Goal: Task Accomplishment & Management: Manage account settings

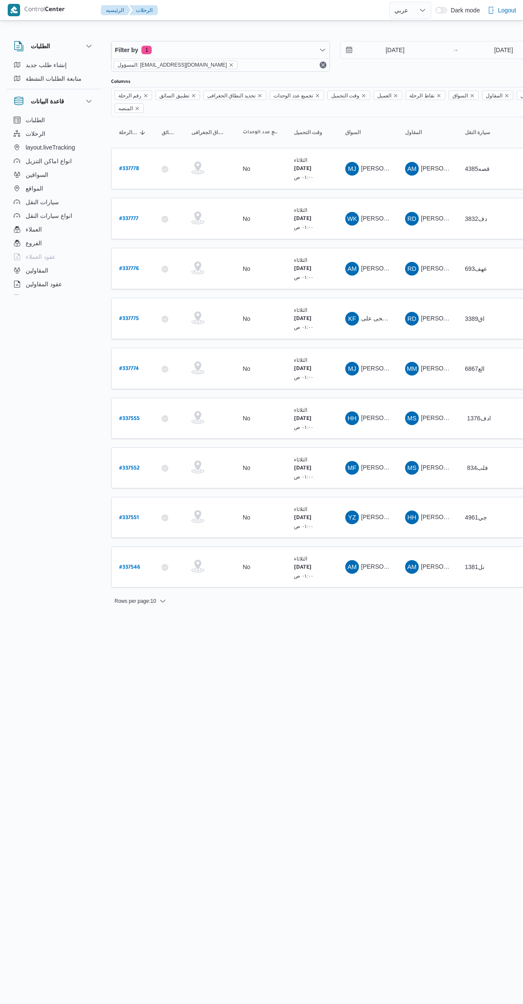
select select "ar"
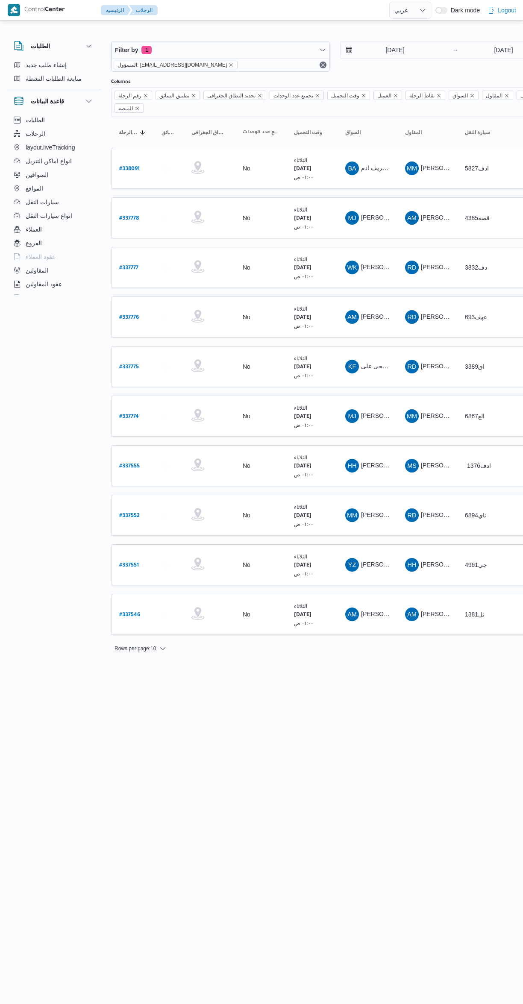
select select "ar"
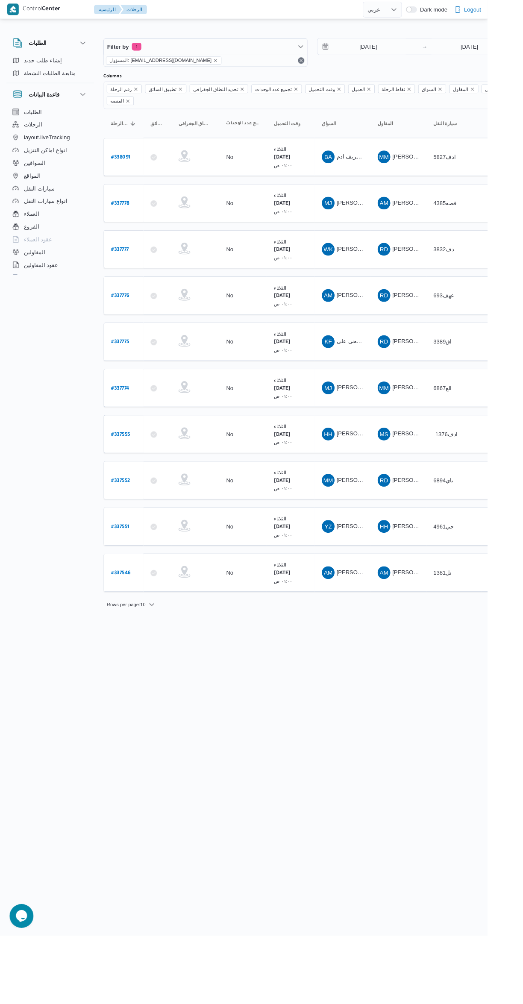
click at [137, 612] on b "# 337546" at bounding box center [129, 615] width 21 height 6
select select "ar"
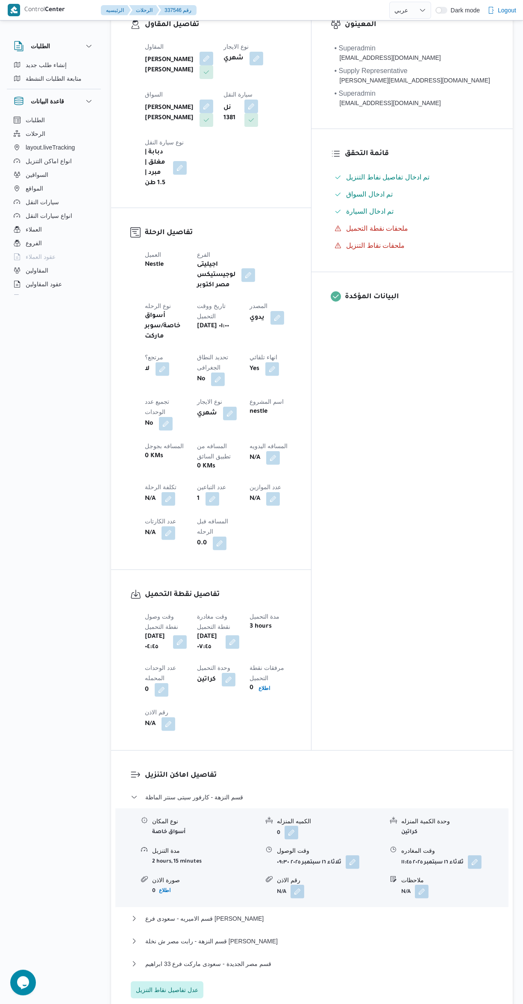
scroll to position [588, 0]
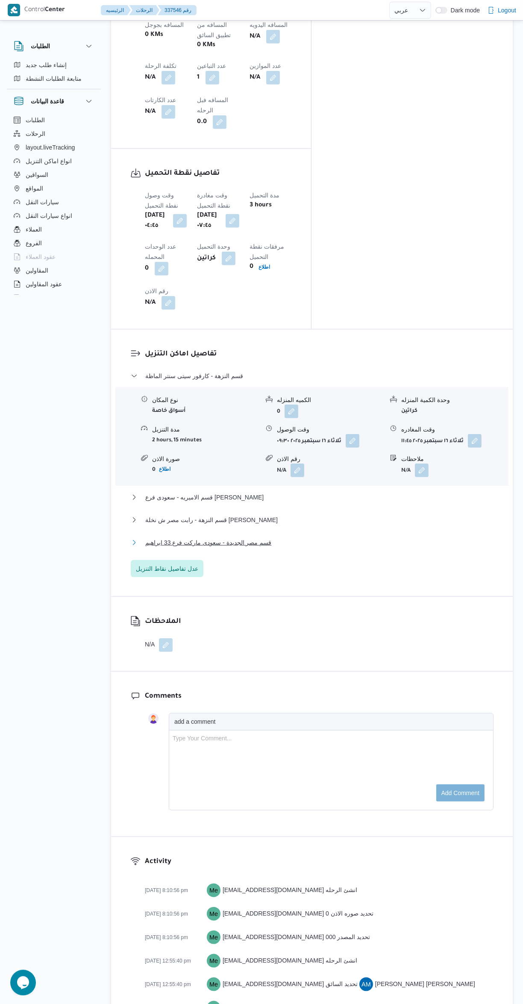
click at [197, 538] on span "قسم مصر الجديدة - سعودى ماركت فرع 33 ابراهيم" at bounding box center [208, 543] width 126 height 10
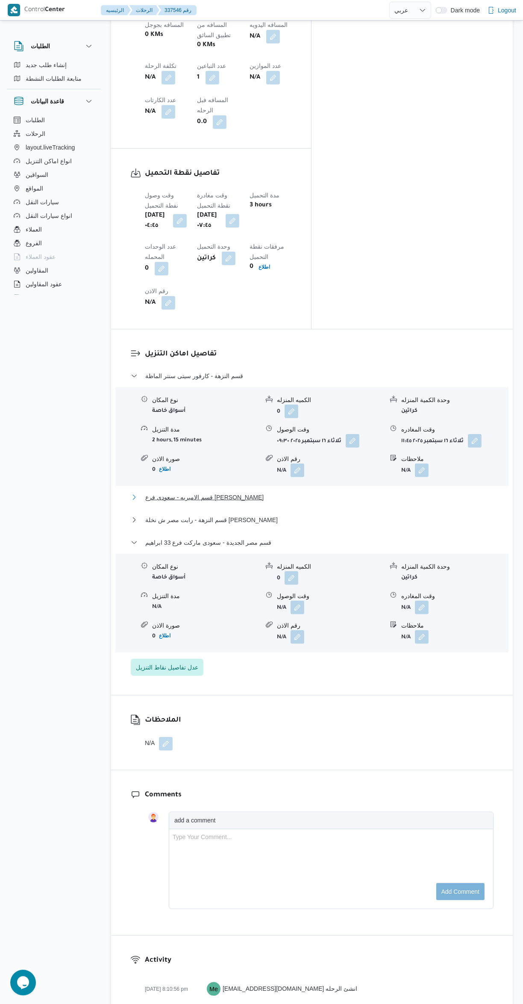
click at [172, 492] on span "قسم الاميريه - سعودى فرع ابو بكر الصديق" at bounding box center [204, 497] width 118 height 10
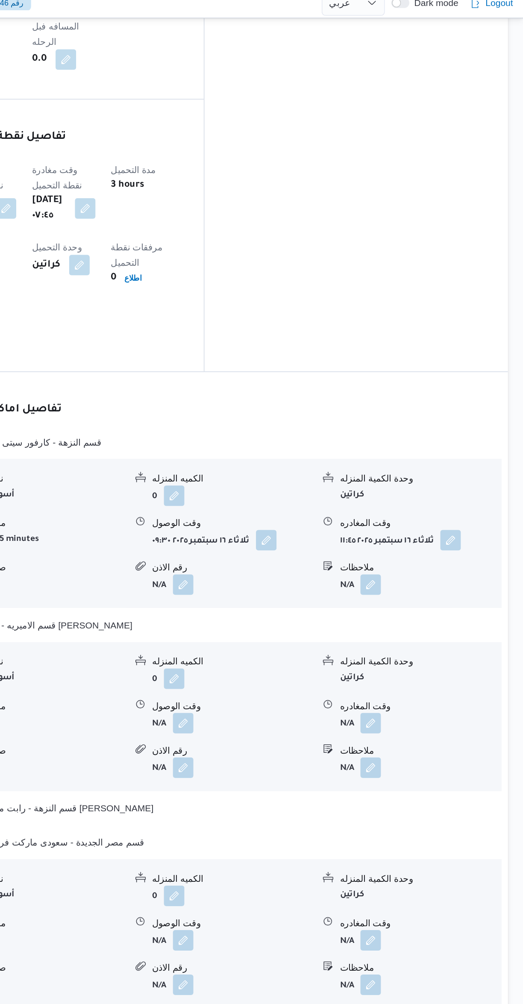
scroll to position [662, 0]
click at [479, 360] on button "button" at bounding box center [475, 367] width 14 height 14
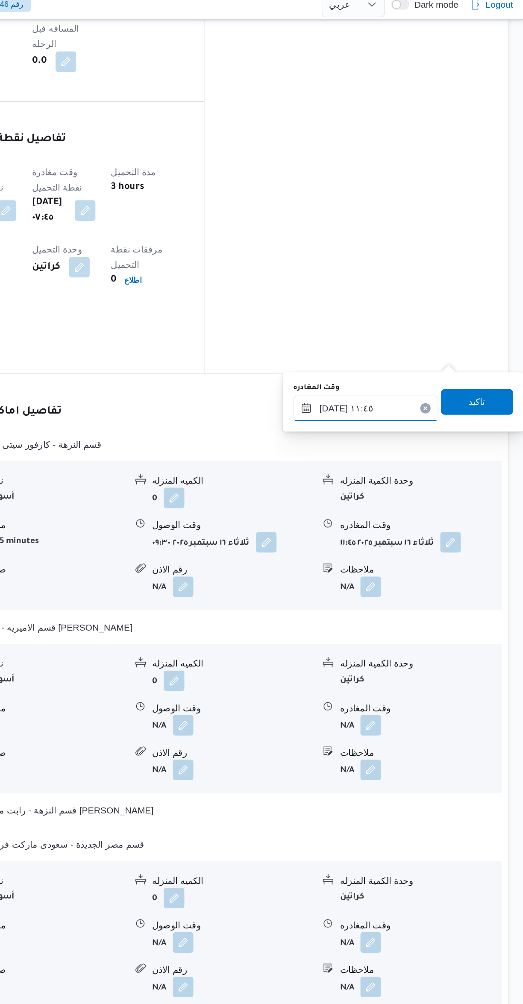
click at [392, 278] on input "١٦/٠٩/٢٠٢٥ ١١:٤٥" at bounding box center [419, 278] width 96 height 17
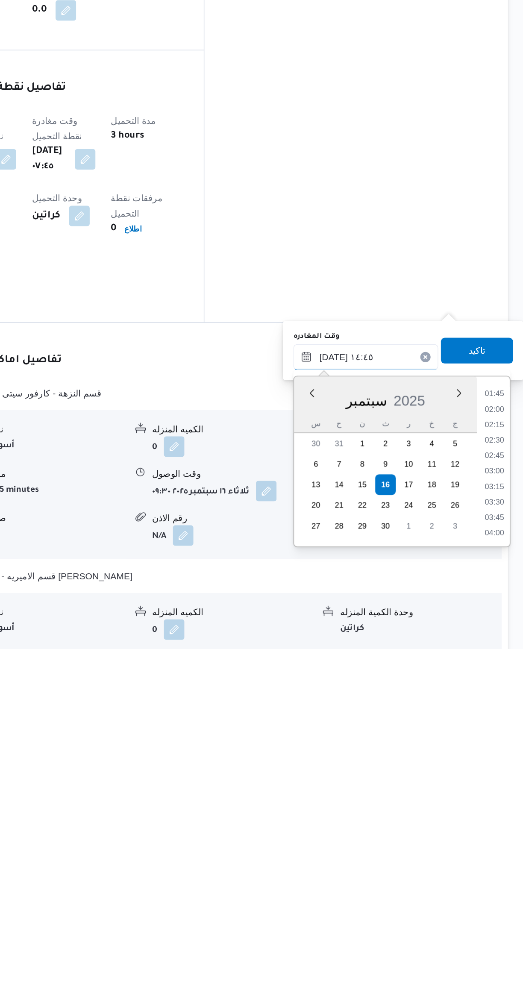
scroll to position [515, 0]
click at [503, 913] on li "14:30" at bounding box center [504, 914] width 20 height 9
type input "[DATE] ١٤:٣٠"
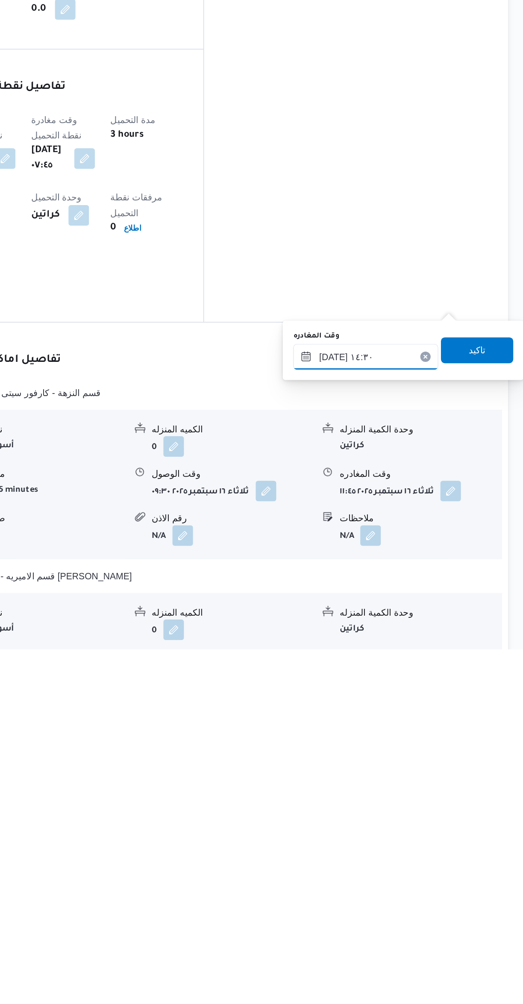
scroll to position [129, 0]
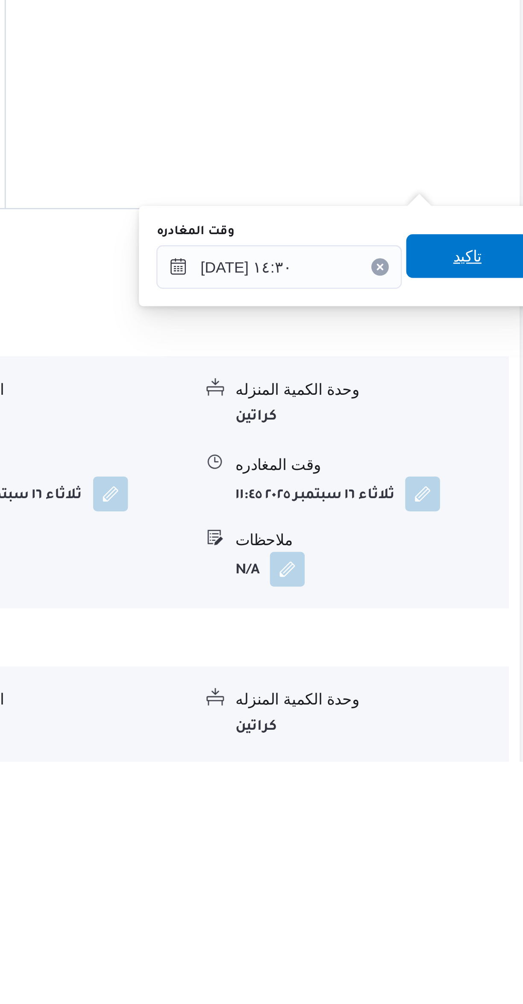
click at [491, 806] on span "تاكيد" at bounding box center [492, 806] width 48 height 17
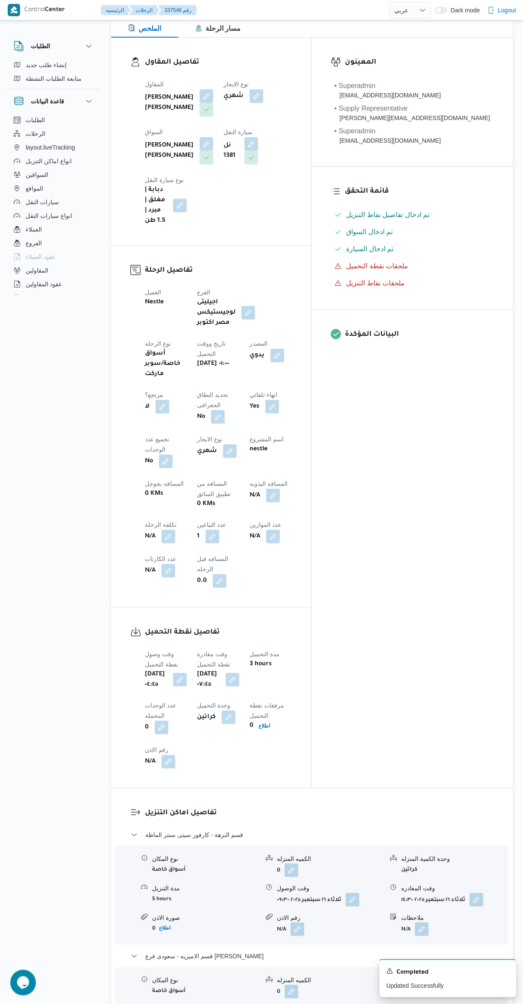
scroll to position [333, 0]
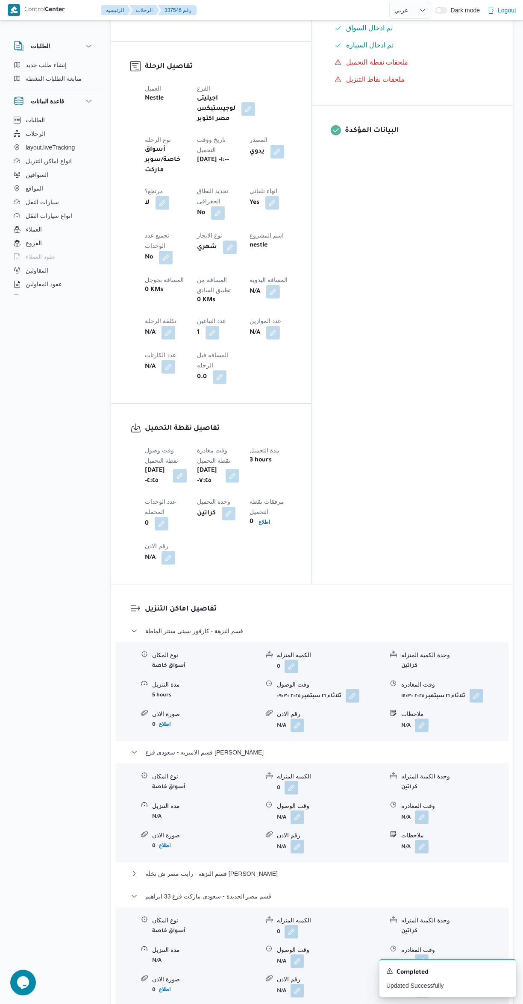
click at [418, 955] on button "button" at bounding box center [422, 962] width 14 height 14
click at [380, 874] on input "وقت المغادره" at bounding box center [399, 872] width 97 height 17
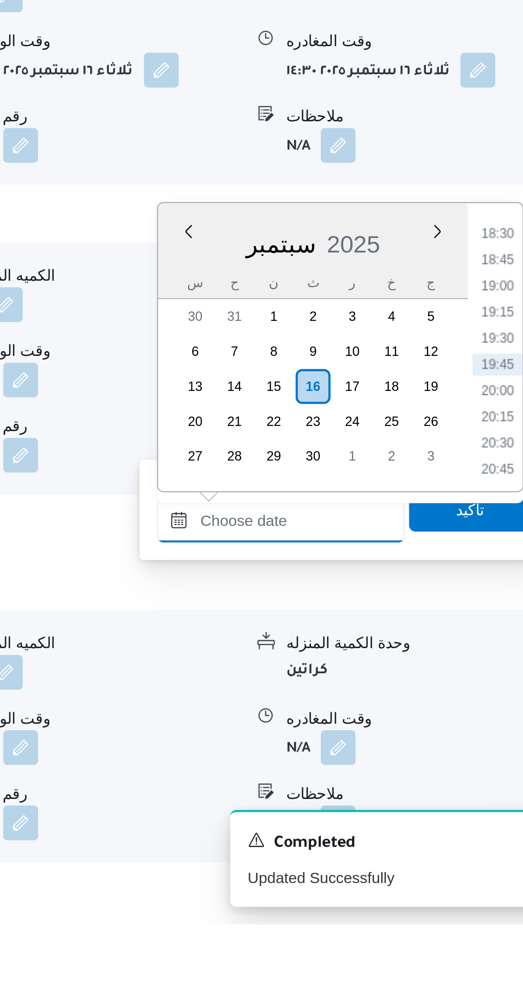
scroll to position [0, 0]
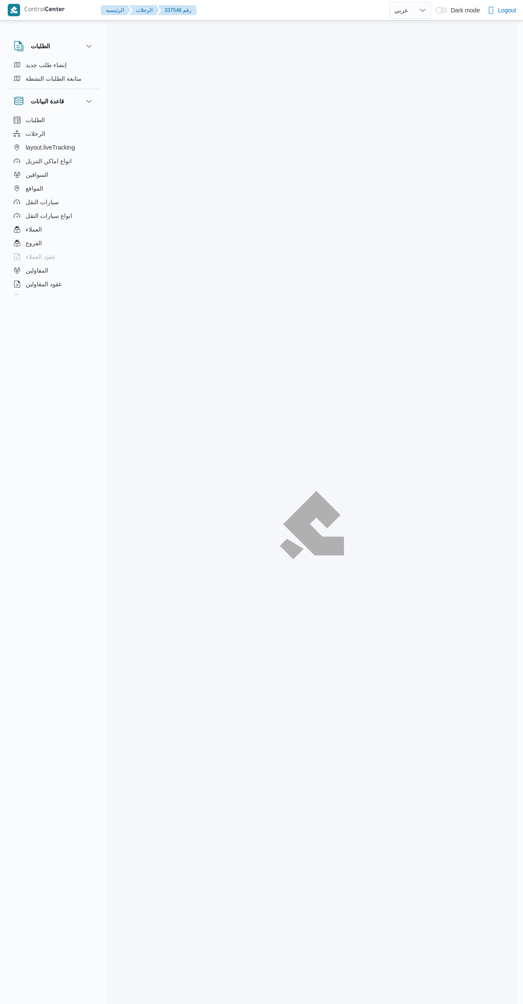
select select "ar"
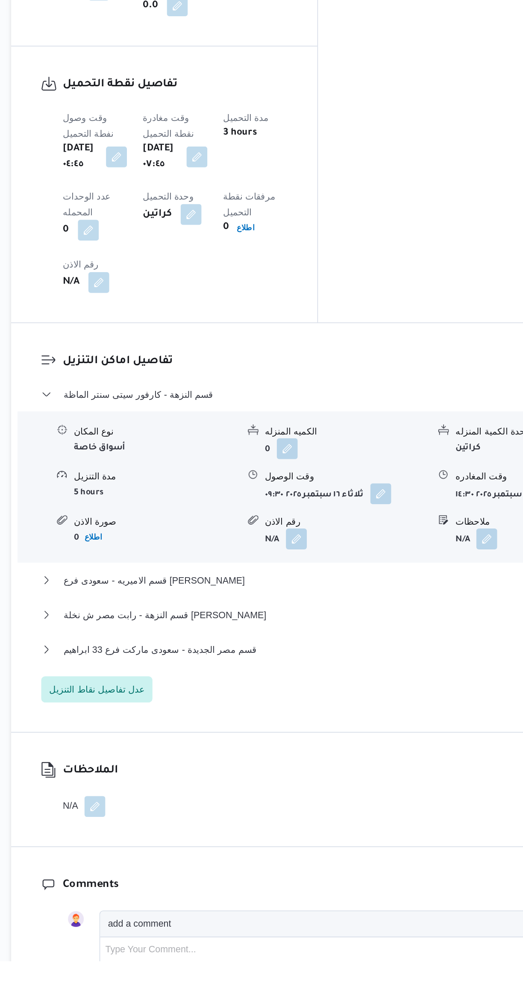
scroll to position [335, 0]
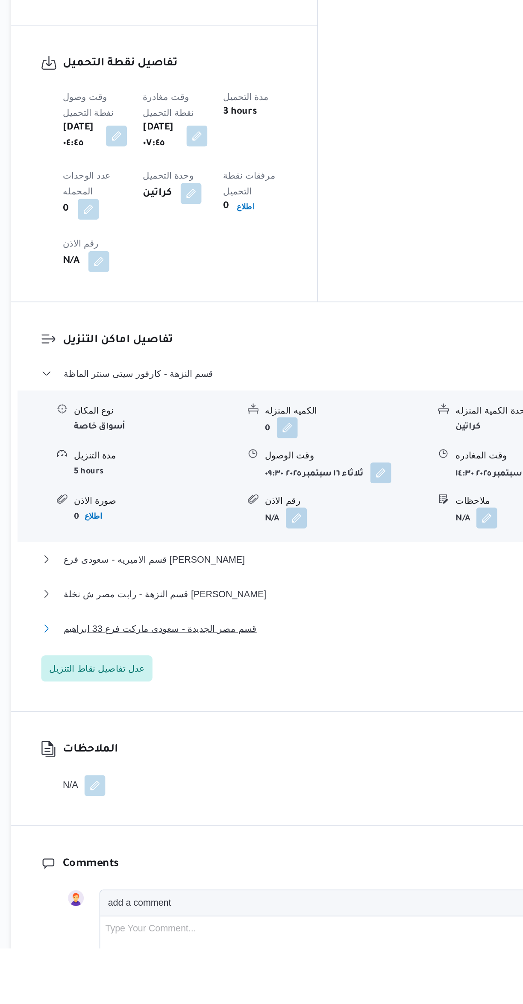
click at [233, 790] on span "قسم مصر الجديدة - سعودى ماركت فرع 33 ابراهيم" at bounding box center [208, 795] width 126 height 10
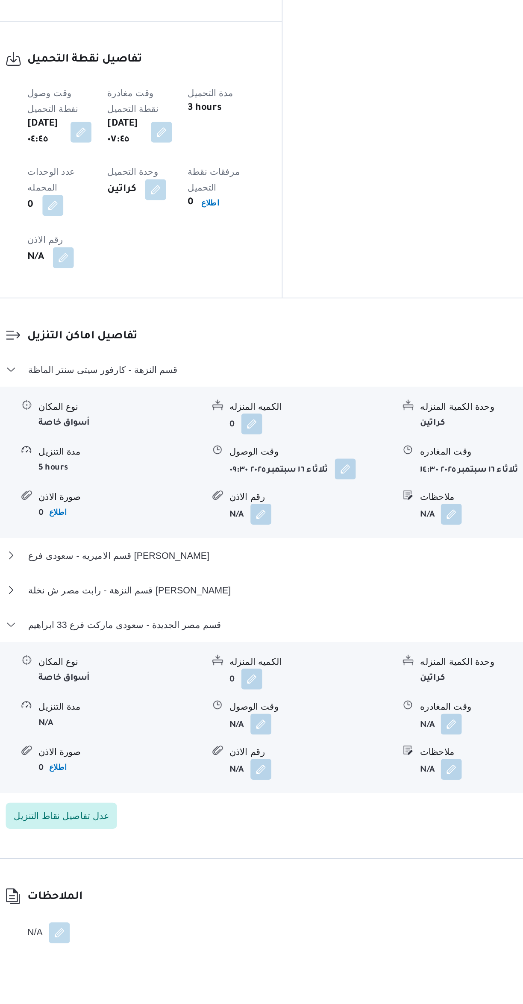
scroll to position [363, 0]
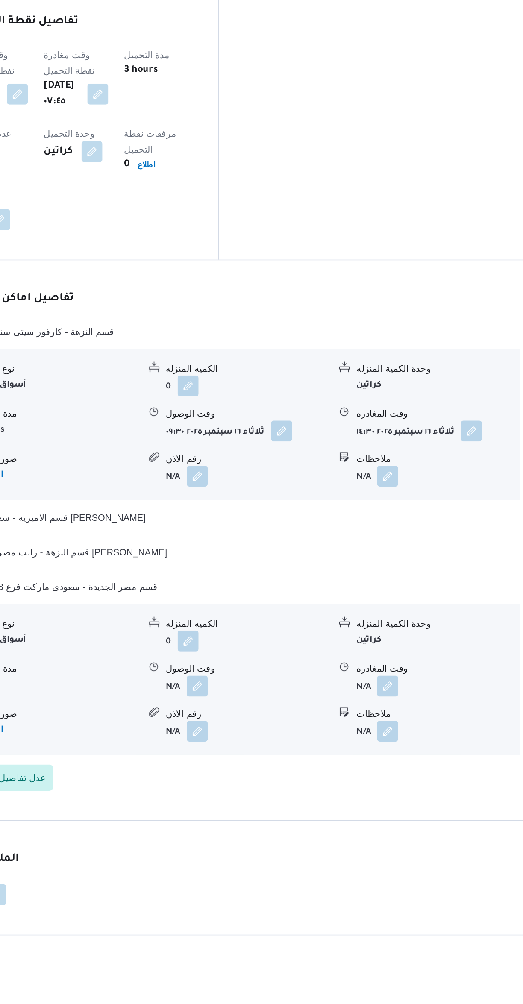
click at [423, 826] on button "button" at bounding box center [422, 833] width 14 height 14
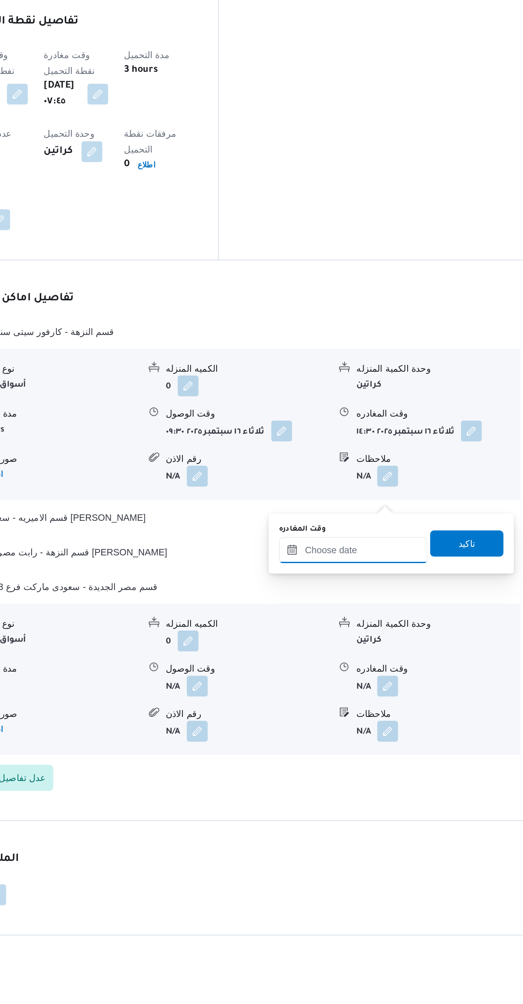
click at [388, 743] on input "وقت المغادره" at bounding box center [399, 744] width 97 height 17
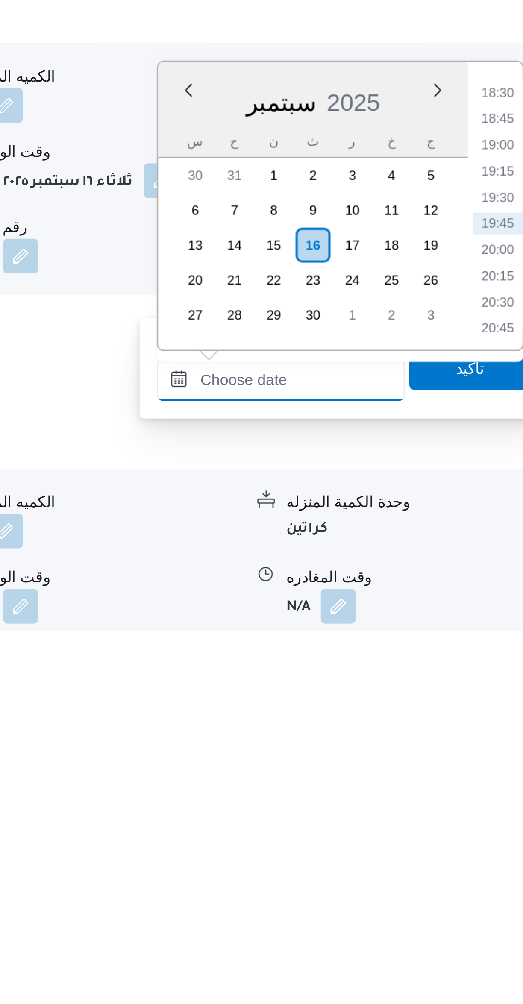
scroll to position [201, 0]
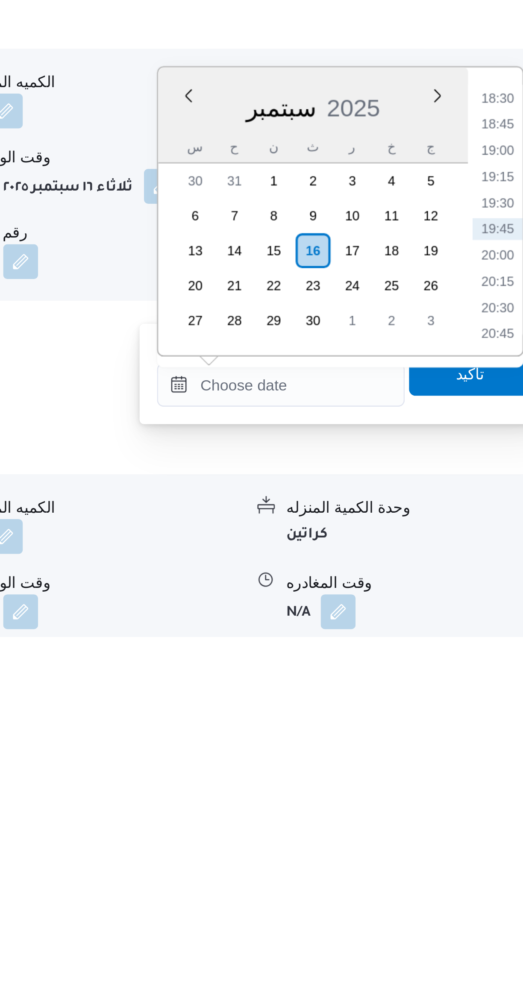
click at [480, 795] on li "18:30" at bounding box center [484, 793] width 20 height 9
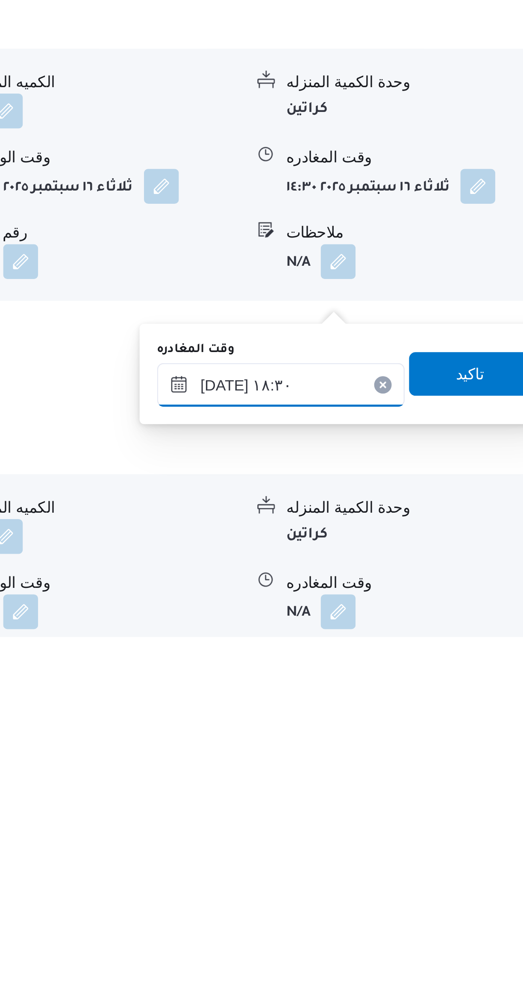
click at [374, 908] on input "[DATE] ١٨:٣٠" at bounding box center [399, 905] width 97 height 17
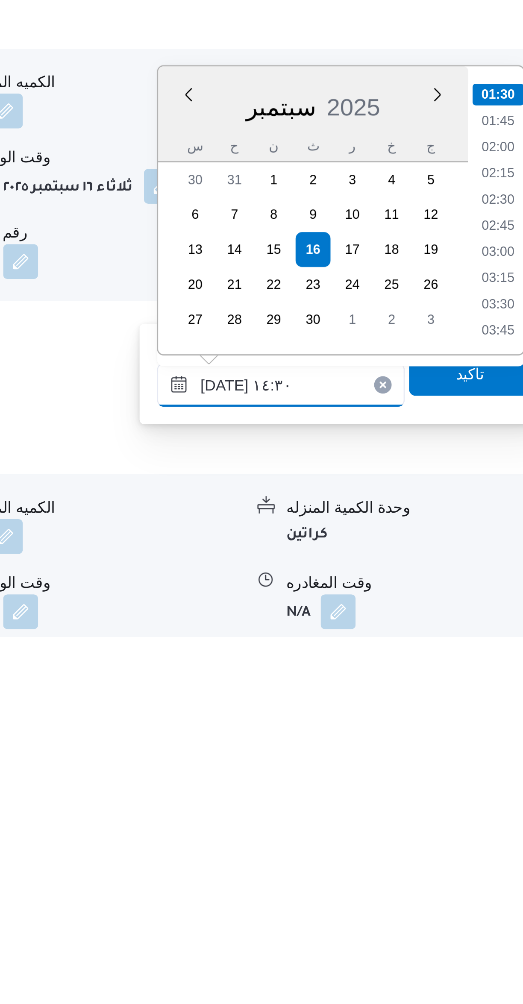
scroll to position [505, 0]
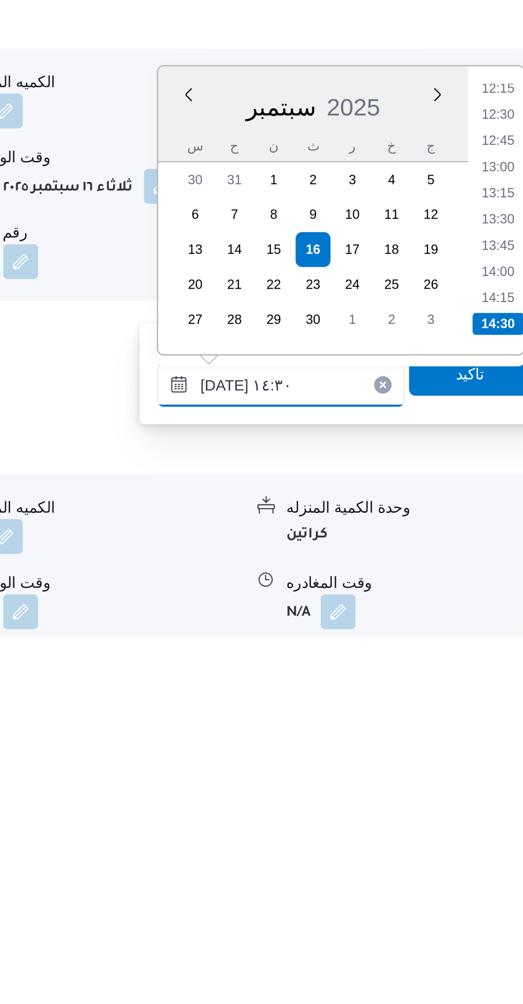
type input "[DATE] ١٤:٣٠"
click at [481, 879] on li "14:30" at bounding box center [484, 881] width 20 height 9
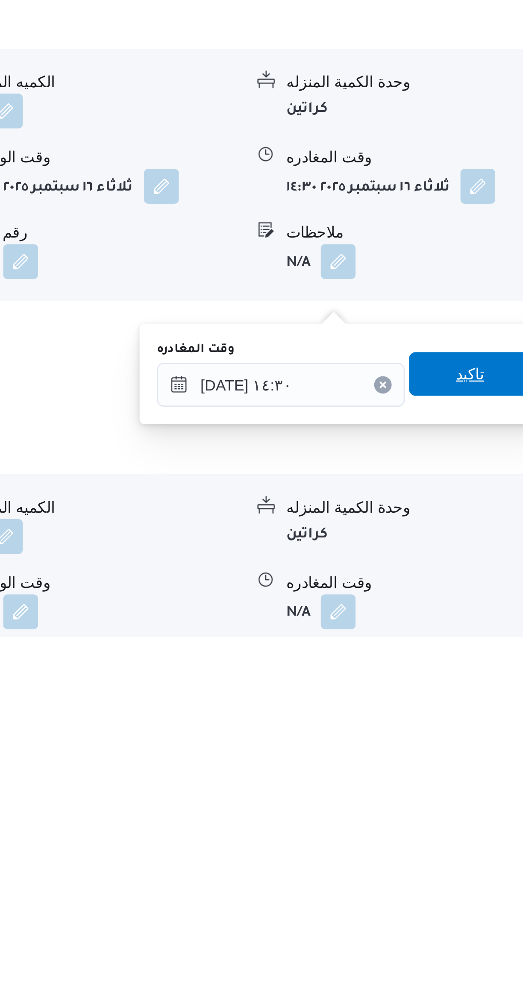
click at [468, 901] on span "تاكيد" at bounding box center [473, 901] width 11 height 10
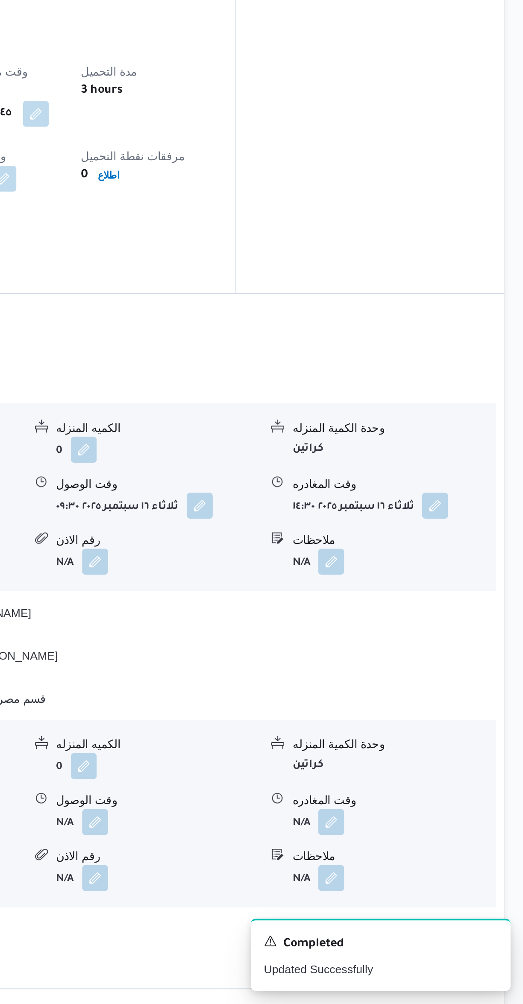
scroll to position [203, 0]
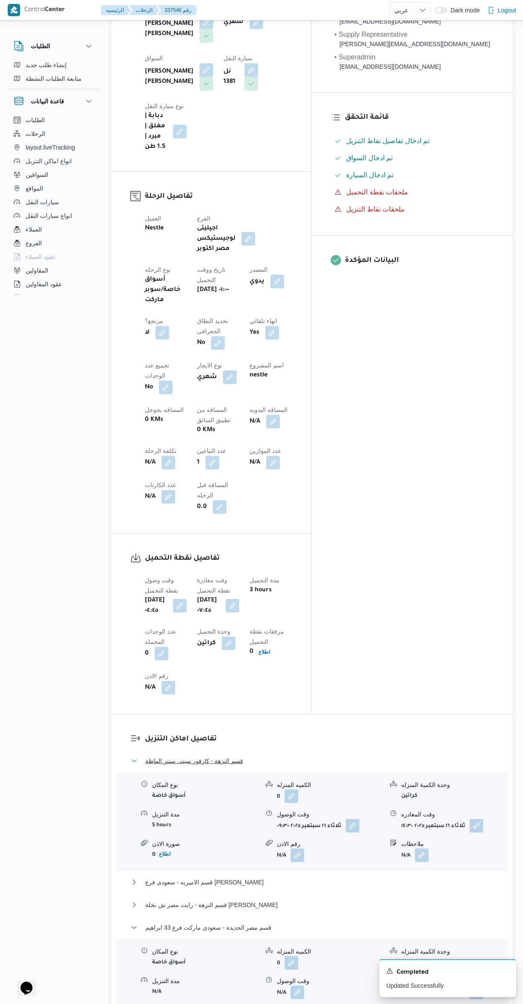
click at [336, 756] on button "قسم النزهة - كارفور سيتى سنتر الماظة" at bounding box center [312, 761] width 363 height 10
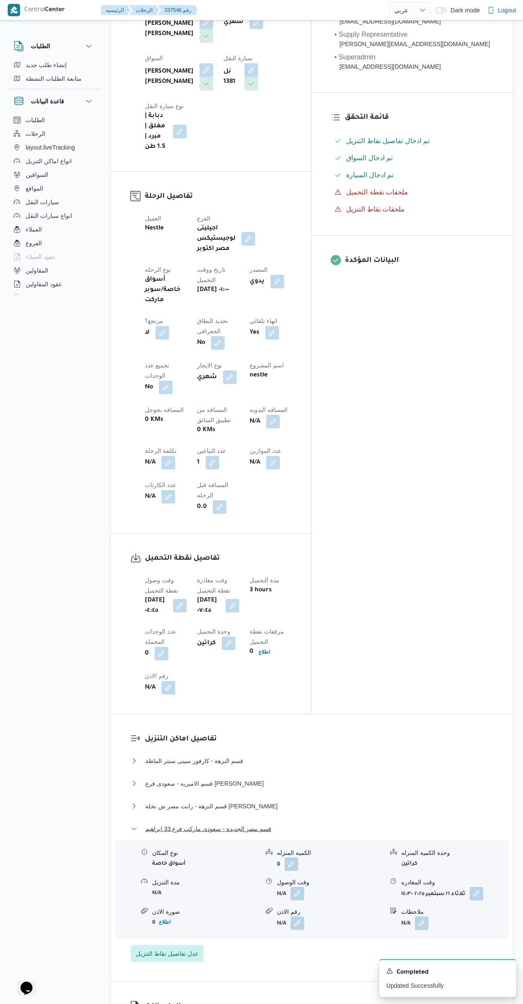
click at [333, 824] on button "قسم مصر الجديدة - سعودى ماركت فرع 33 ابراهيم" at bounding box center [312, 829] width 363 height 10
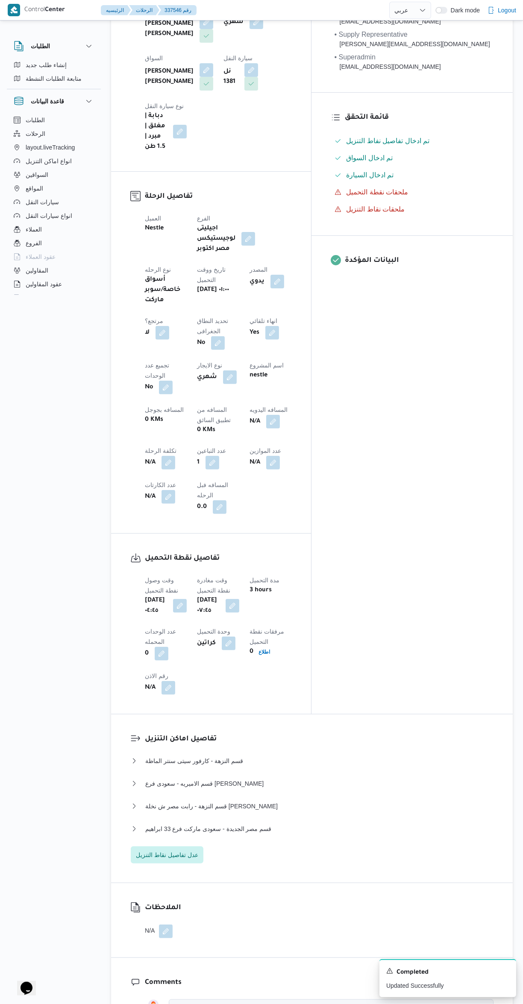
click at [266, 415] on button "button" at bounding box center [273, 422] width 14 height 14
click at [203, 358] on input "المسافه اليدويه" at bounding box center [222, 360] width 85 height 17
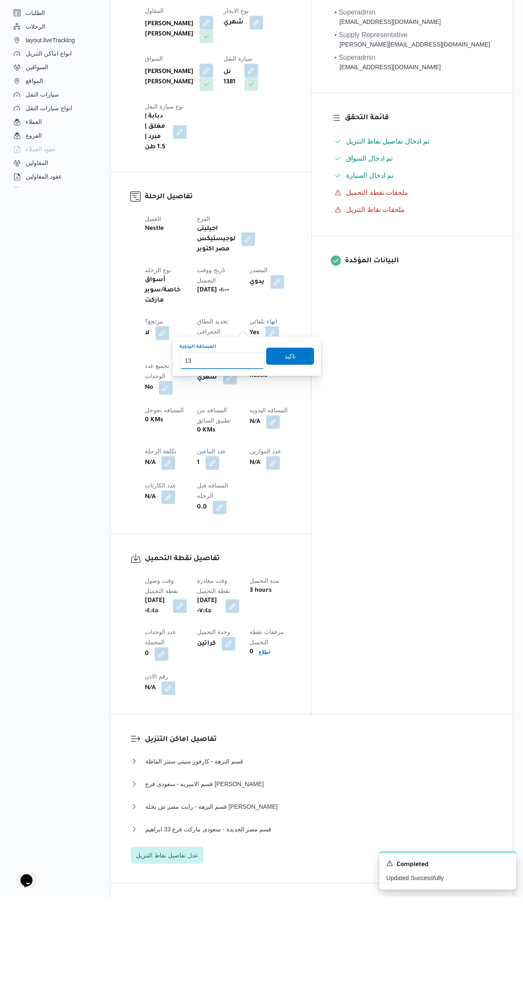
type input "134"
click at [300, 460] on span "تاكيد" at bounding box center [290, 463] width 48 height 17
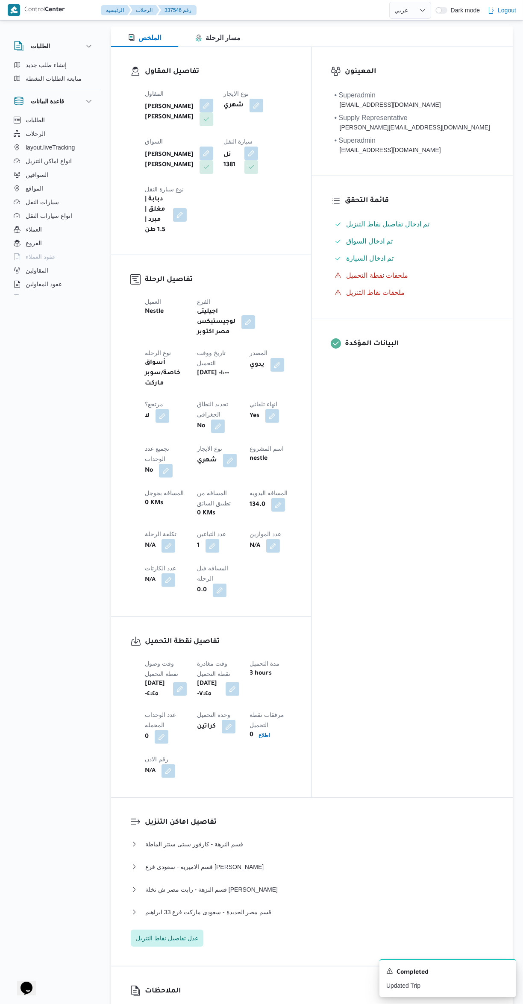
scroll to position [114, 0]
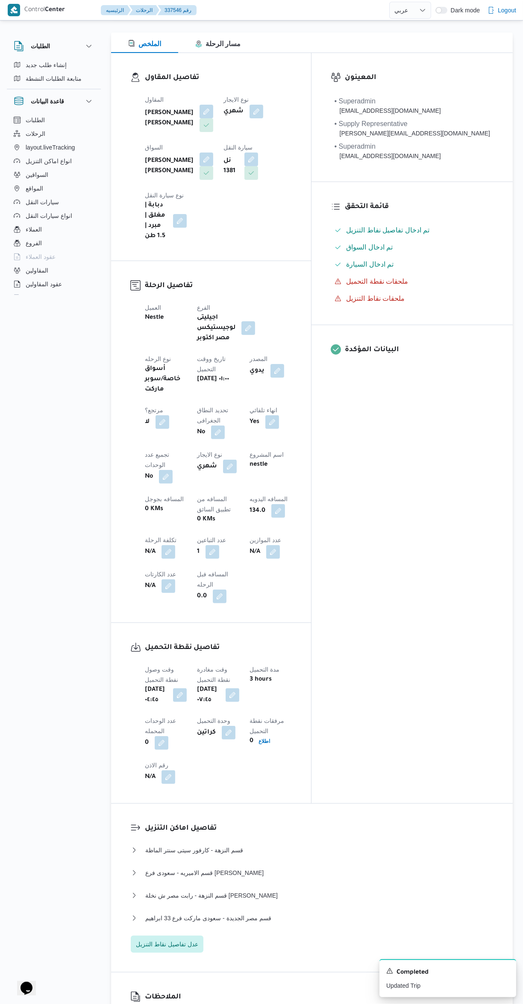
click at [167, 1004] on button "button" at bounding box center [166, 1021] width 14 height 14
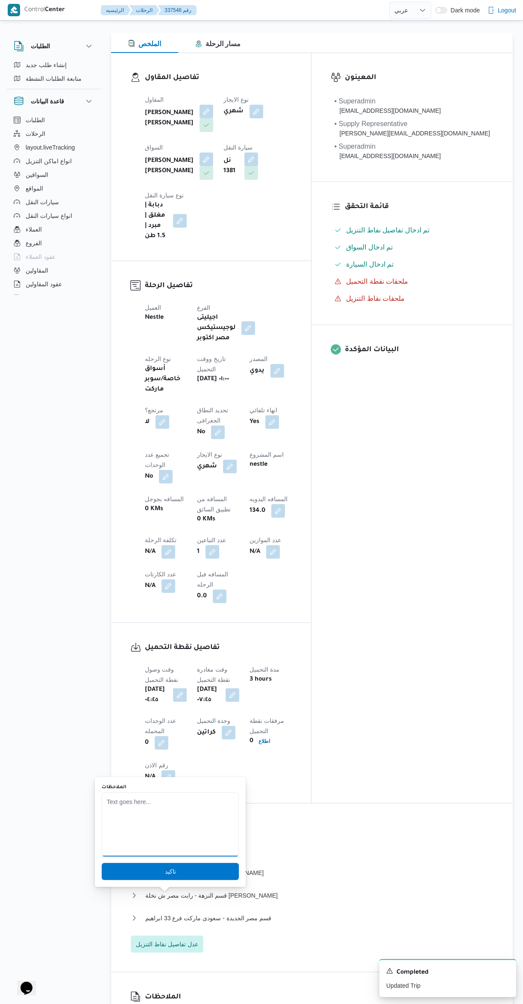
click at [194, 825] on textarea "الملاحظات" at bounding box center [170, 825] width 137 height 64
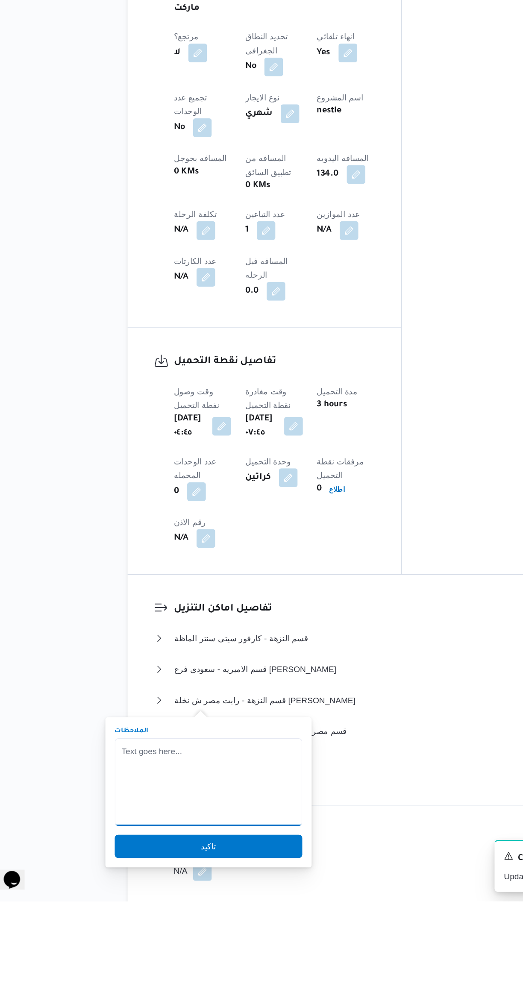
scroll to position [152, 0]
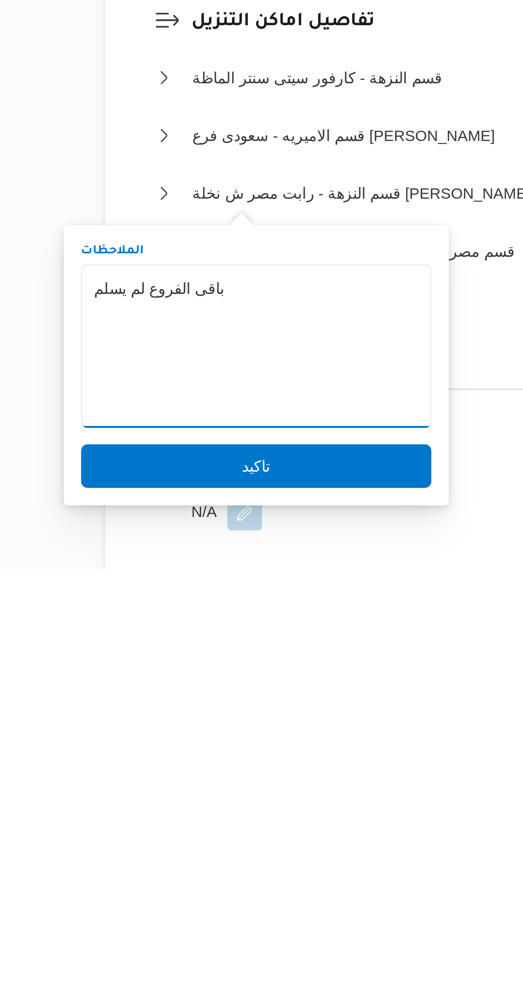
type textarea "باقى الفروع لم يسلم"
click at [149, 962] on span "تاكيد" at bounding box center [170, 964] width 137 height 17
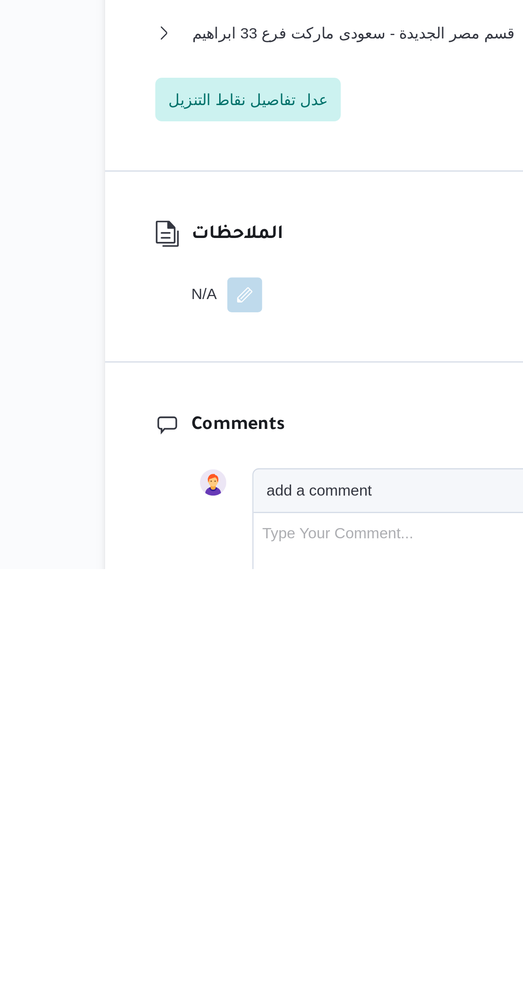
click at [243, 924] on div "Comments add a comment Type Your Comment... Add comment" at bounding box center [312, 1006] width 402 height 165
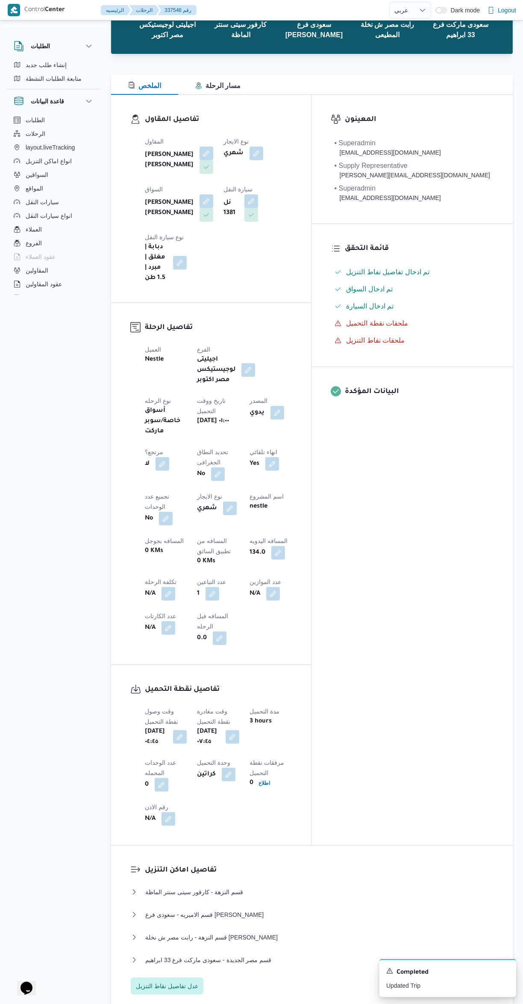
scroll to position [0, 0]
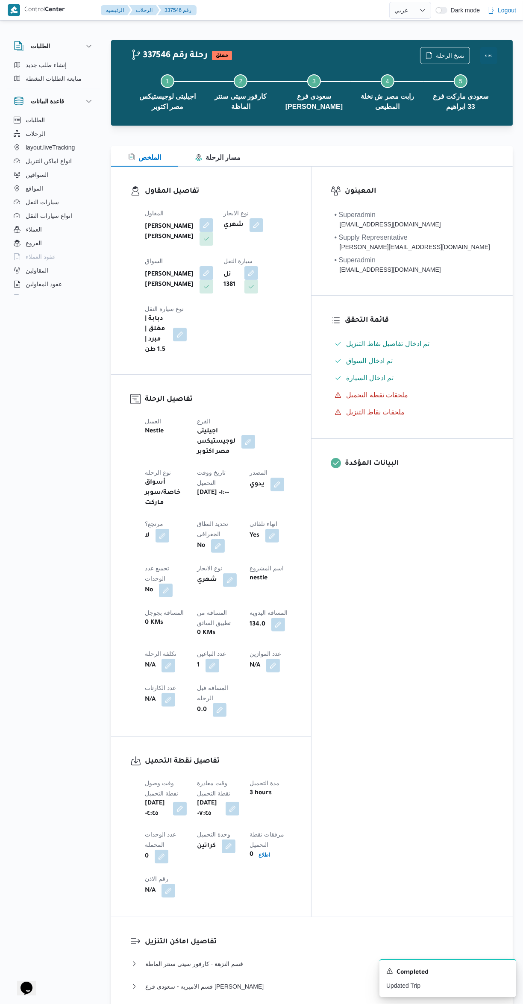
click at [488, 58] on button "Actions" at bounding box center [488, 55] width 17 height 17
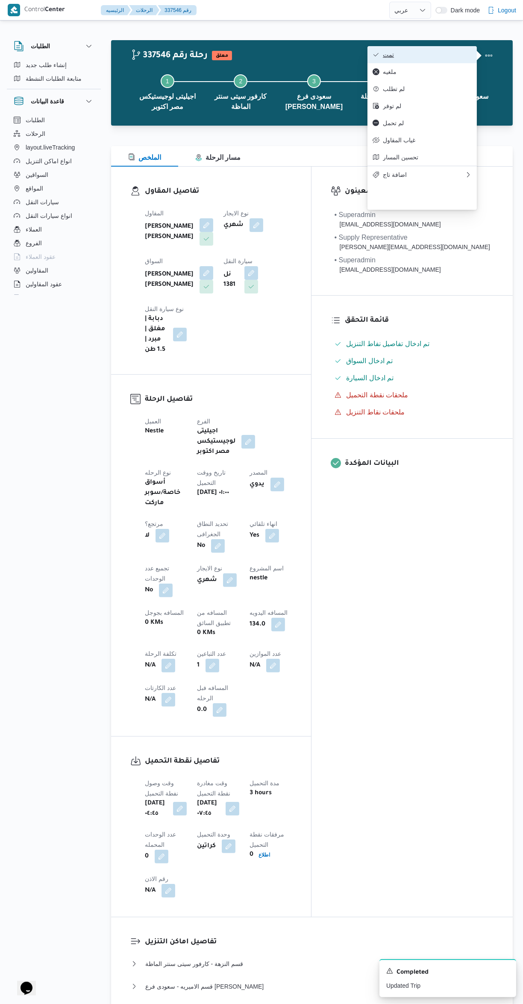
click at [446, 56] on span "تمت" at bounding box center [427, 54] width 89 height 7
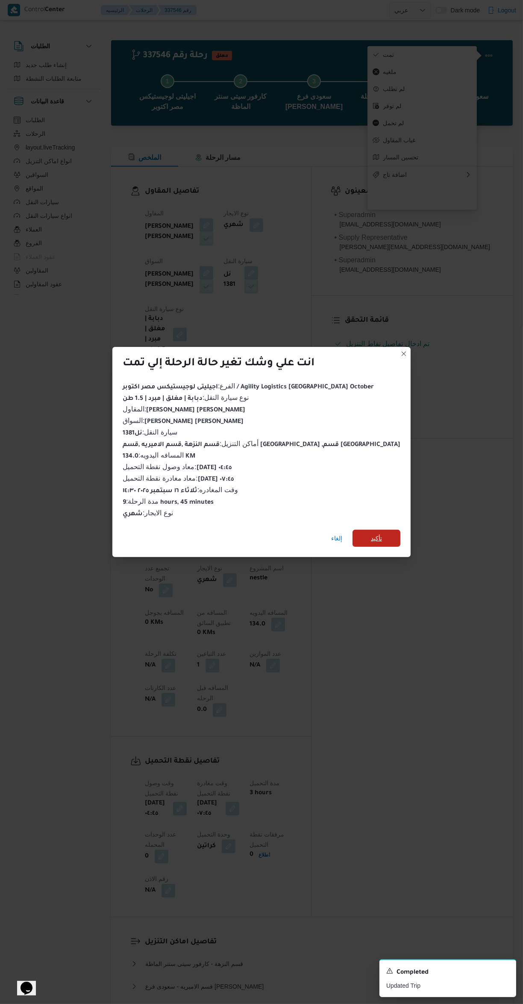
click at [371, 533] on span "تأكيد" at bounding box center [376, 538] width 11 height 10
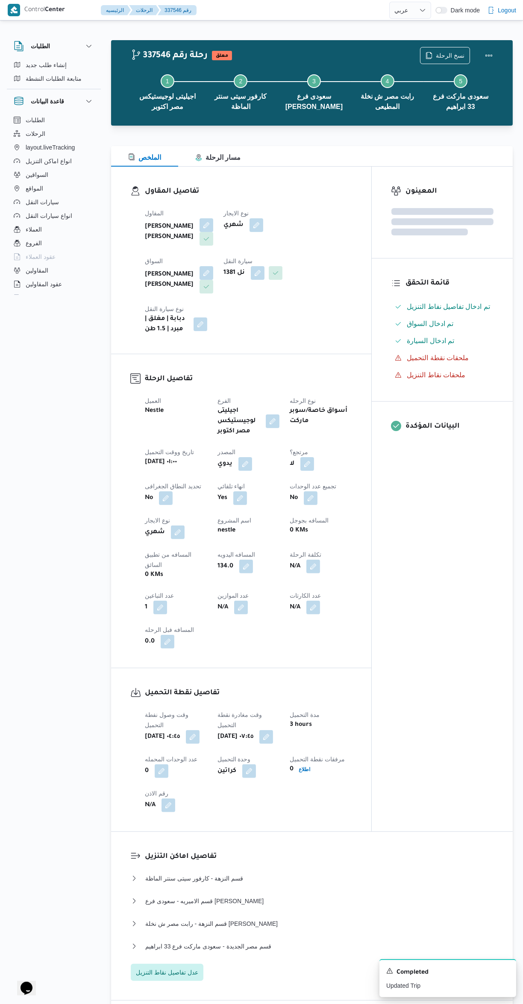
click at [407, 645] on div "المعينون قائمة التحقق تم ادخال تفاصيل نفاط التنزيل تم ادخال السواق تم ادخال الس…" at bounding box center [442, 499] width 141 height 665
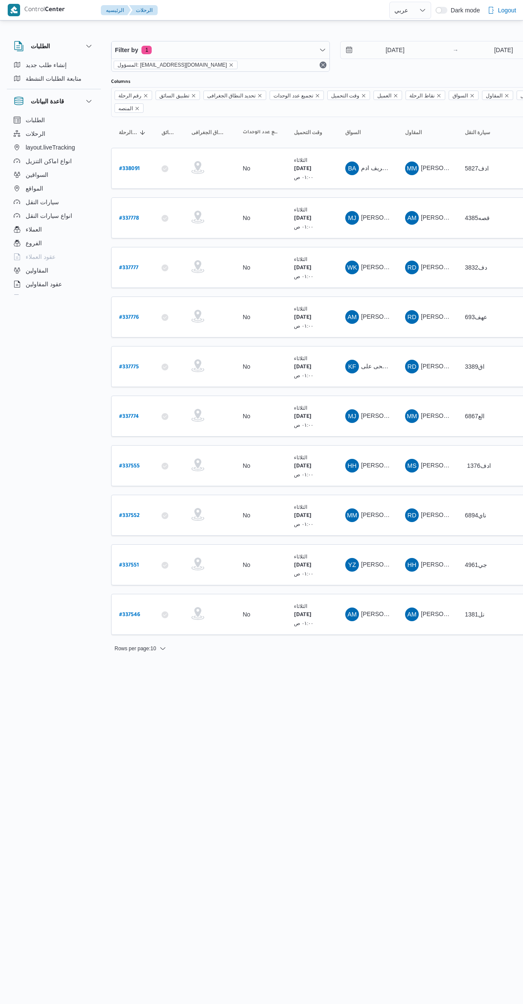
select select "ar"
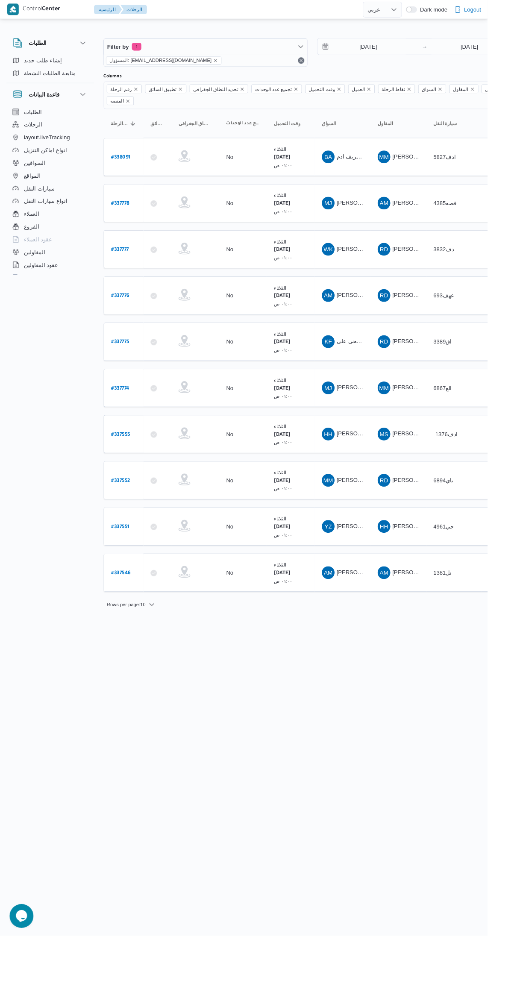
click at [131, 563] on b "# 337551" at bounding box center [129, 566] width 20 height 6
select select "ar"
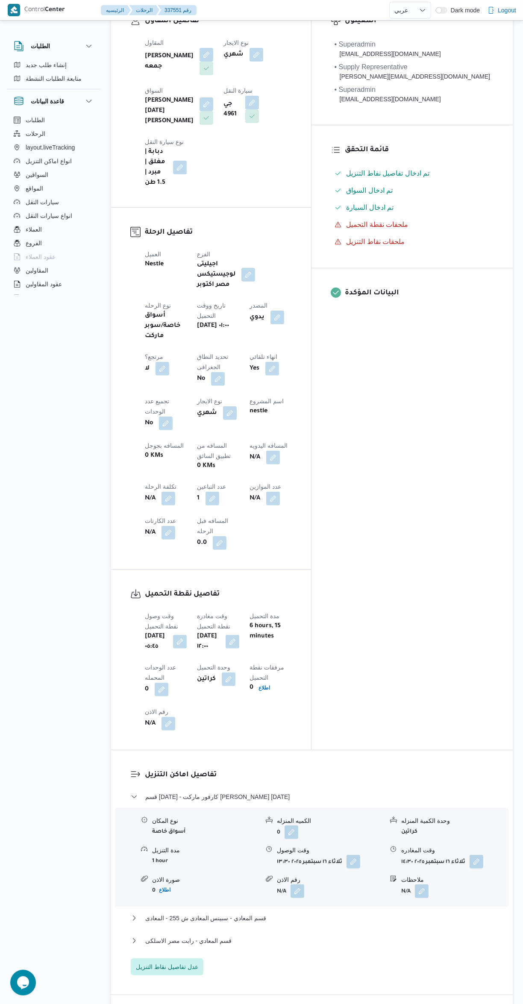
scroll to position [235, 0]
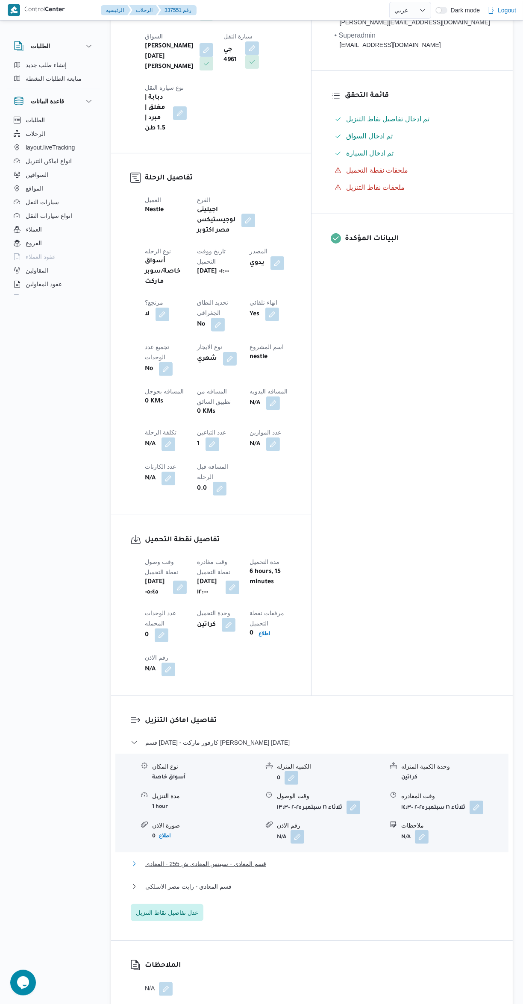
click at [284, 859] on button "قسم المعادي - سبينس المعادى ش 255 - المعادى" at bounding box center [312, 864] width 363 height 10
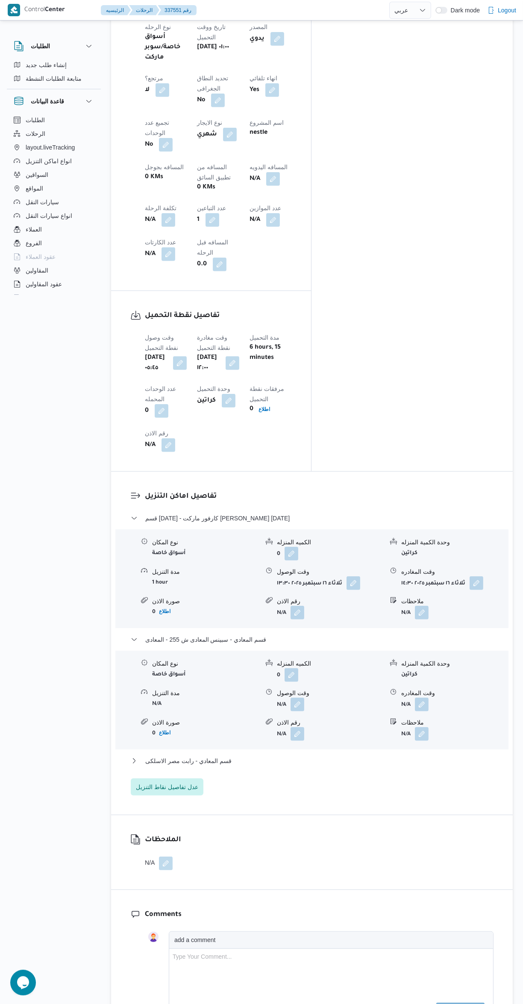
scroll to position [462, 0]
click at [472, 574] on button "button" at bounding box center [477, 581] width 14 height 14
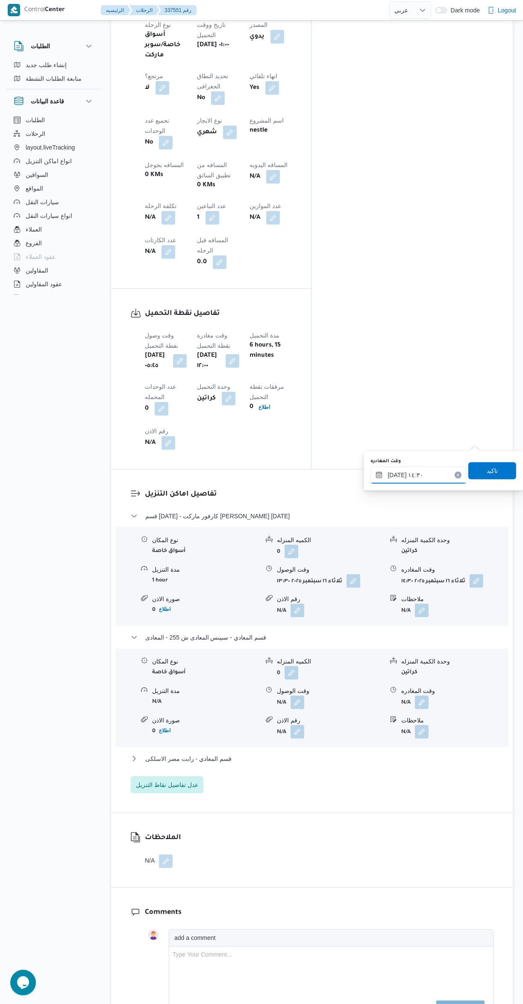
click at [384, 481] on input "[DATE] ١٤:٣٠" at bounding box center [419, 475] width 96 height 17
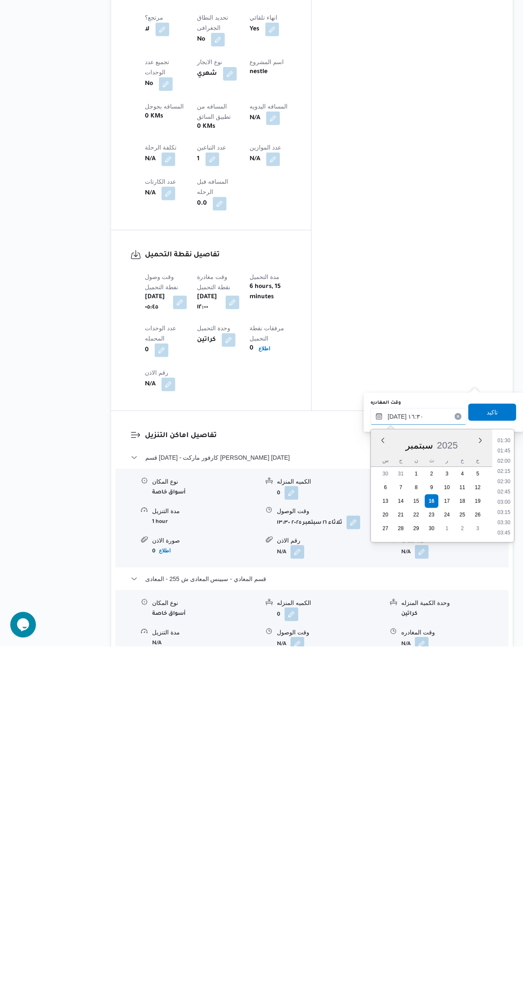
scroll to position [587, 0]
click at [500, 878] on li "16:15" at bounding box center [504, 878] width 20 height 9
type input "١٦/٠٩/٢٠٢٥ ١٦:١٥"
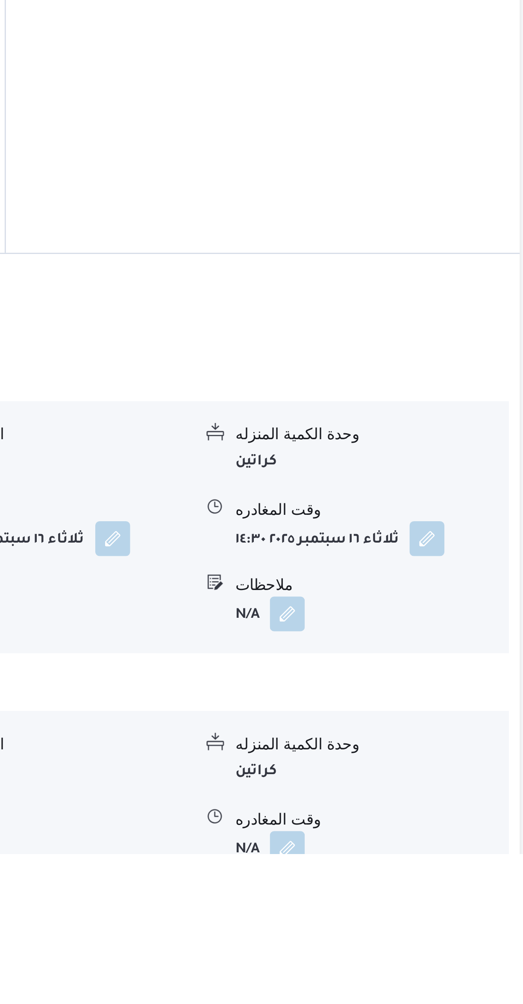
click at [502, 966] on form "كراتين" at bounding box center [454, 972] width 107 height 12
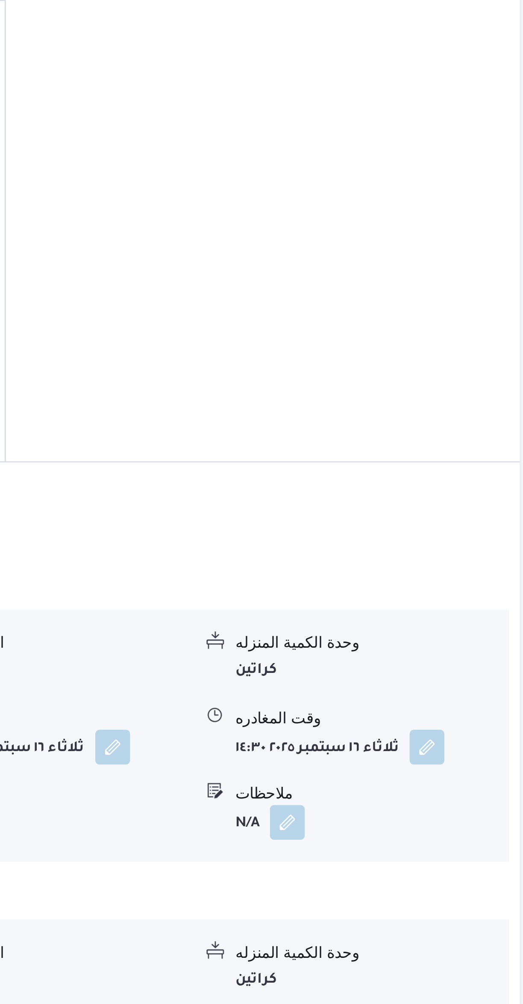
click at [483, 874] on button "button" at bounding box center [477, 881] width 14 height 14
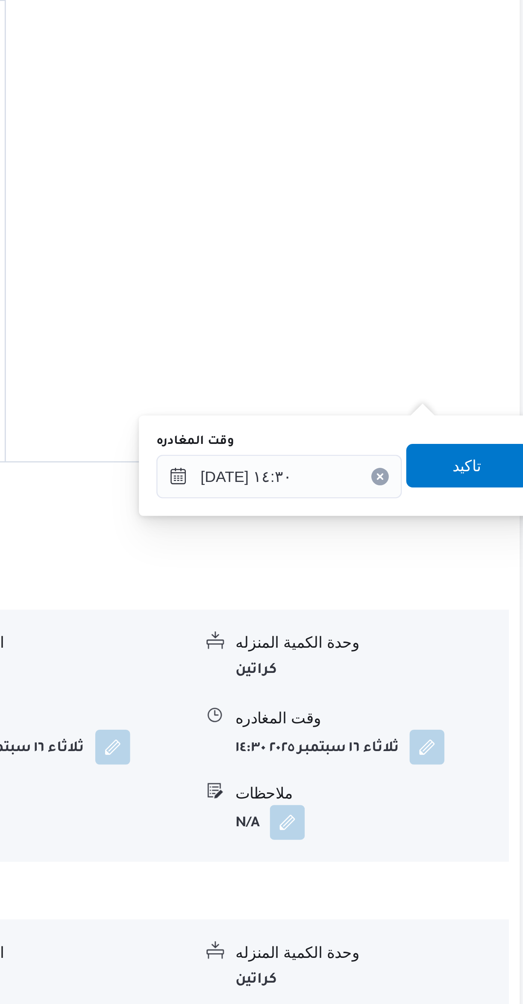
click at [455, 772] on button "Clear input" at bounding box center [458, 774] width 7 height 7
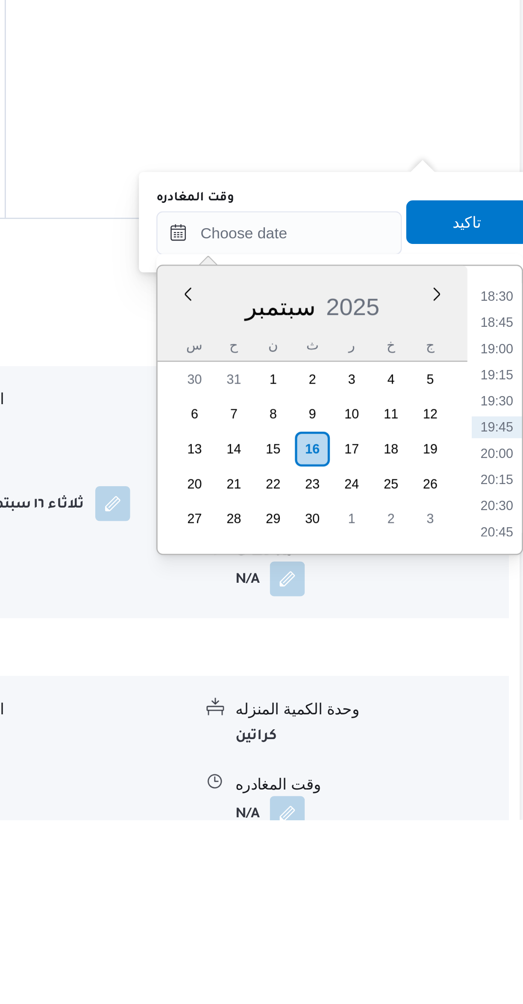
type input "١٦/٠٩/٢٠٢٥ ١٤:٣٠"
click at [362, 844] on form "0" at bounding box center [330, 851] width 107 height 14
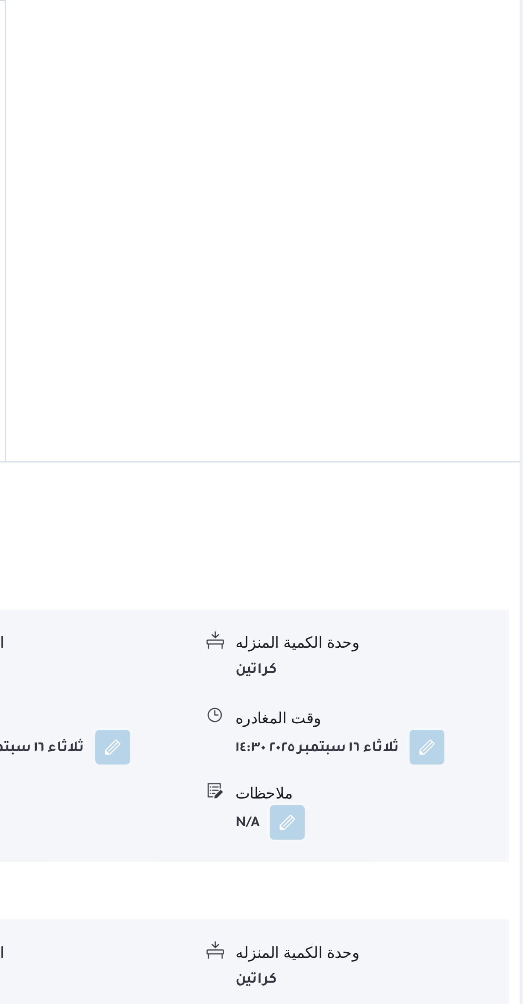
click at [481, 874] on button "button" at bounding box center [477, 881] width 14 height 14
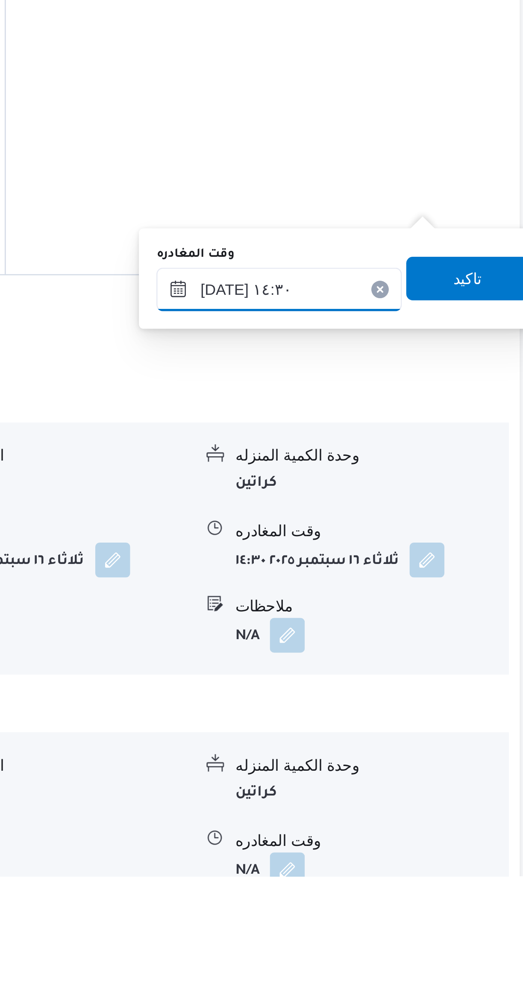
click at [394, 771] on input "١٦/٠٩/٢٠٢٥ ١٤:٣٠" at bounding box center [419, 774] width 96 height 17
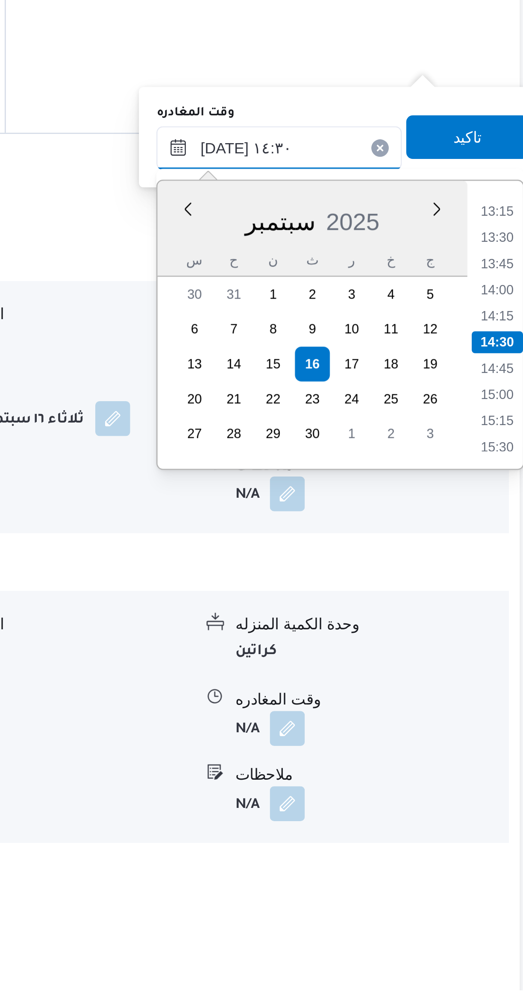
scroll to position [262, 0]
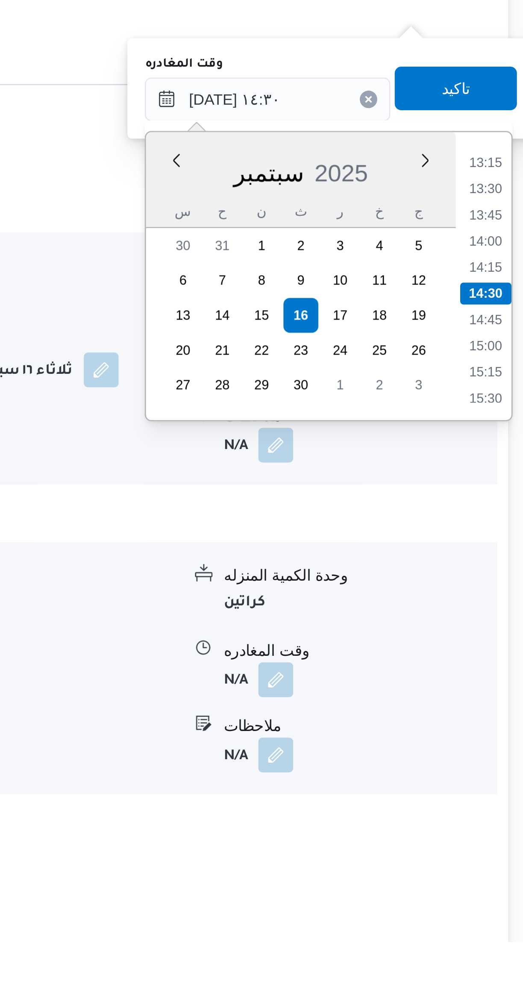
click at [503, 788] on li "15:30" at bounding box center [504, 791] width 20 height 9
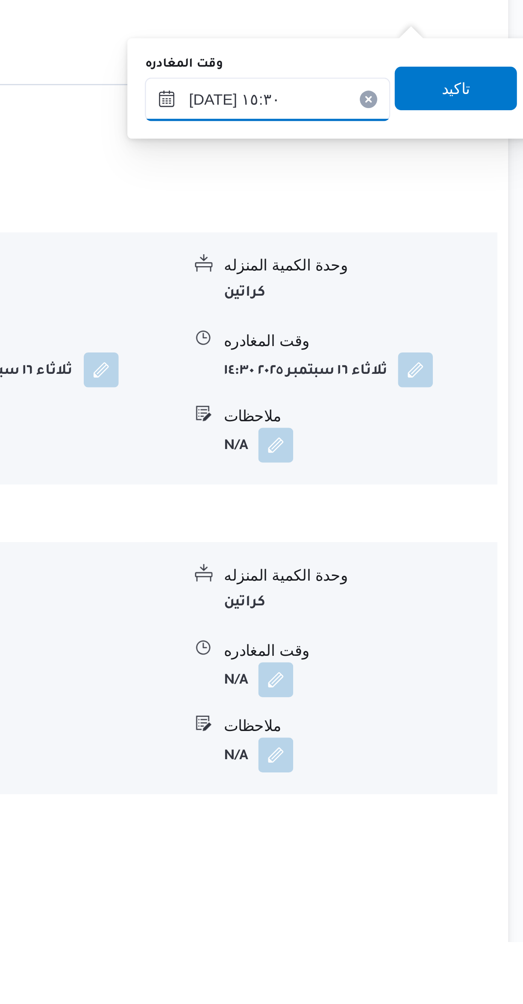
click at [399, 670] on input "[DATE] ١٥:٣٠" at bounding box center [419, 674] width 96 height 17
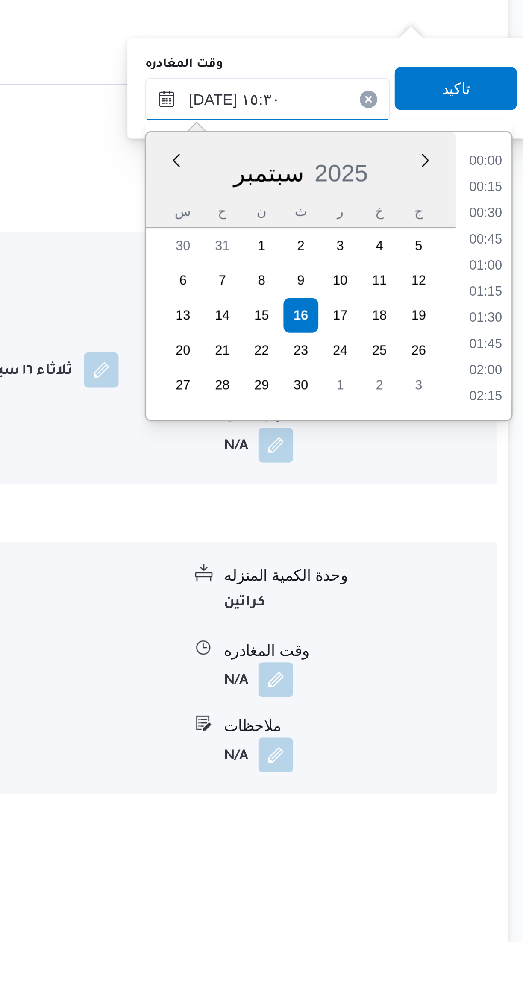
scroll to position [584, 0]
click at [502, 782] on li "16:15" at bounding box center [504, 781] width 20 height 9
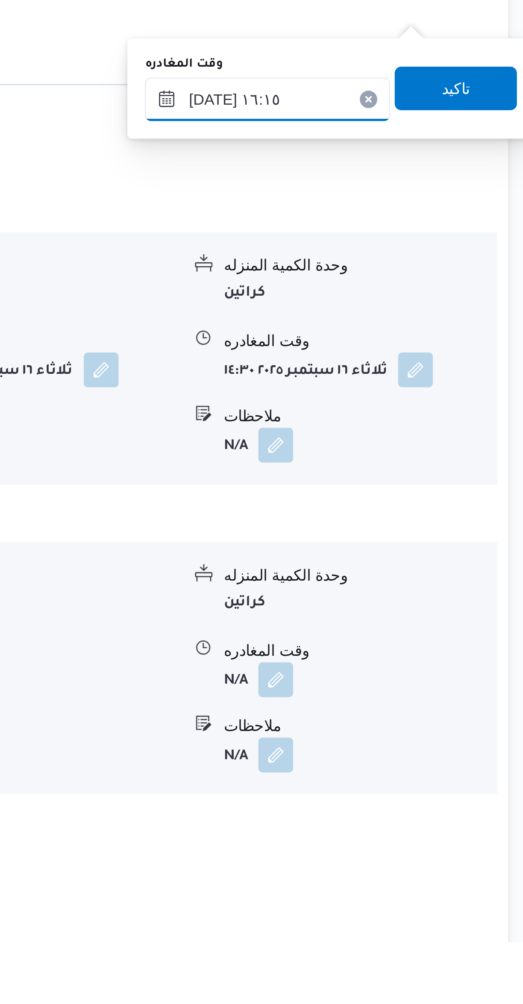
click at [400, 676] on input "١٦/٠٩/٢٠٢٥ ١٦:١٥" at bounding box center [419, 674] width 96 height 17
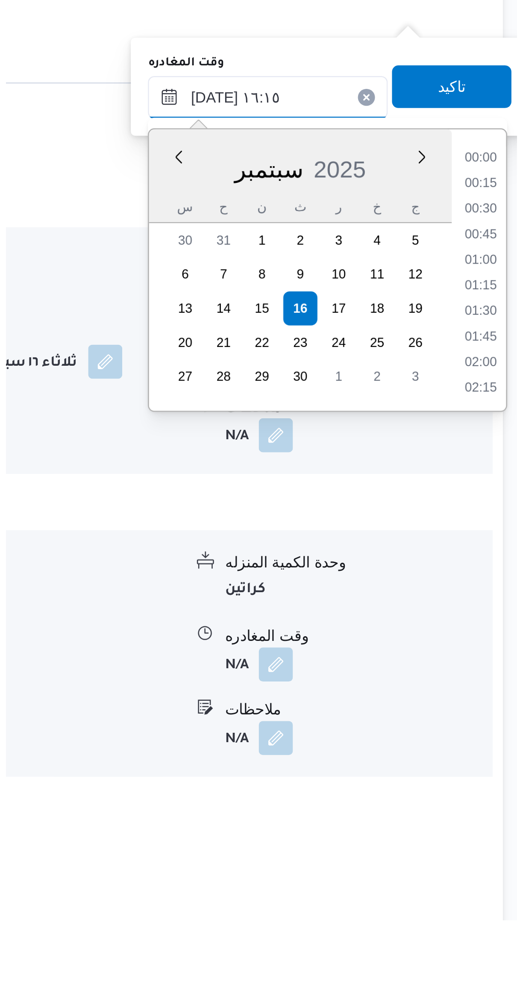
scroll to position [615, 0]
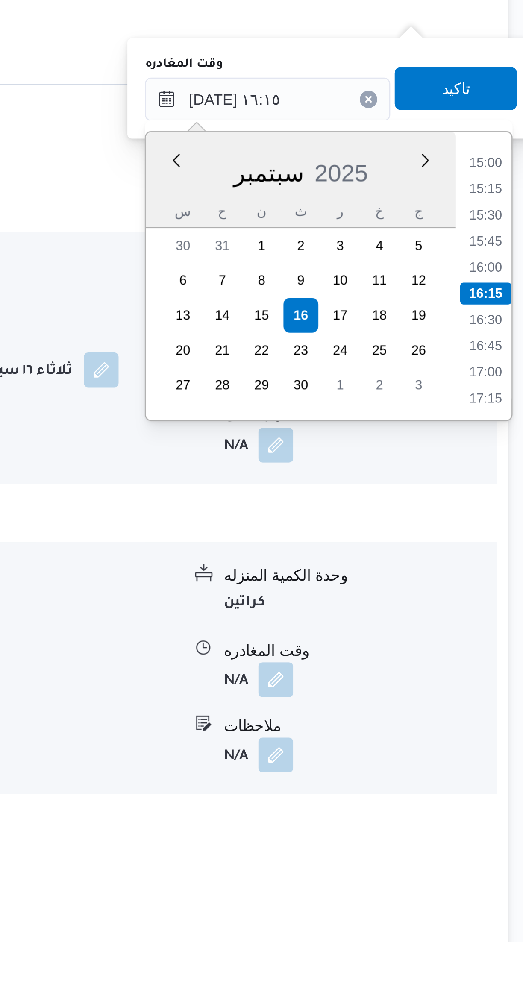
click at [499, 762] on li "16:30" at bounding box center [504, 760] width 20 height 9
type input "١٦/٠٩/٢٠٢٥ ١٦:٣٠"
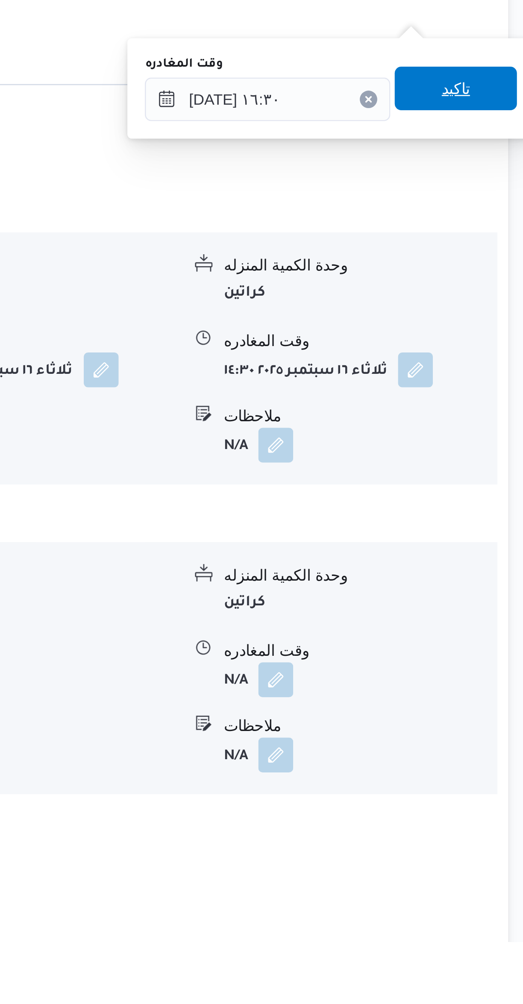
click at [468, 675] on span "تاكيد" at bounding box center [492, 670] width 48 height 17
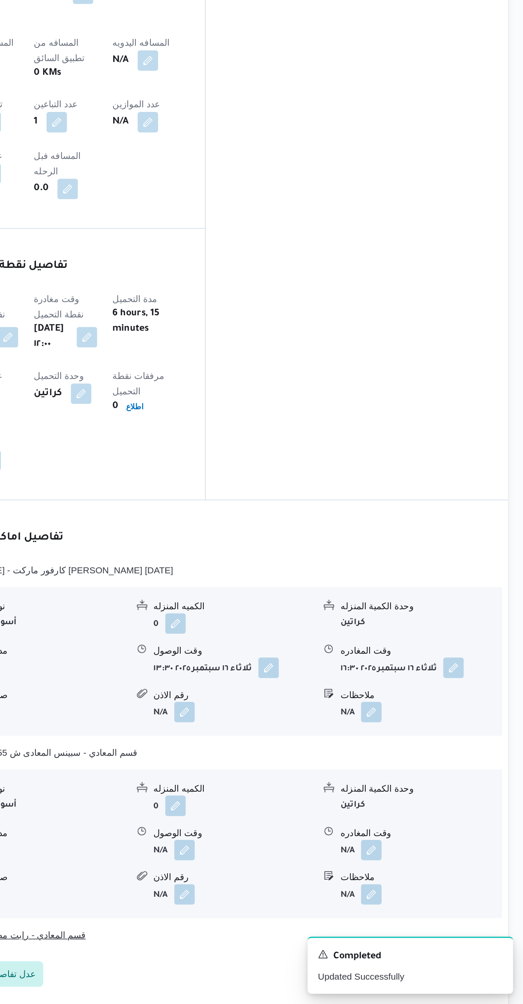
click at [325, 953] on button "قسم المعادي - رابت مصر الاسلكى" at bounding box center [312, 958] width 363 height 10
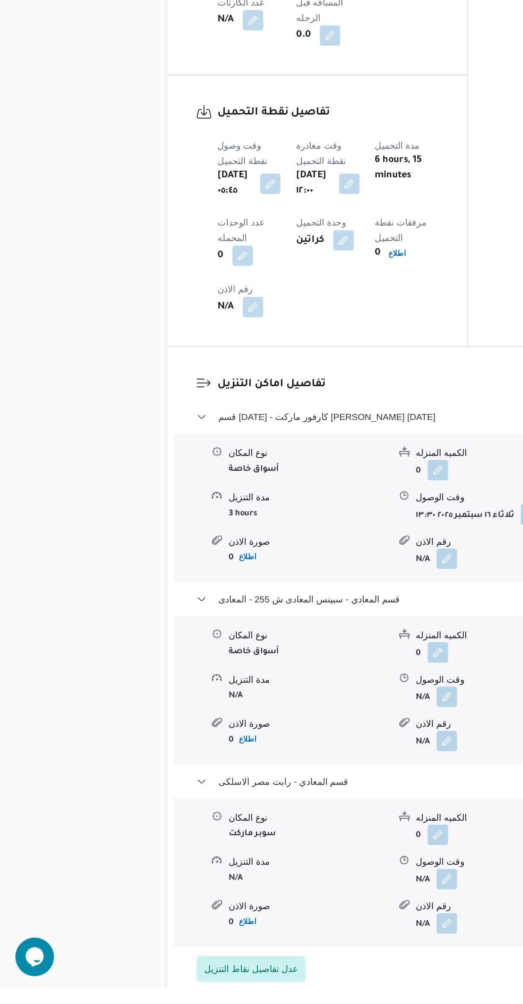
scroll to position [354, 0]
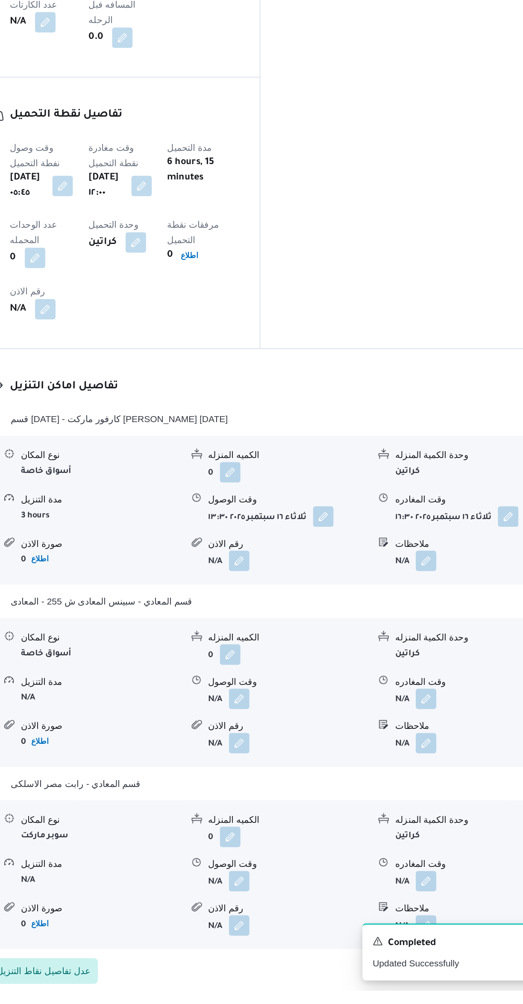
click at [427, 924] on button "button" at bounding box center [422, 931] width 14 height 14
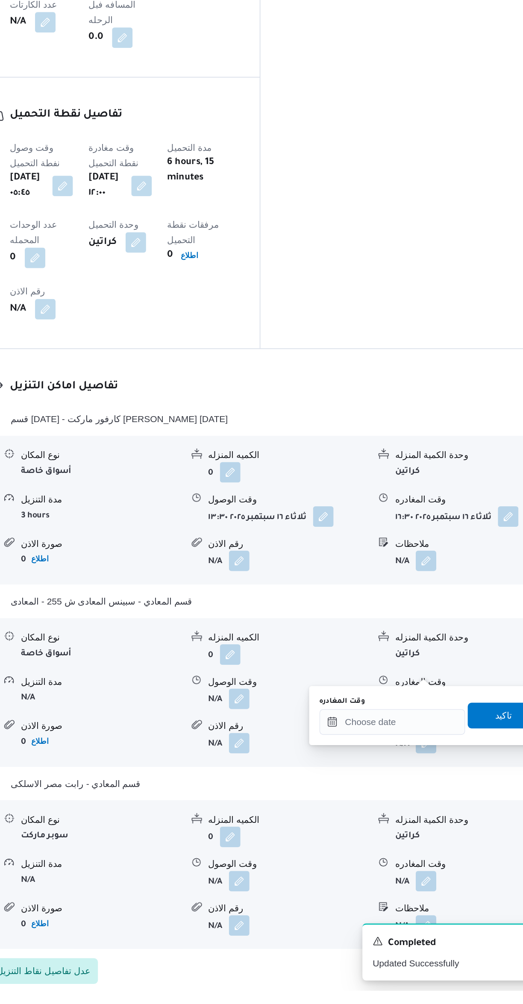
click at [383, 833] on div "وقت المغادره تاكيد" at bounding box center [424, 820] width 148 height 27
click at [391, 824] on input "وقت المغادره" at bounding box center [399, 825] width 97 height 17
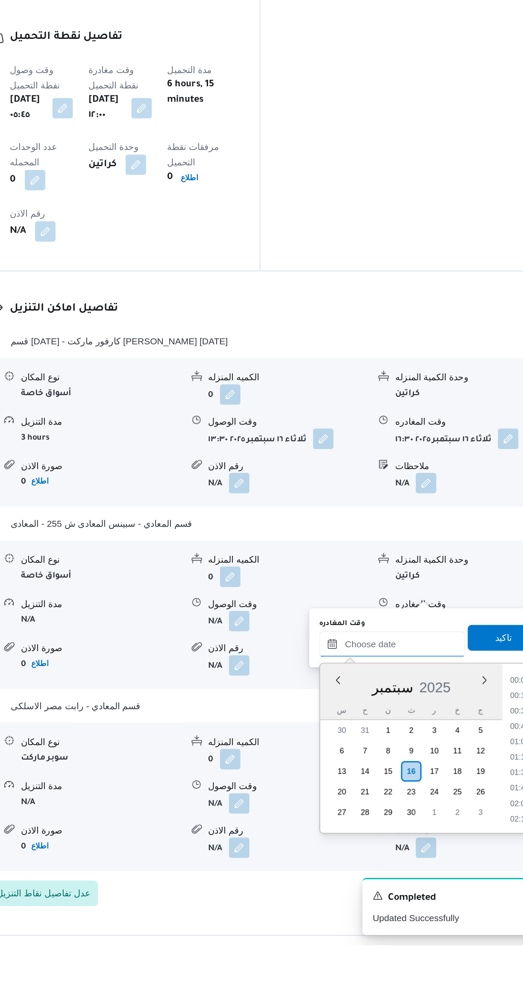
scroll to position [758, 0]
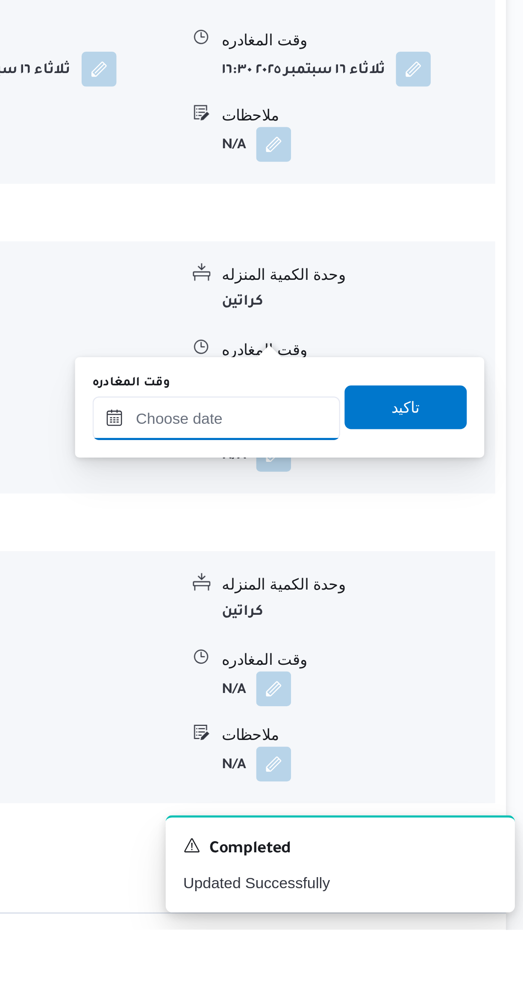
click at [399, 805] on input "وقت المغادره" at bounding box center [399, 803] width 97 height 17
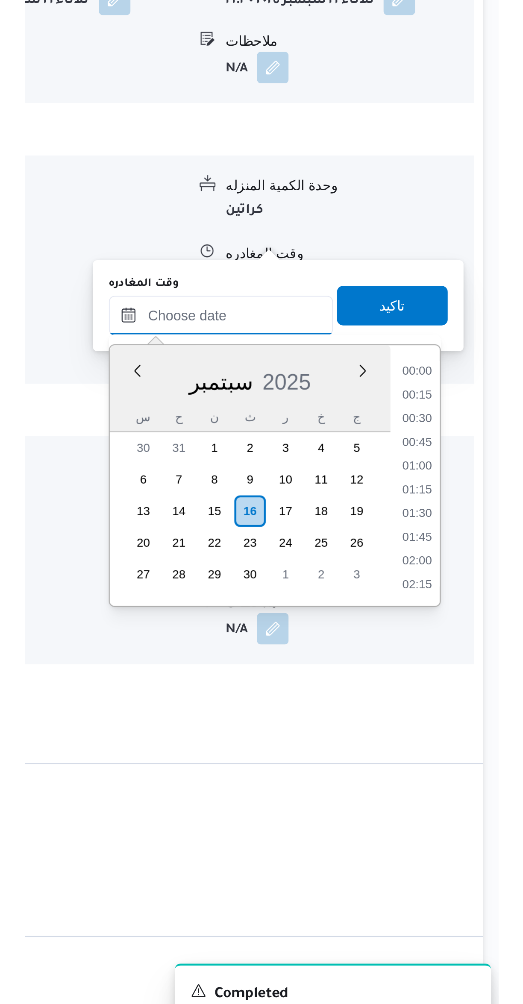
scroll to position [409, 0]
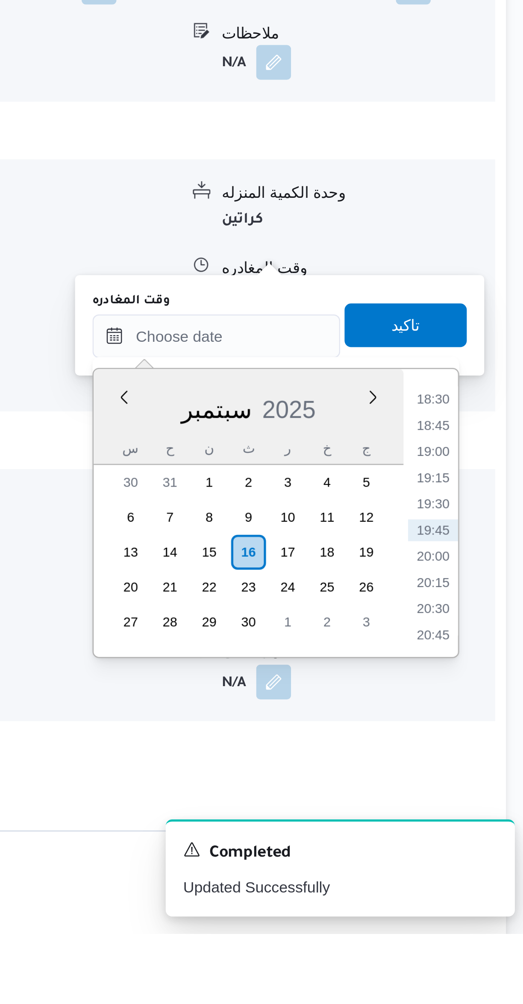
click at [482, 796] on li "18:30" at bounding box center [484, 795] width 20 height 9
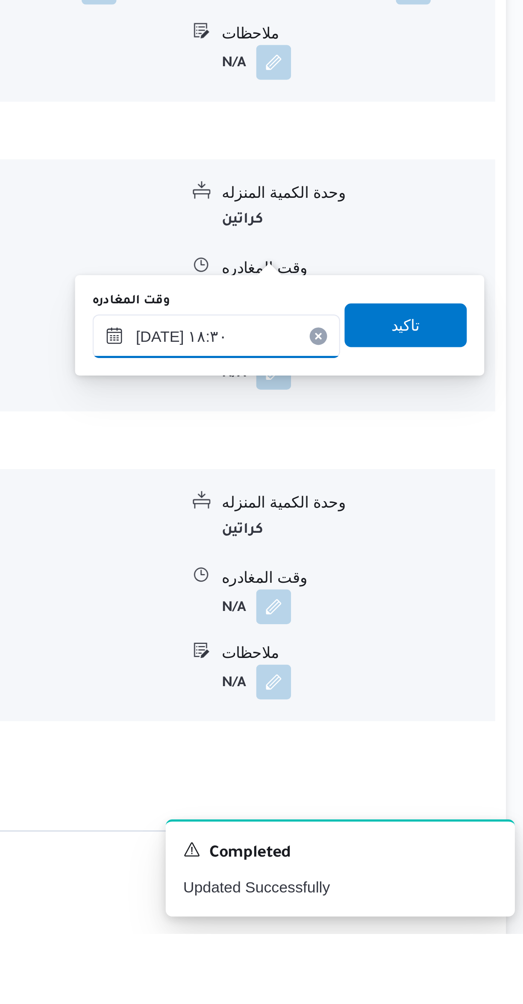
click at [390, 767] on input "١٦/٠٩/٢٠٢٥ ١٨:٣٠" at bounding box center [399, 770] width 97 height 17
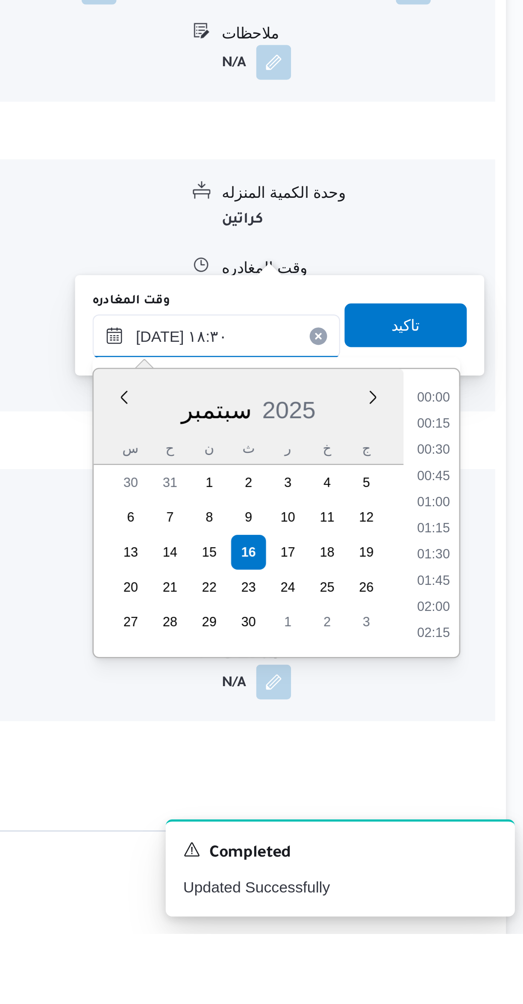
scroll to position [707, 0]
click at [481, 797] on li "17:15" at bounding box center [484, 795] width 20 height 9
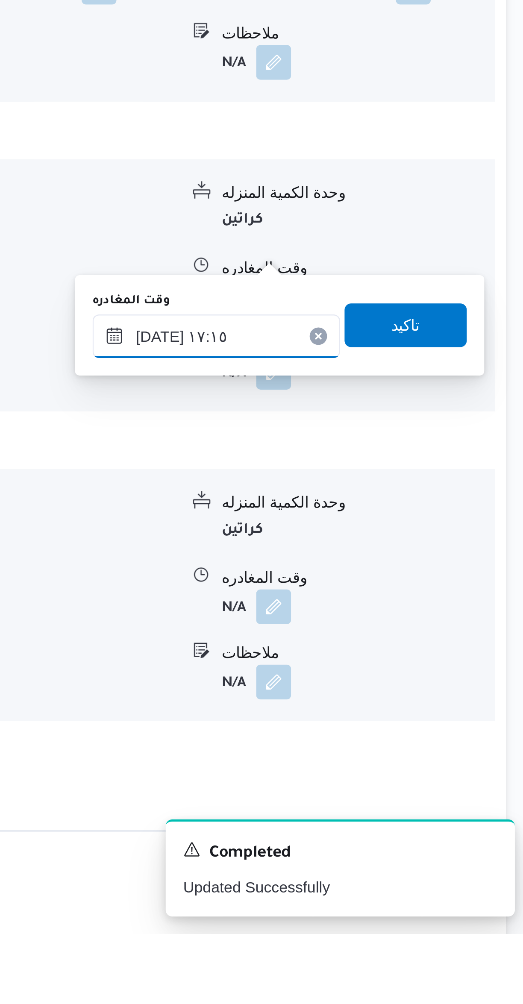
click at [391, 770] on input "١٦/٠٩/٢٠٢٥ ١٧:١٥" at bounding box center [399, 770] width 97 height 17
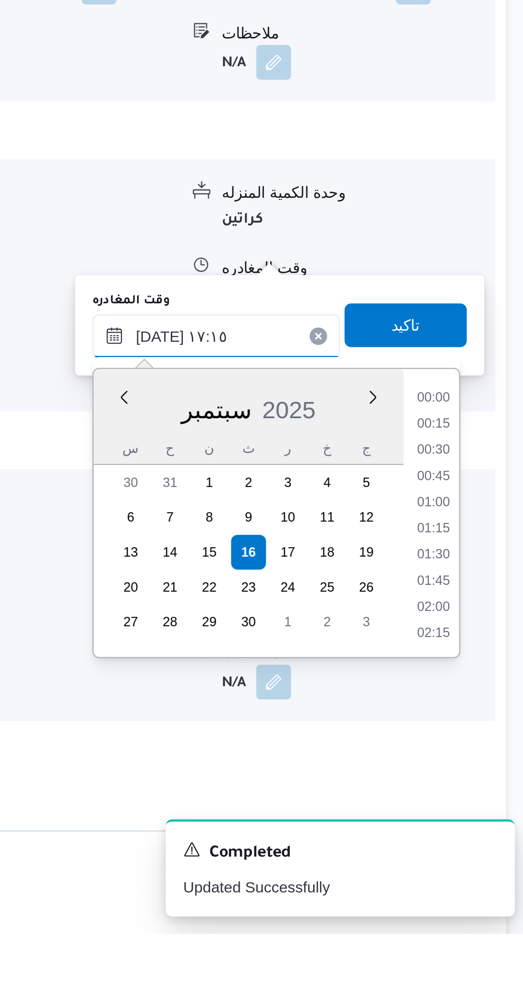
scroll to position [656, 0]
click at [484, 814] on li "16:30" at bounding box center [484, 815] width 20 height 9
type input "١٦/٠٩/٢٠٢٥ ١٦:٣٠"
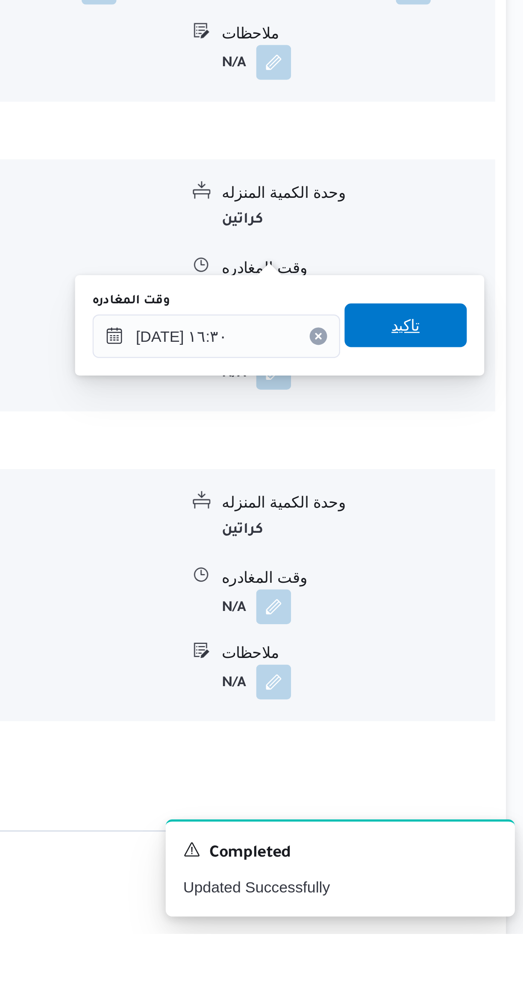
click at [480, 766] on span "تاكيد" at bounding box center [474, 765] width 48 height 17
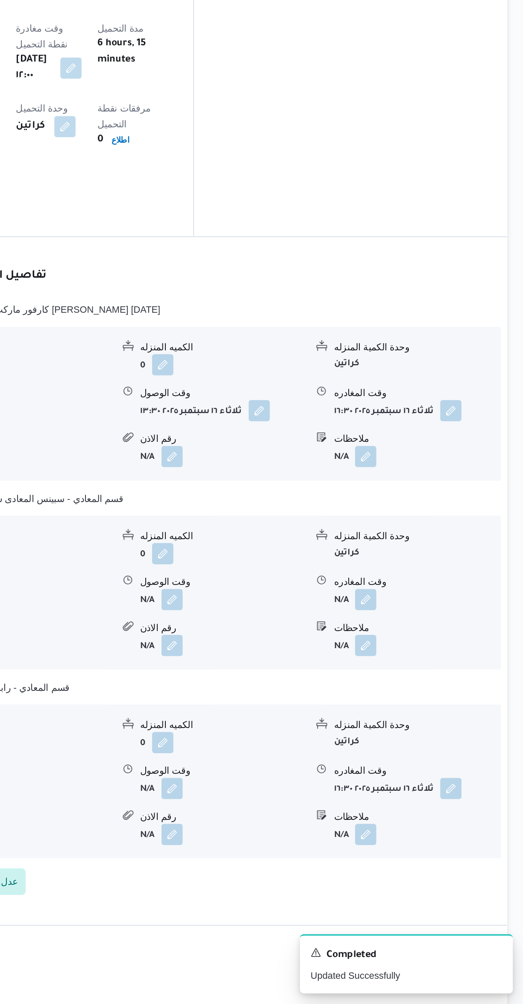
scroll to position [421, 0]
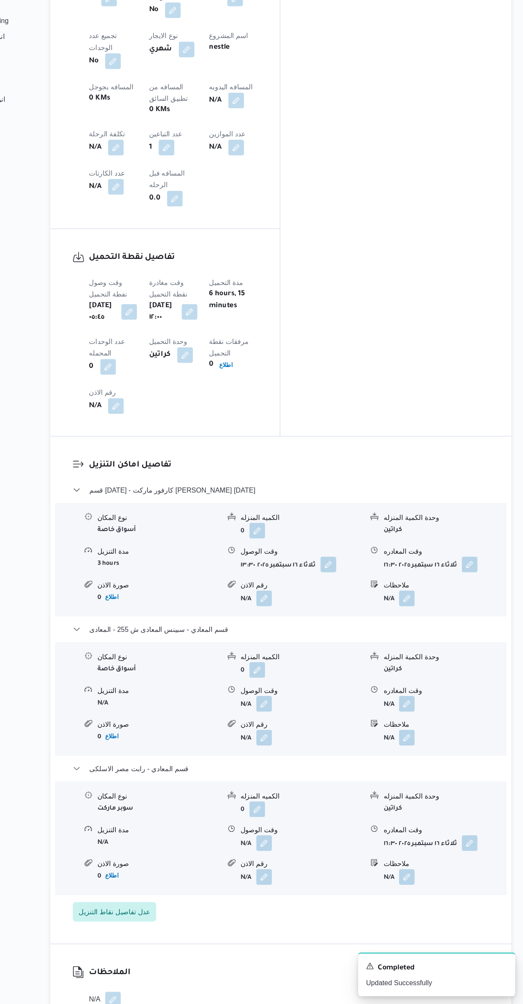
click at [421, 765] on button "button" at bounding box center [422, 772] width 14 height 14
click at [379, 666] on input "ملاحظات" at bounding box center [399, 666] width 85 height 17
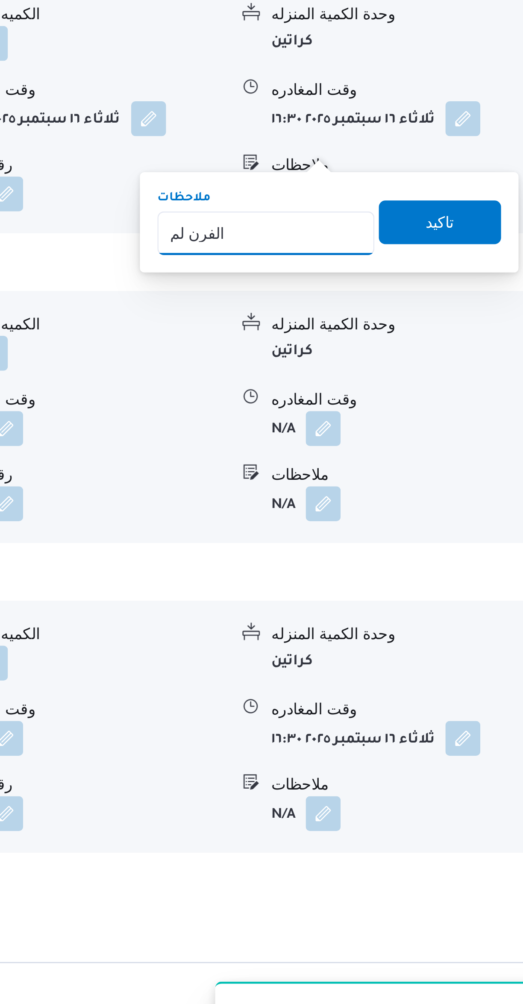
type input "الفرن لم يسلم"
click at [465, 657] on span "تاكيد" at bounding box center [468, 661] width 48 height 17
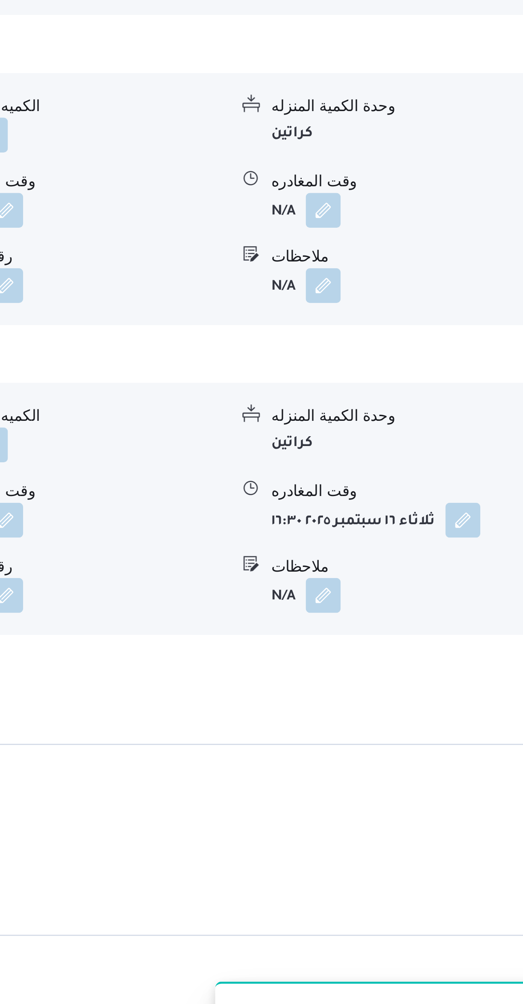
click at [424, 801] on button "button" at bounding box center [422, 808] width 14 height 14
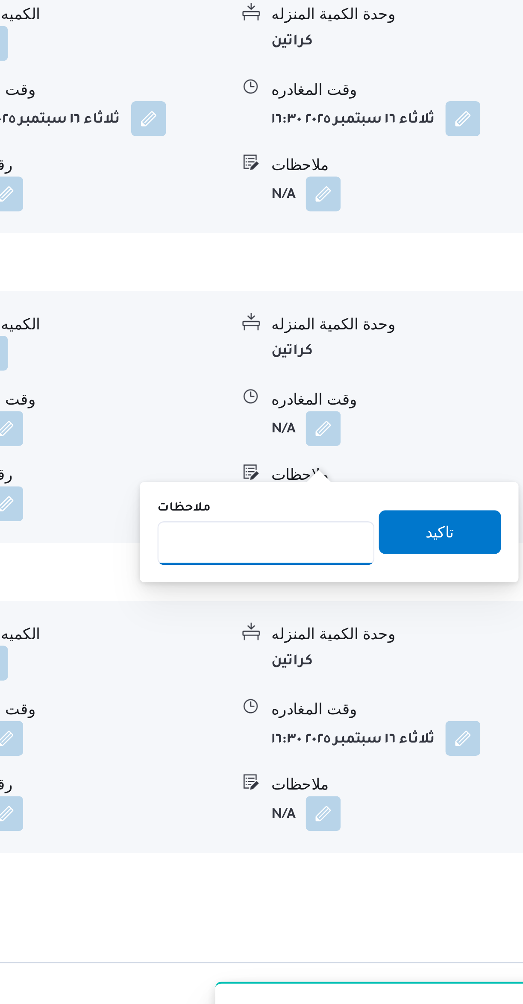
click at [409, 785] on input "ملاحظات" at bounding box center [399, 787] width 85 height 17
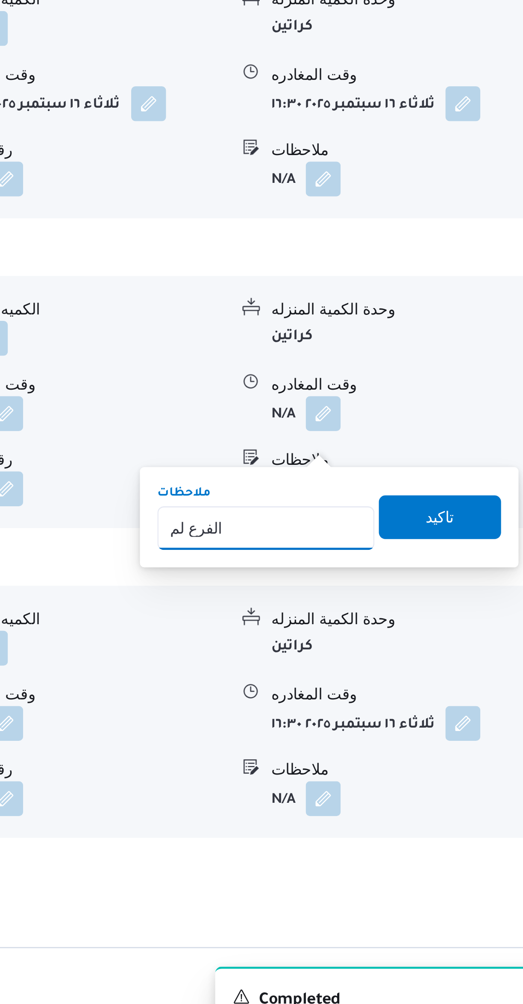
type input "الفرع لم يسلم"
click at [465, 779] on span "تاكيد" at bounding box center [467, 783] width 11 height 10
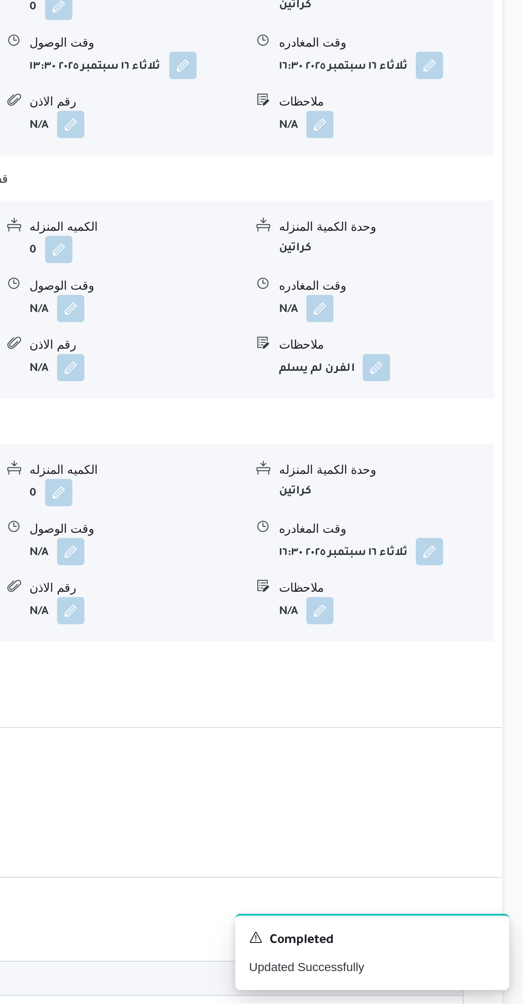
scroll to position [422, 0]
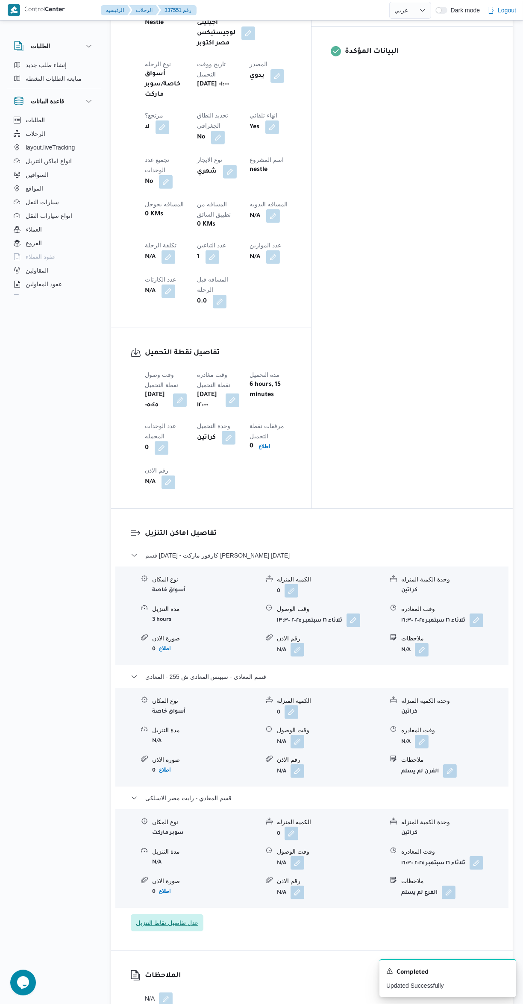
click at [190, 915] on span "عدل تفاصيل نقاط التنزيل" at bounding box center [167, 923] width 73 height 17
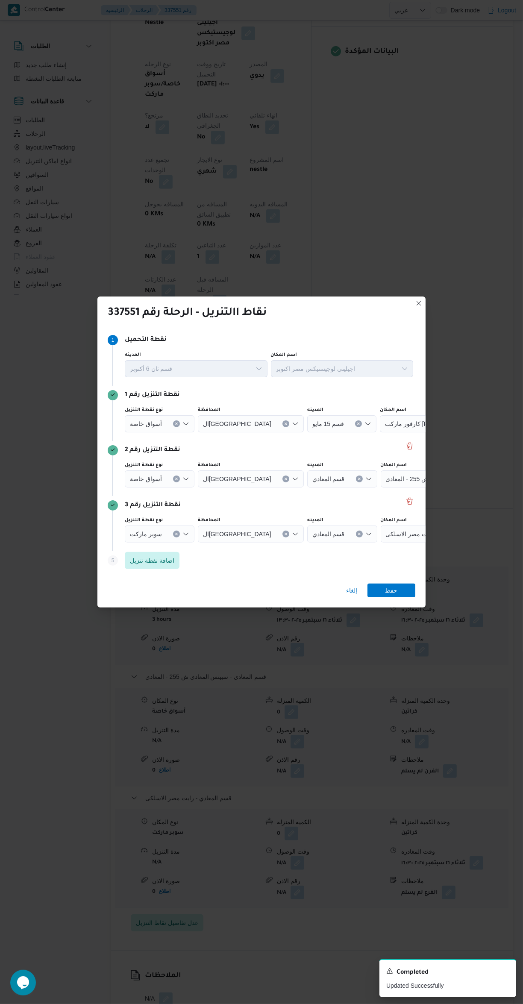
click at [358, 478] on icon "Clear input" at bounding box center [359, 479] width 2 height 2
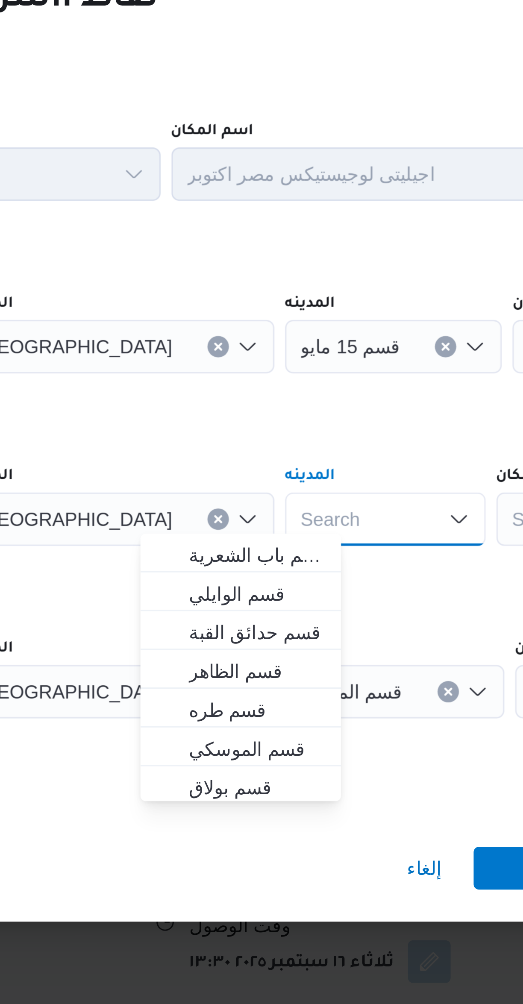
click at [357, 422] on icon "Clear input" at bounding box center [358, 423] width 3 height 3
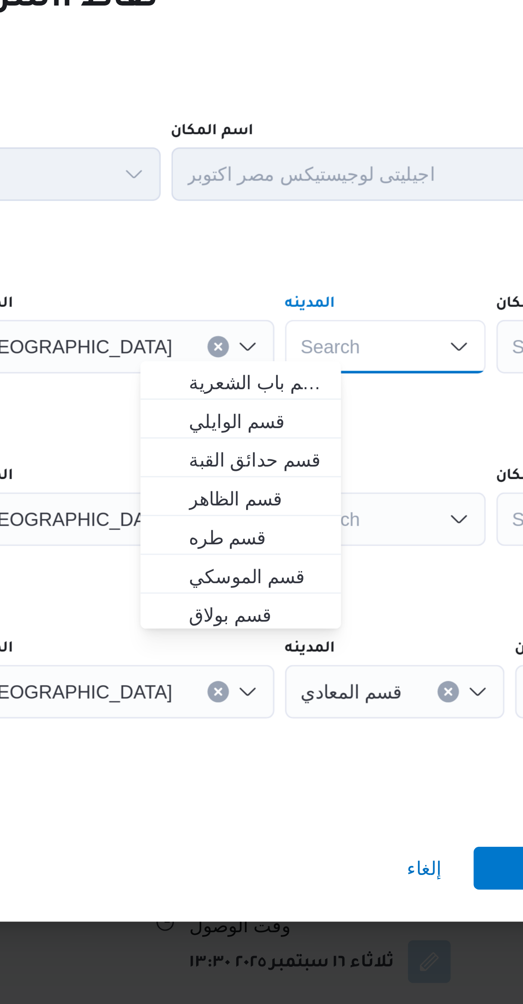
click at [375, 415] on div "Search" at bounding box center [428, 423] width 107 height 17
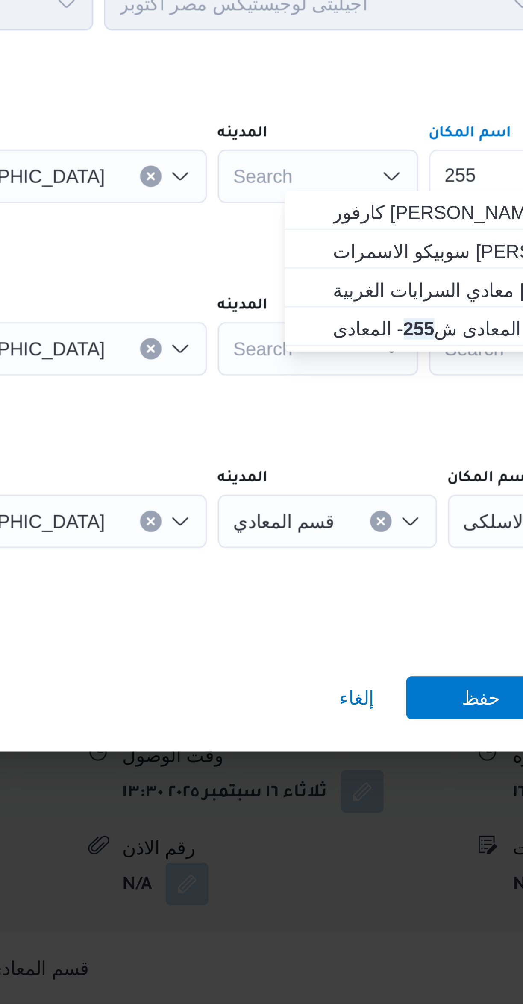
type input "255"
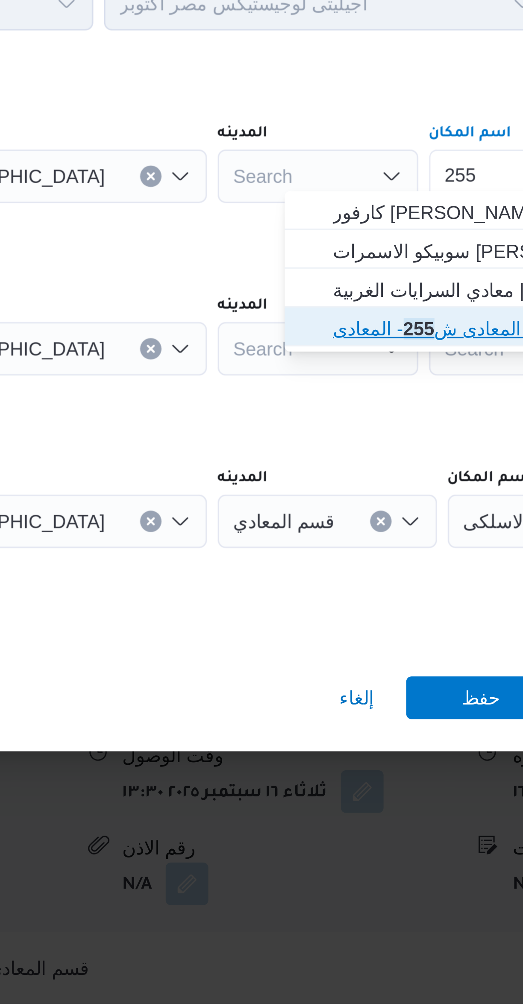
click at [371, 471] on mark "255" at bounding box center [371, 472] width 10 height 7
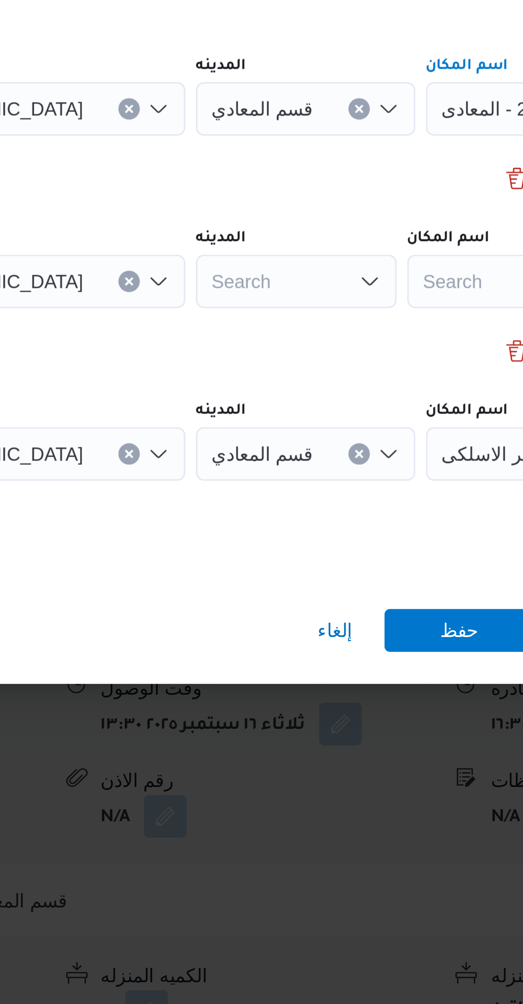
click at [359, 477] on icon "Open list of options" at bounding box center [362, 479] width 7 height 7
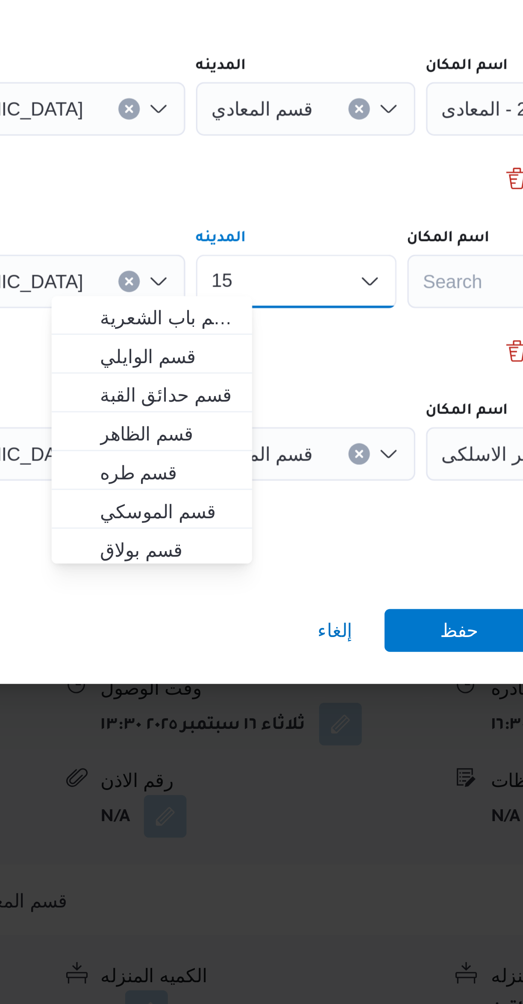
scroll to position [0, 0]
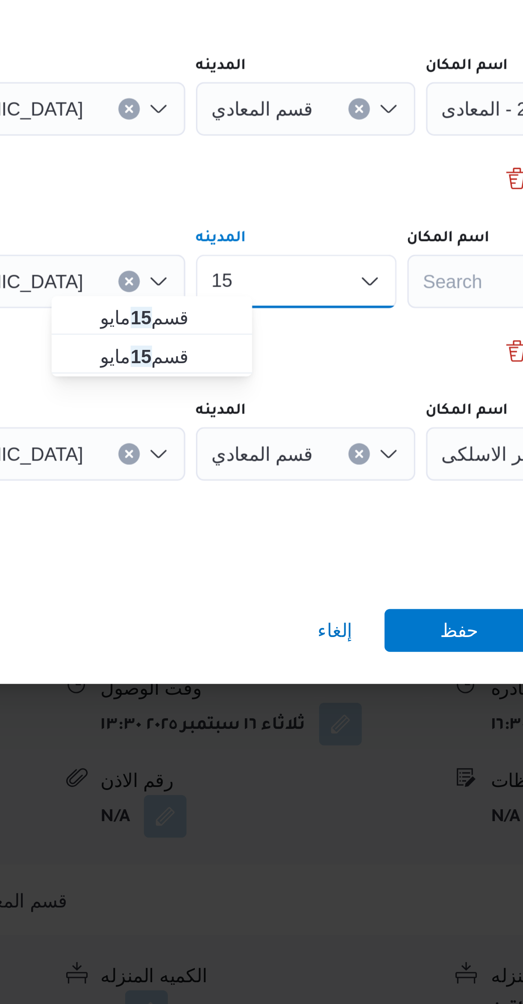
type input "15"
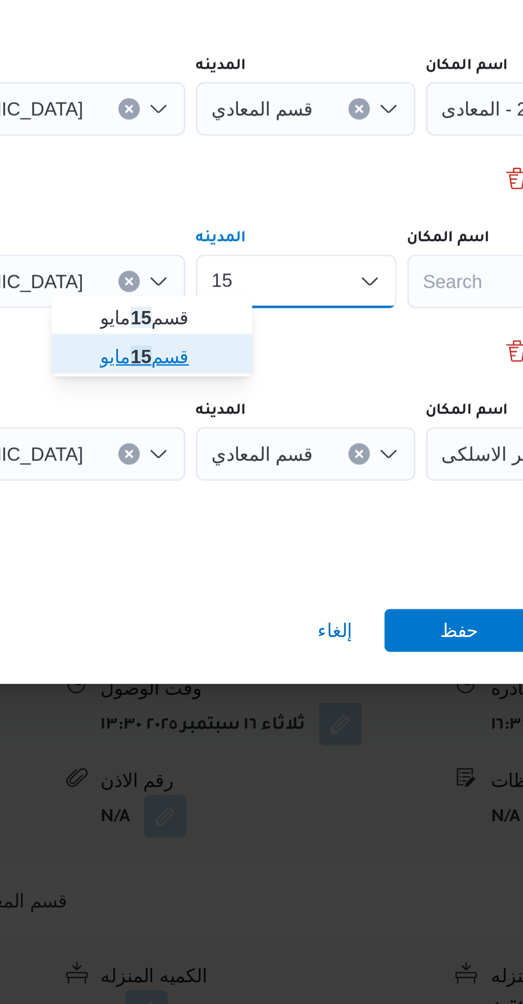
click at [305, 504] on span "قسم 15 مايو" at bounding box center [299, 503] width 44 height 10
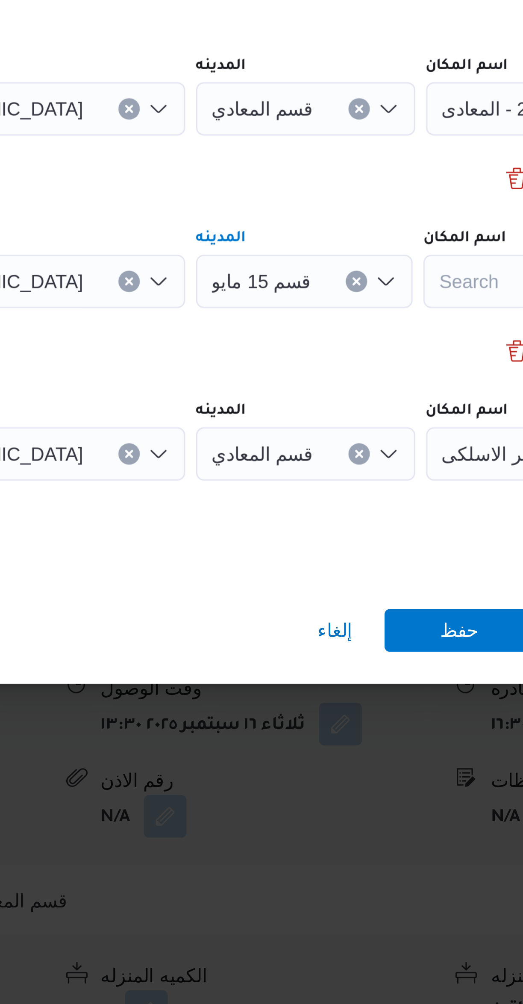
click at [380, 473] on div "Search" at bounding box center [433, 479] width 107 height 17
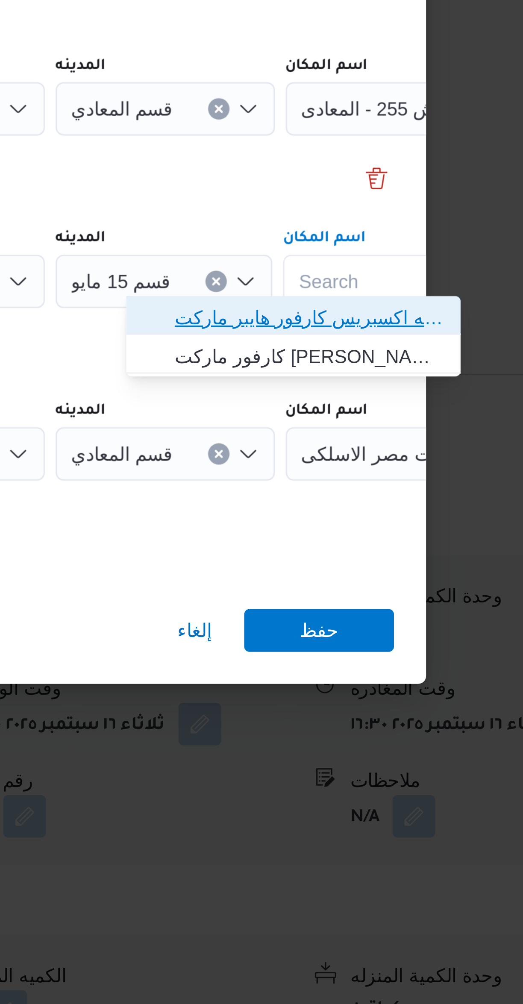
click at [390, 489] on span "سلسله اكسبريس كارفور هايبر ماركت [DATE] | | الشياخة الأولى" at bounding box center [388, 491] width 86 height 10
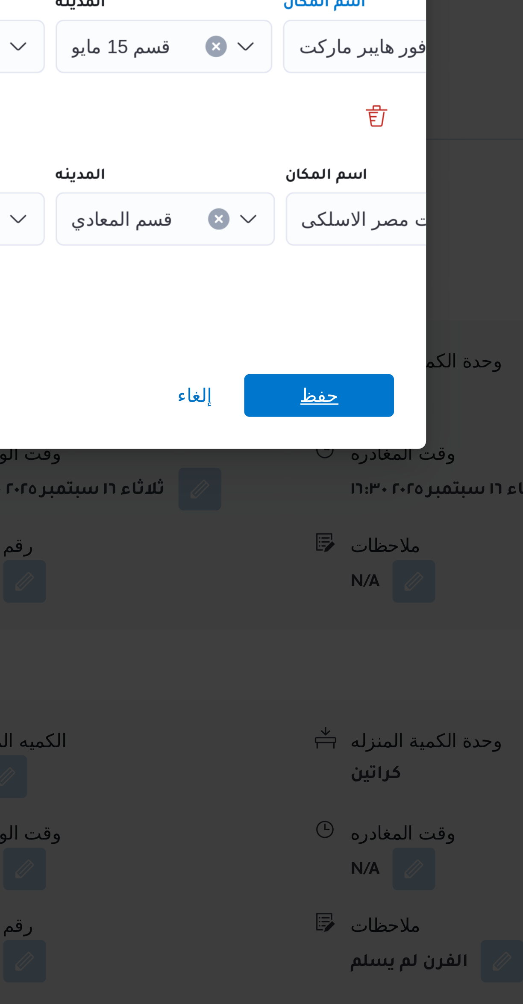
click at [406, 588] on span "حفظ" at bounding box center [392, 591] width 48 height 14
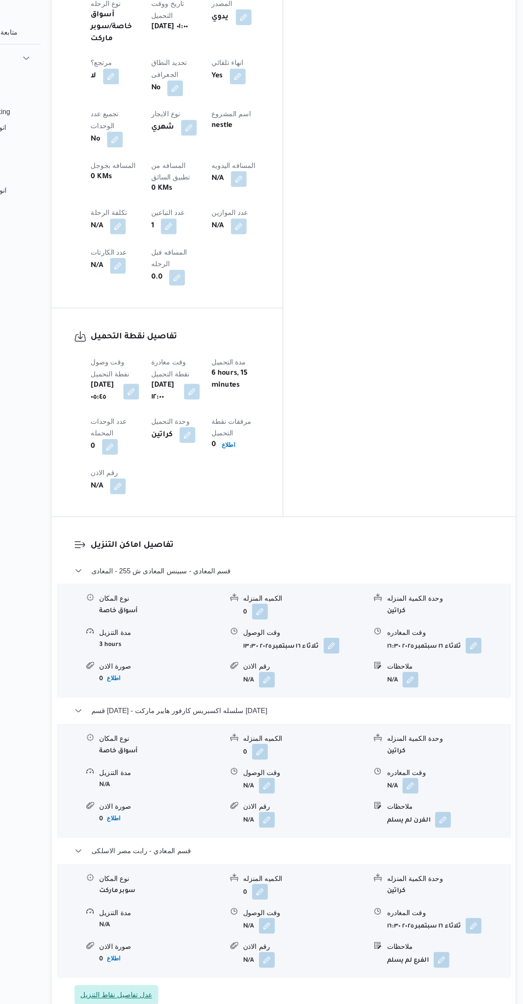
scroll to position [306, 0]
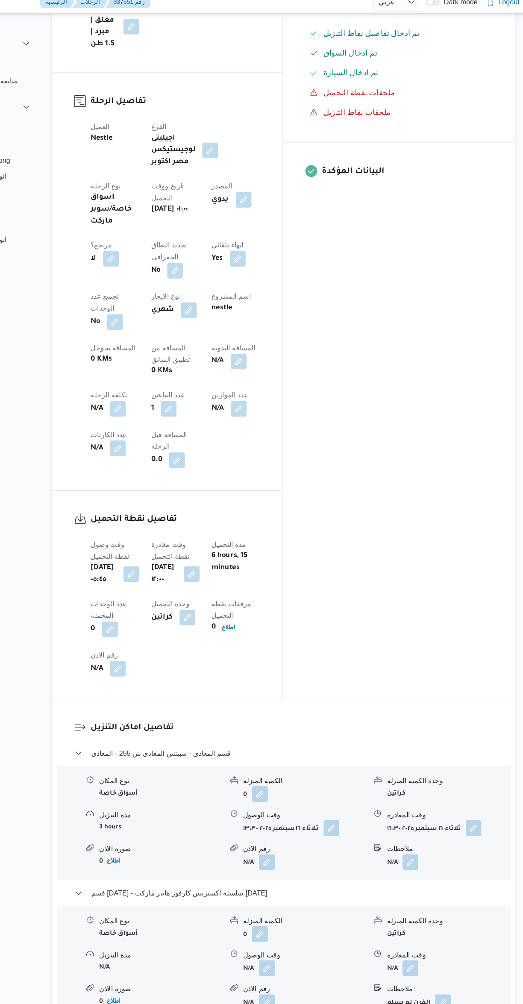
click at [266, 315] on button "button" at bounding box center [273, 322] width 14 height 14
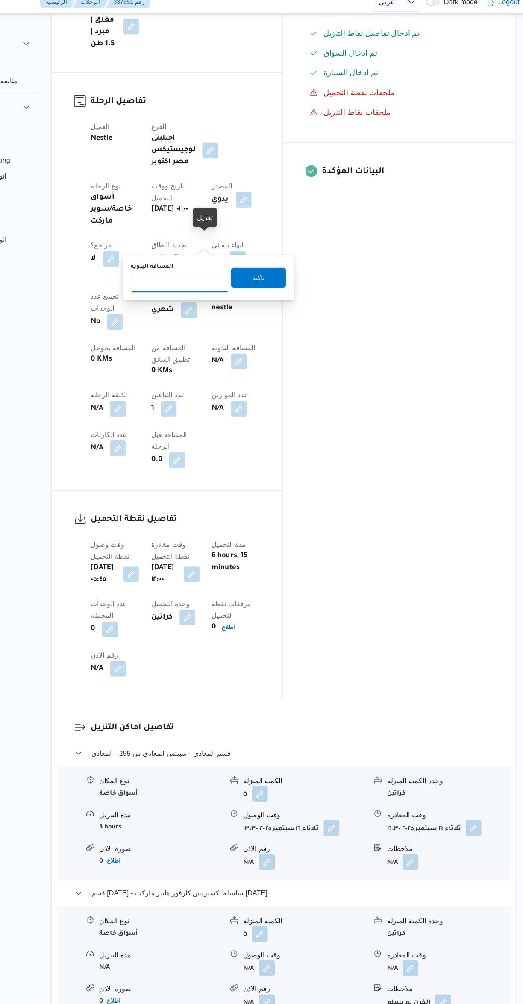
click at [211, 253] on input "المسافه اليدويه" at bounding box center [222, 253] width 85 height 17
type input "115"
click at [306, 246] on span "تاكيد" at bounding box center [290, 249] width 48 height 17
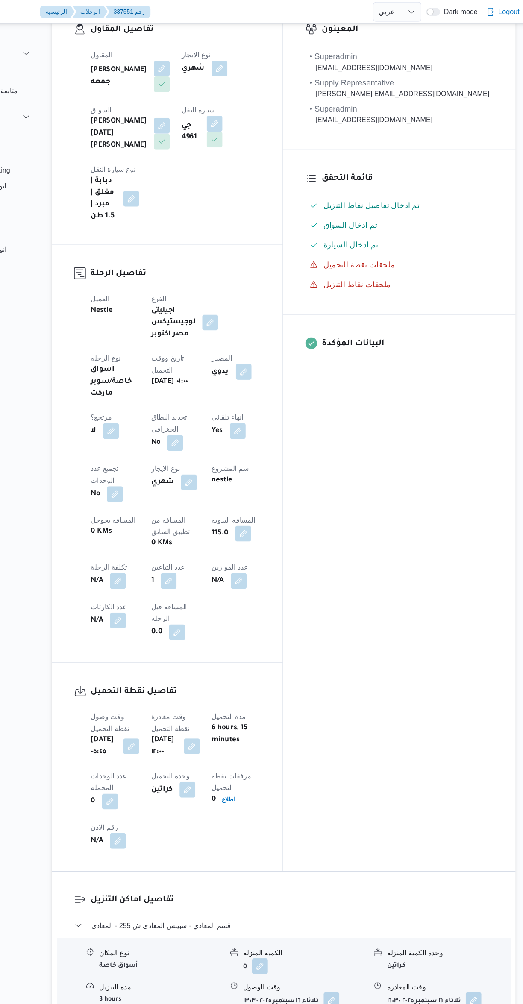
scroll to position [0, 0]
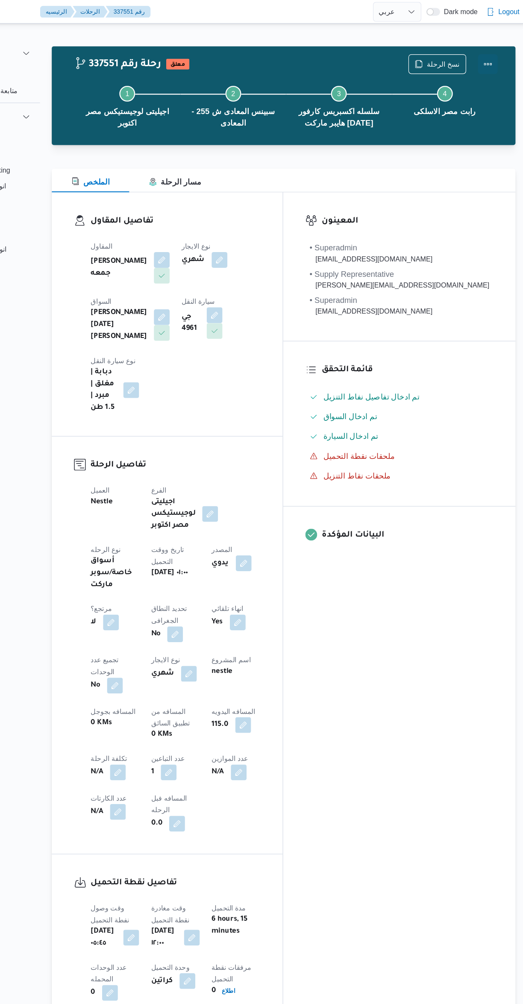
click at [496, 54] on button "Actions" at bounding box center [488, 55] width 17 height 17
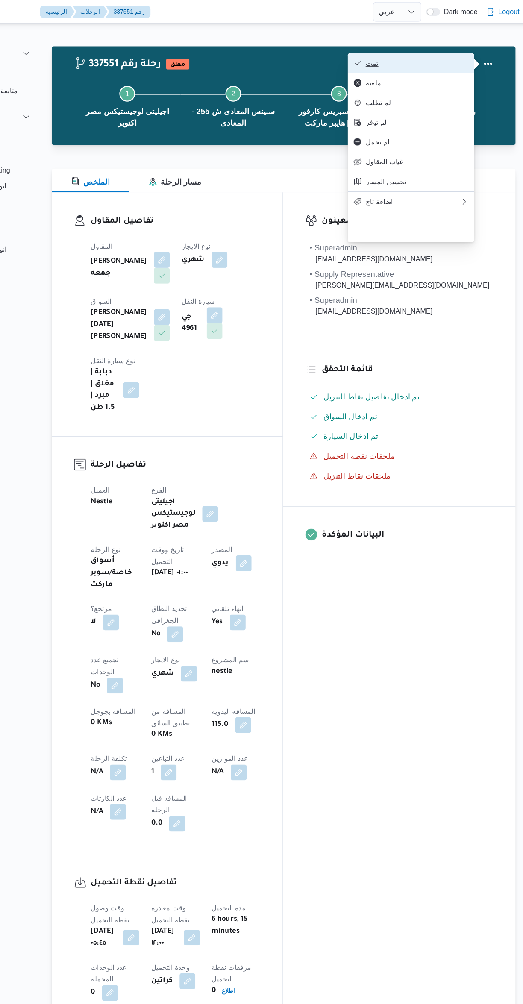
click at [444, 56] on span "تمت" at bounding box center [427, 54] width 89 height 7
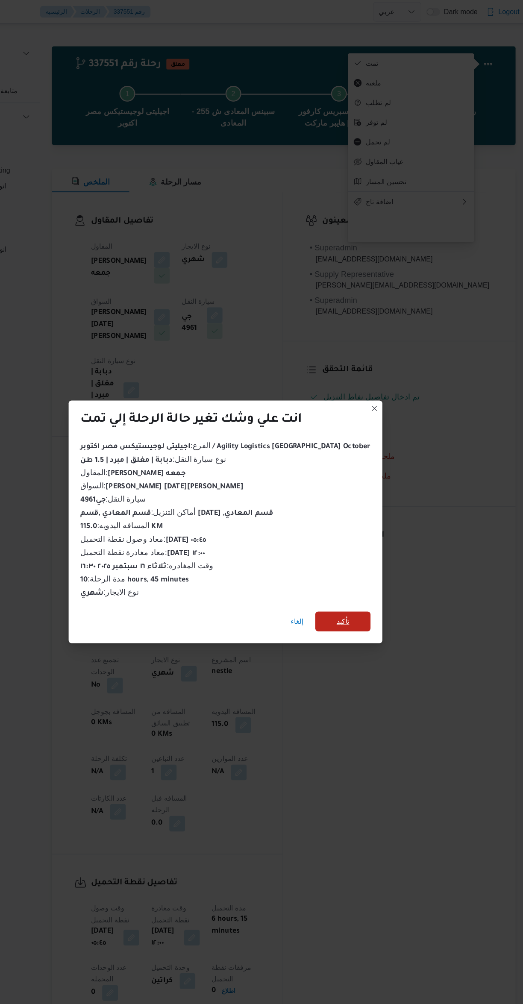
click at [356, 533] on span "تأكيد" at bounding box center [363, 538] width 48 height 17
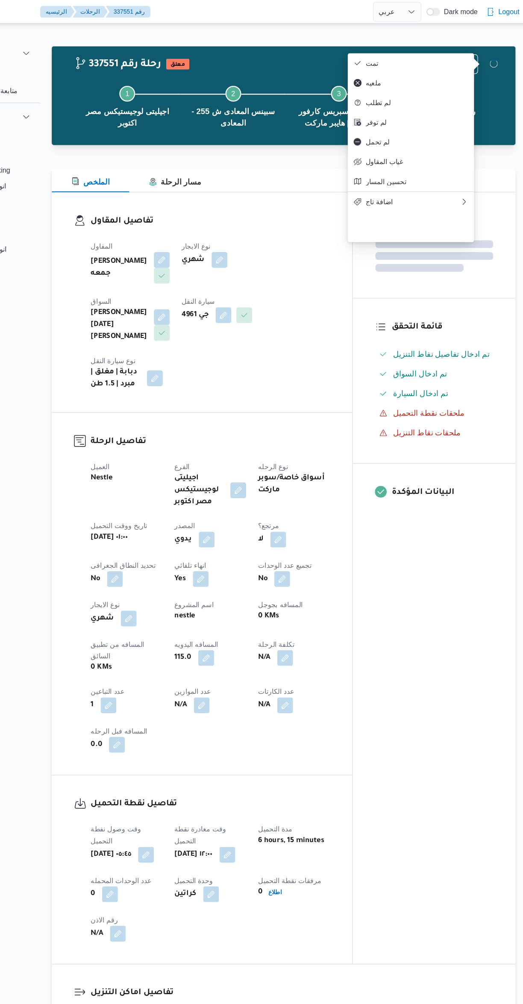
click at [420, 597] on div "المعينون قائمة التحقق تم ادخال تفاصيل نفاط التنزيل تم ادخال السواق تم ادخال الس…" at bounding box center [442, 501] width 141 height 668
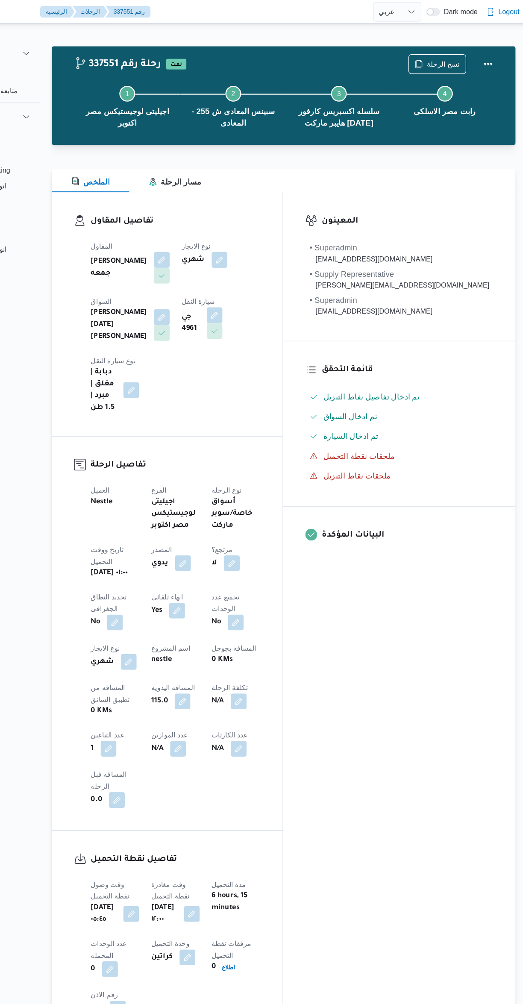
select select "ar"
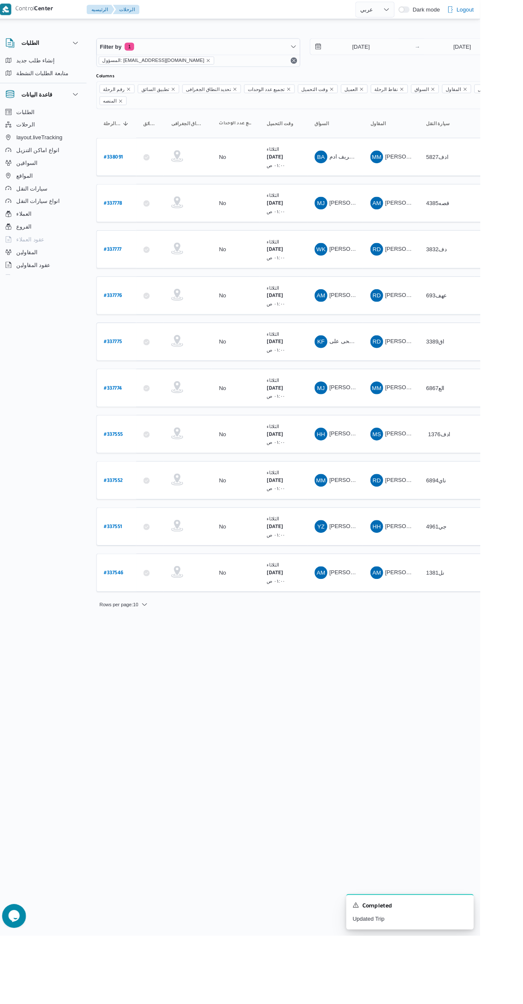
click at [130, 513] on b "# 337552" at bounding box center [129, 516] width 21 height 6
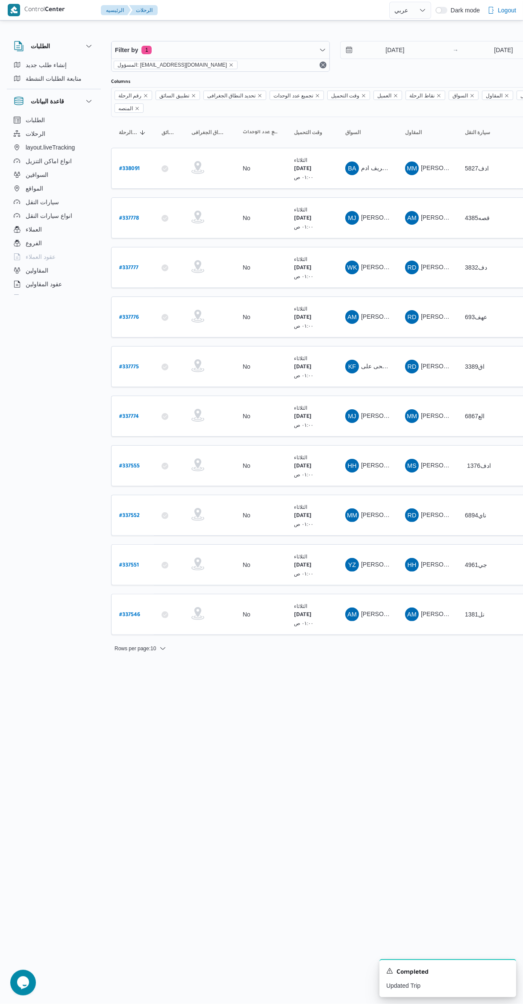
select select "ar"
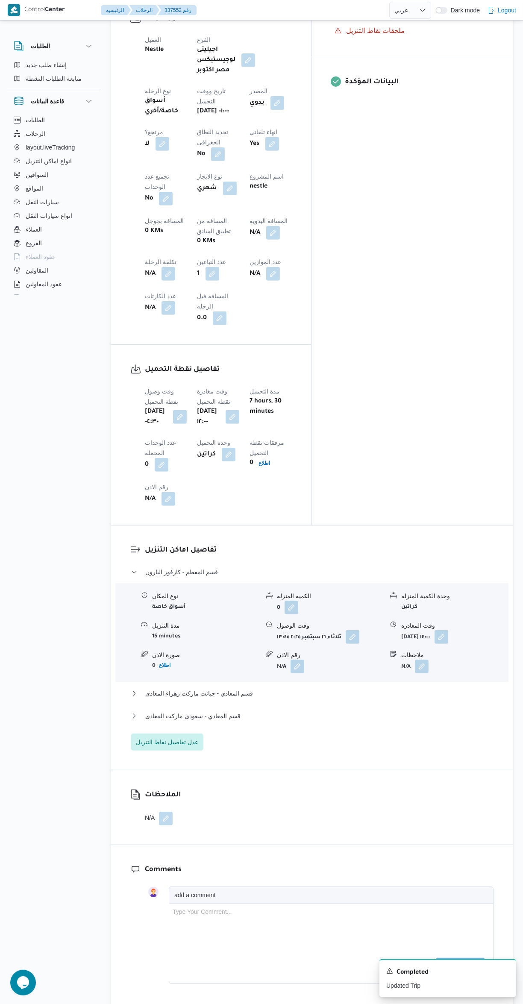
scroll to position [378, 0]
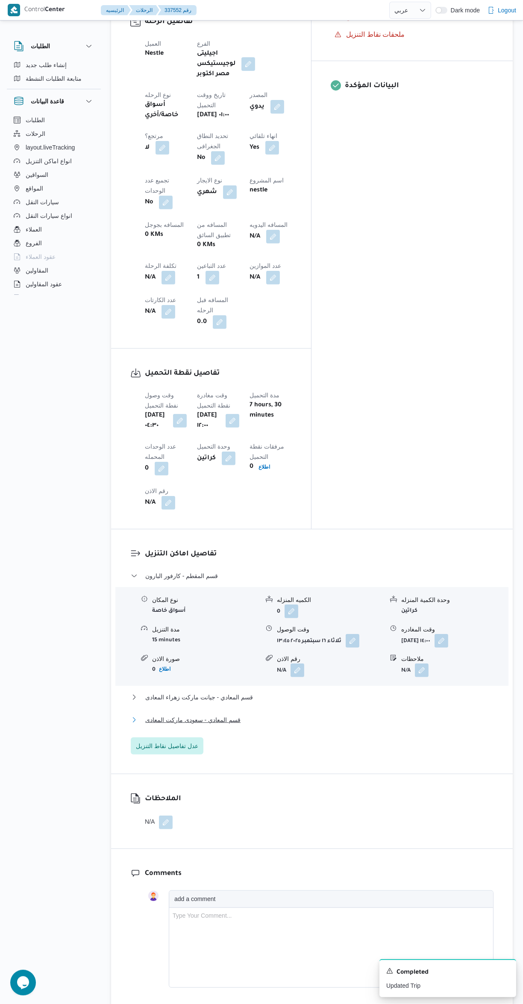
click at [338, 715] on button "قسم المعادي - سعودى ماركت المعادى" at bounding box center [312, 720] width 363 height 10
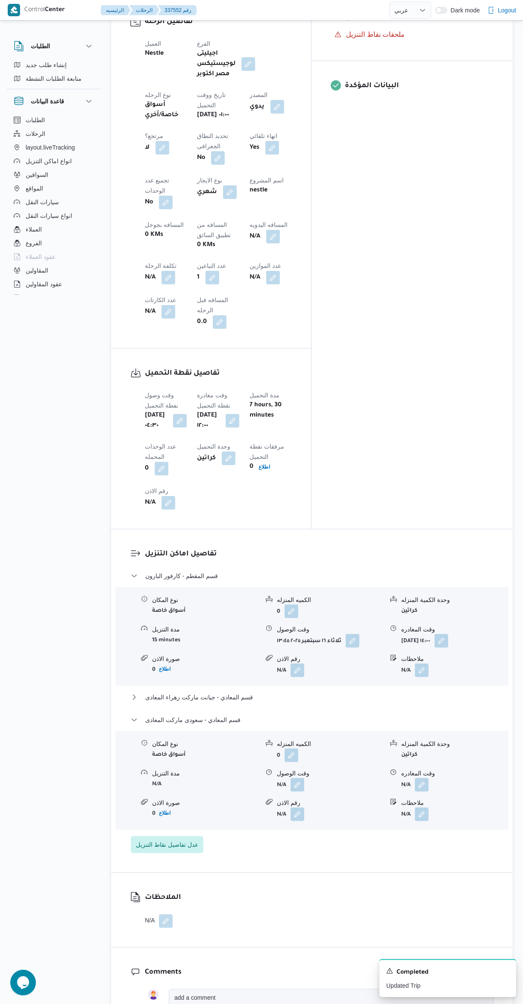
scroll to position [459, 0]
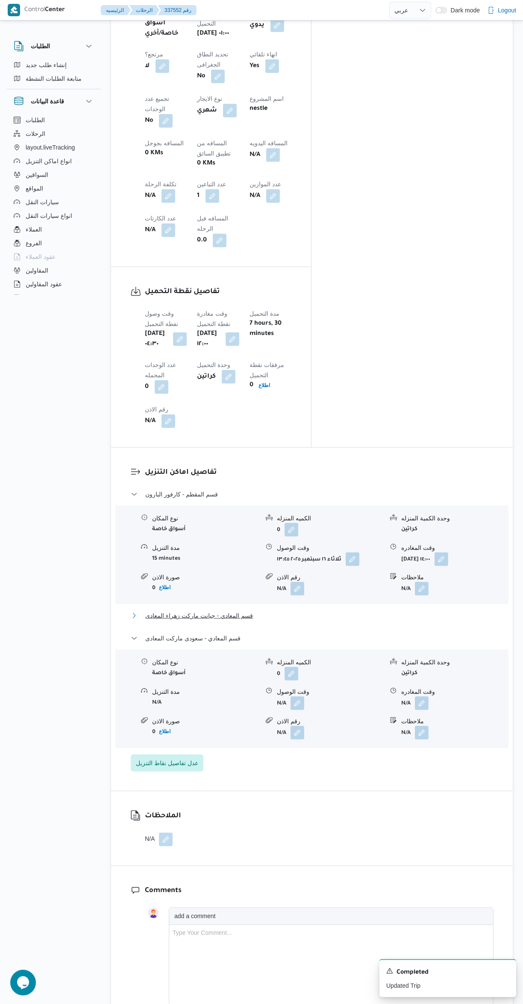
click at [320, 611] on button "قسم المعادي - جيانت ماركت زهراء المعادى" at bounding box center [312, 616] width 363 height 10
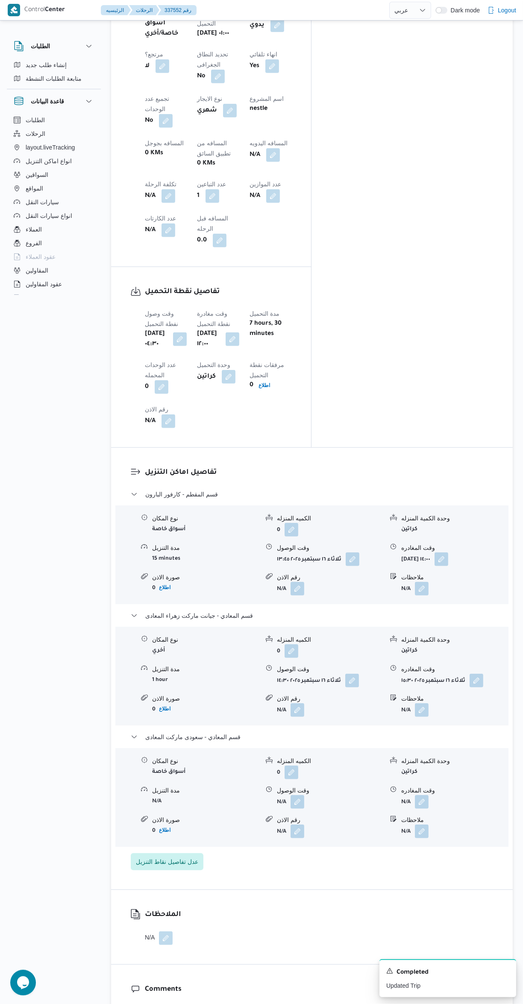
click at [479, 674] on span at bounding box center [474, 681] width 18 height 14
click at [421, 795] on button "button" at bounding box center [422, 802] width 14 height 14
click at [385, 721] on input "وقت المغادره" at bounding box center [399, 723] width 97 height 17
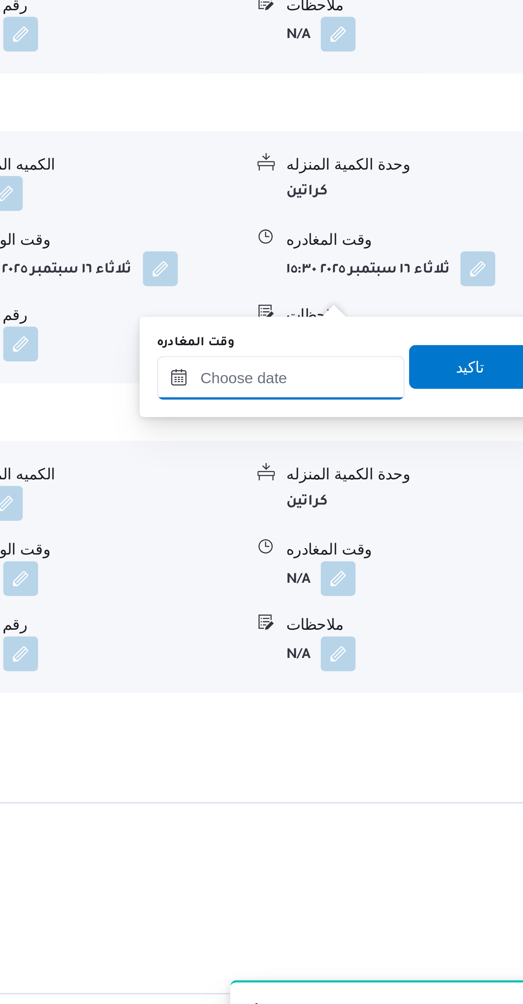
click at [407, 722] on input "وقت المغادره" at bounding box center [399, 723] width 97 height 17
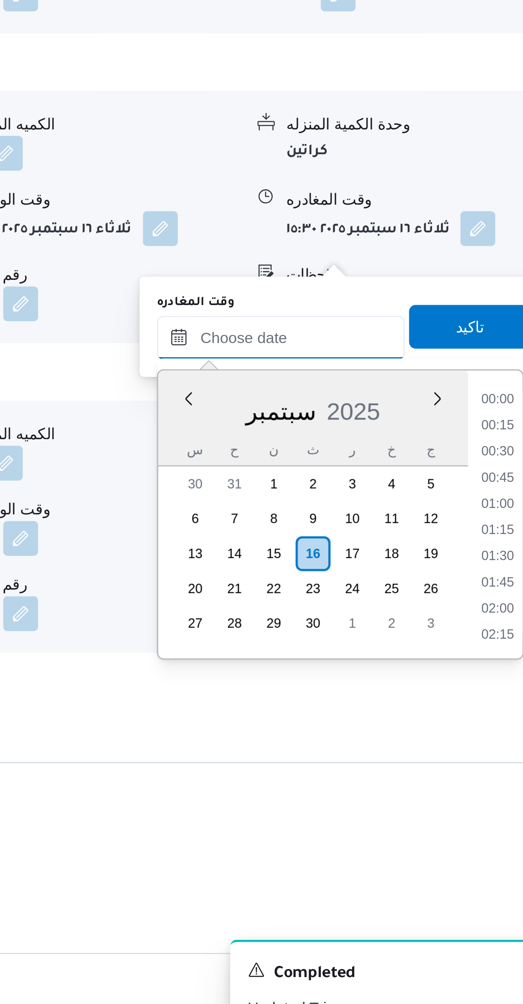
scroll to position [758, 0]
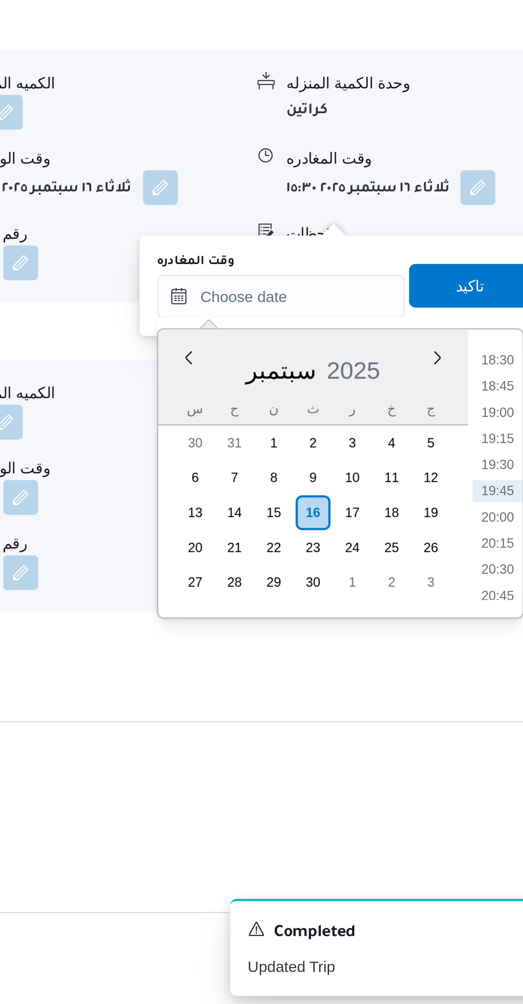
click at [482, 747] on li "18:30" at bounding box center [484, 748] width 20 height 9
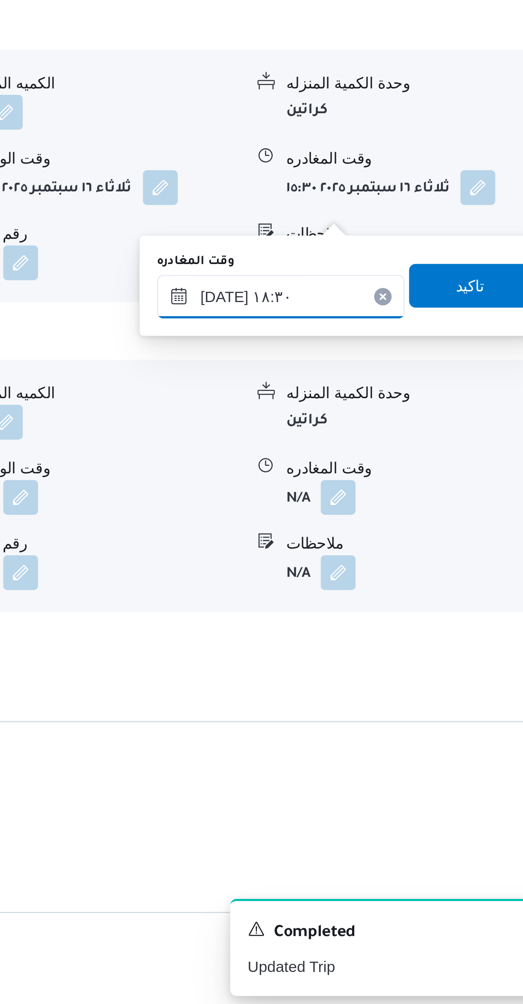
click at [388, 723] on input "١٦/٠٩/٢٠٢٥ ١٨:٣٠" at bounding box center [399, 723] width 97 height 17
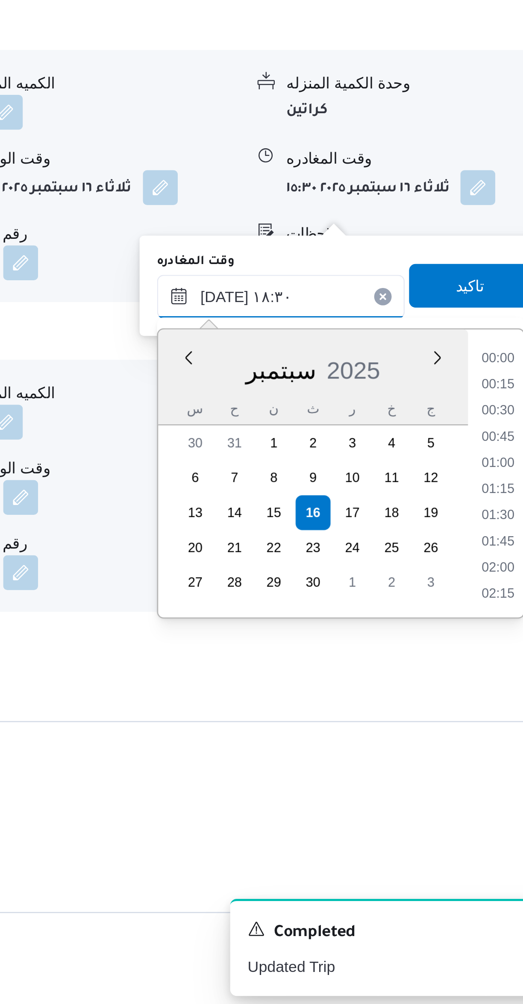
scroll to position [707, 0]
click at [480, 749] on li "17:15" at bounding box center [484, 748] width 20 height 9
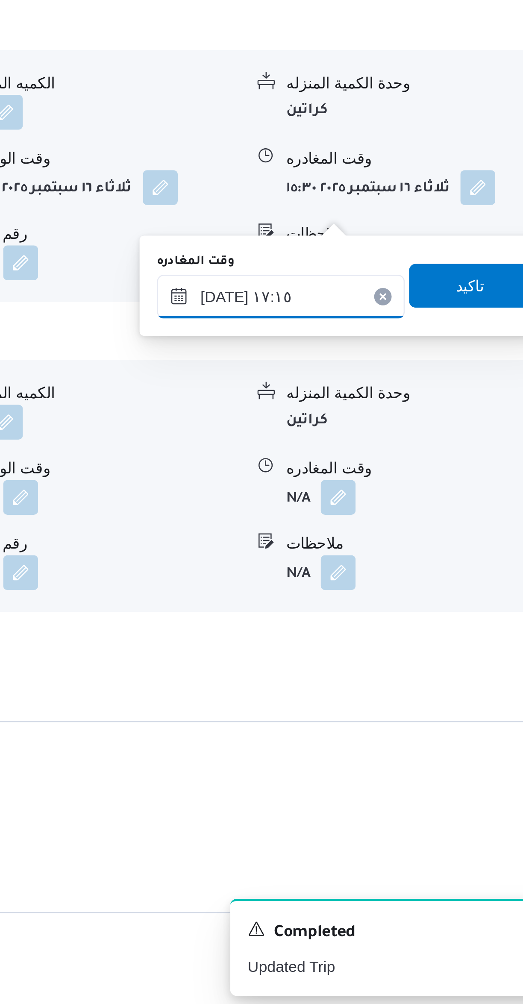
click at [387, 721] on input "١٦/٠٩/٢٠٢٥ ١٧:١٥" at bounding box center [399, 723] width 97 height 17
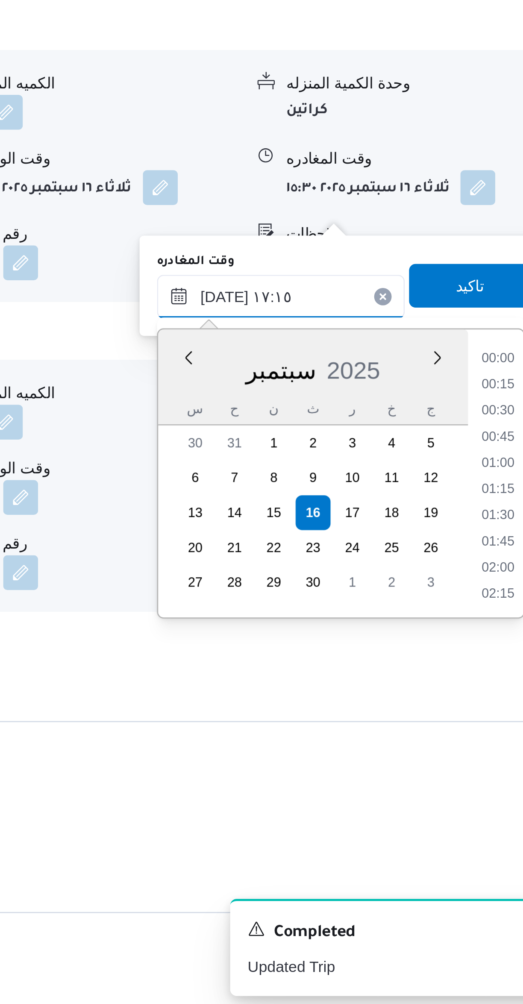
scroll to position [656, 0]
click at [482, 759] on li "16:15" at bounding box center [484, 758] width 20 height 9
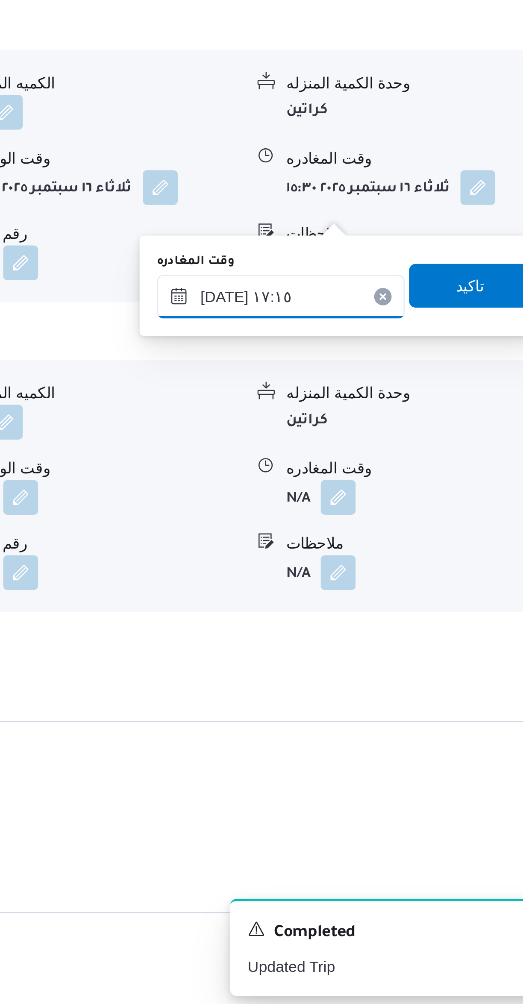
type input "١٦/٠٩/٢٠٢٥ ١٦:١٥"
click at [472, 717] on span "تاكيد" at bounding box center [474, 719] width 48 height 17
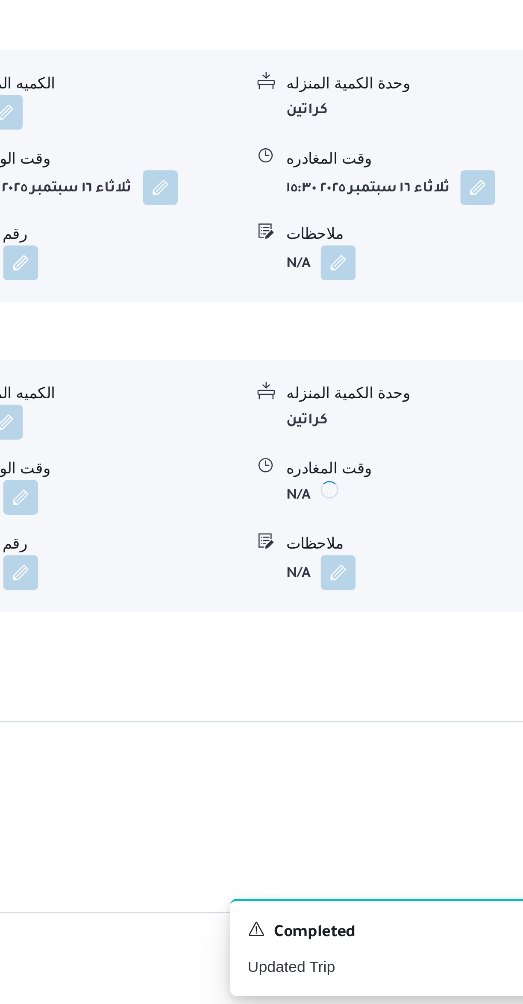
scroll to position [459, 0]
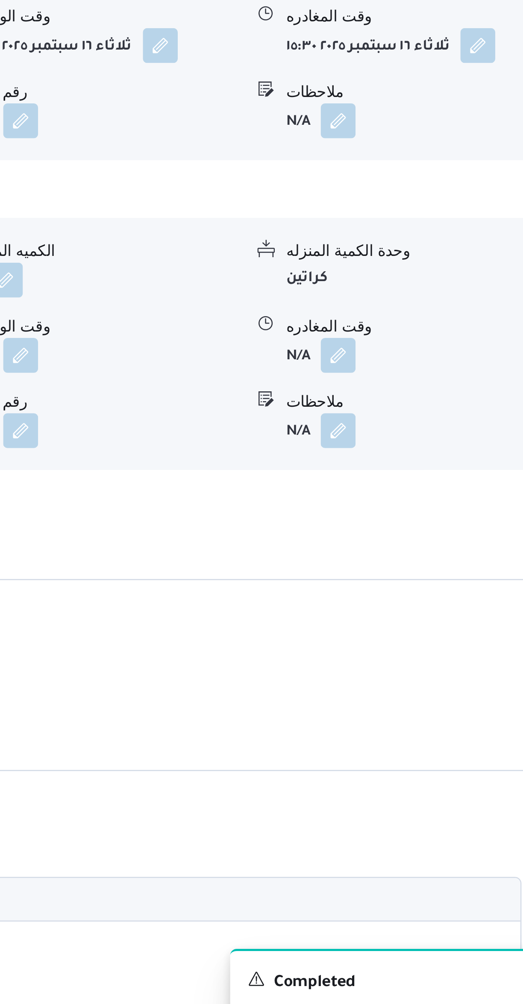
click at [425, 750] on button "button" at bounding box center [422, 757] width 14 height 14
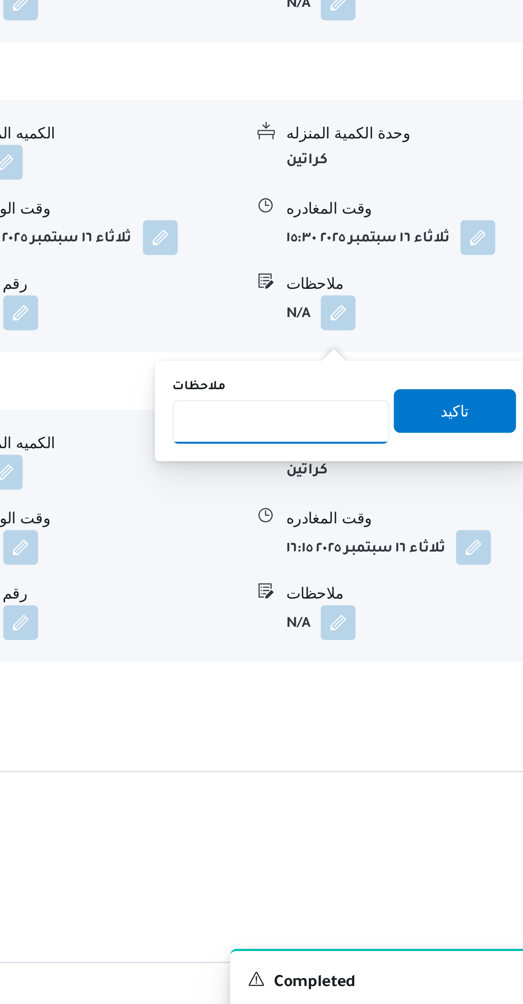
click at [399, 750] on input "ملاحظات" at bounding box center [399, 752] width 85 height 17
type input "الفرع لم يسلم"
click at [465, 743] on span "تاكيد" at bounding box center [468, 748] width 48 height 17
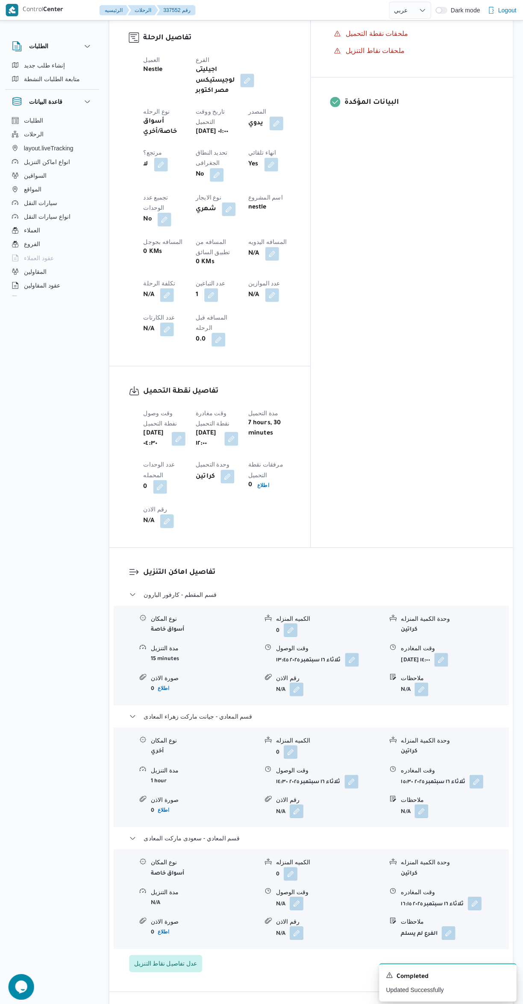
scroll to position [361, 0]
click at [171, 956] on span "عدل تفاصيل نقاط التنزيل" at bounding box center [167, 961] width 62 height 10
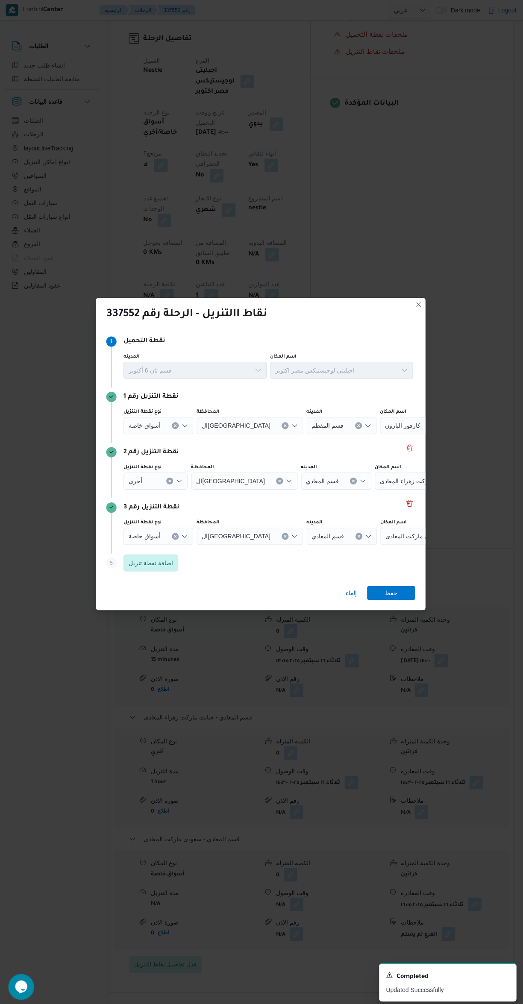
click at [358, 423] on icon "Clear input" at bounding box center [359, 424] width 2 height 2
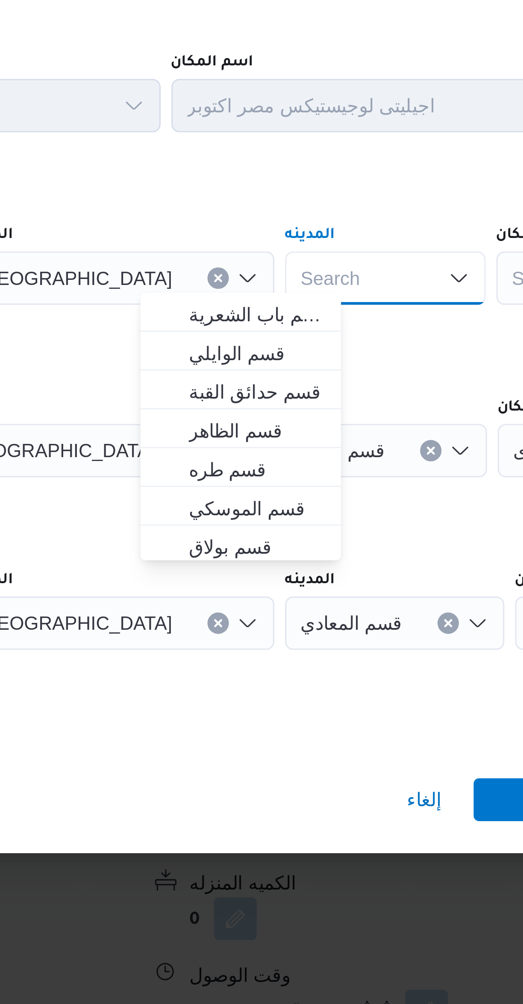
click at [375, 421] on div "Search" at bounding box center [428, 423] width 107 height 17
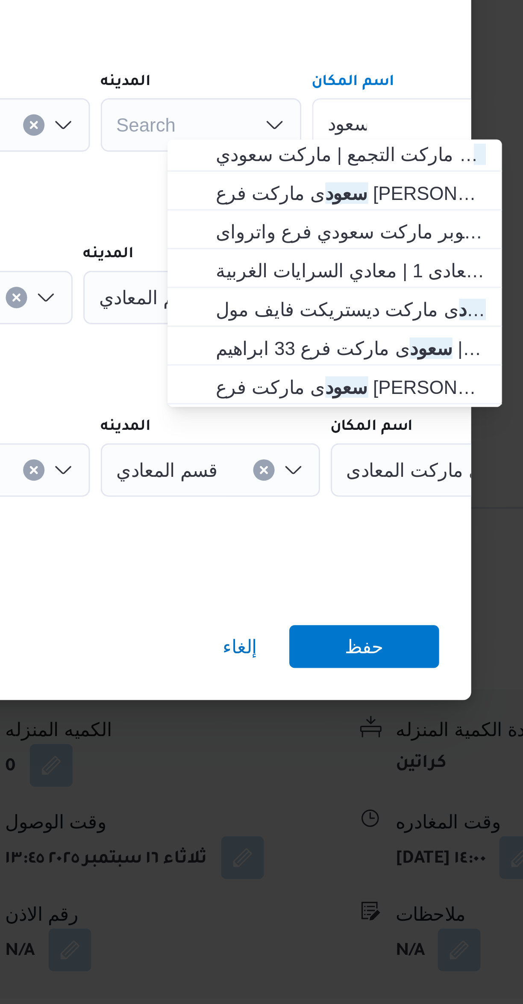
scroll to position [53, 0]
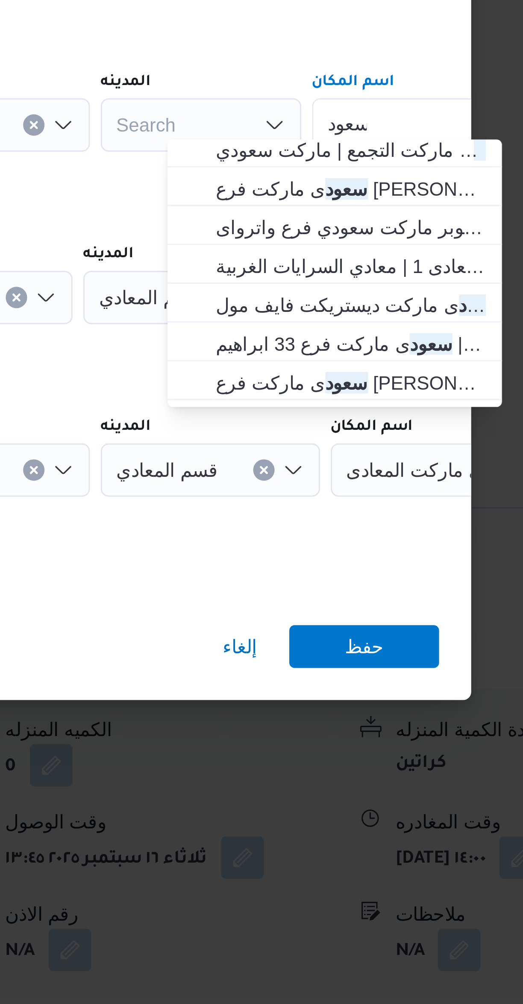
type input "سعود"
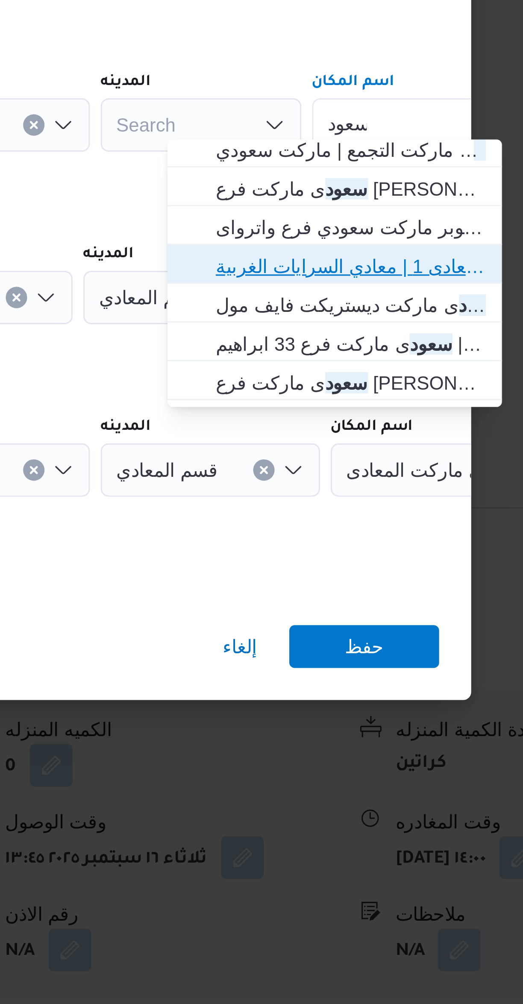
click at [409, 469] on span "سعود ى ماركت المعادى | سعودى . المعادى 1 | معادي السرايات الغربية" at bounding box center [387, 469] width 86 height 10
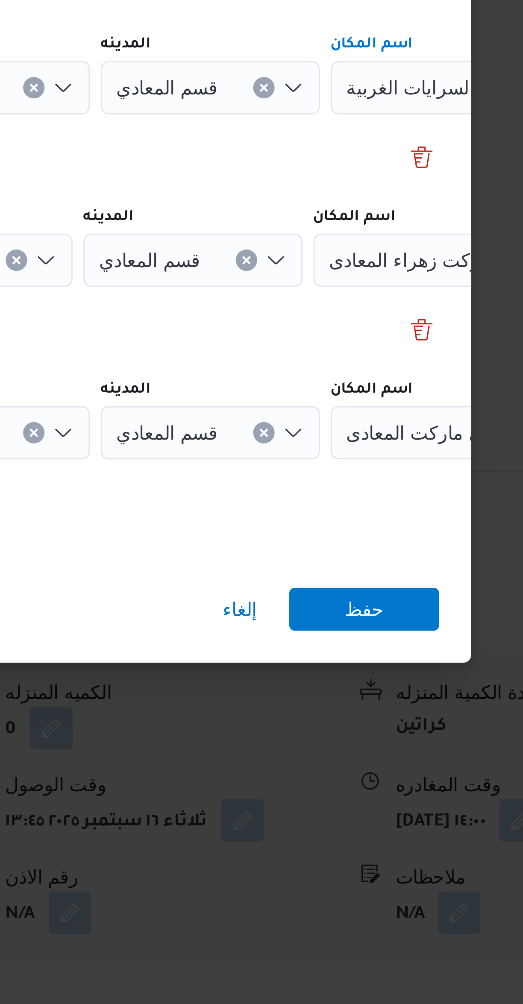
scroll to position [361, 0]
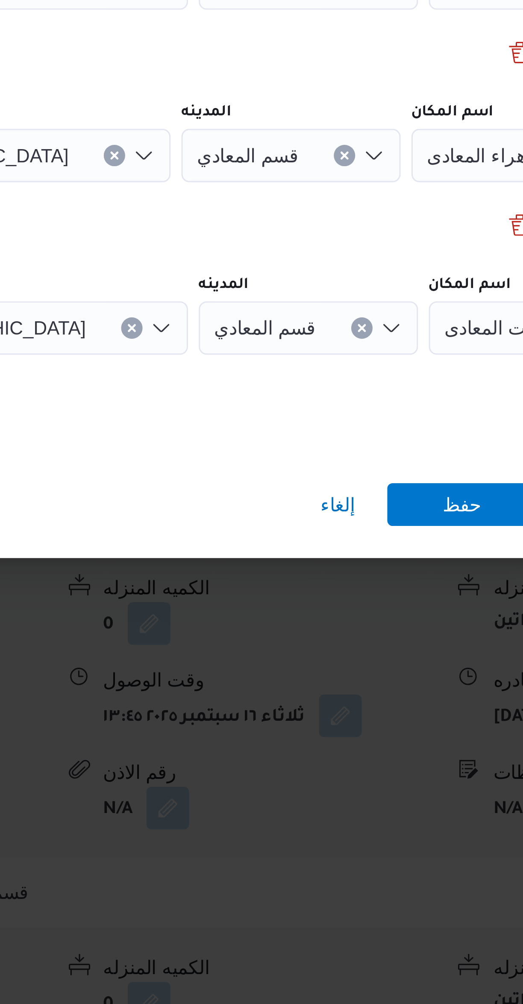
click at [311, 531] on div "قسم المعادي" at bounding box center [342, 534] width 70 height 17
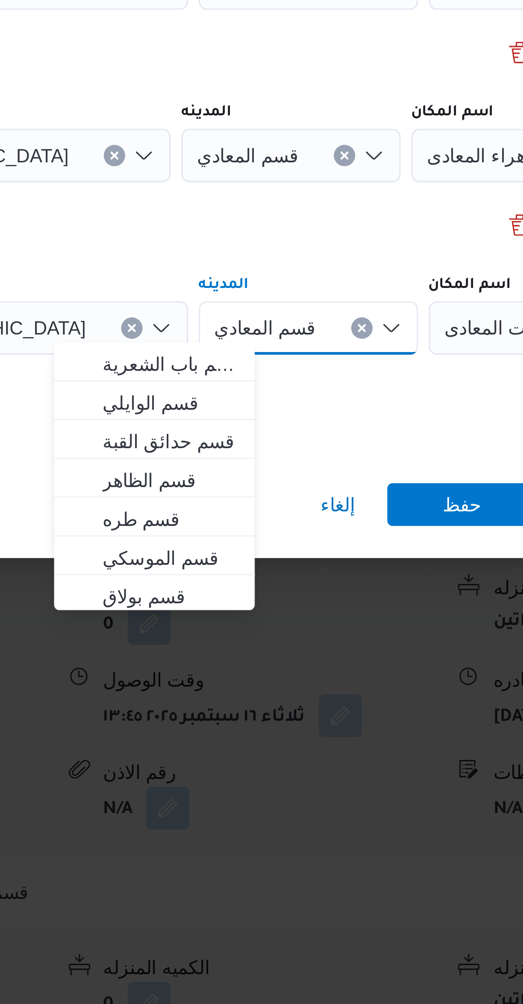
click at [356, 532] on button "Clear input" at bounding box center [359, 534] width 7 height 7
click at [375, 531] on div "Search" at bounding box center [428, 534] width 107 height 17
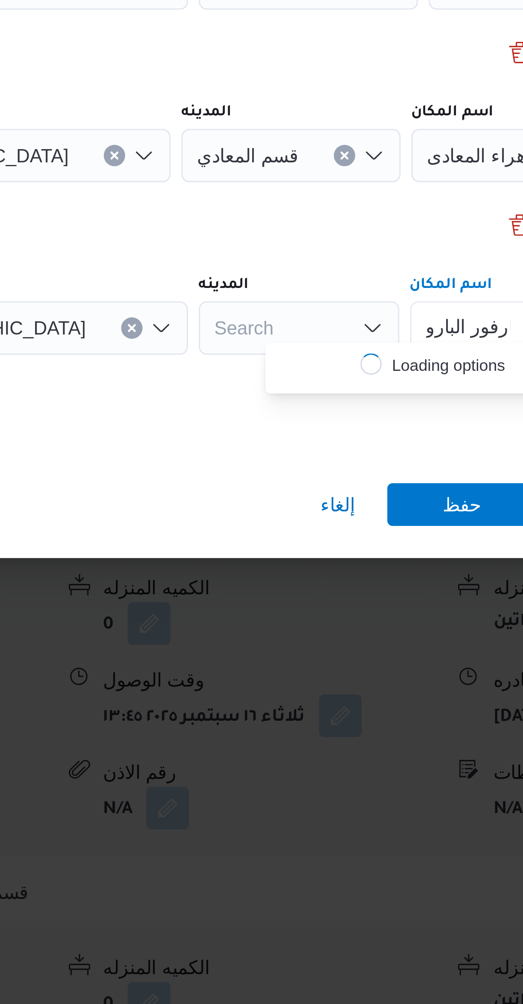
scroll to position [0, 0]
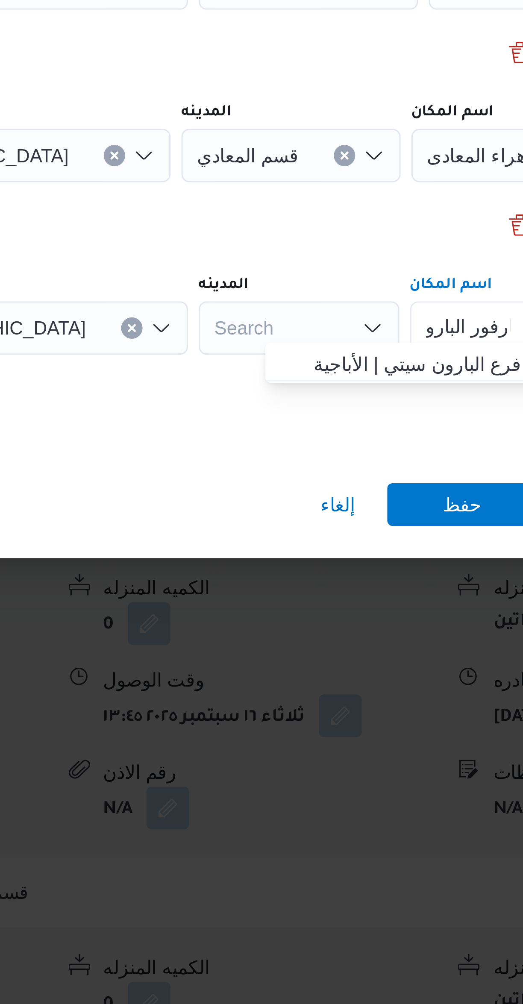
type input "كارفور البارو"
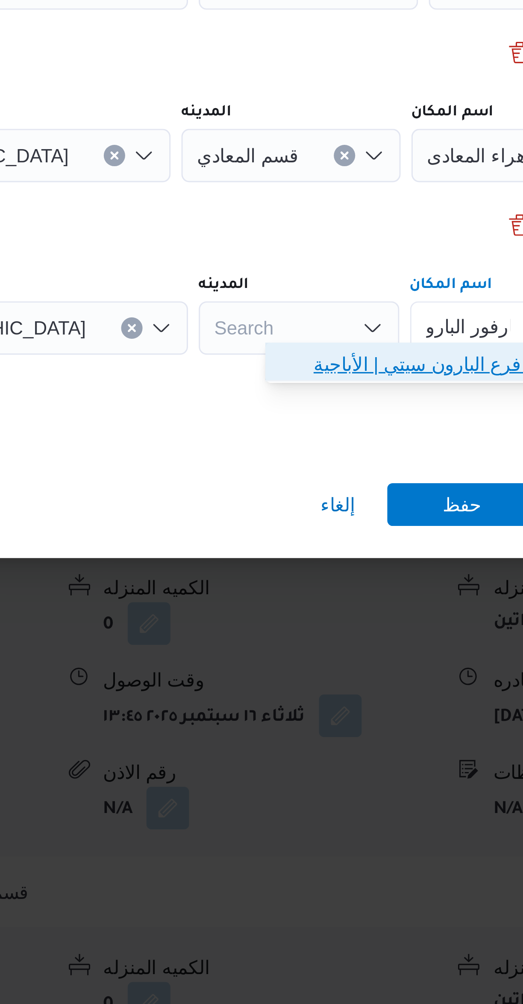
click at [375, 549] on span "كارفور البارو ن | كارفور فرع البارون سيتي | الأباجية" at bounding box center [387, 546] width 86 height 10
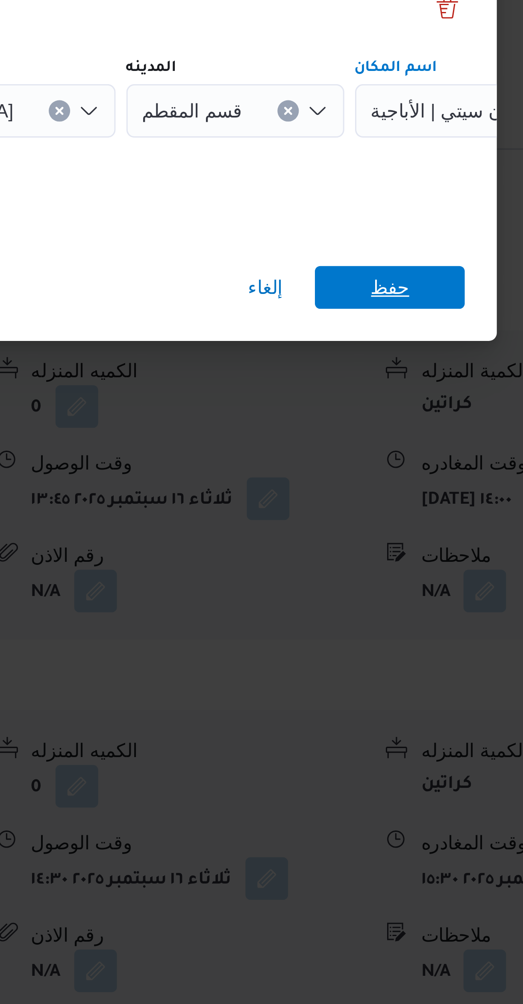
click at [403, 586] on span "حفظ" at bounding box center [392, 591] width 48 height 14
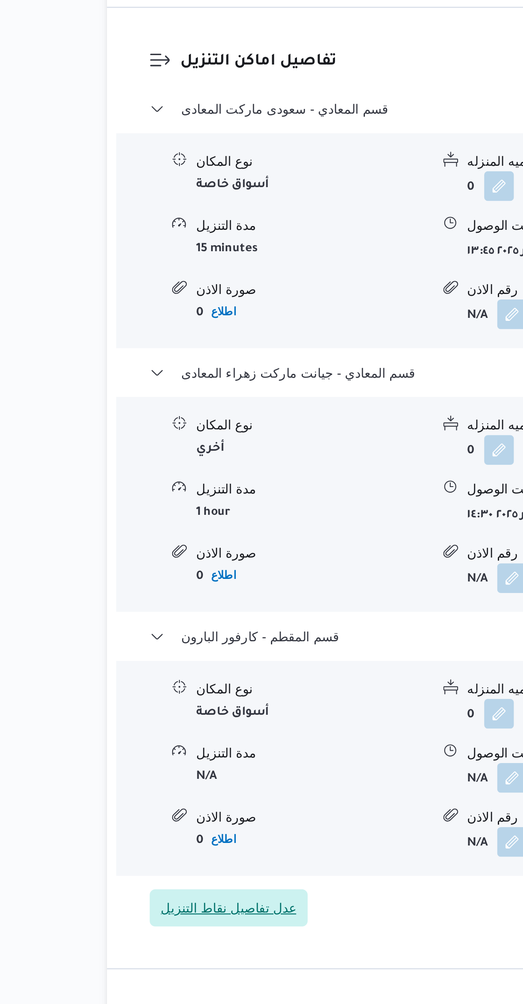
scroll to position [362, 0]
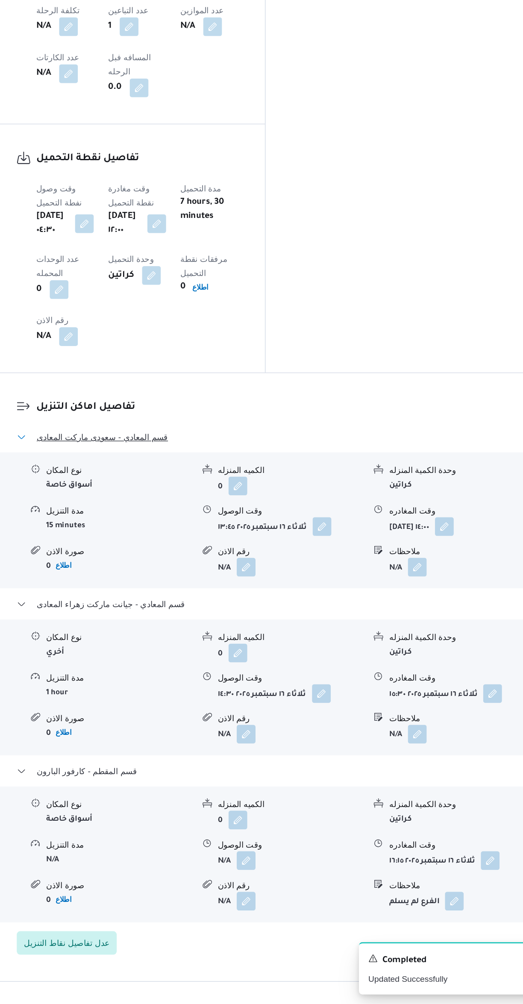
click at [178, 587] on span "قسم المعادي - سعودى ماركت المعادى" at bounding box center [192, 592] width 95 height 10
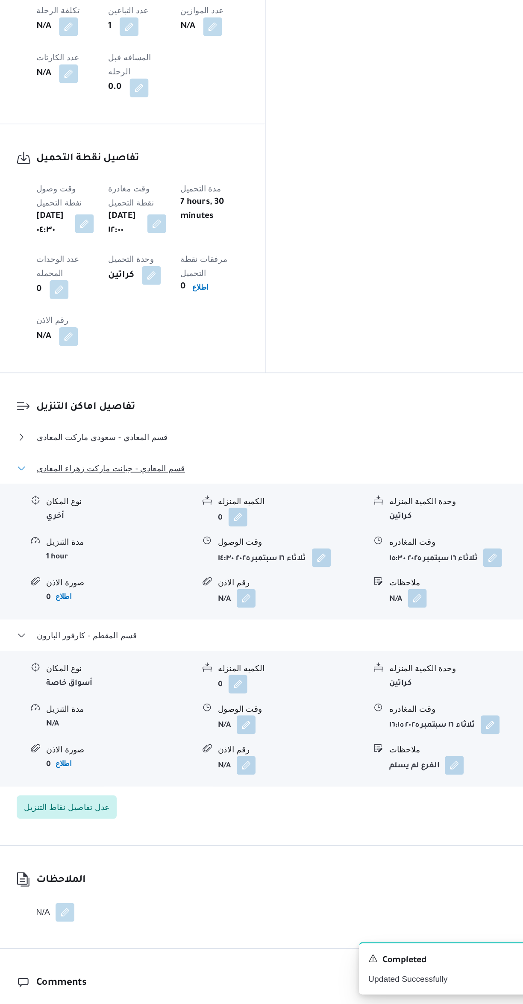
click at [198, 610] on span "قسم المعادي - جيانت ماركت زهراء المعادى" at bounding box center [199, 615] width 108 height 10
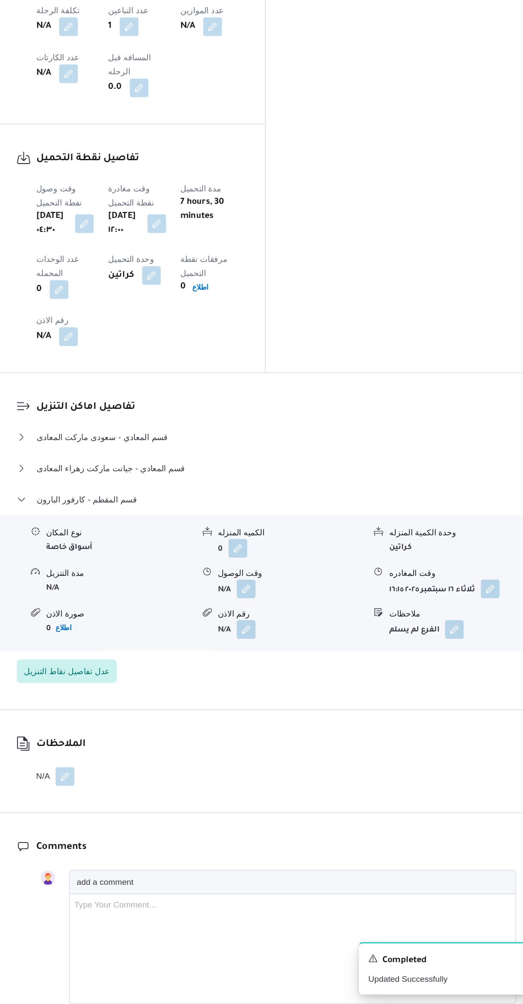
click at [193, 650] on div "نوع المكان أسواق خاصة الكميه المنزله 0 وحدة الكمية المنزله كراتين مدة التنزيل N…" at bounding box center [312, 698] width 400 height 97
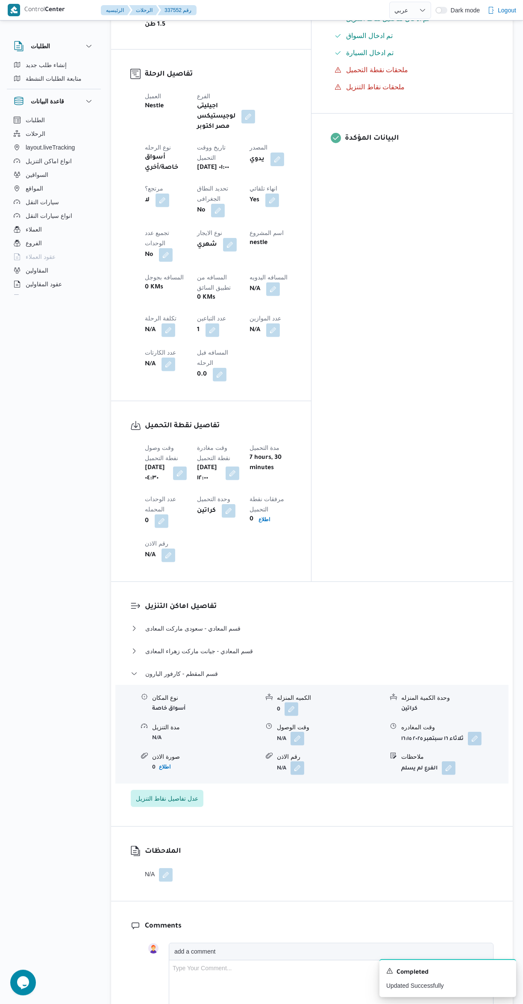
scroll to position [323, 0]
click at [266, 285] on button "button" at bounding box center [273, 292] width 14 height 14
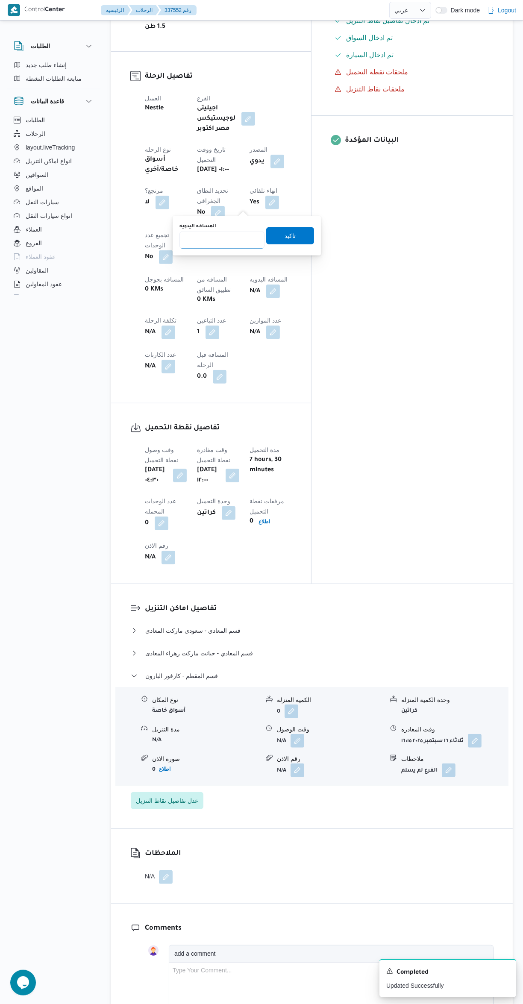
click at [208, 239] on input "المسافه اليدويه" at bounding box center [222, 240] width 85 height 17
type input "145"
click at [285, 235] on span "تاكيد" at bounding box center [290, 236] width 11 height 10
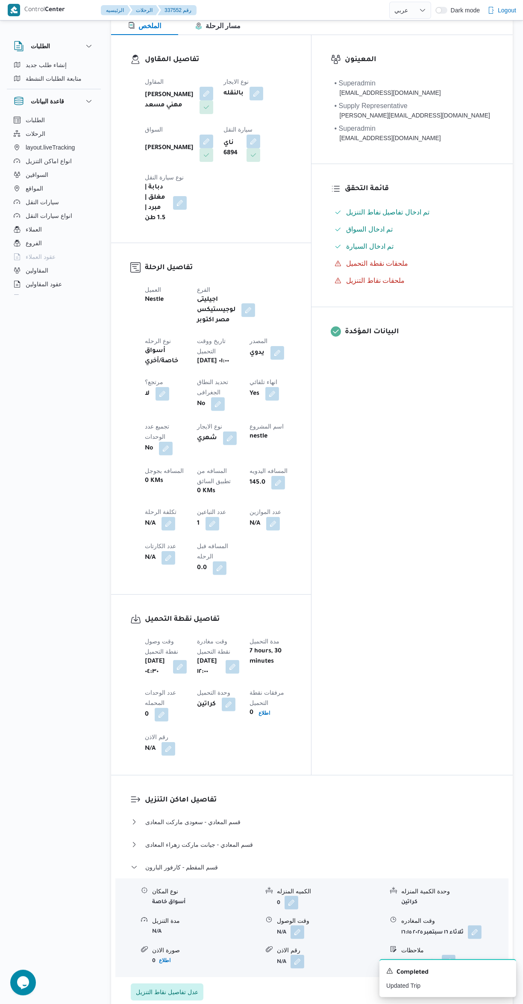
scroll to position [0, 0]
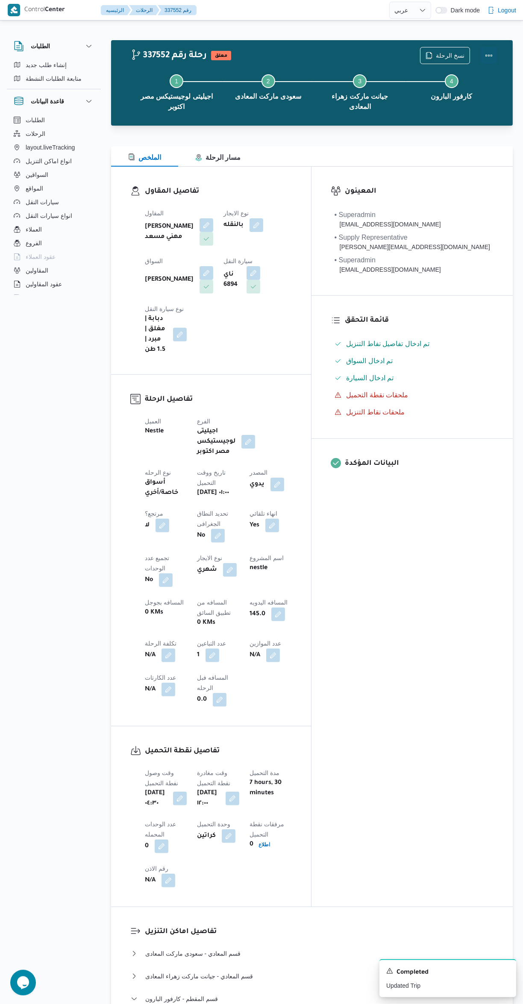
click at [485, 54] on button "Actions" at bounding box center [488, 55] width 17 height 17
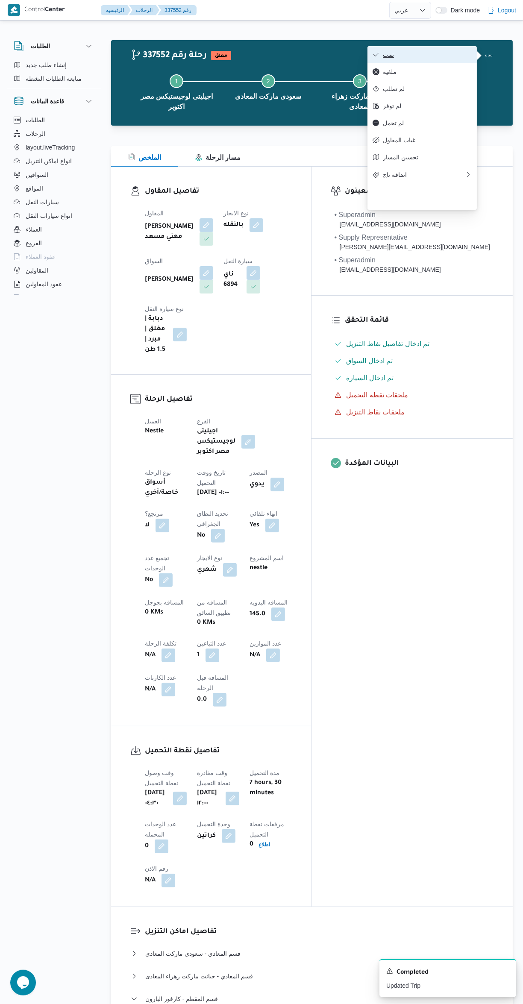
click at [452, 55] on span "تمت" at bounding box center [427, 54] width 89 height 7
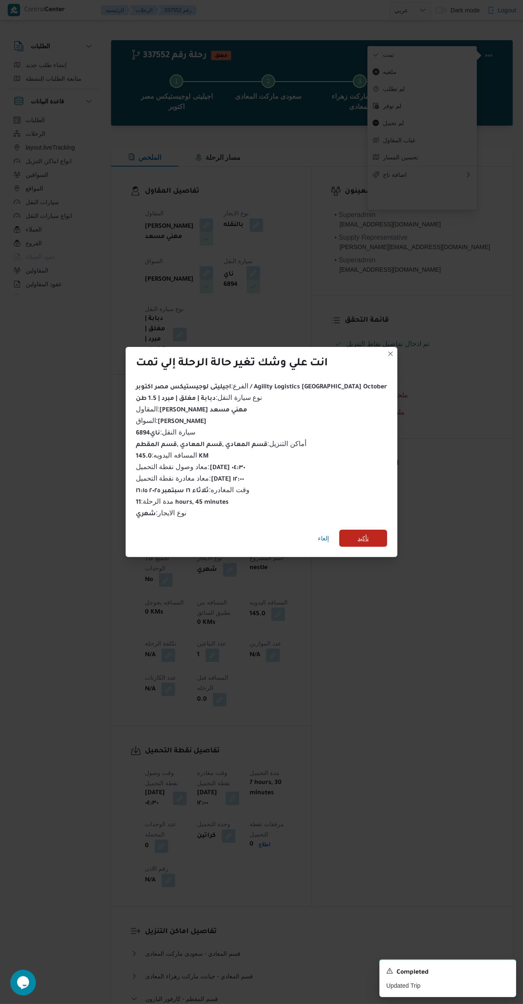
click at [359, 535] on span "تأكيد" at bounding box center [363, 538] width 48 height 17
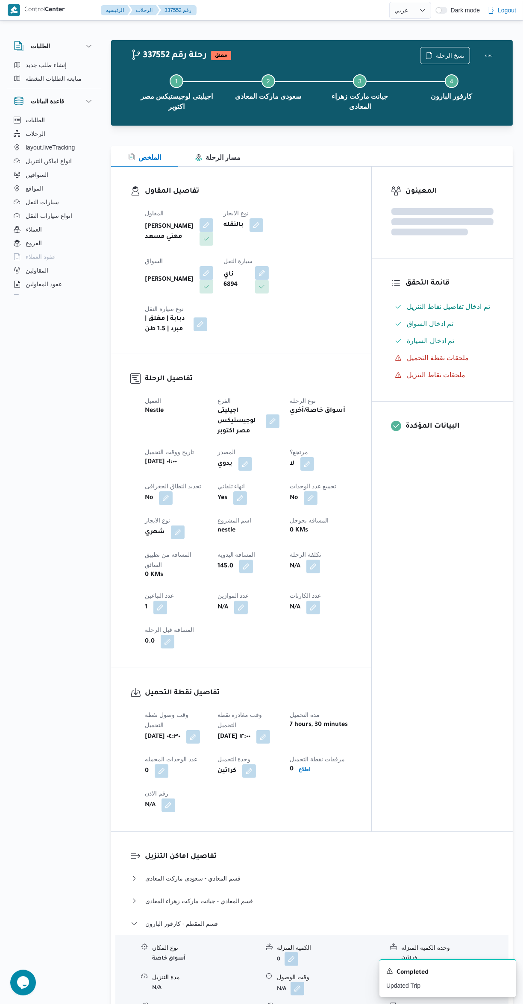
click at [446, 603] on div "المعينون قائمة التحقق تم ادخال تفاصيل نفاط التنزيل تم ادخال السواق تم ادخال الس…" at bounding box center [442, 499] width 141 height 665
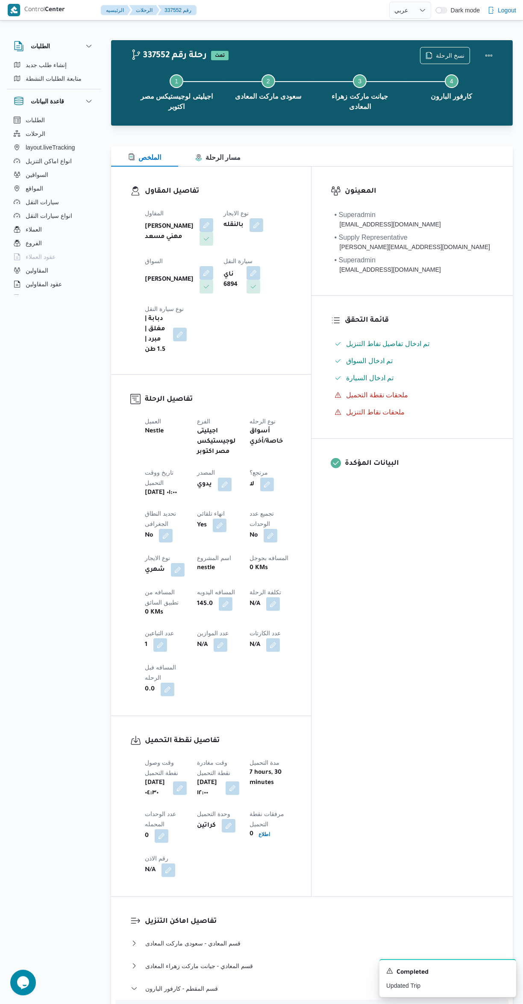
select select "ar"
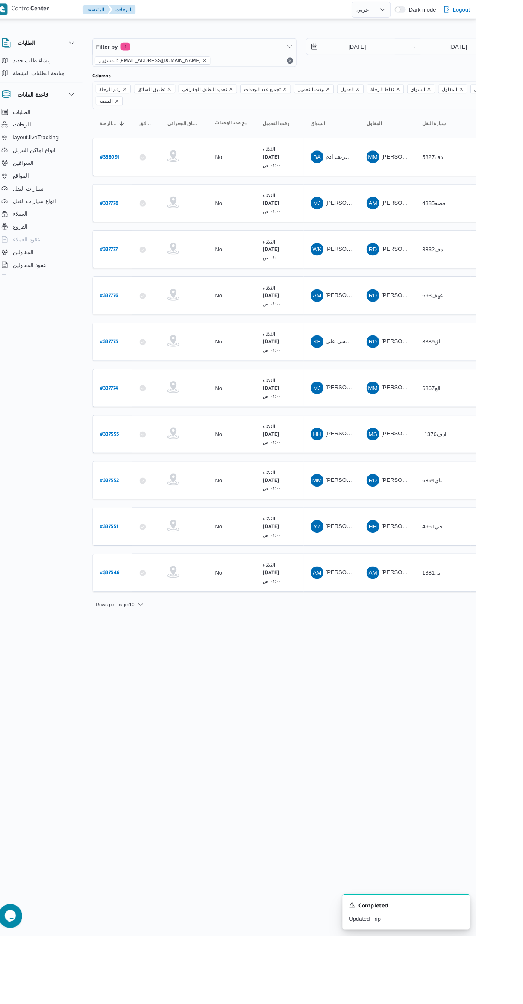
click at [129, 464] on b "# 337555" at bounding box center [129, 467] width 21 height 6
select select "ar"
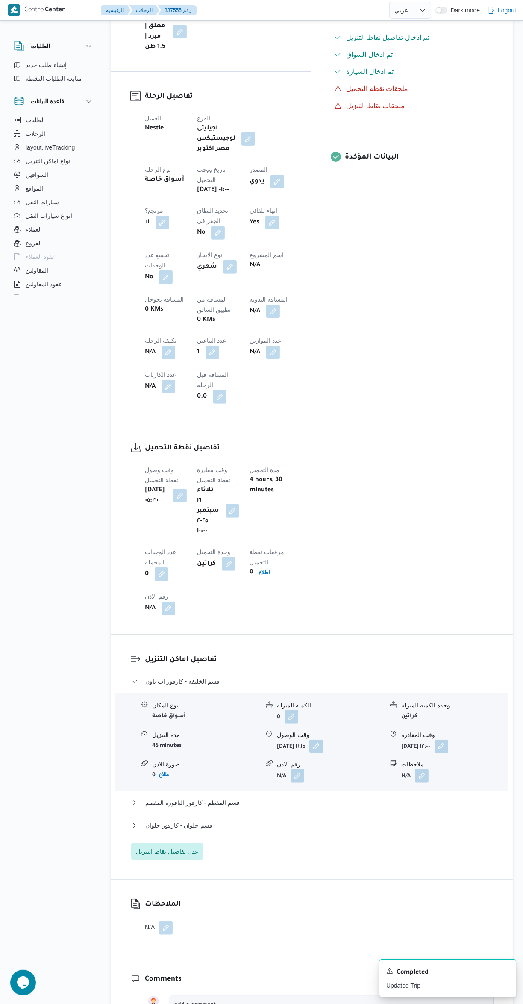
scroll to position [306, 0]
click at [311, 821] on button "قسم حلوان - كارفور حلوان" at bounding box center [312, 826] width 363 height 10
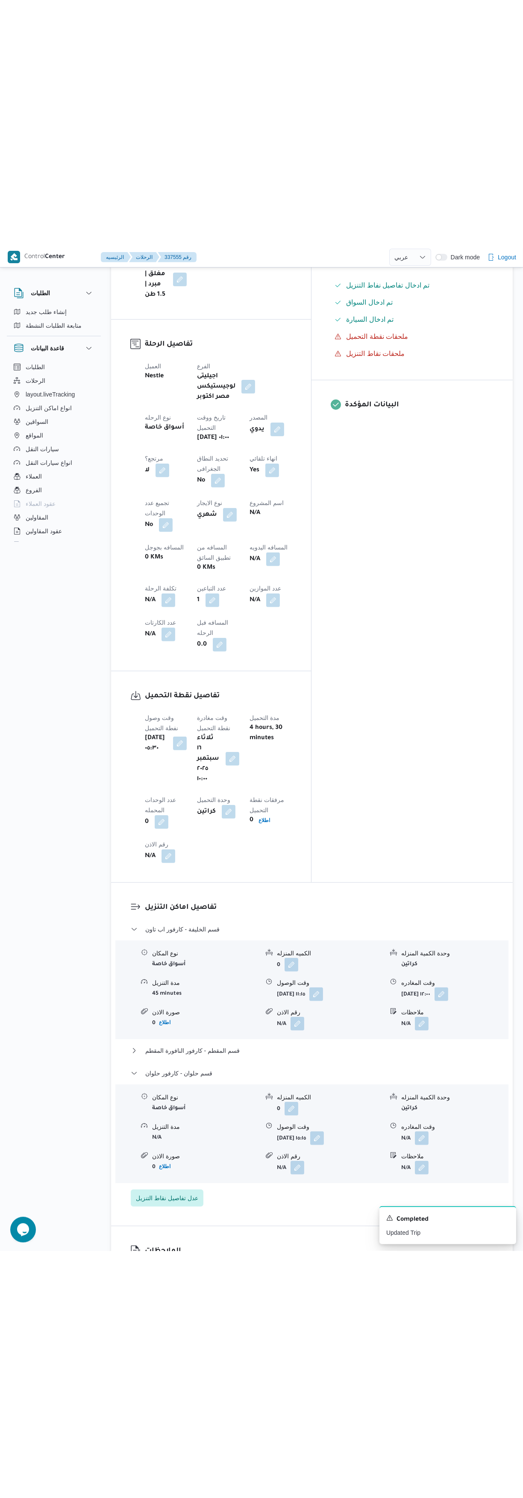
scroll to position [387, 0]
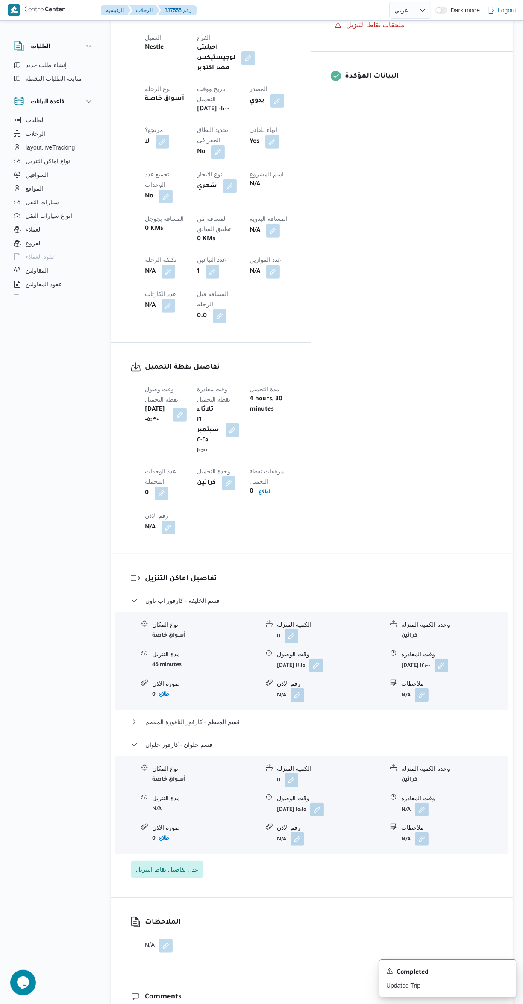
click at [419, 803] on button "button" at bounding box center [422, 810] width 14 height 14
click at [388, 694] on input "وقت المغادره" at bounding box center [399, 697] width 97 height 17
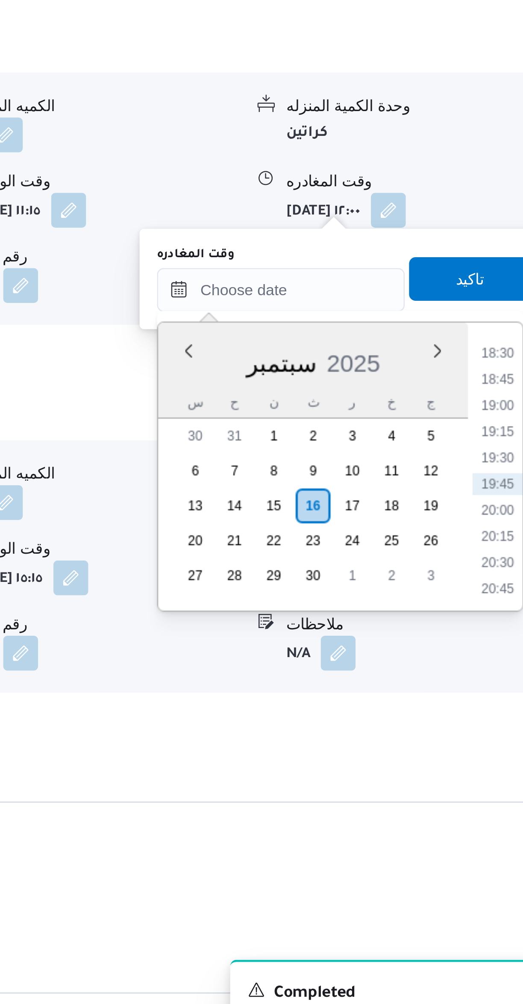
click at [480, 724] on li "18:30" at bounding box center [484, 722] width 20 height 9
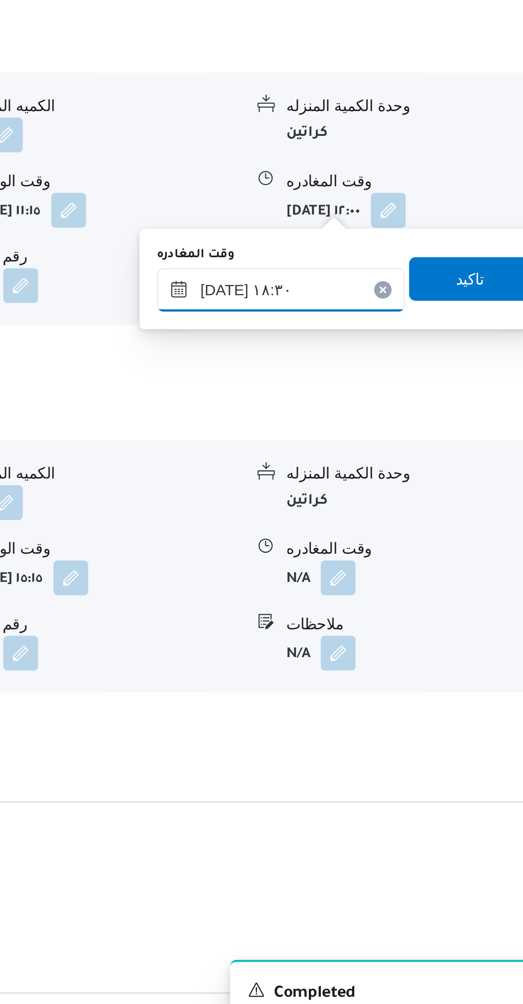
click at [409, 699] on input "١٦/٠٩/٢٠٢٥ ١٨:٣٠" at bounding box center [399, 697] width 97 height 17
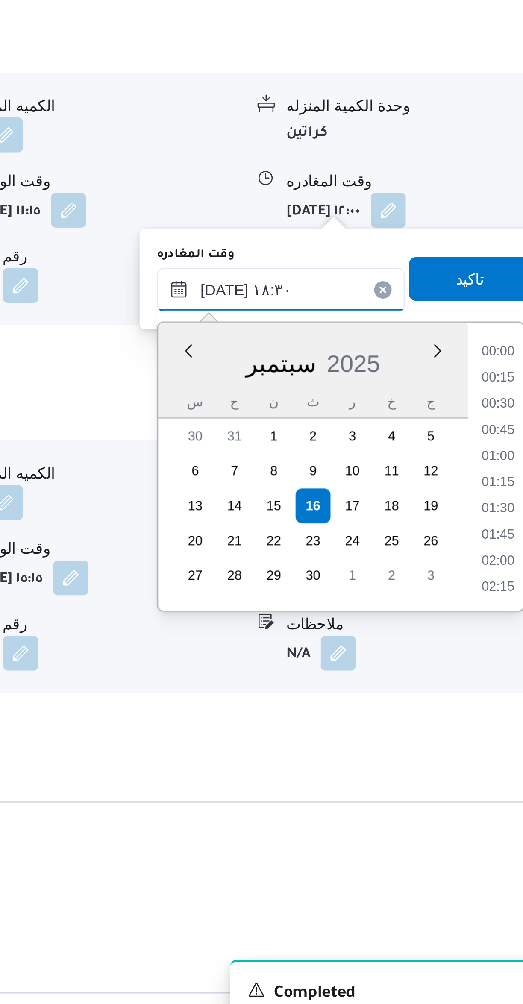
scroll to position [707, 0]
click at [475, 722] on li "17:15" at bounding box center [484, 722] width 20 height 9
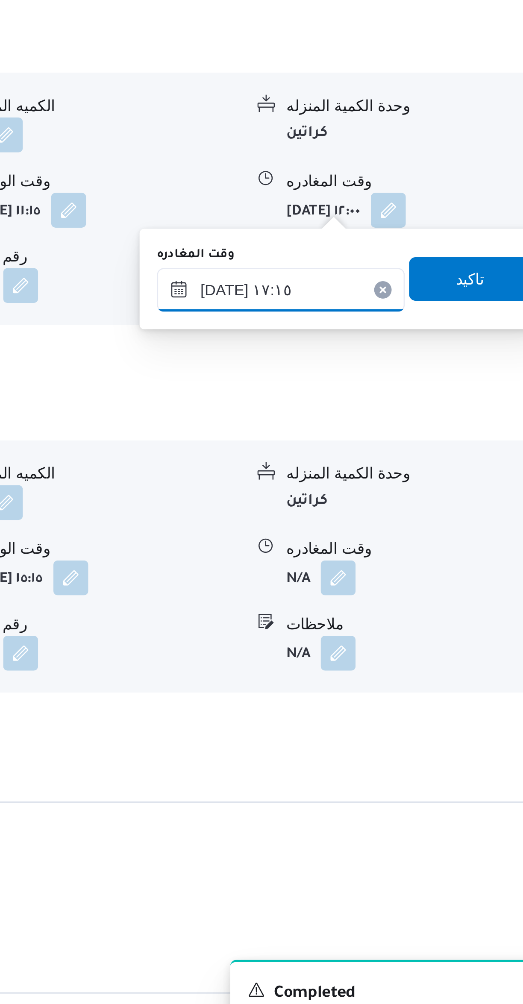
click at [407, 697] on input "١٦/٠٩/٢٠٢٥ ١٧:١٥" at bounding box center [399, 697] width 97 height 17
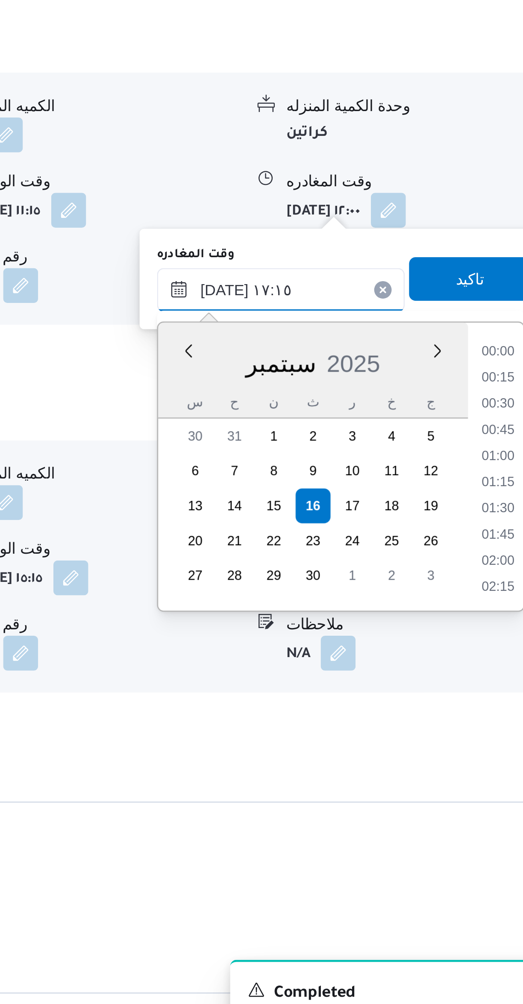
scroll to position [656, 0]
click at [480, 723] on li "16:00" at bounding box center [484, 722] width 20 height 9
type input "١٦/٠٩/٢٠٢٥ ١٦:٠٠"
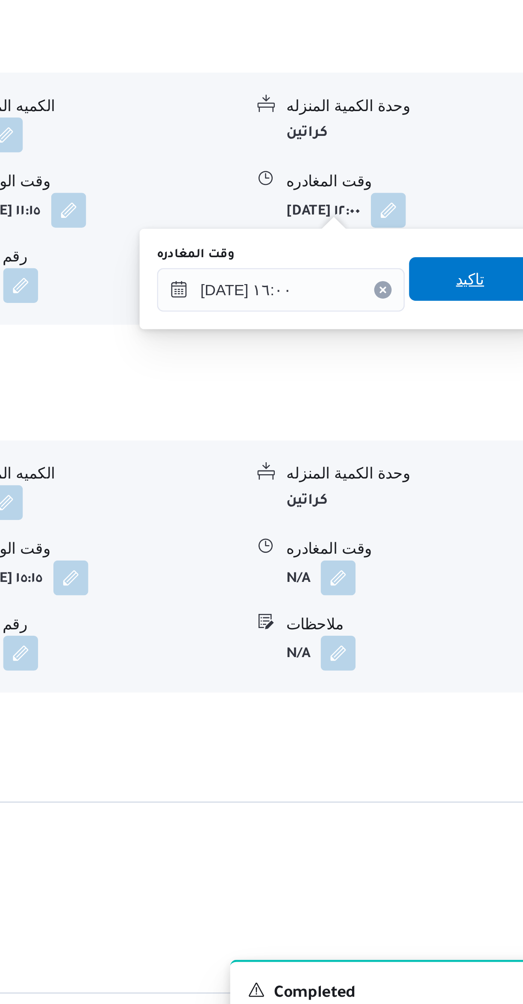
click at [471, 692] on span "تاكيد" at bounding box center [474, 692] width 48 height 17
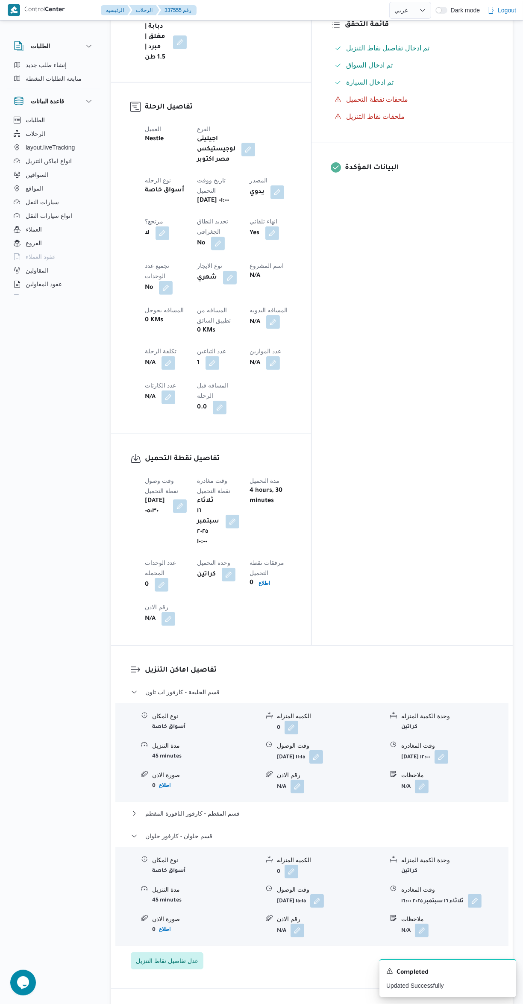
scroll to position [300, 0]
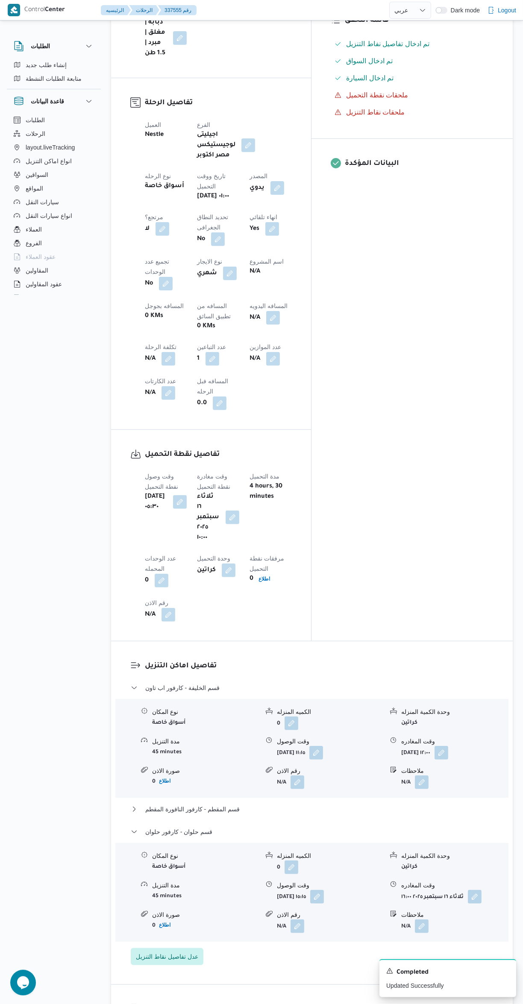
click at [266, 311] on button "button" at bounding box center [273, 318] width 14 height 14
click at [209, 263] on input "المسافه اليدويه" at bounding box center [222, 263] width 85 height 17
type input "140"
click at [290, 262] on span "تاكيد" at bounding box center [290, 258] width 48 height 17
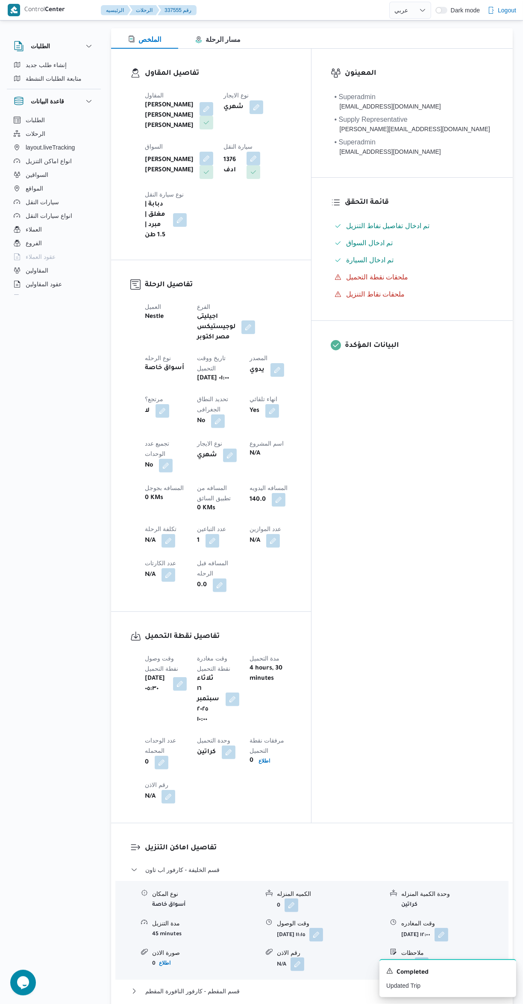
scroll to position [0, 0]
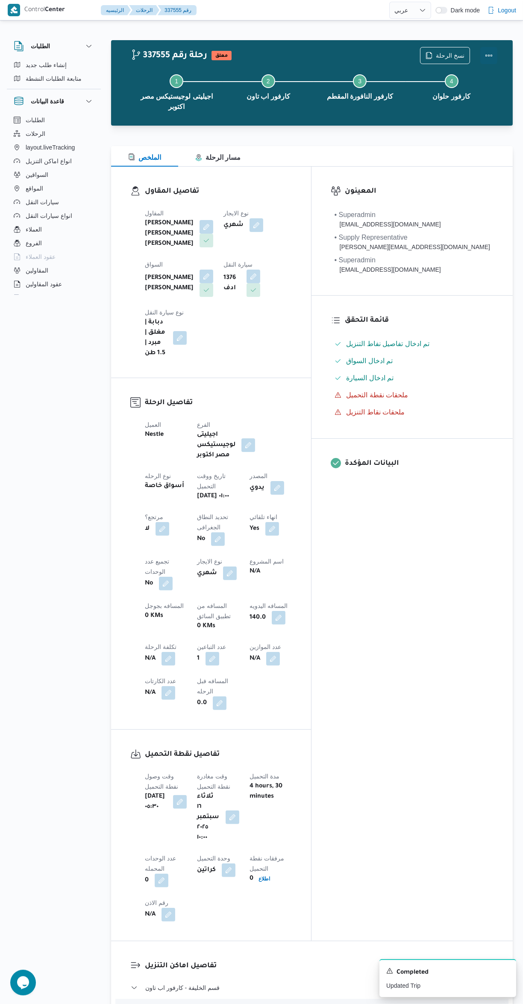
click at [486, 57] on button "Actions" at bounding box center [488, 55] width 17 height 17
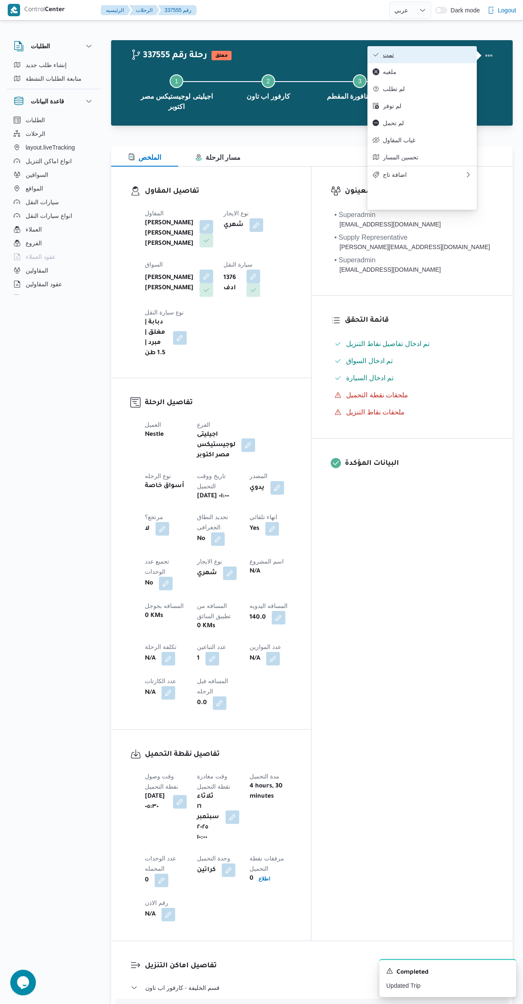
click at [437, 58] on span "تمت" at bounding box center [427, 54] width 89 height 7
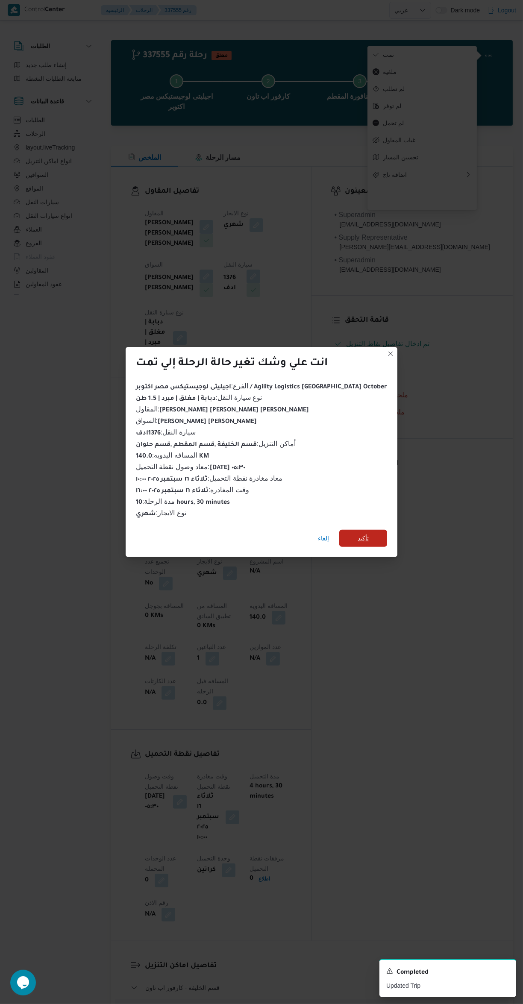
click at [358, 541] on div "إلغاء تأكيد" at bounding box center [262, 540] width 272 height 34
click at [354, 530] on span "تأكيد" at bounding box center [363, 538] width 48 height 17
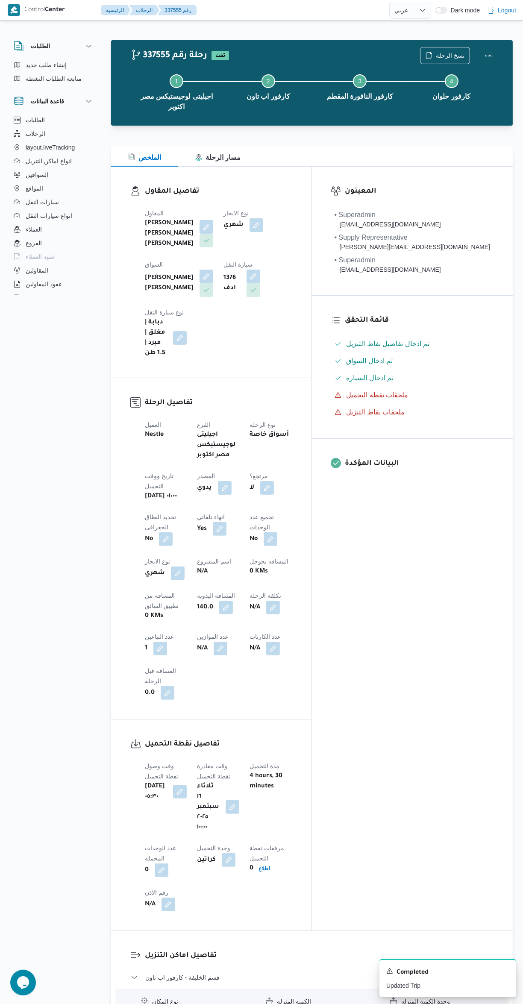
click at [440, 583] on div "المعينون • Superadmin karim.ragab@illa.com.eg • Supply Representative mohamed.s…" at bounding box center [412, 549] width 201 height 764
select select "ar"
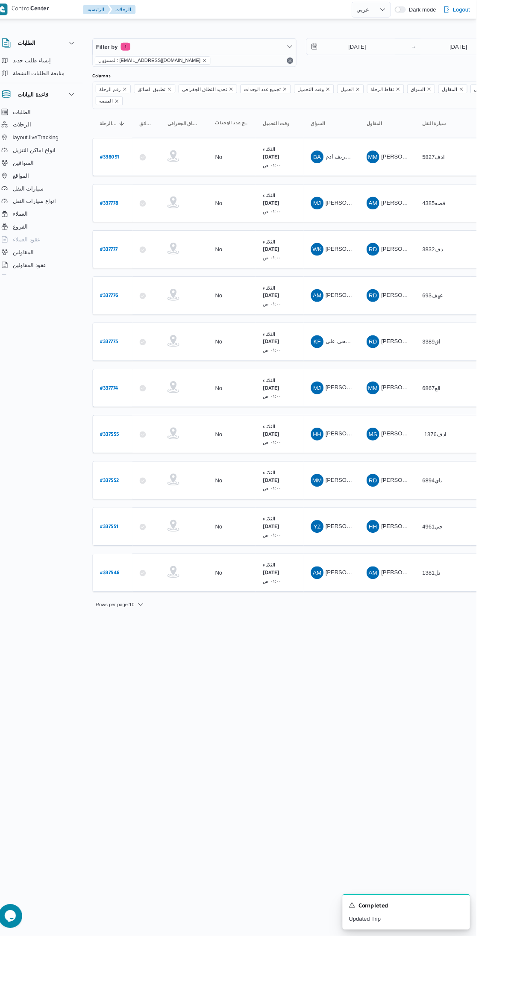
click at [130, 414] on b "# 337774" at bounding box center [129, 417] width 20 height 6
select select "ar"
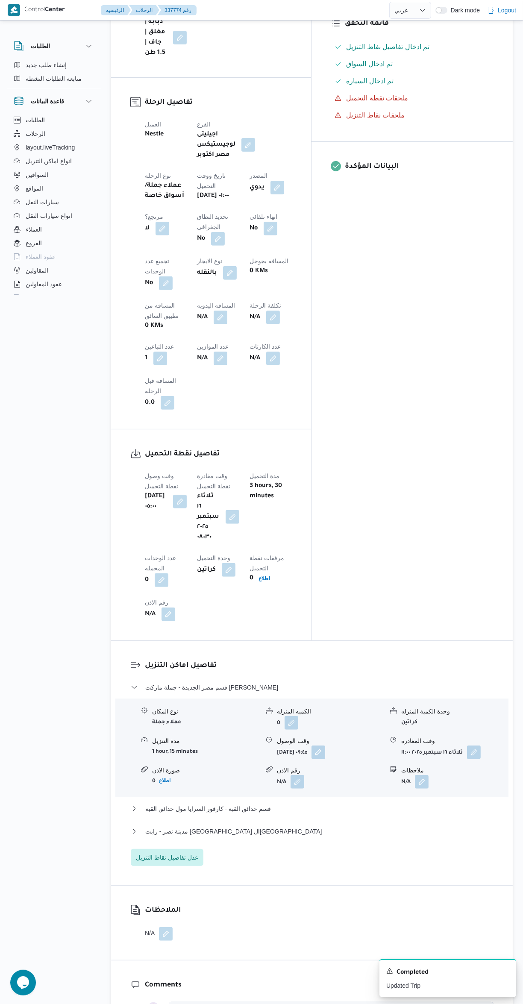
scroll to position [309, 0]
click at [355, 825] on button "مدينة نصر - رابت مصر القاهرة" at bounding box center [312, 830] width 363 height 10
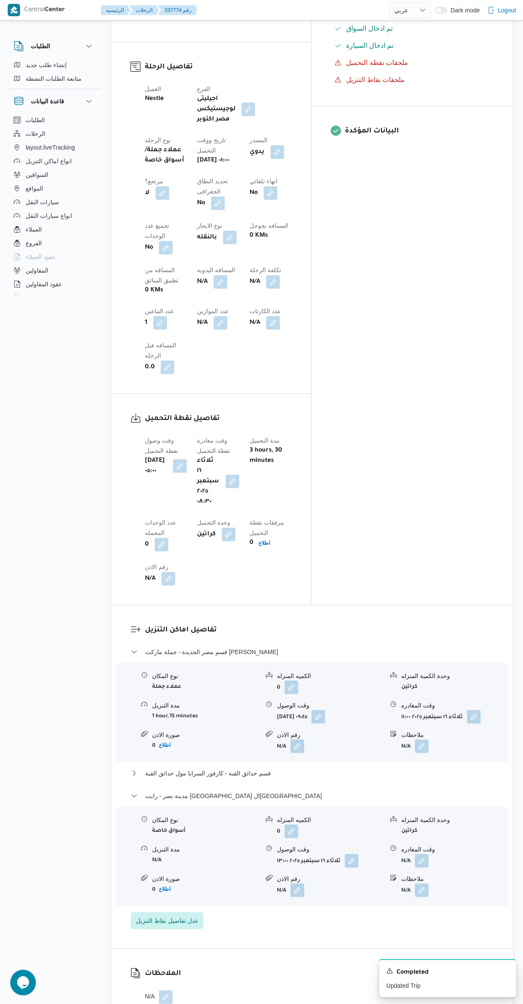
scroll to position [390, 0]
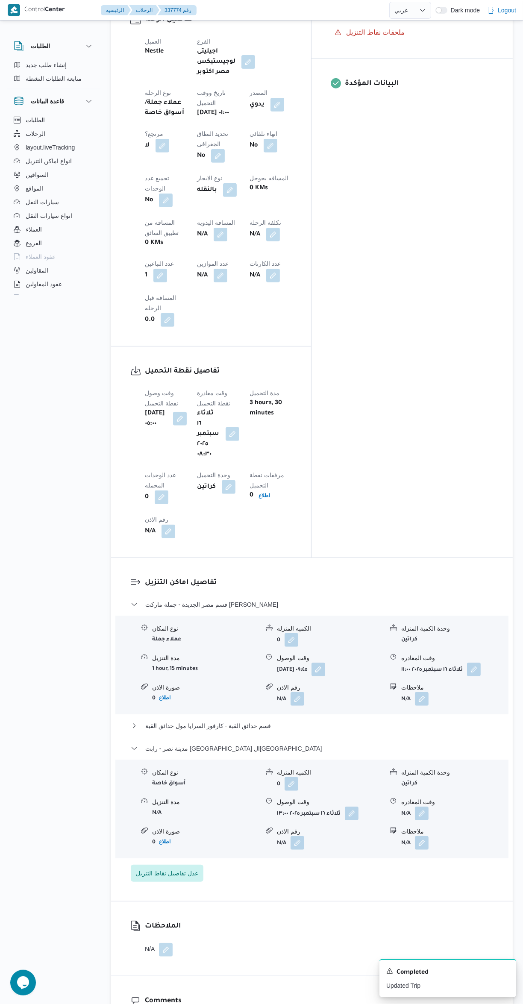
click at [422, 807] on button "button" at bounding box center [422, 814] width 14 height 14
click at [390, 659] on input "وقت المغادره" at bounding box center [399, 659] width 97 height 17
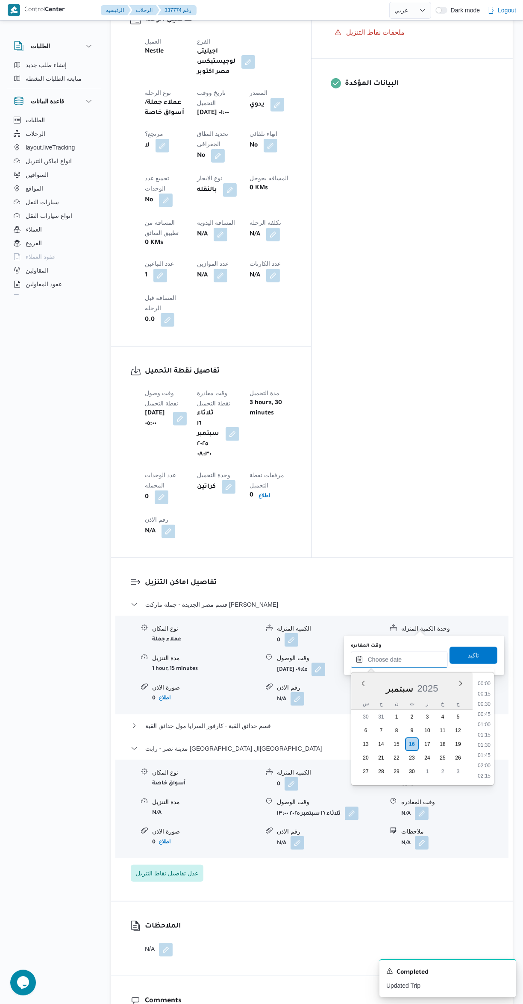
scroll to position [758, 0]
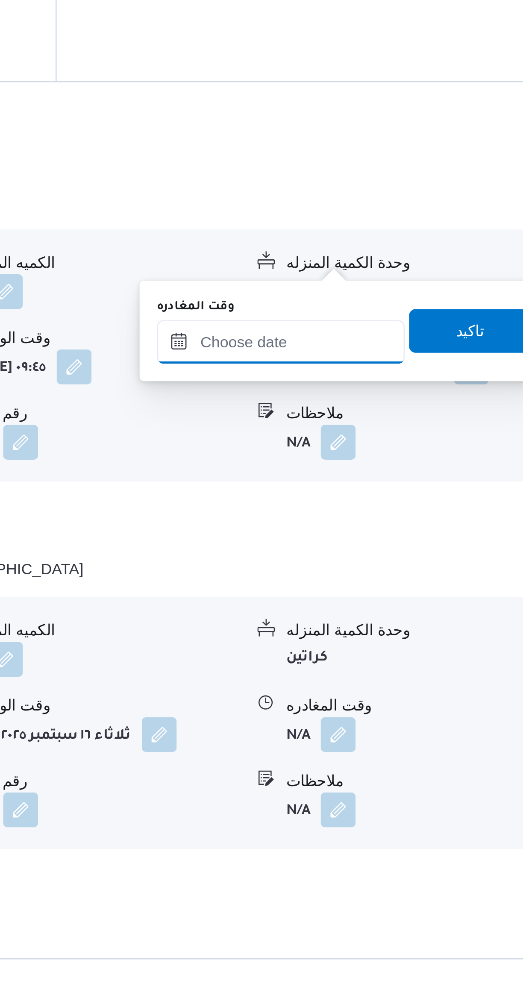
click at [404, 691] on input "وقت المغادره" at bounding box center [399, 691] width 97 height 17
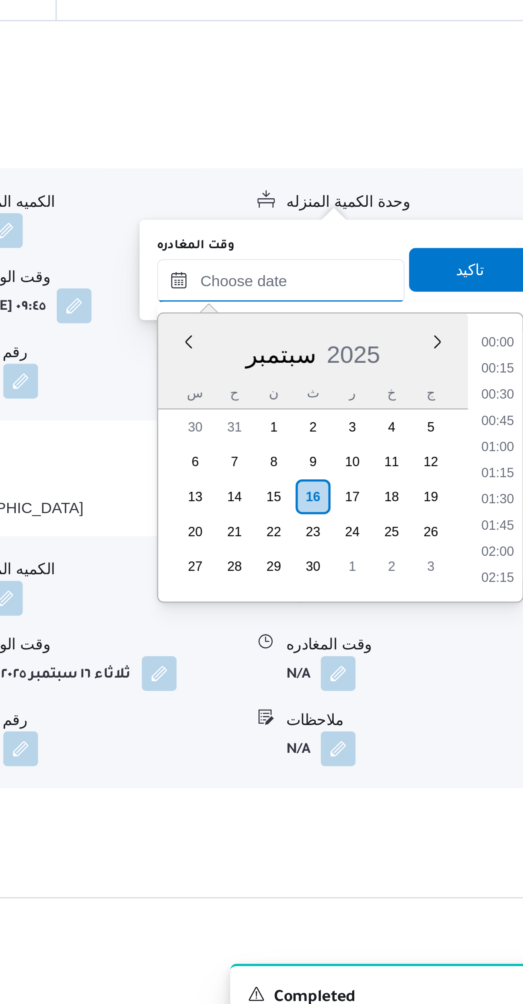
scroll to position [358, 0]
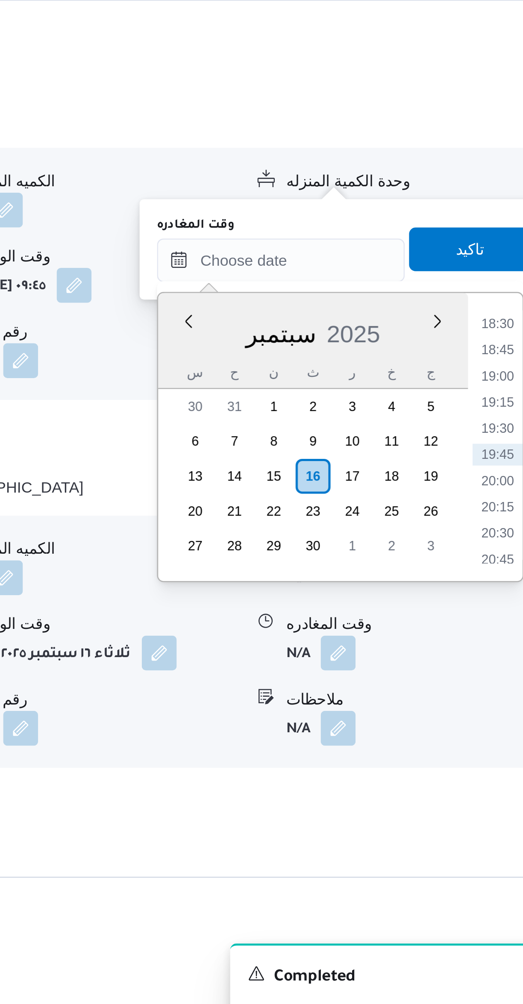
click at [480, 718] on li "18:30" at bounding box center [484, 716] width 20 height 9
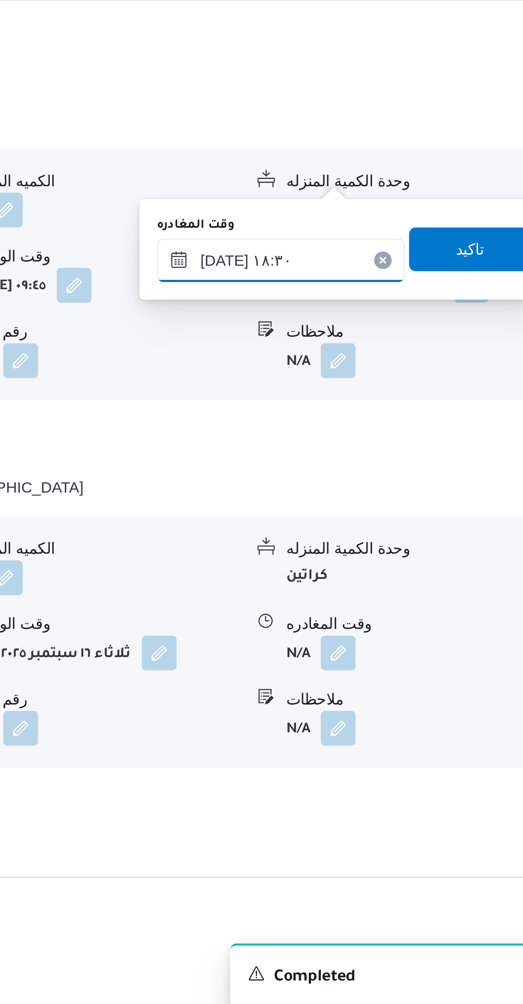
click at [407, 689] on input "١٦/٠٩/٢٠٢٥ ١٨:٣٠" at bounding box center [399, 691] width 97 height 17
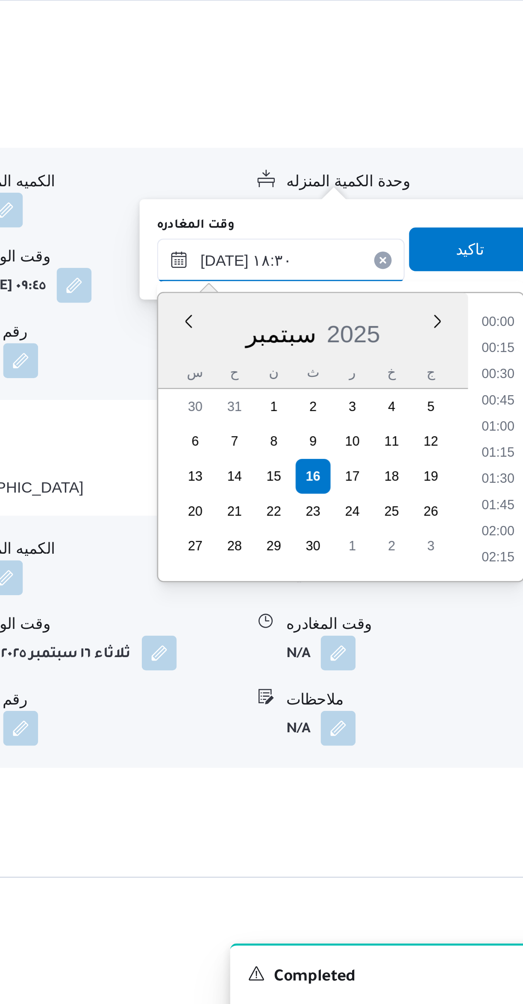
scroll to position [707, 0]
click at [481, 717] on li "17:15" at bounding box center [484, 716] width 20 height 9
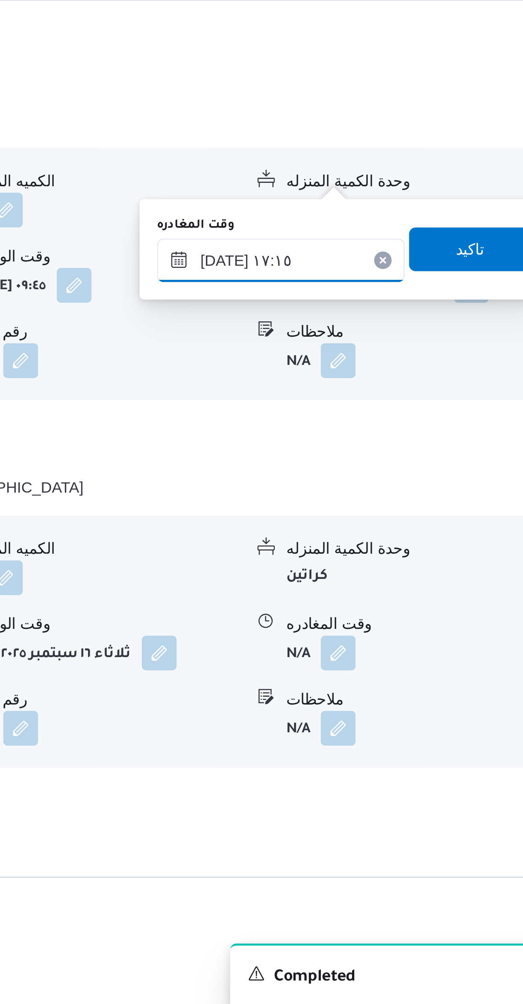
click at [408, 688] on input "١٦/٠٩/٢٠٢٥ ١٧:١٥" at bounding box center [399, 691] width 97 height 17
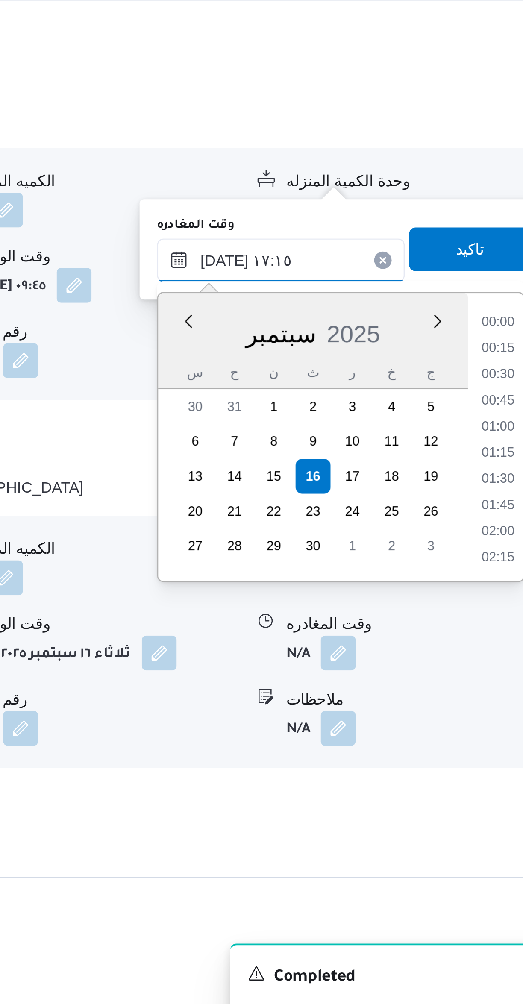
scroll to position [656, 0]
click at [481, 716] on li "16:00" at bounding box center [484, 716] width 20 height 9
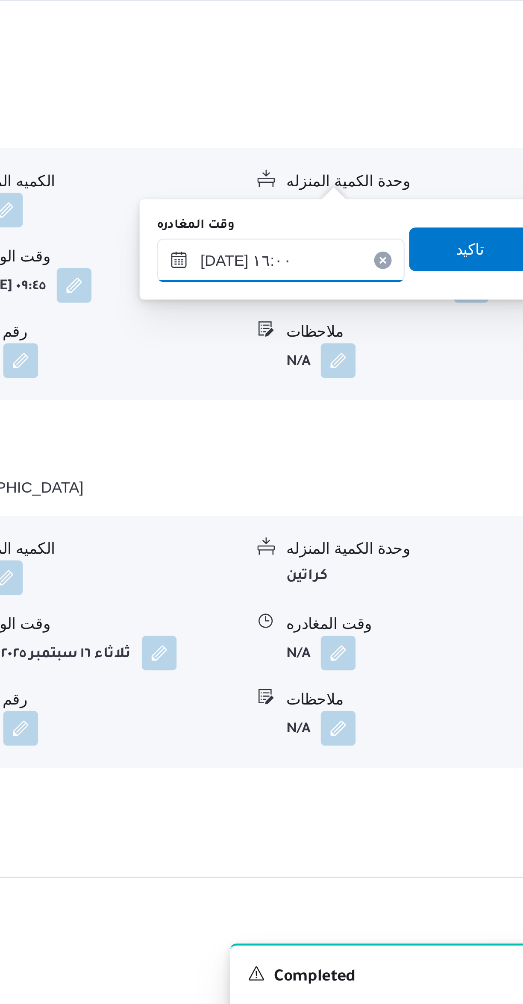
click at [408, 694] on input "١٦/٠٩/٢٠٢٥ ١٦:٠٠" at bounding box center [399, 691] width 97 height 17
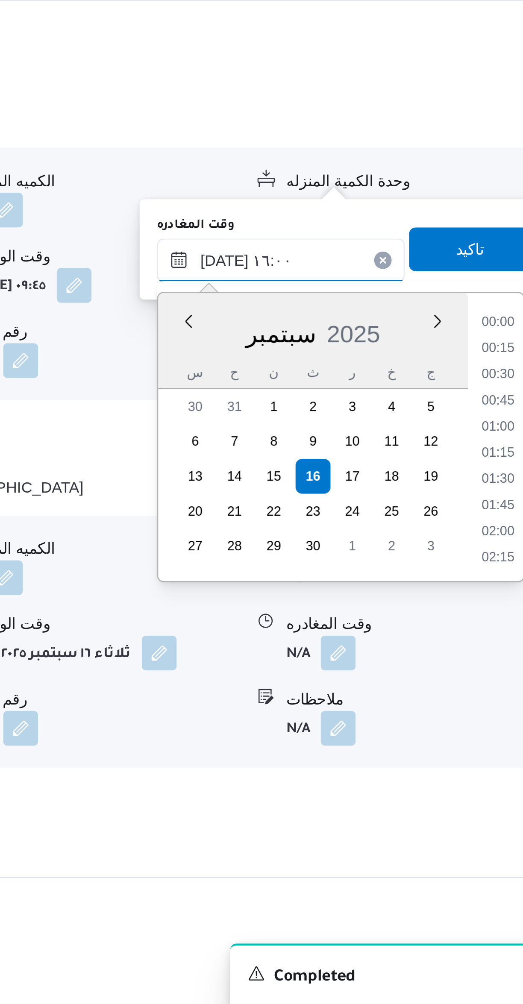
scroll to position [604, 0]
click at [480, 717] on li "14:45" at bounding box center [484, 716] width 20 height 9
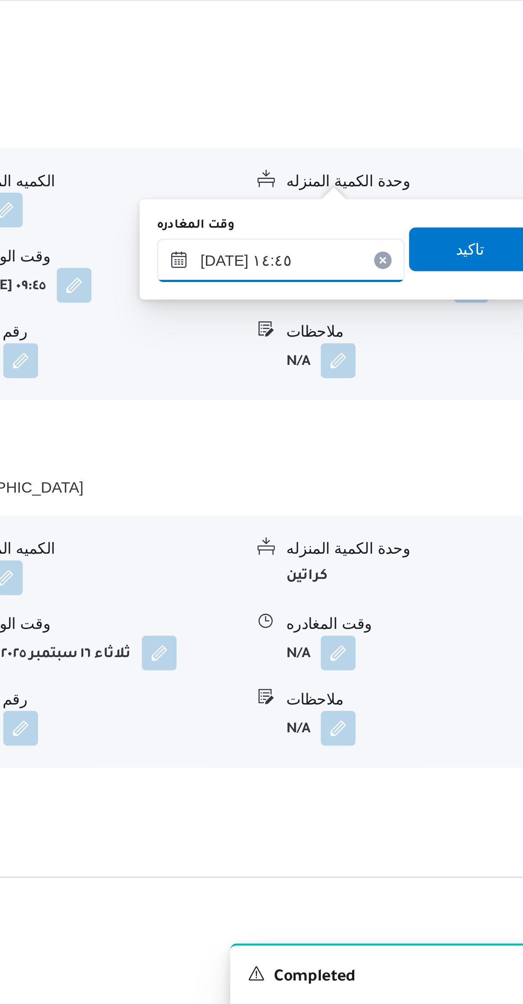
click at [401, 691] on input "١٦/٠٩/٢٠٢٥ ١٤:٤٥" at bounding box center [399, 691] width 97 height 17
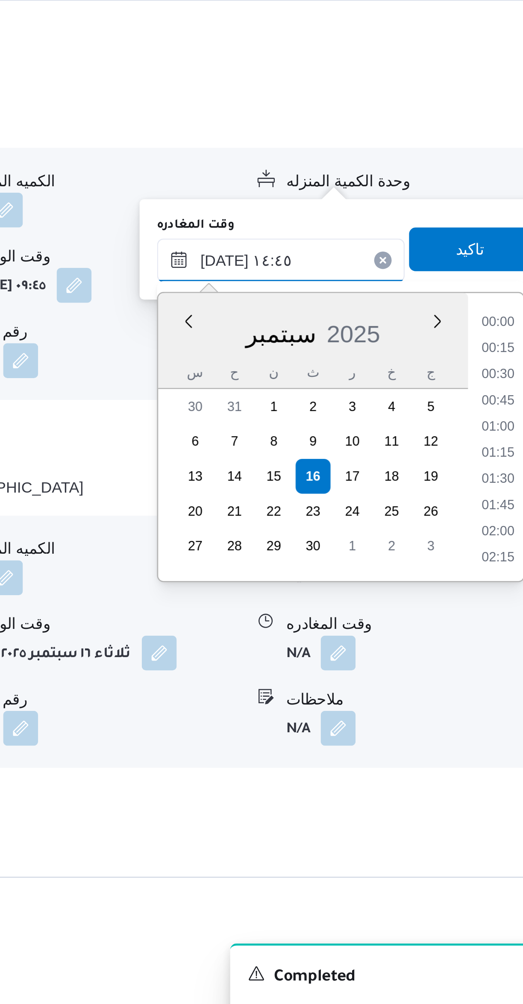
scroll to position [553, 0]
click at [483, 739] on li "14:00" at bounding box center [484, 737] width 20 height 9
type input "[DATE] ١٤:٠٠"
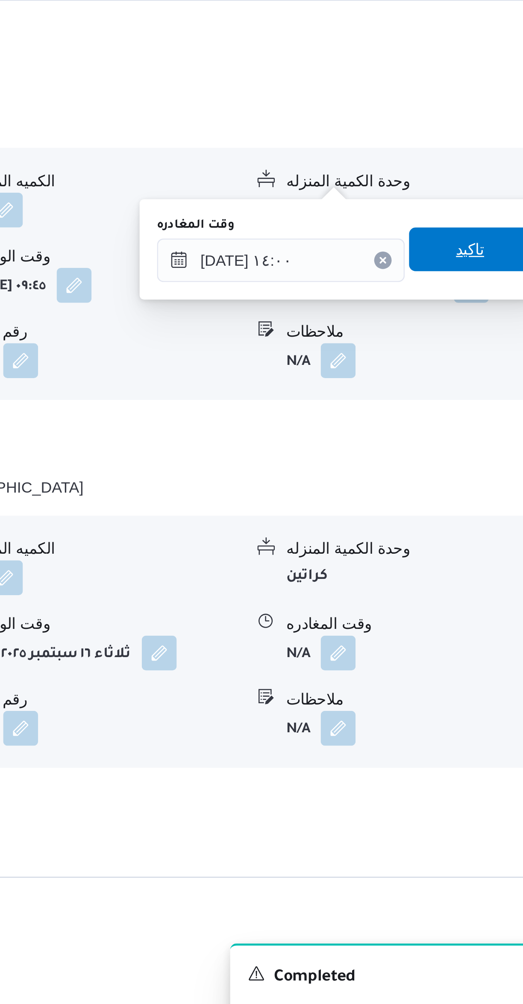
click at [476, 684] on span "تاكيد" at bounding box center [474, 687] width 48 height 17
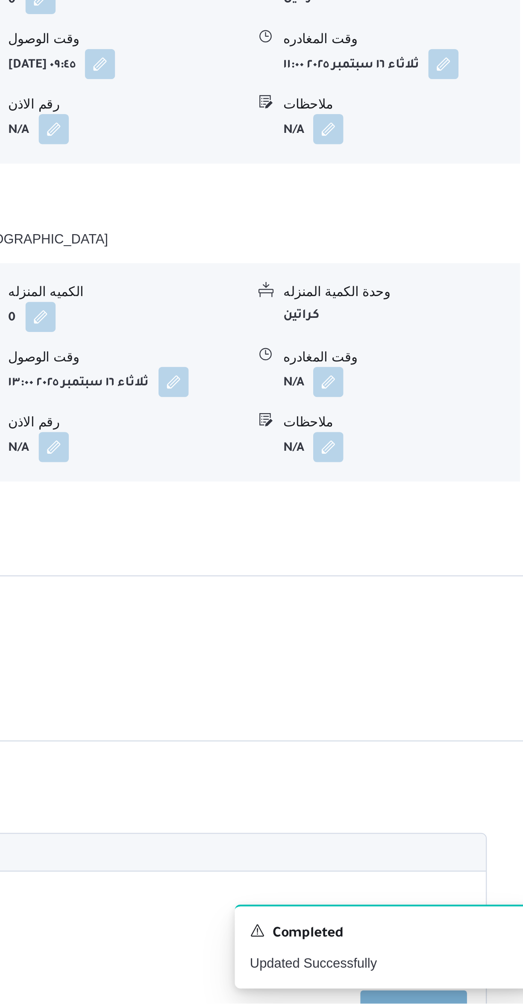
scroll to position [358, 0]
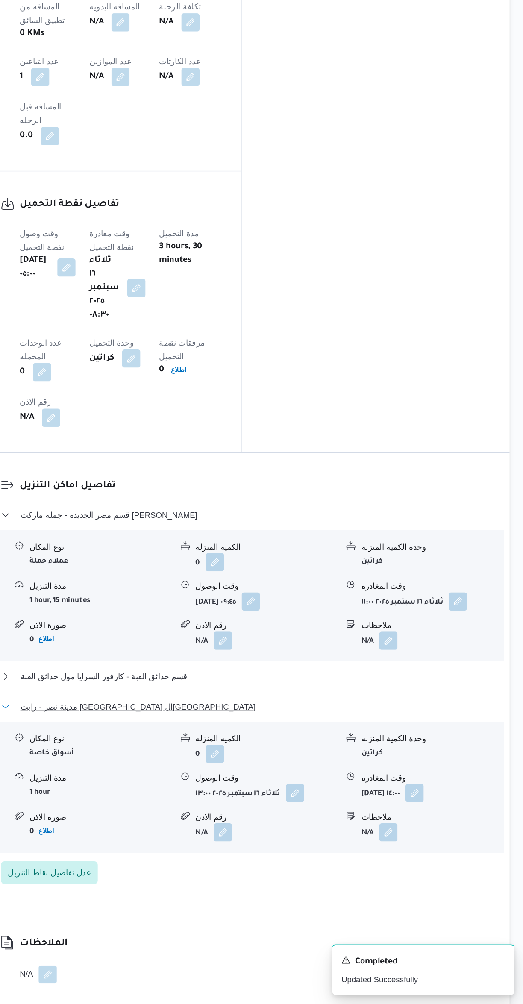
click at [329, 776] on button "مدينة نصر - رابت مصر القاهرة" at bounding box center [312, 781] width 363 height 10
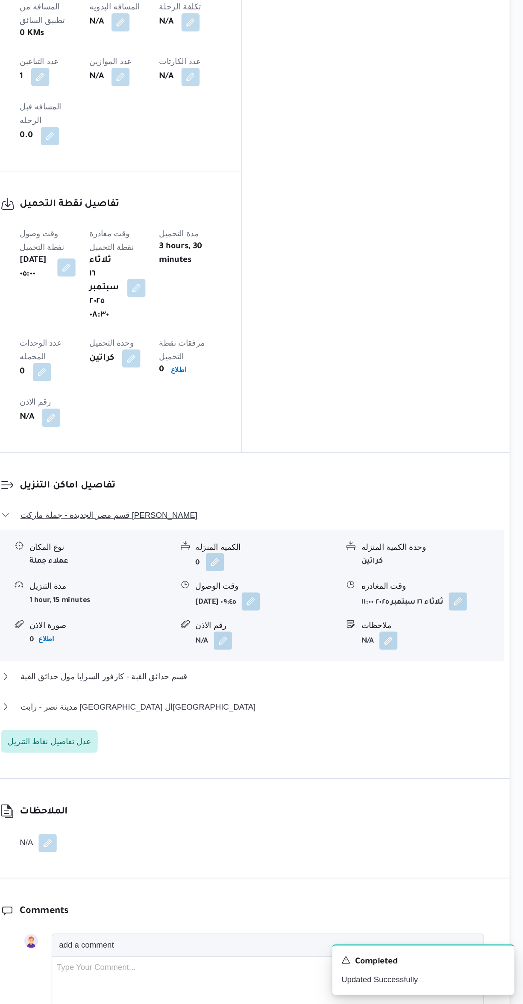
click at [359, 632] on button "قسم مصر الجديدة - جملة ماركت صلاح سالم" at bounding box center [312, 637] width 363 height 10
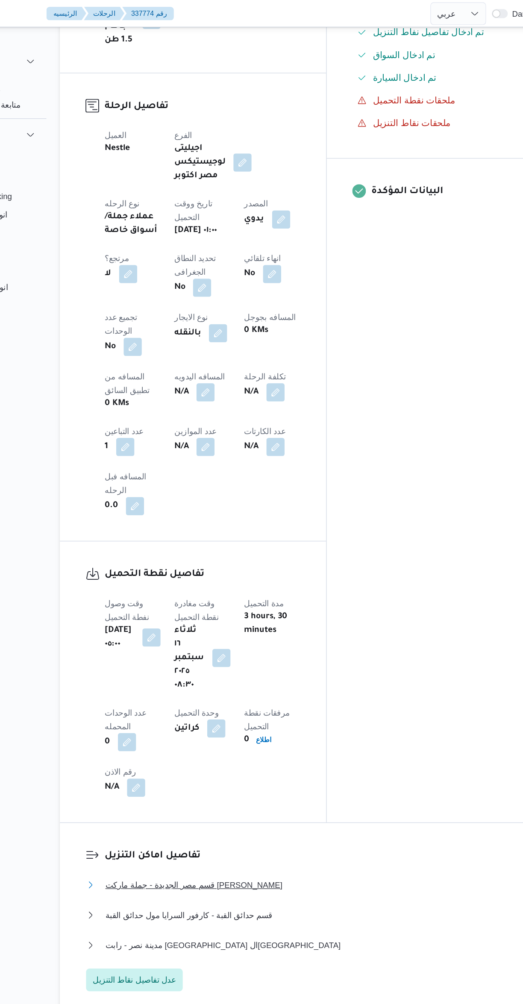
scroll to position [325, 0]
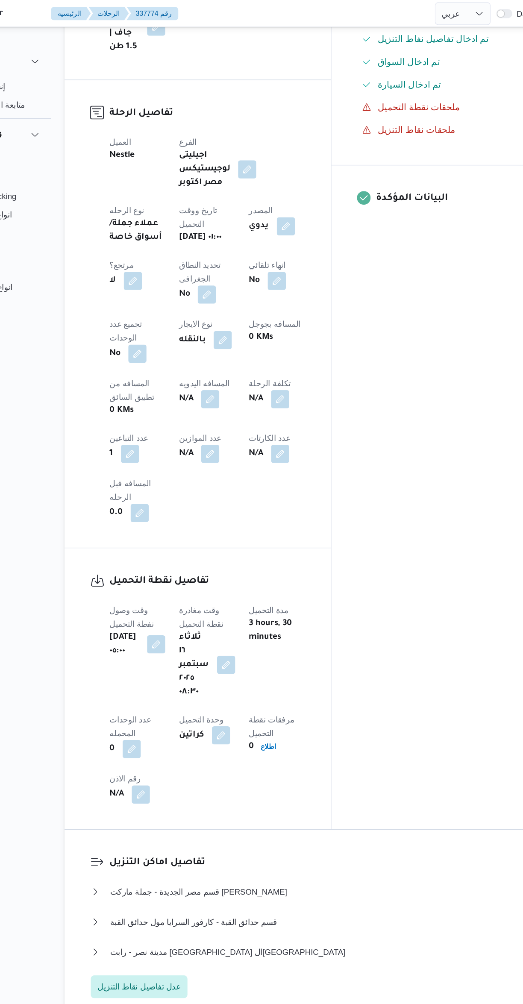
click at [214, 293] on button "button" at bounding box center [221, 300] width 14 height 14
click at [153, 236] on input "المسافه اليدويه" at bounding box center [146, 238] width 85 height 17
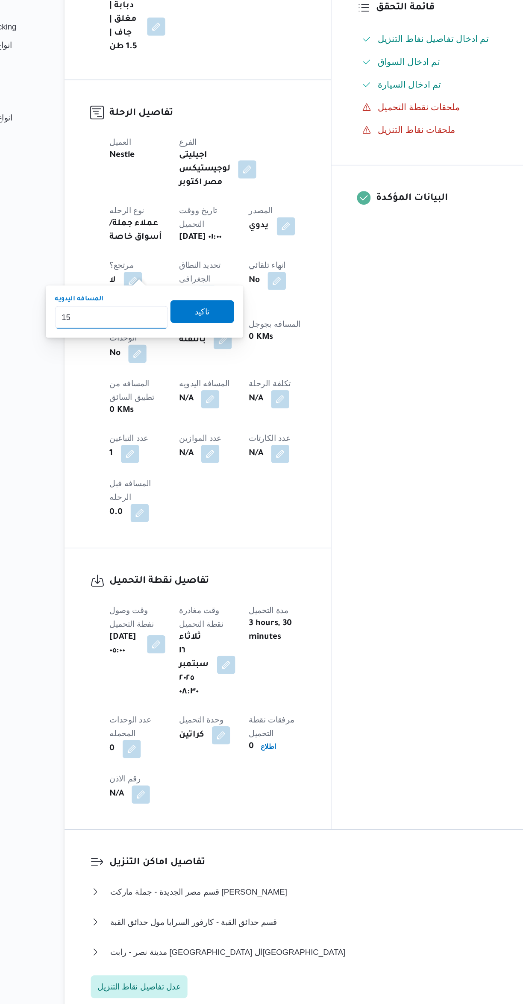
type input "150"
click at [211, 368] on span "تاكيد" at bounding box center [215, 361] width 48 height 17
click at [219, 421] on button "button" at bounding box center [226, 428] width 14 height 14
click at [156, 366] on input "150.0" at bounding box center [151, 365] width 85 height 17
type input "1"
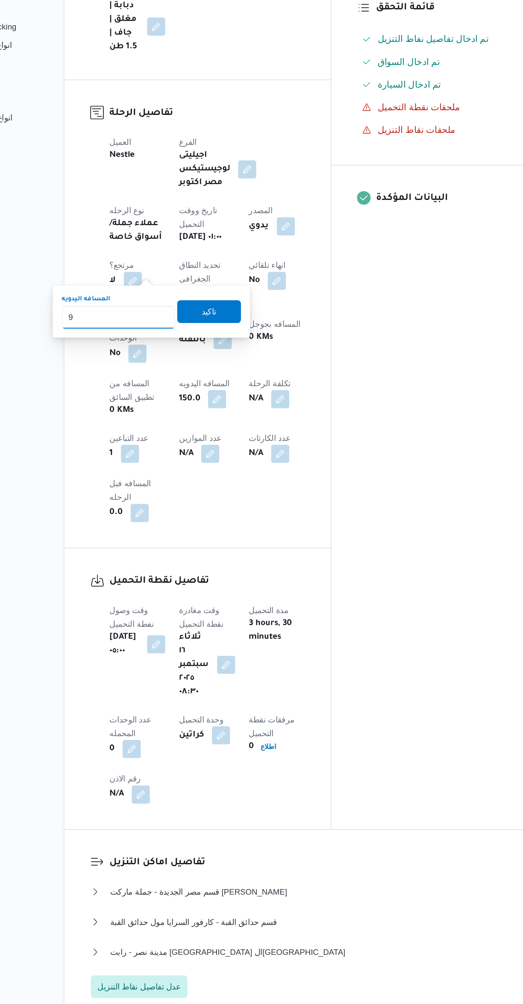
type input "95"
click at [220, 363] on span "تاكيد" at bounding box center [220, 361] width 48 height 17
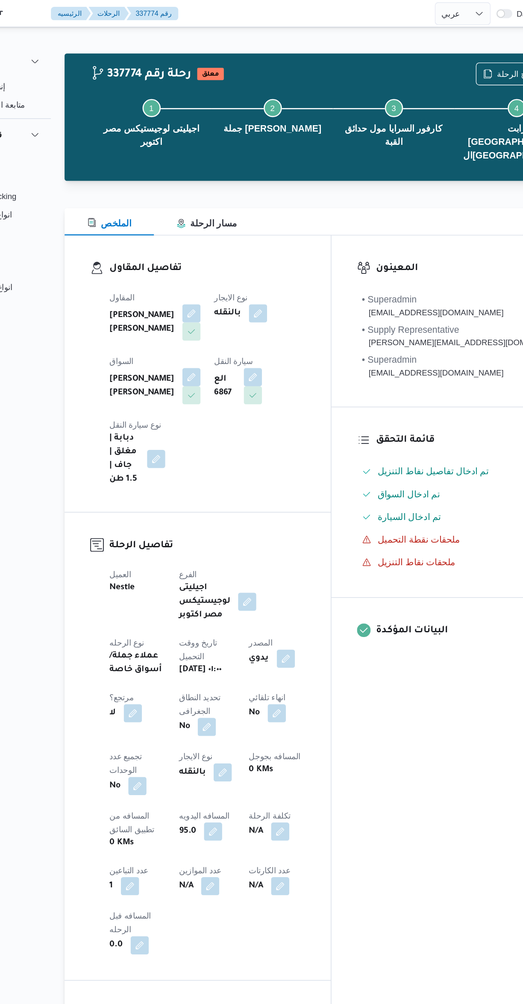
scroll to position [0, 0]
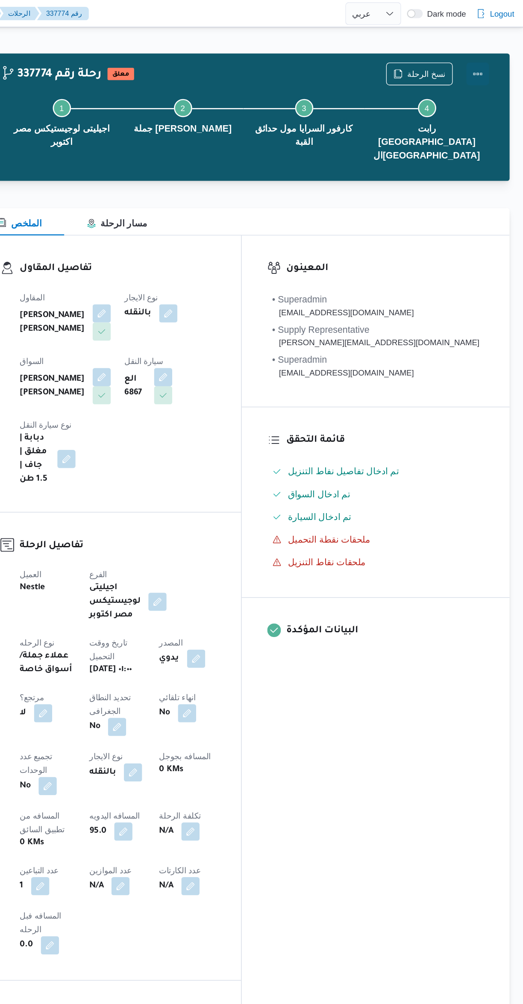
click at [497, 55] on button "Actions" at bounding box center [488, 55] width 17 height 17
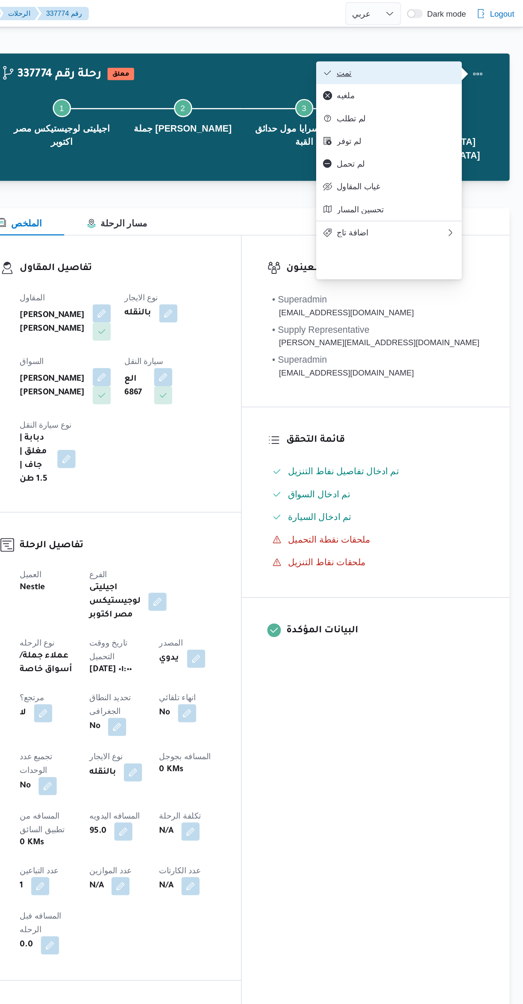
click at [438, 53] on span "تمت" at bounding box center [427, 54] width 89 height 7
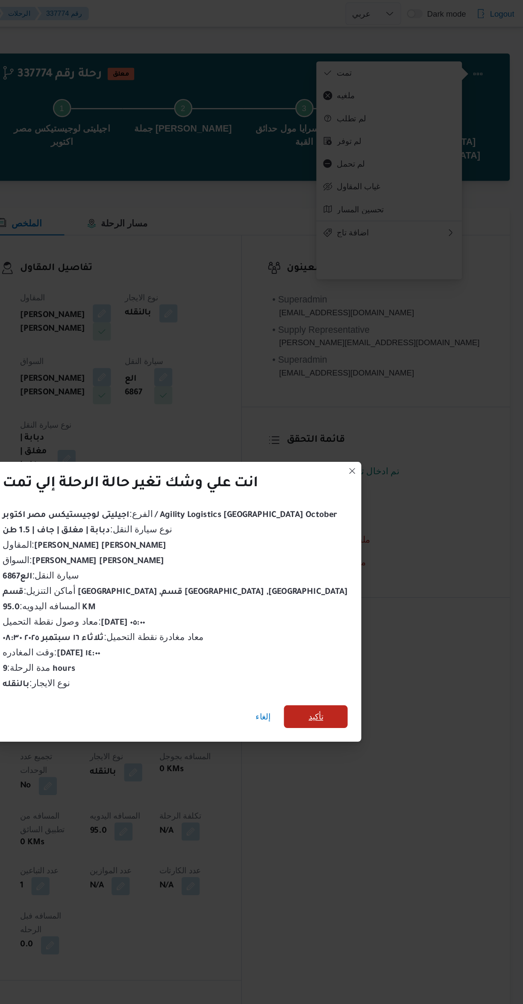
click at [360, 537] on span "تأكيد" at bounding box center [367, 538] width 48 height 17
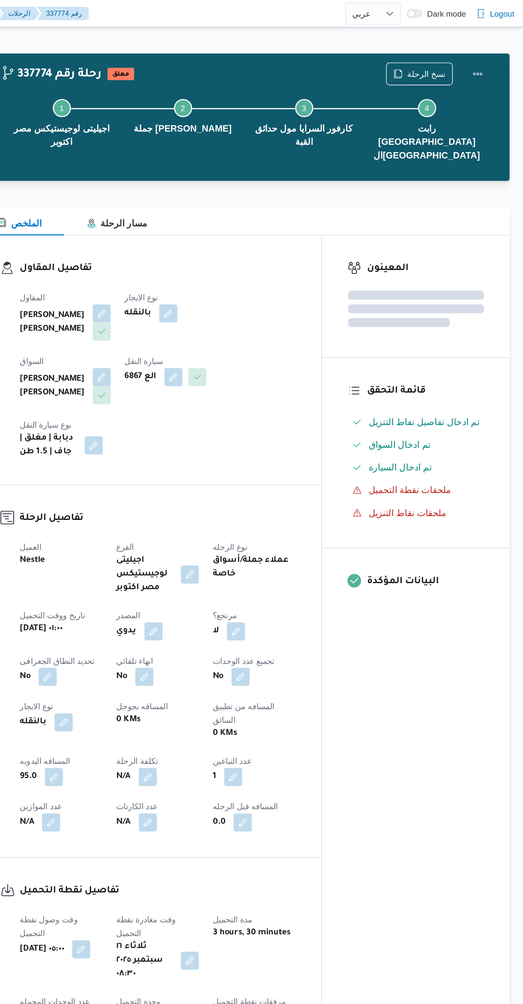
click at [431, 585] on div "المعينون قائمة التحقق تم ادخال تفاصيل نفاط التنزيل تم ادخال السواق تم ادخال الس…" at bounding box center [442, 501] width 141 height 648
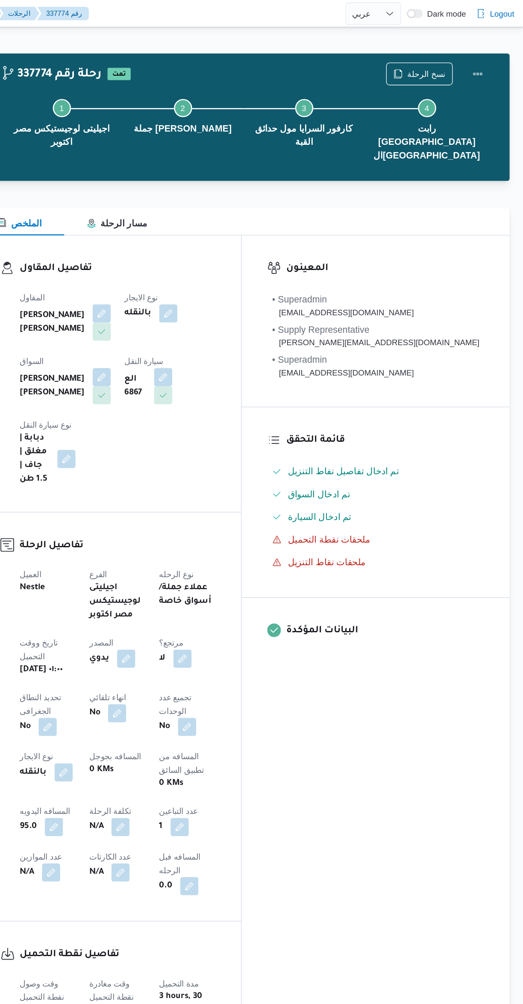
select select "ar"
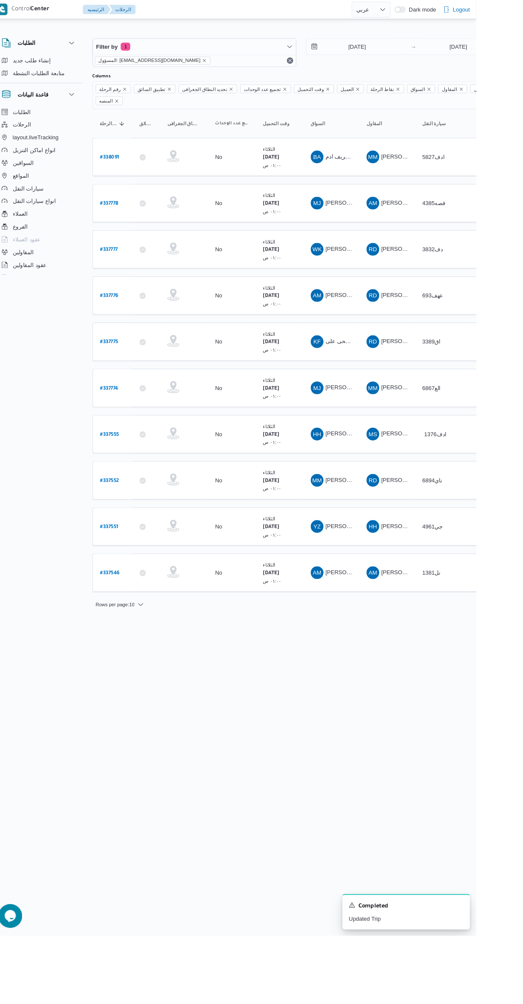
click at [133, 365] on b "# 337775" at bounding box center [129, 368] width 20 height 6
select select "ar"
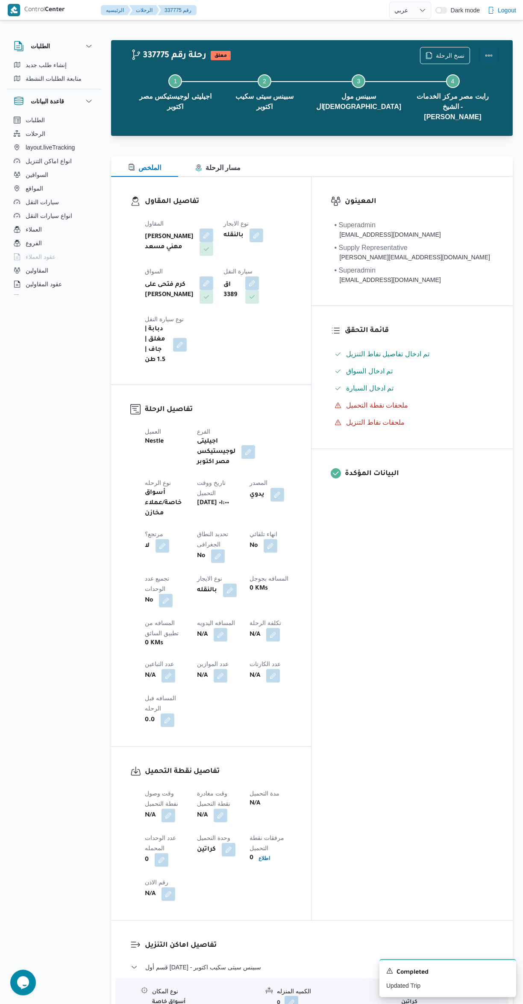
click at [488, 51] on button "Actions" at bounding box center [488, 55] width 17 height 17
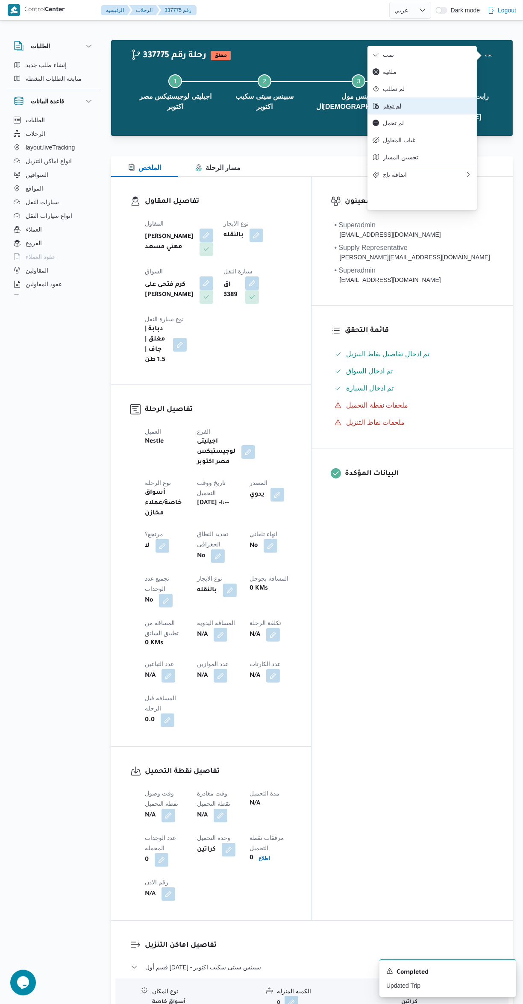
click at [431, 109] on span "لم توفر" at bounding box center [427, 106] width 89 height 7
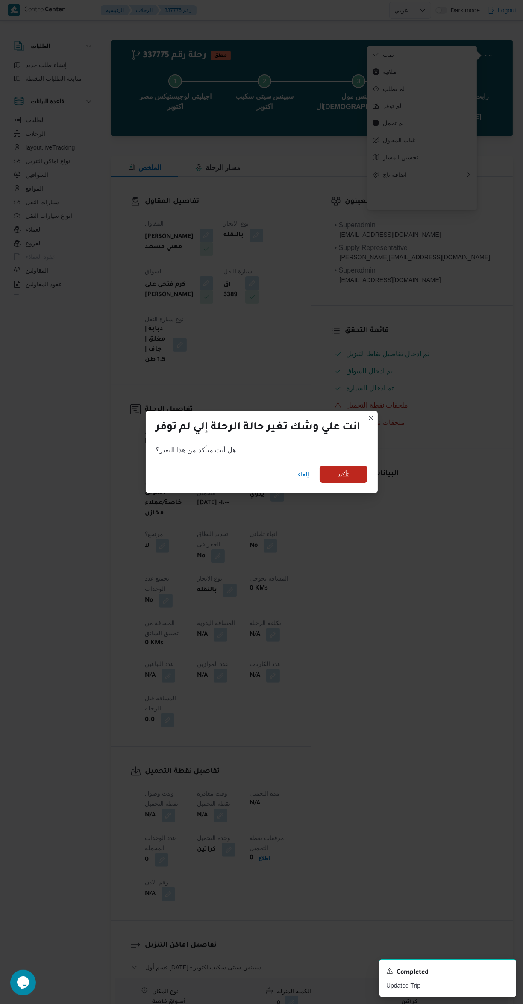
click at [362, 469] on span "تأكيد" at bounding box center [344, 474] width 48 height 17
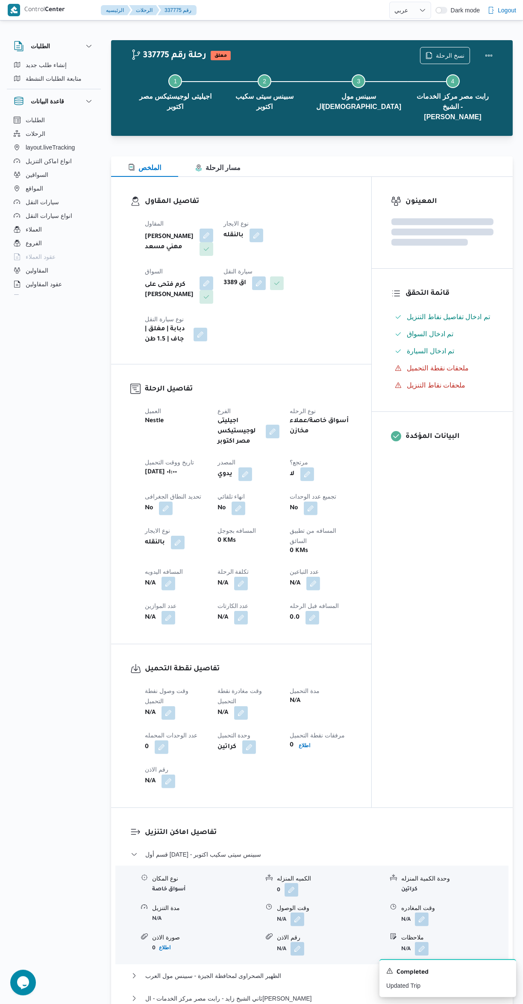
click at [418, 596] on div "المعينون قائمة التحقق تم ادخال تفاصيل نفاط التنزيل تم ادخال السواق تم ادخال الس…" at bounding box center [442, 492] width 141 height 631
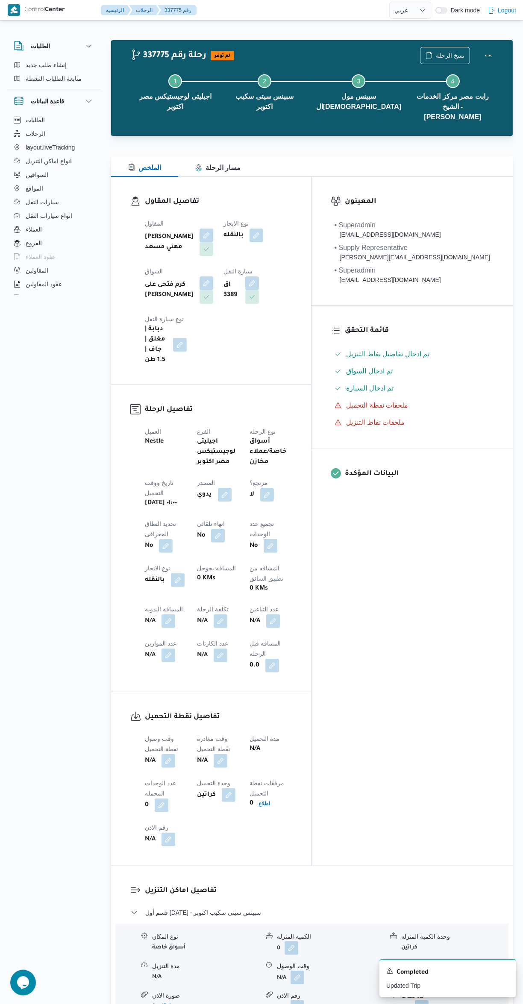
select select "ar"
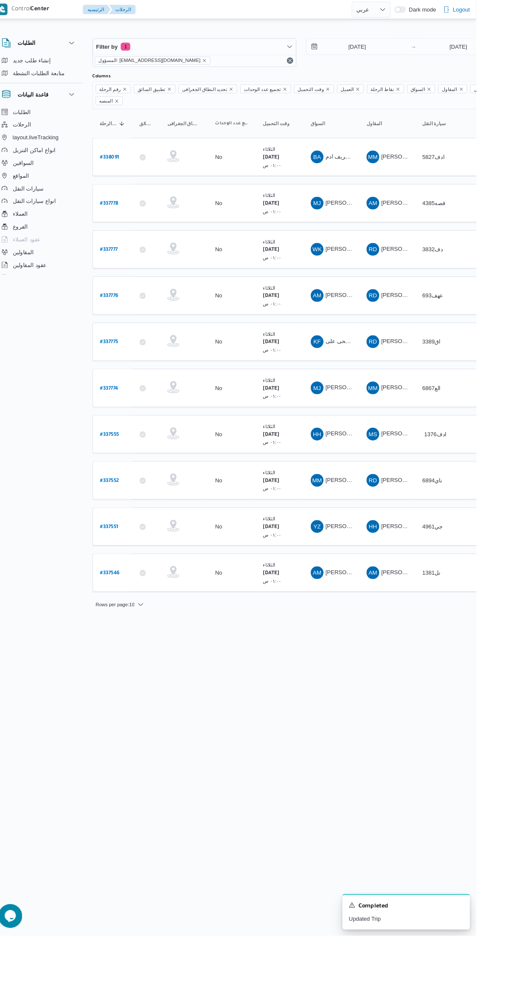
click at [130, 315] on b "# 337776" at bounding box center [129, 318] width 20 height 6
select select "ar"
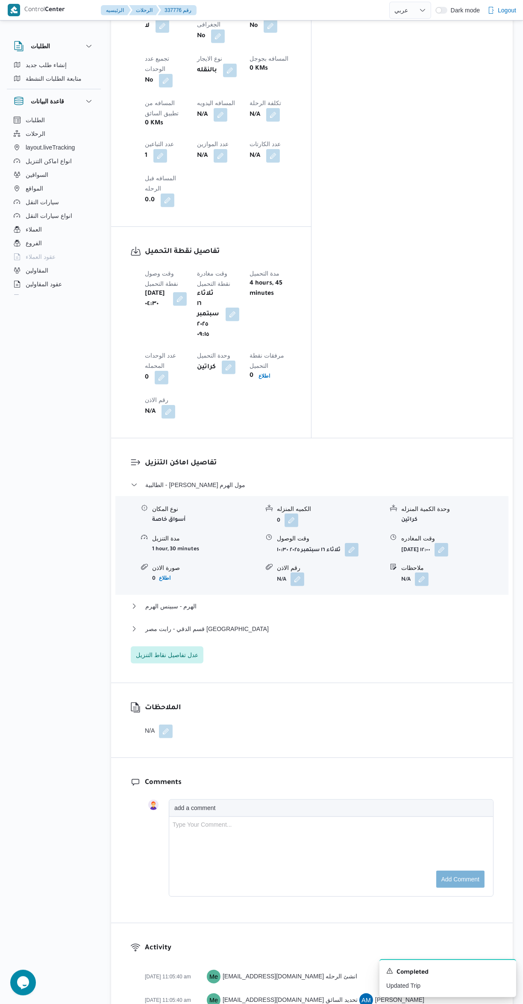
scroll to position [570, 0]
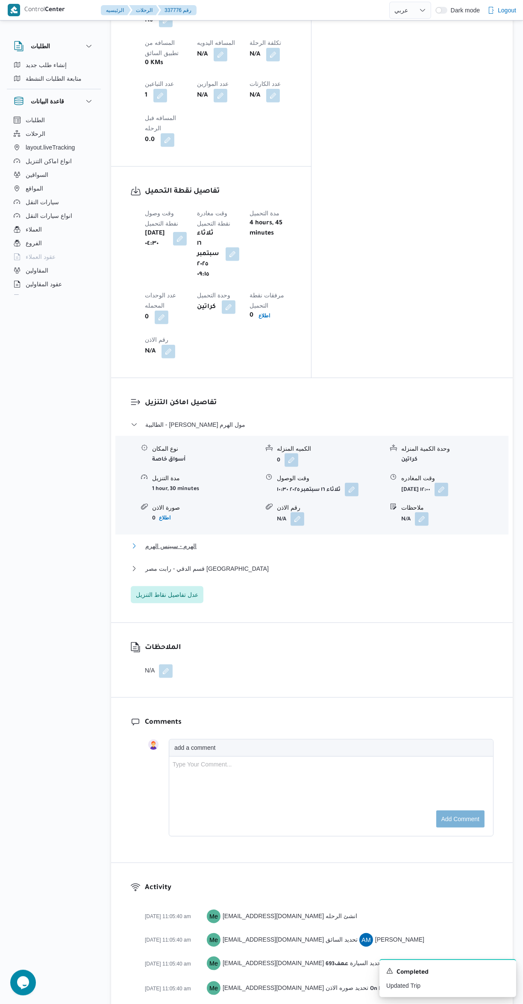
click at [270, 541] on button "الهرم - سبينس الهرم" at bounding box center [312, 546] width 363 height 10
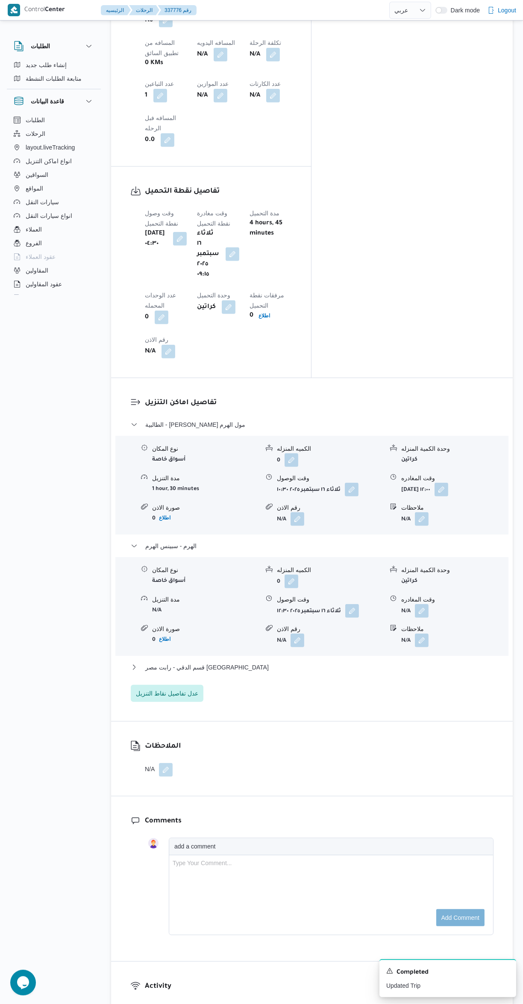
click at [423, 604] on button "button" at bounding box center [422, 611] width 14 height 14
click at [389, 463] on input "وقت المغادره" at bounding box center [399, 464] width 97 height 17
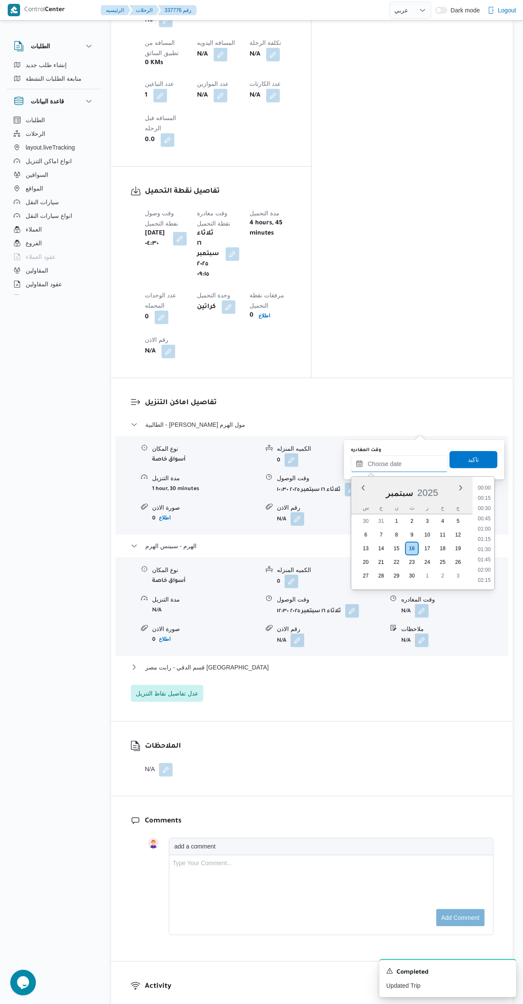
scroll to position [29, 0]
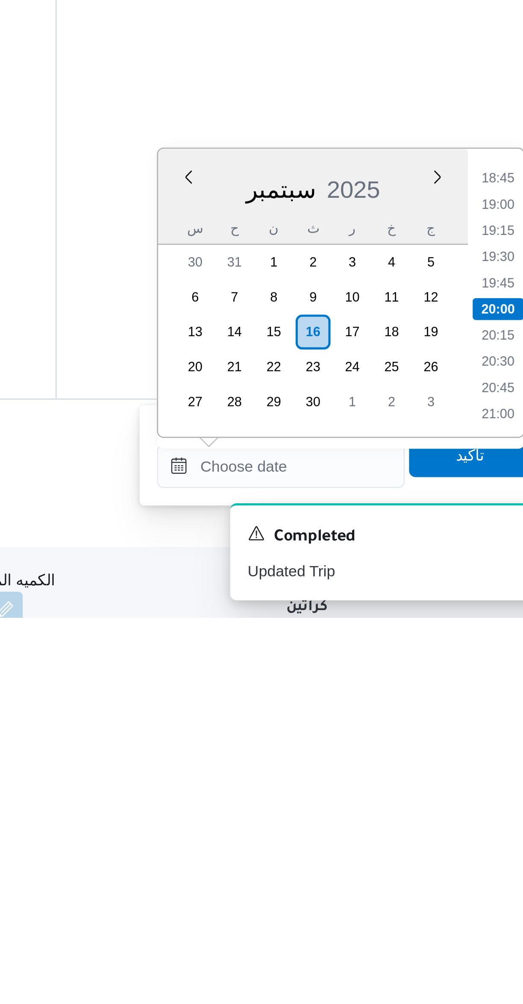
click at [484, 831] on li "18:45" at bounding box center [484, 832] width 20 height 9
type input "[DATE] ١٨:٤٥"
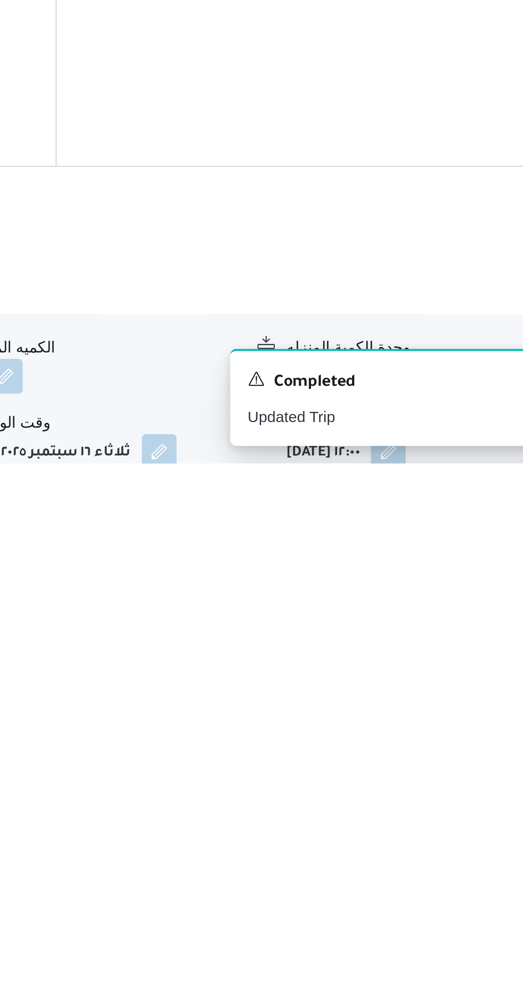
scroll to position [74, 0]
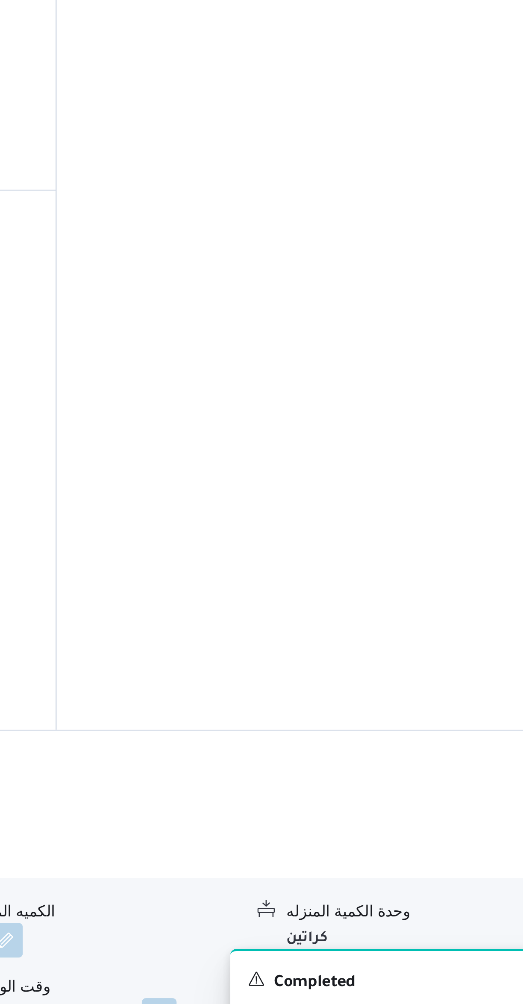
click at [413, 915] on button "الطالبية - كارفور بيراميدز مول الهرم" at bounding box center [312, 920] width 363 height 10
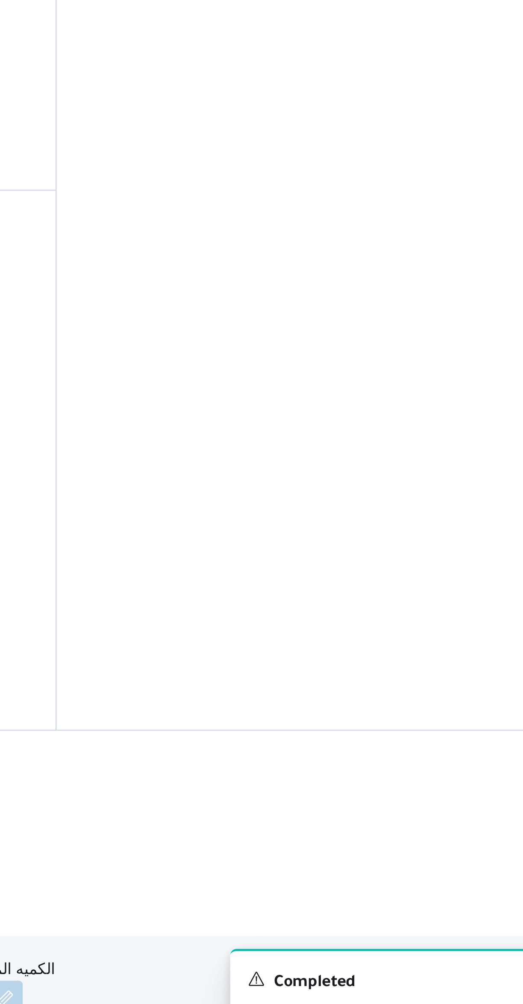
click at [421, 1001] on button "button" at bounding box center [422, 1008] width 14 height 14
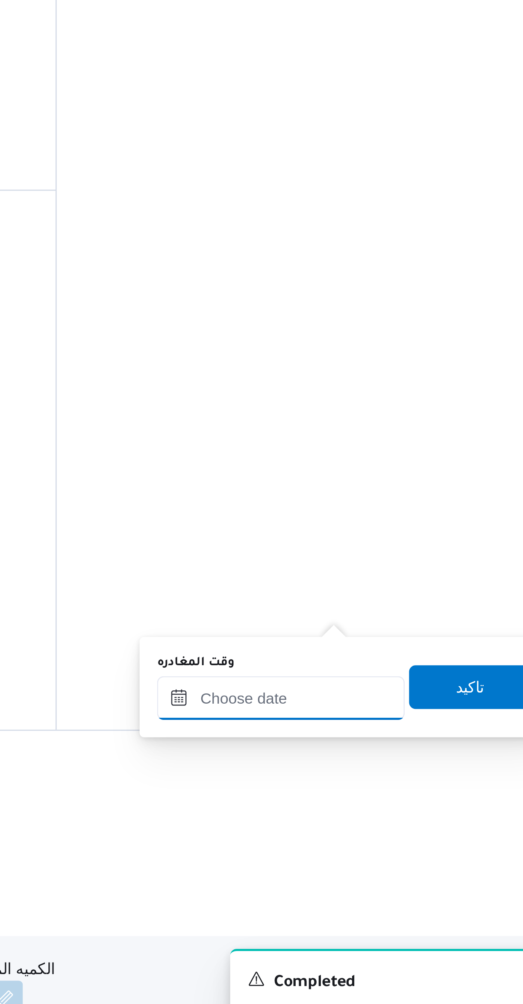
click at [398, 859] on input "وقت المغادره" at bounding box center [399, 861] width 97 height 17
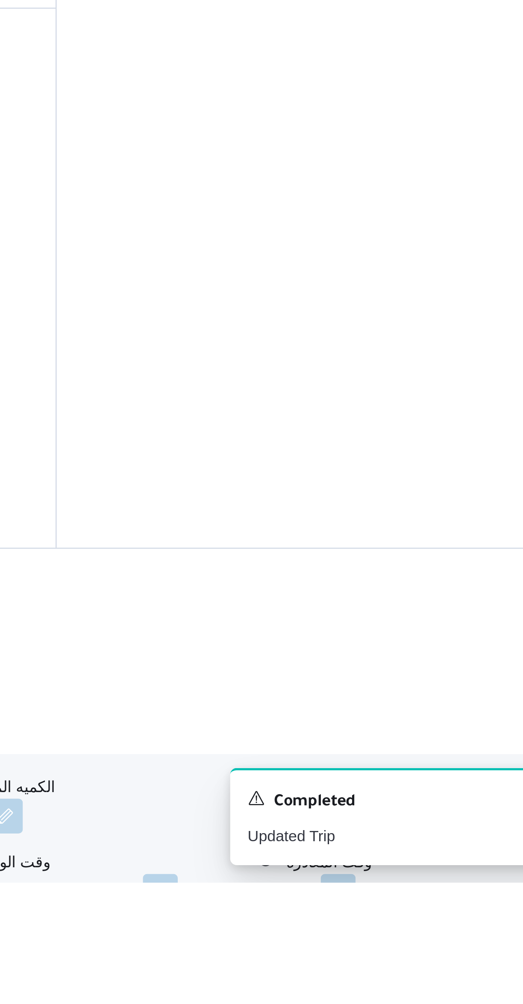
scroll to position [75, 0]
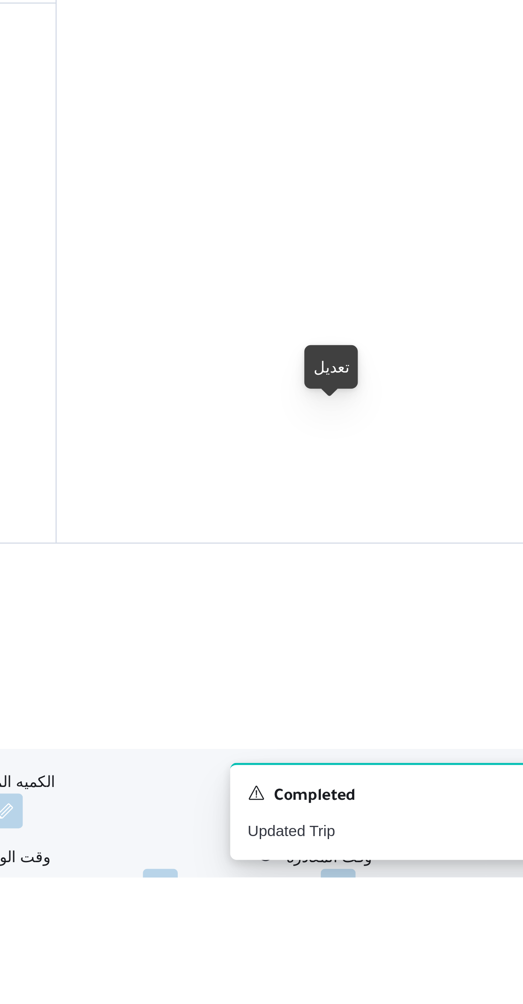
click at [423, 1001] on button "button" at bounding box center [422, 1008] width 14 height 14
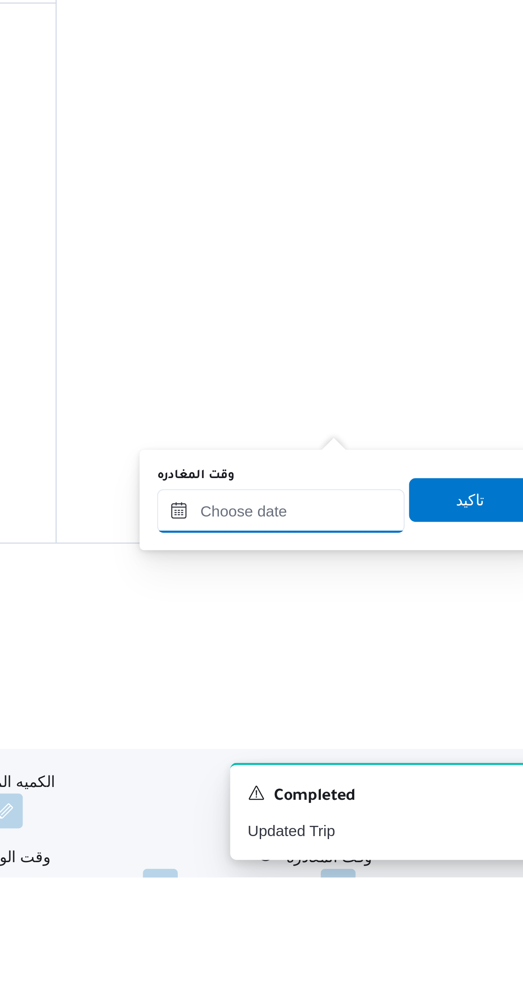
click at [401, 858] on input "وقت المغادره" at bounding box center [399, 860] width 97 height 17
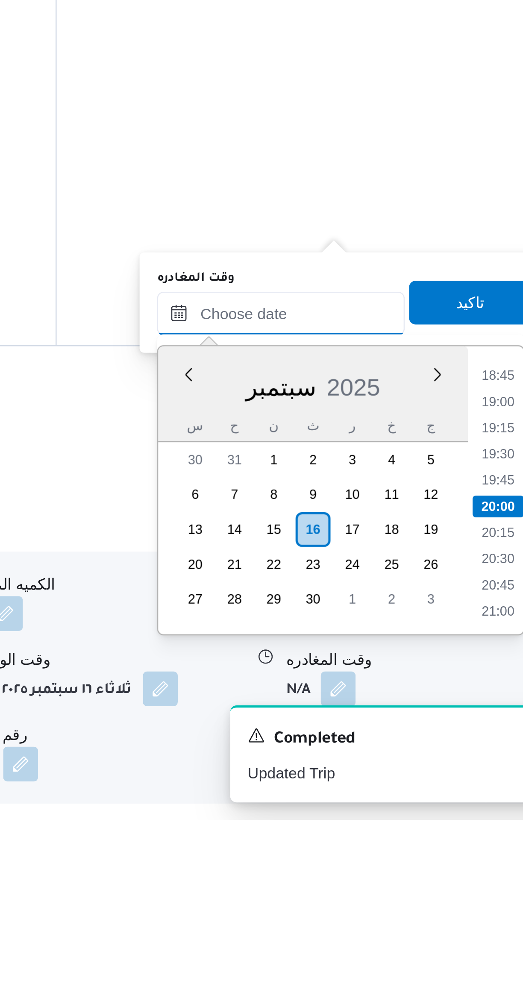
scroll to position [129, 0]
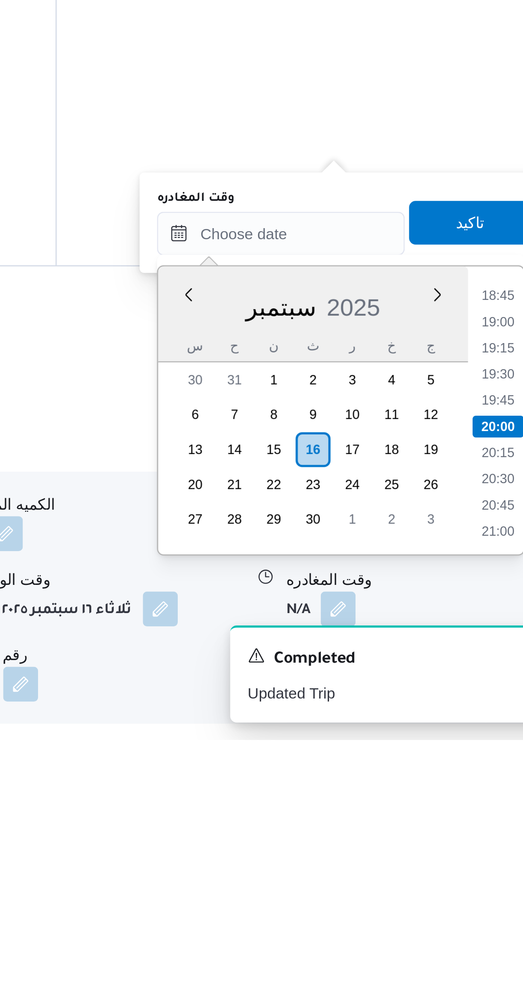
click at [478, 827] on li "18:45" at bounding box center [484, 830] width 20 height 9
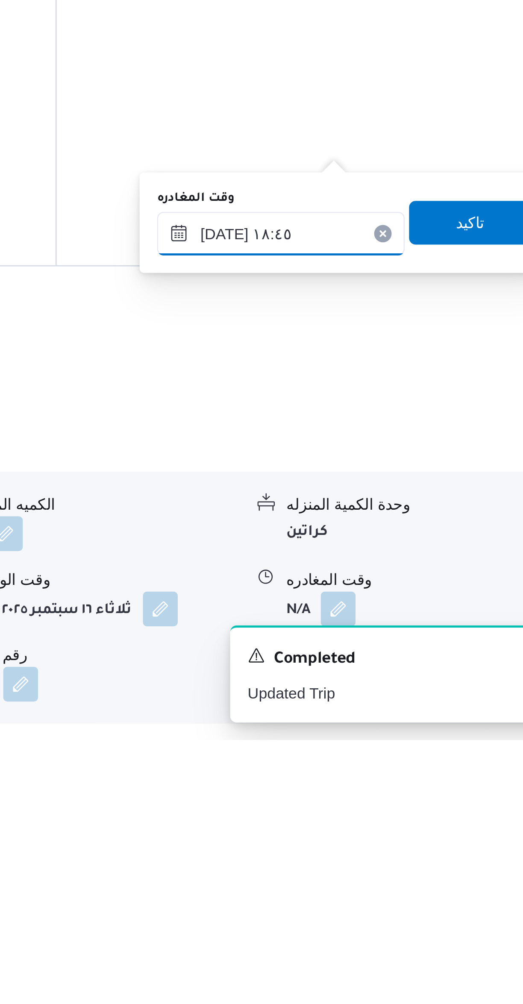
click at [404, 803] on input "[DATE] ١٨:٤٥" at bounding box center [399, 805] width 97 height 17
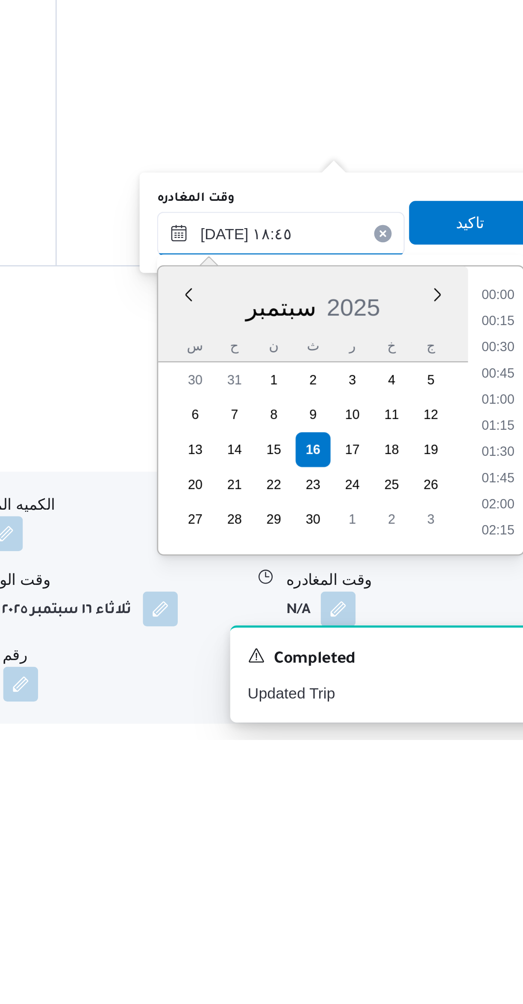
scroll to position [717, 0]
click at [480, 830] on li "17:30" at bounding box center [484, 831] width 20 height 9
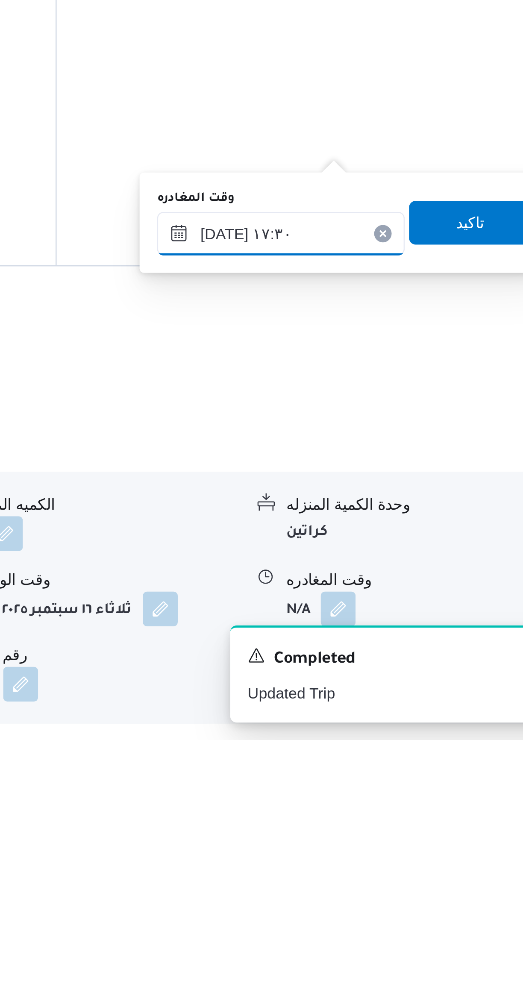
click at [404, 803] on input "[DATE] ١٧:٣٠" at bounding box center [399, 805] width 97 height 17
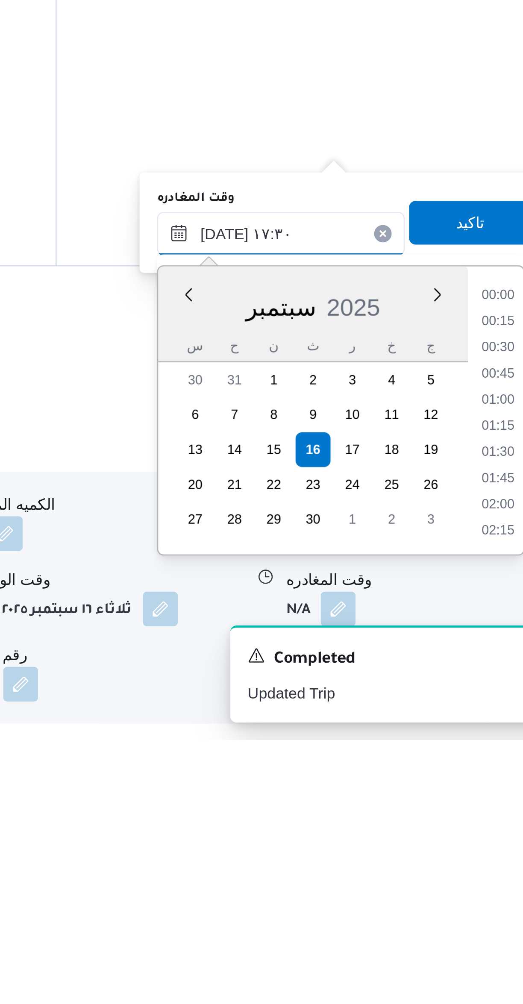
scroll to position [666, 0]
click at [480, 832] on li "16:15" at bounding box center [484, 831] width 20 height 9
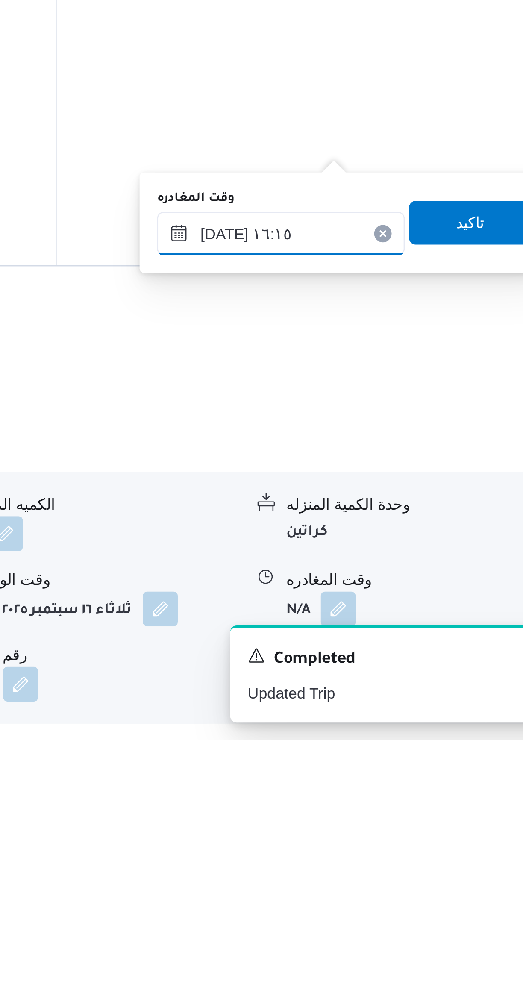
click at [407, 803] on input "١٦/٠٩/٢٠٢٥ ١٦:١٥" at bounding box center [399, 805] width 97 height 17
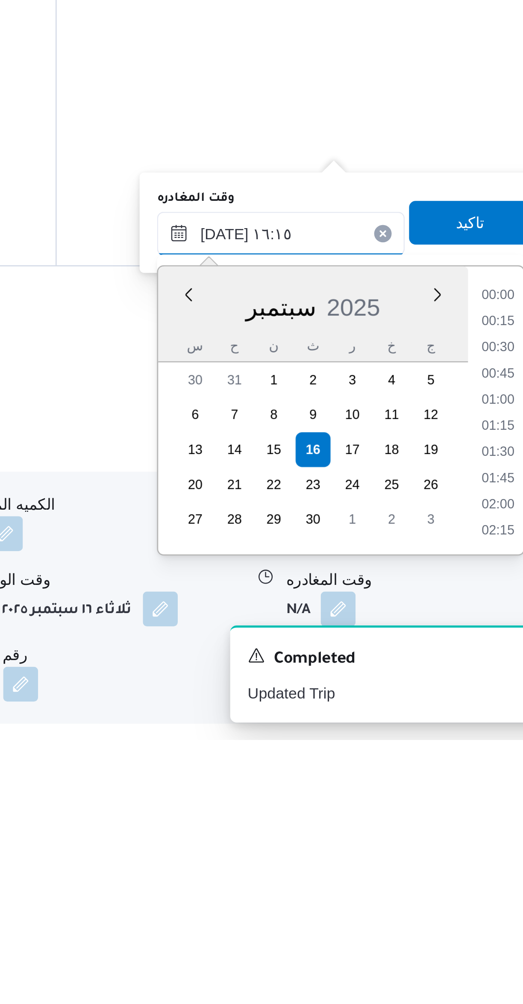
scroll to position [615, 0]
click at [482, 848] on li "15:30" at bounding box center [484, 851] width 20 height 9
type input "[DATE] ١٥:٣٠"
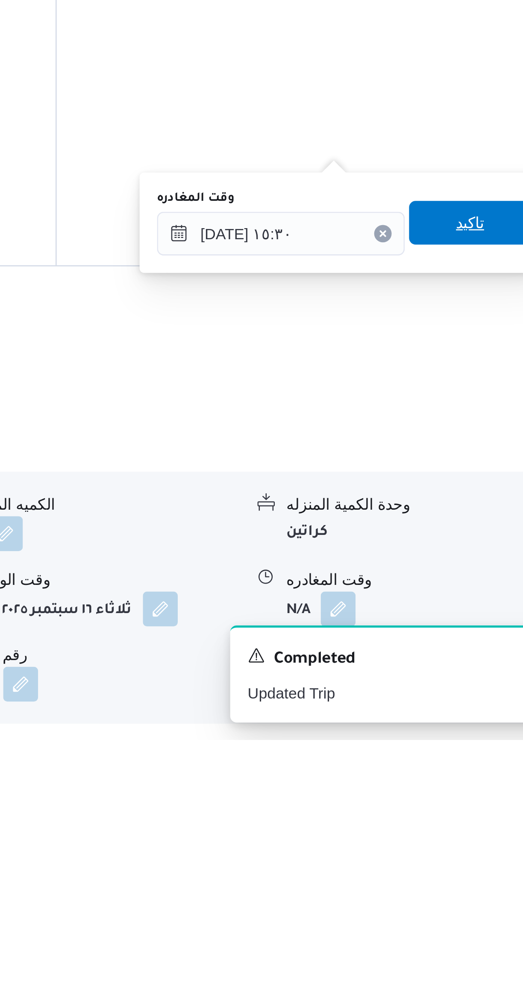
click at [467, 793] on span "تاكيد" at bounding box center [474, 801] width 48 height 17
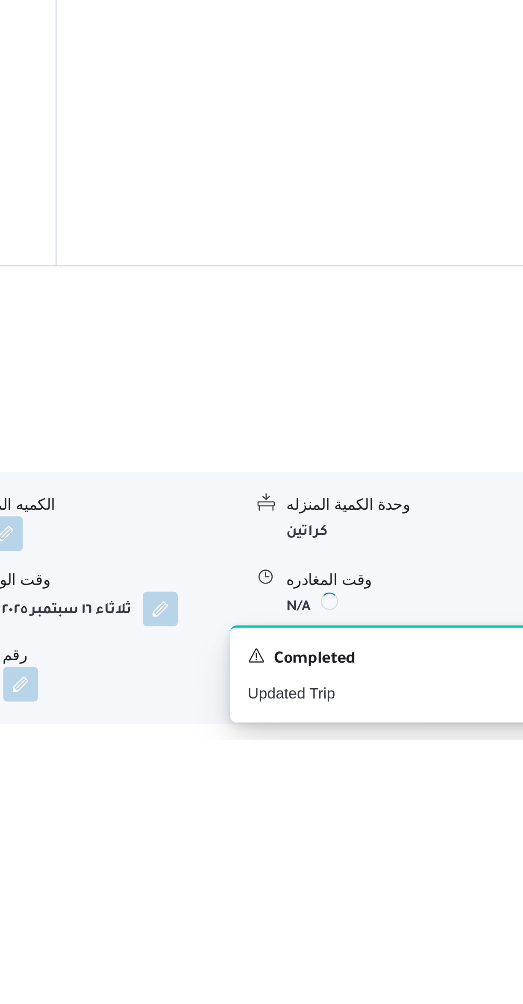
scroll to position [130, 0]
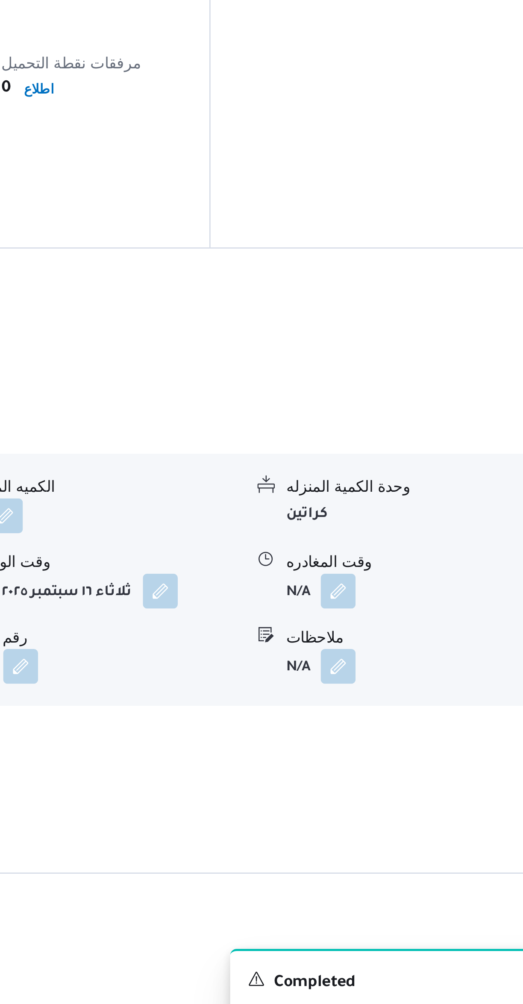
click at [388, 815] on div "نوع المكان أسواق خاصة الكميه المنزله 0 وحدة الكمية المنزله كراتين مدة التنزيل N…" at bounding box center [311, 814] width 393 height 99
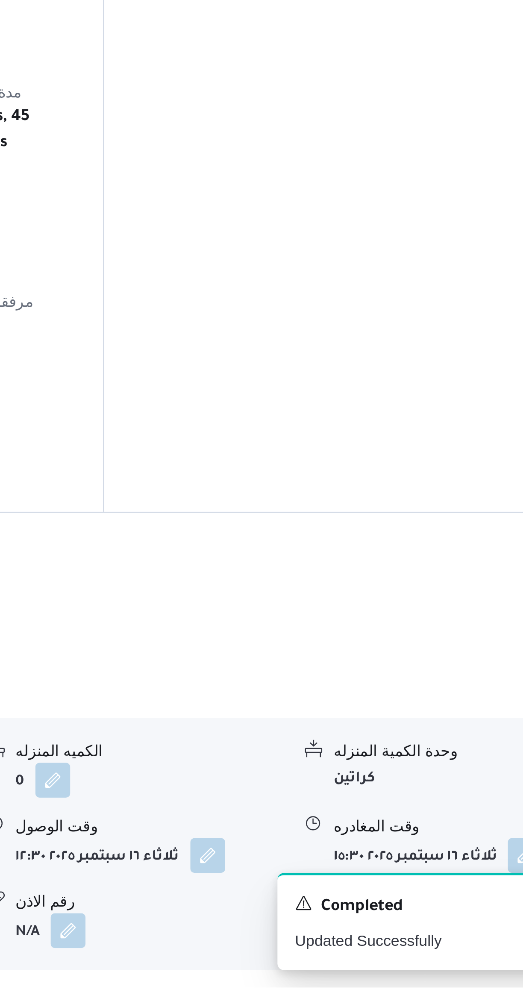
click at [379, 860] on div "الطالبية - كارفور بيراميدز مول الهرم نوع المكان أسواق خاصة الكميه المنزله 0 وحد…" at bounding box center [312, 952] width 363 height 184
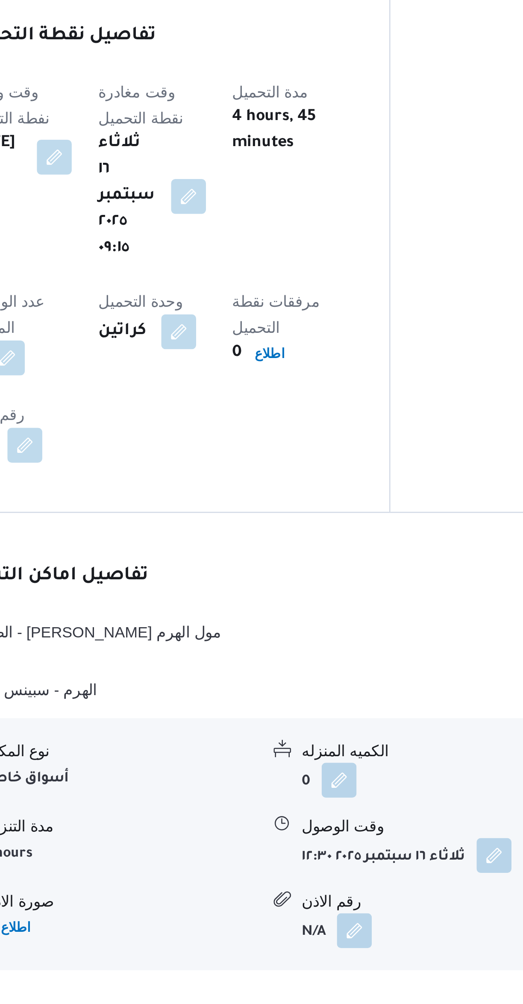
click at [234, 1004] on button "قسم الدقي - رابت مصر [GEOGRAPHIC_DATA]" at bounding box center [312, 1009] width 363 height 10
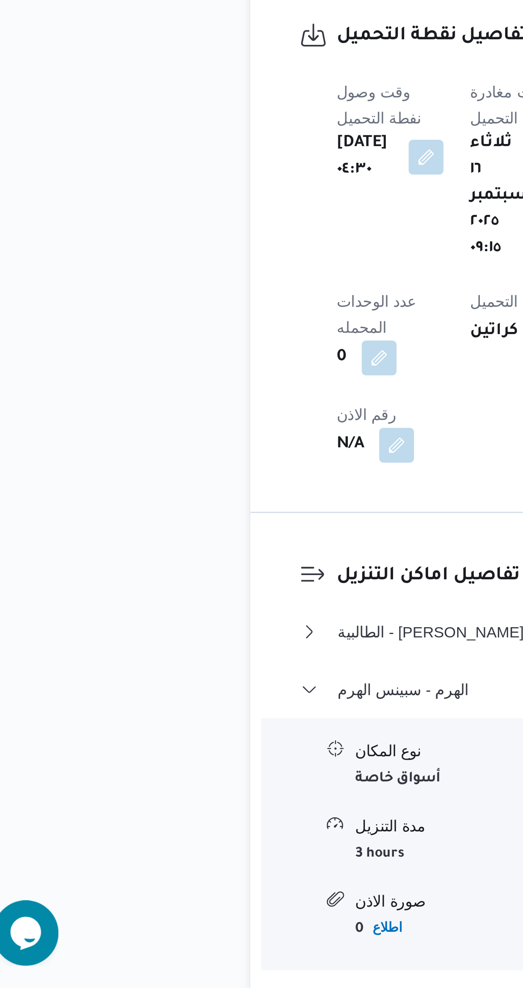
click at [104, 709] on div "337776 رحلة رقم معلق نسخ الرحلة Step 1 is incomplete 1 اجيليتى لوجيستيكس مصر اك…" at bounding box center [256, 866] width 523 height 1949
click at [175, 883] on span "الهرم - سبينس الهرم" at bounding box center [170, 888] width 51 height 10
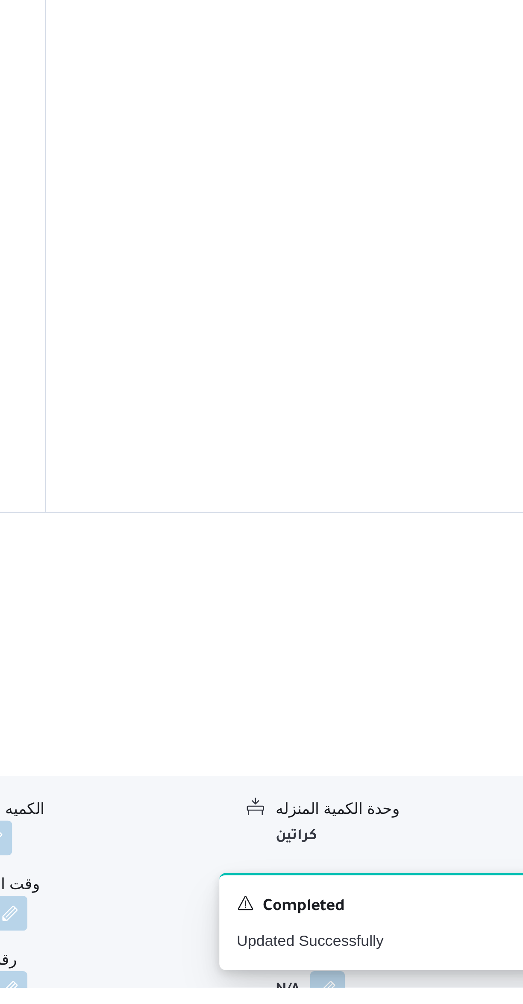
click at [428, 968] on button "button" at bounding box center [422, 975] width 14 height 14
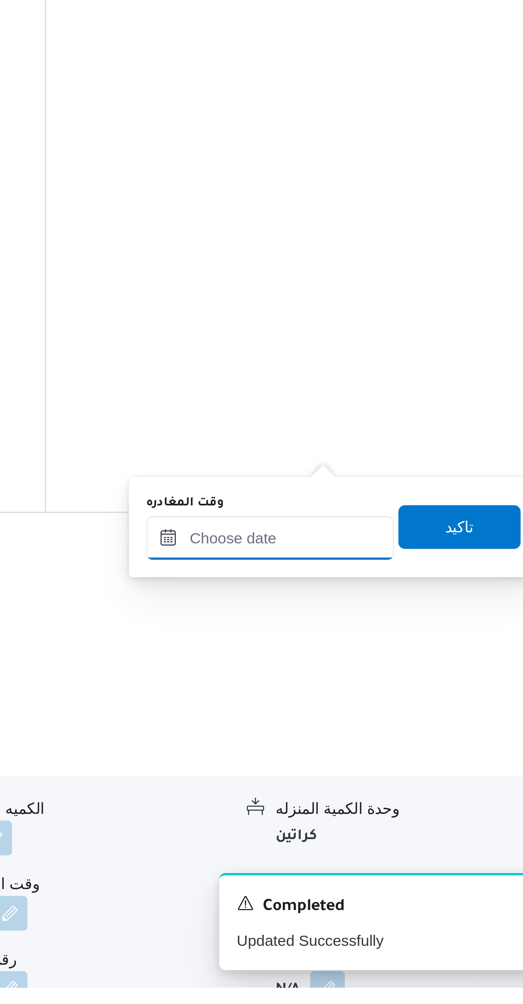
click at [401, 831] on input "وقت المغادره" at bounding box center [399, 828] width 97 height 17
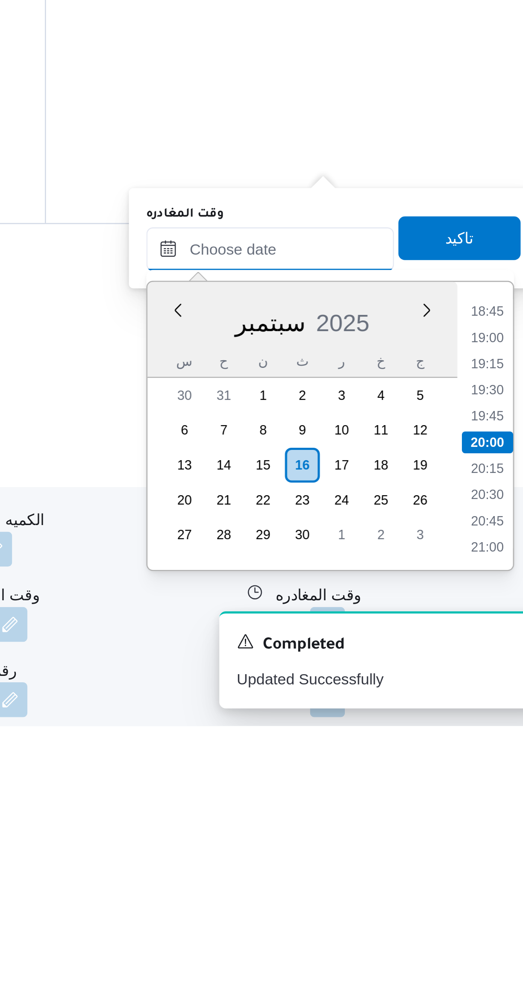
scroll to position [141, 0]
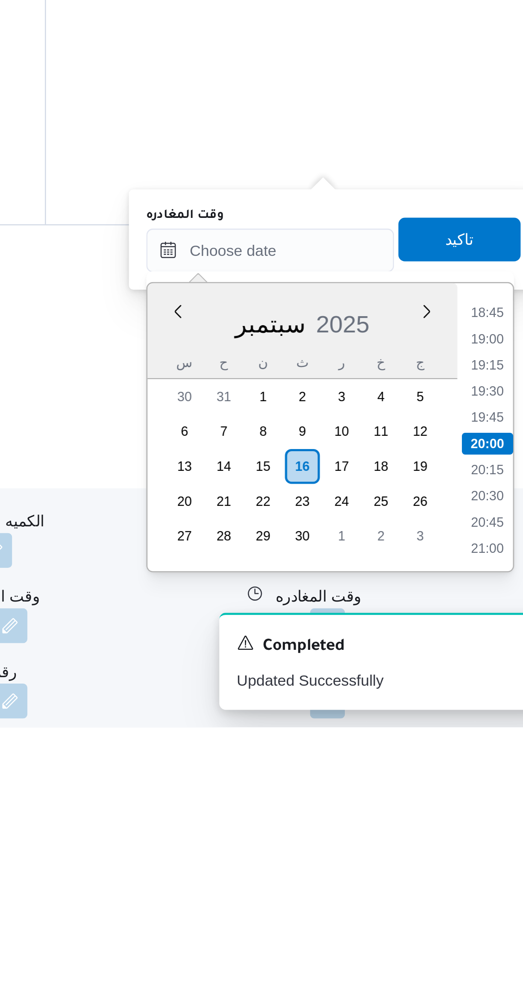
click at [483, 842] on li "18:45" at bounding box center [484, 842] width 20 height 9
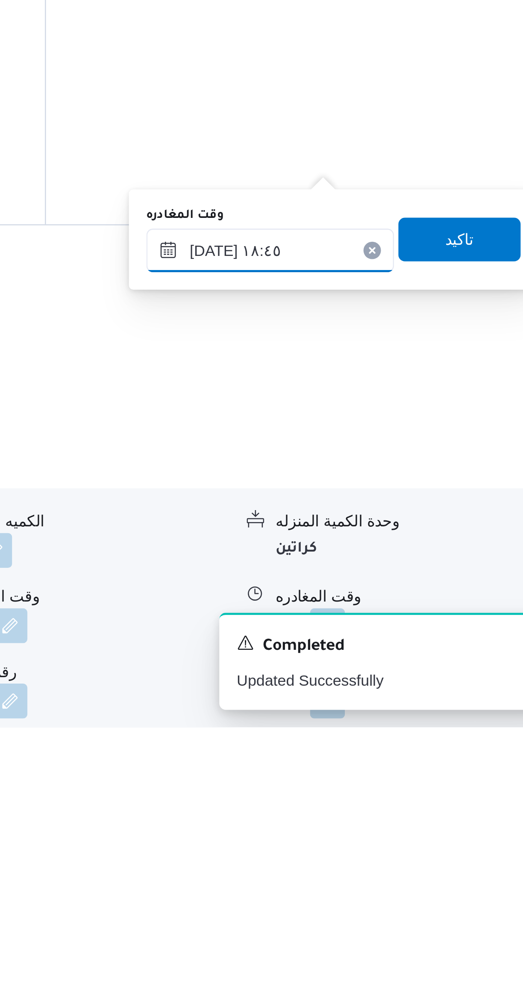
click at [408, 820] on input "[DATE] ١٨:٤٥" at bounding box center [399, 817] width 97 height 17
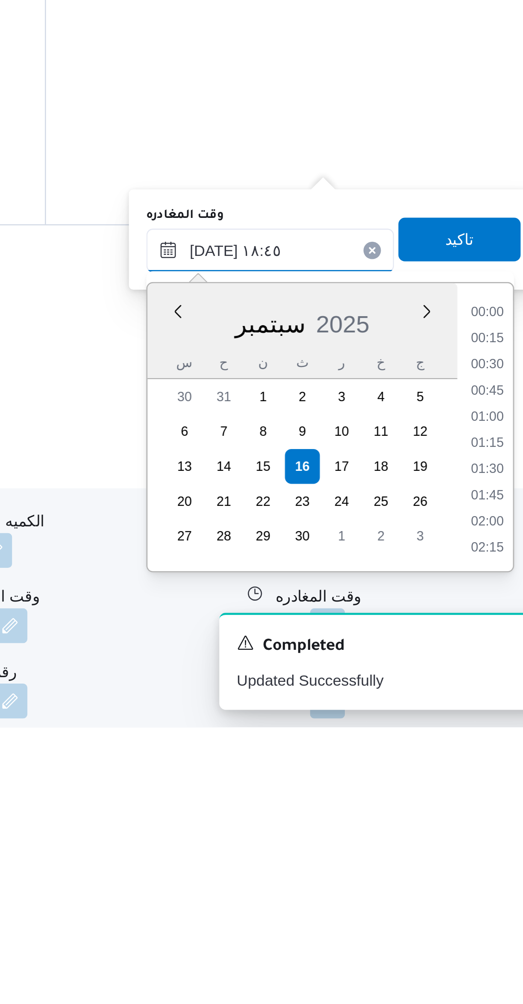
scroll to position [717, 0]
click at [480, 845] on li "17:30" at bounding box center [484, 842] width 20 height 9
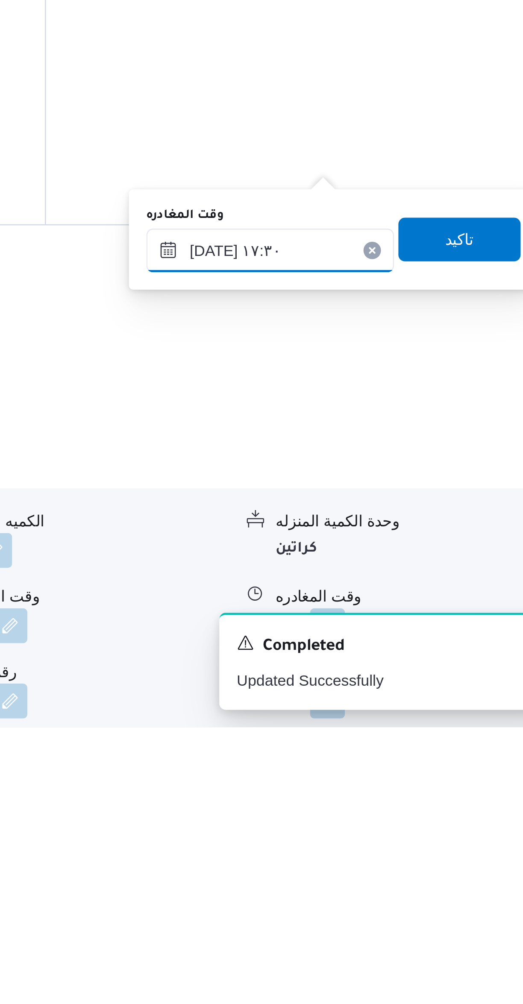
click at [412, 814] on input "[DATE] ١٧:٣٠" at bounding box center [399, 817] width 97 height 17
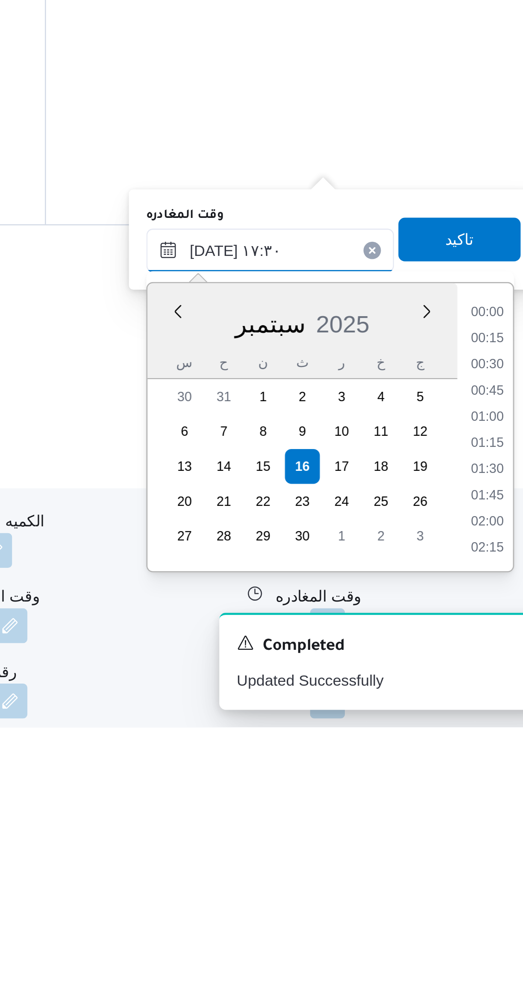
scroll to position [666, 0]
click at [480, 838] on li "16:15" at bounding box center [484, 842] width 20 height 9
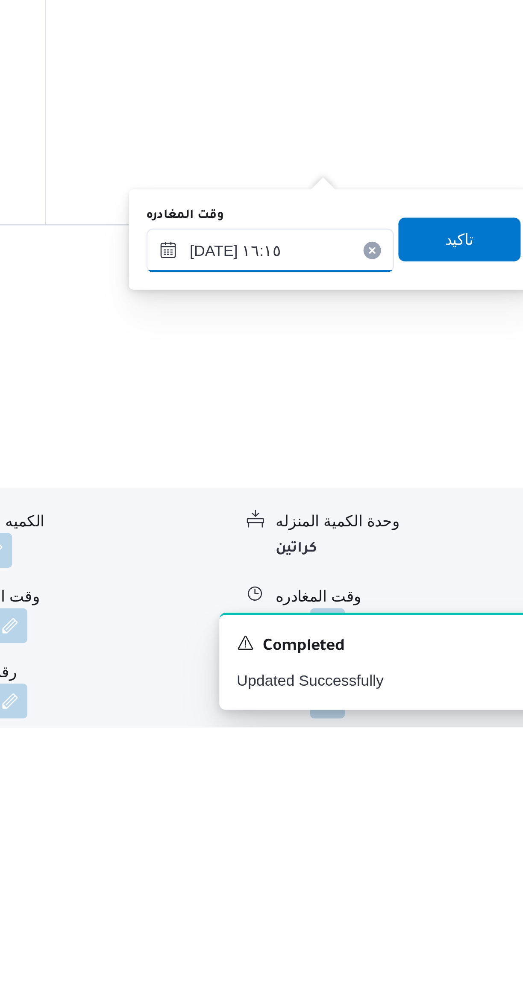
click at [413, 815] on input "١٦/٠٩/٢٠٢٥ ١٦:١٥" at bounding box center [399, 817] width 97 height 17
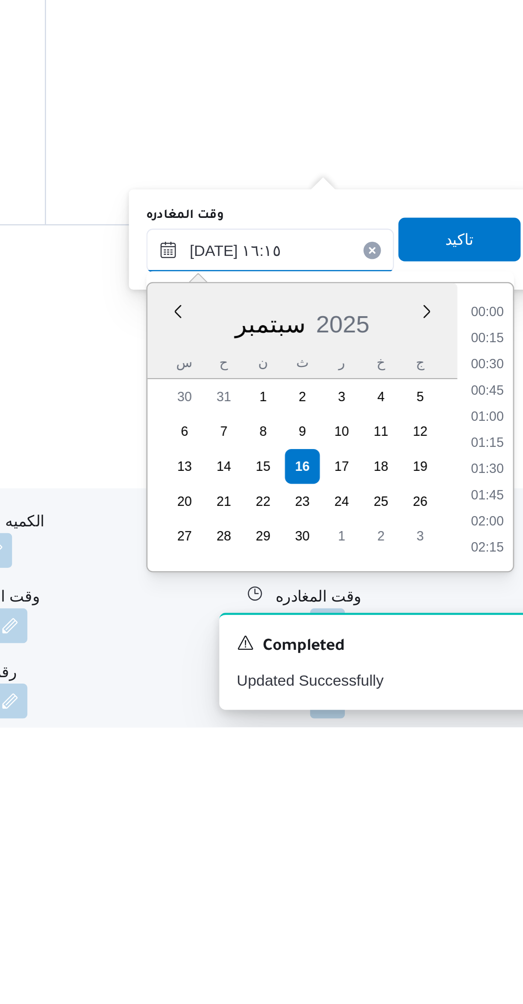
scroll to position [615, 0]
click at [482, 840] on li "15:00" at bounding box center [484, 842] width 20 height 9
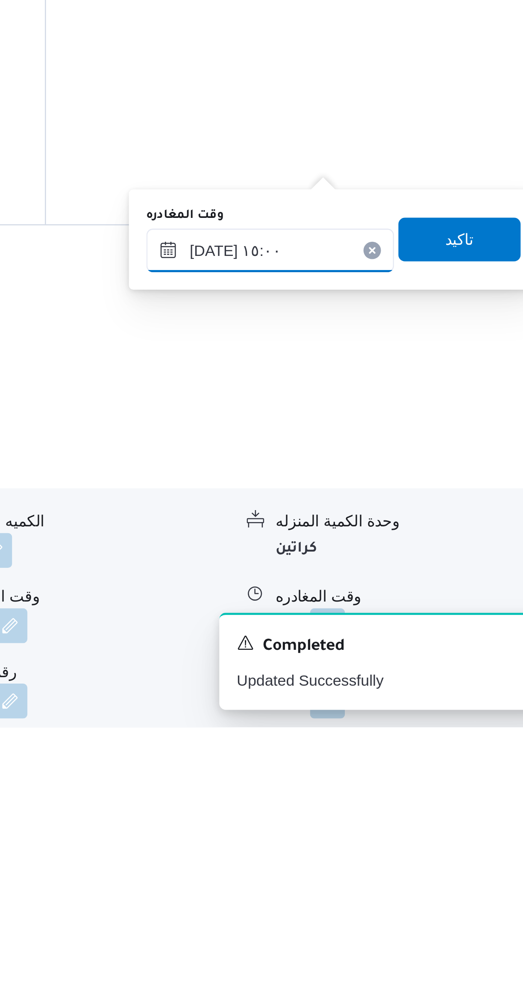
click at [400, 819] on input "١٦/٠٩/٢٠٢٥ ١٥:٠٠" at bounding box center [399, 817] width 97 height 17
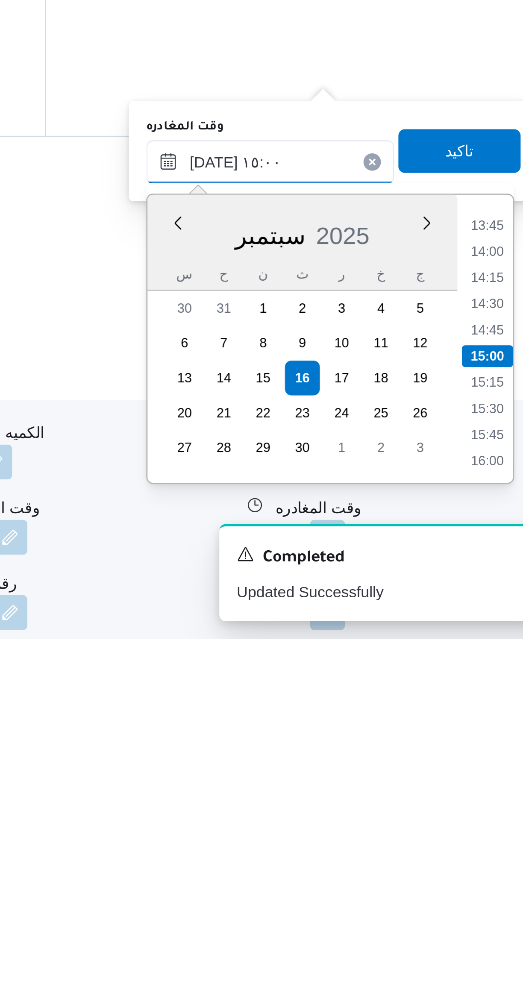
scroll to position [141, 0]
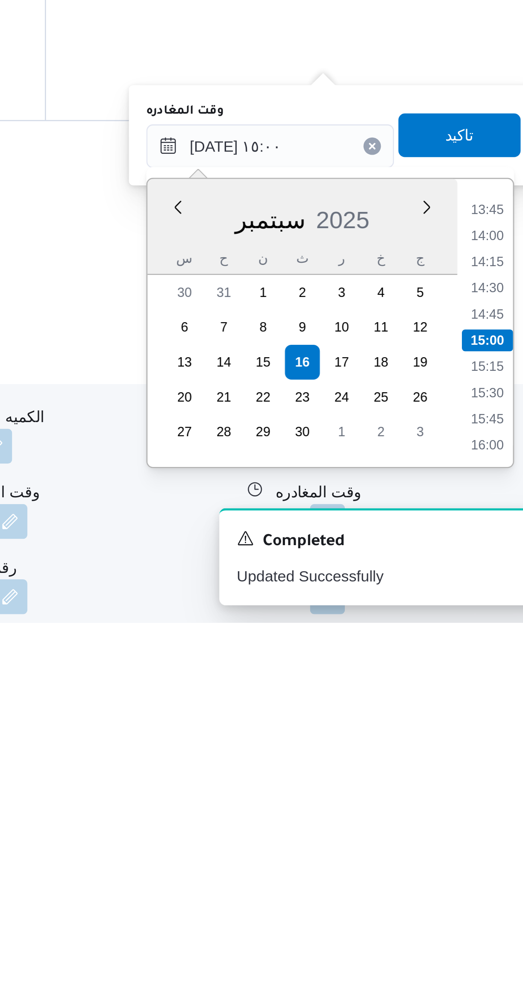
click at [483, 914] on li "15:30" at bounding box center [484, 914] width 20 height 9
type input "[DATE] ١٥:٣٠"
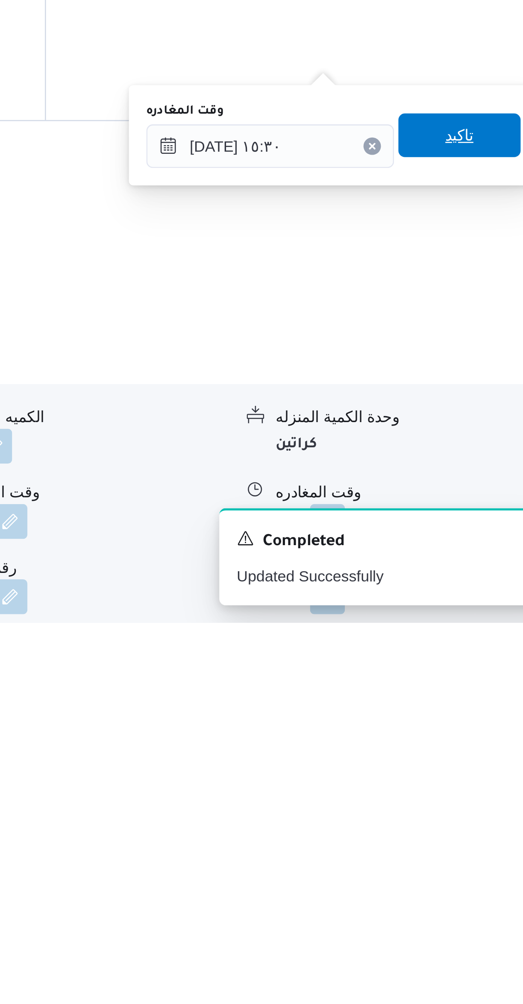
click at [476, 817] on span "تاكيد" at bounding box center [474, 813] width 48 height 17
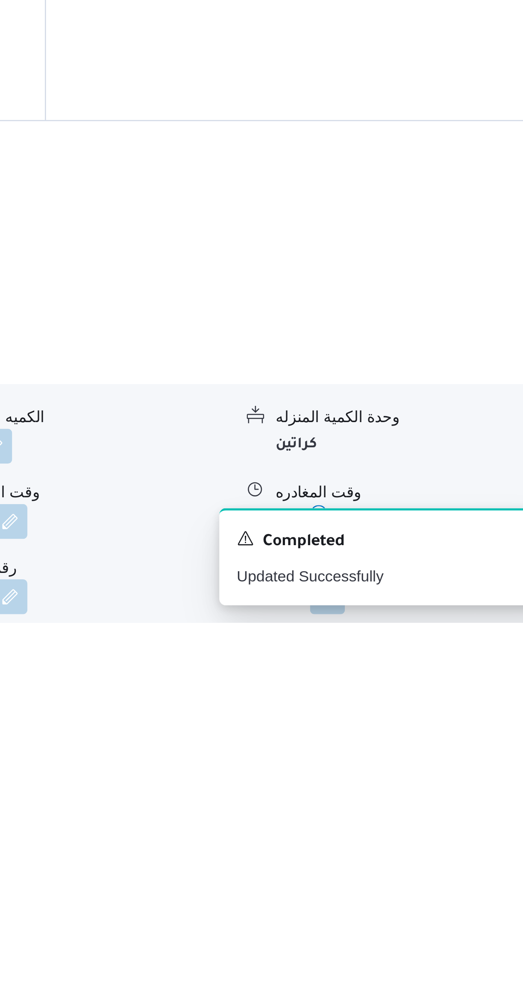
scroll to position [141, 0]
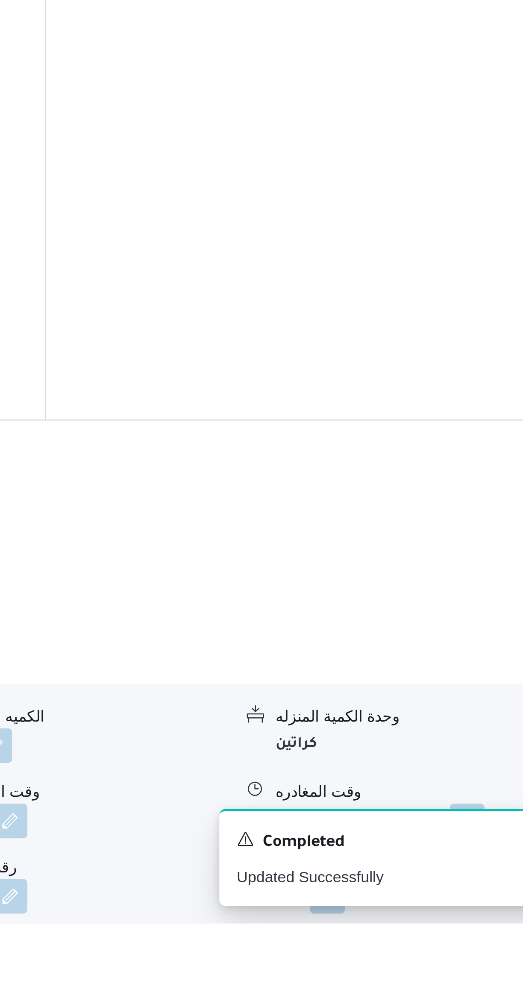
click at [424, 987] on button "button" at bounding box center [422, 994] width 14 height 14
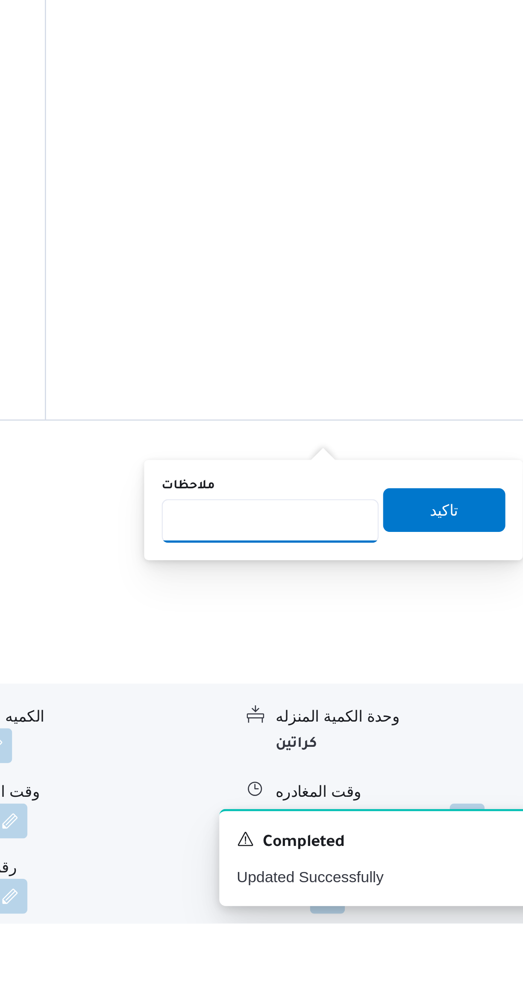
click at [402, 846] on input "ملاحظات" at bounding box center [399, 846] width 85 height 17
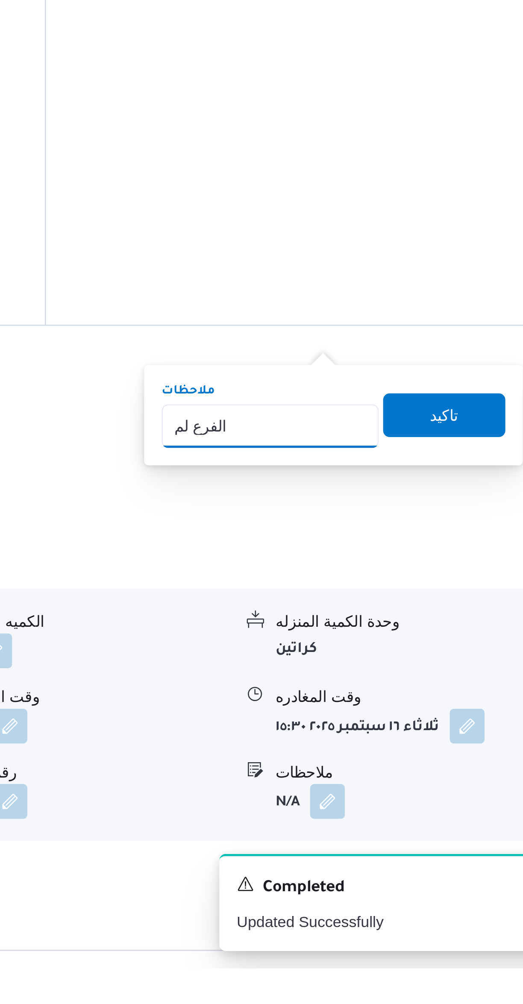
type input "الفرع لم يسلم"
click at [467, 794] on span "تاكيد" at bounding box center [468, 787] width 48 height 17
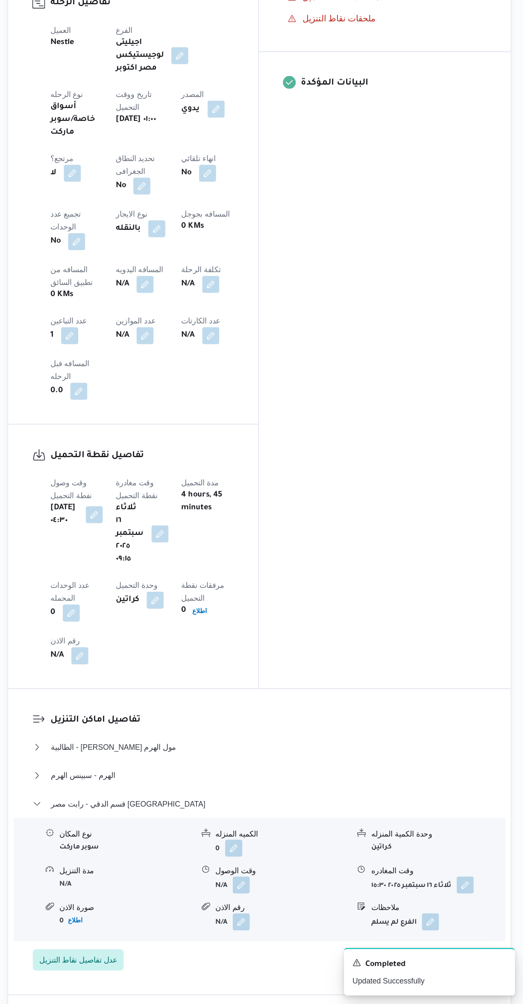
scroll to position [180, 0]
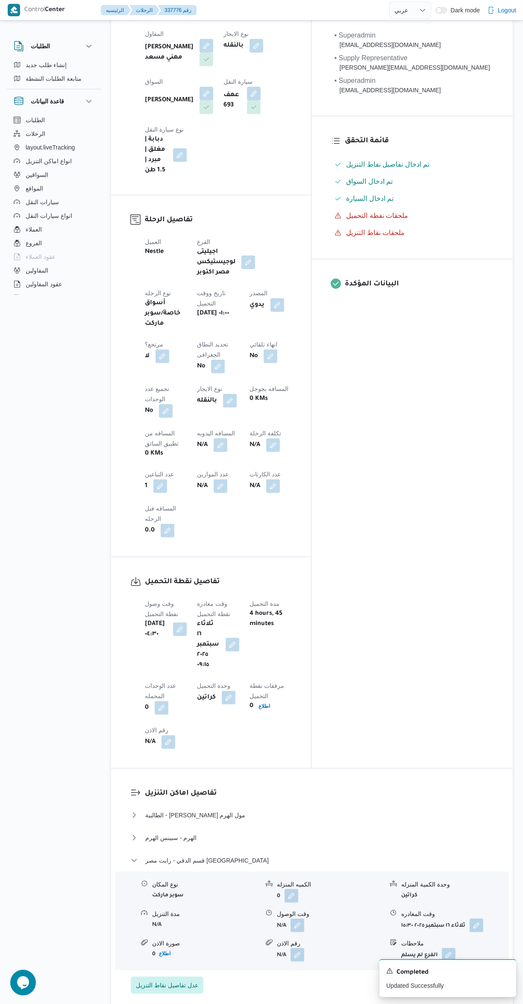
click at [214, 438] on button "button" at bounding box center [221, 445] width 14 height 14
click at [149, 390] on input "المسافه اليدويه" at bounding box center [146, 390] width 85 height 17
type input "54"
click at [212, 391] on span "تاكيد" at bounding box center [215, 386] width 48 height 17
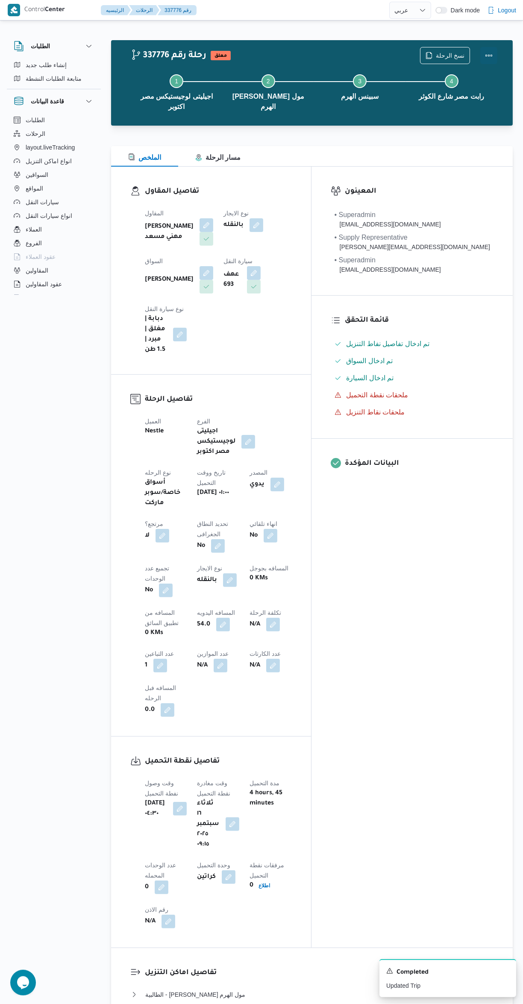
click at [492, 59] on button "Actions" at bounding box center [488, 55] width 17 height 17
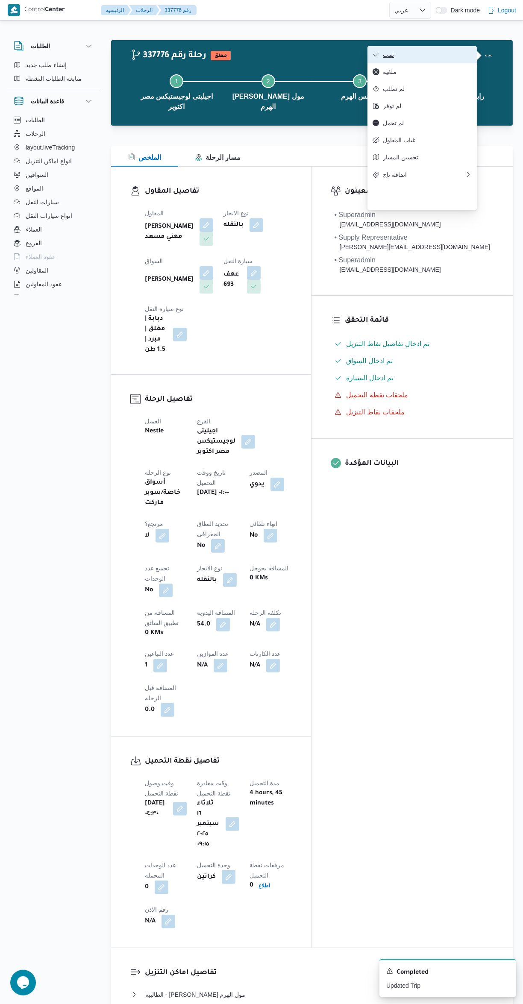
click at [438, 54] on span "تمت" at bounding box center [427, 54] width 89 height 7
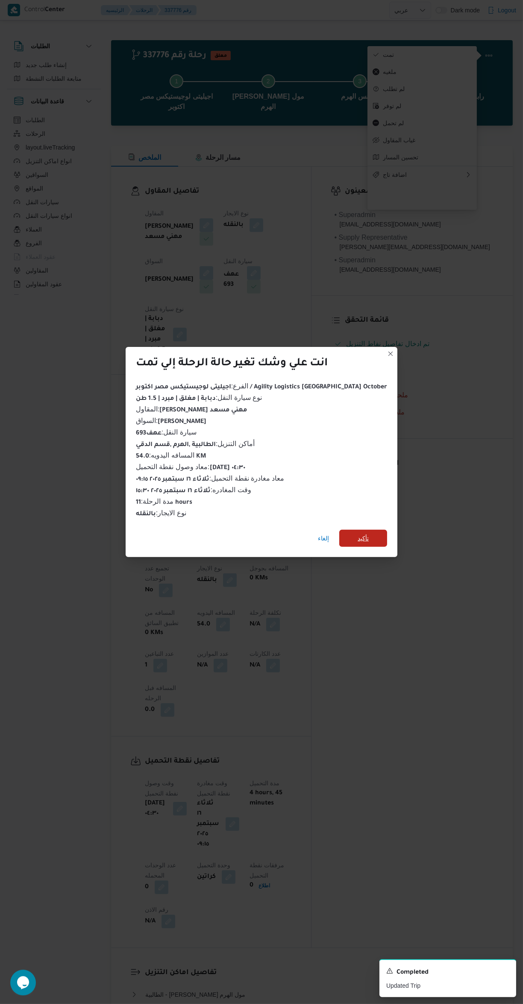
click at [362, 533] on span "تأكيد" at bounding box center [363, 538] width 48 height 17
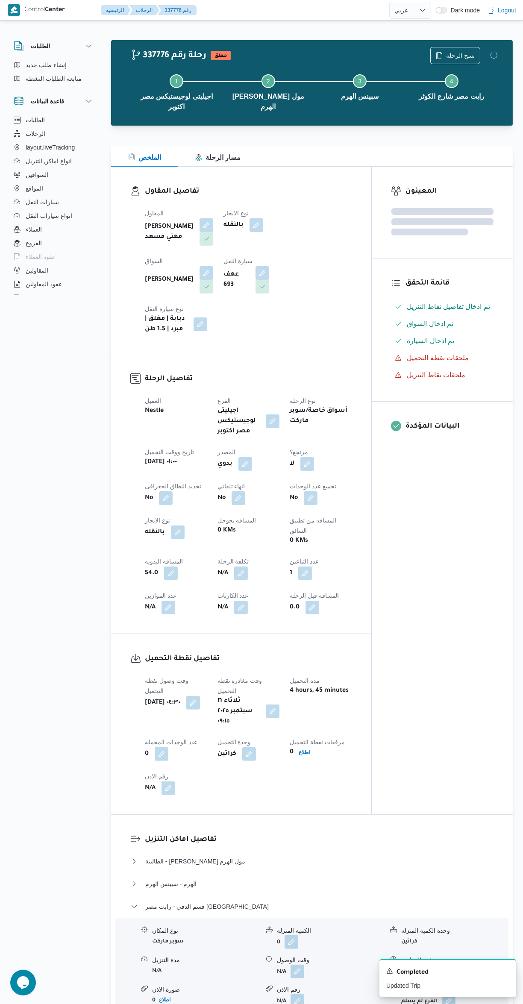
click at [437, 594] on div "المعينون قائمة التحقق تم ادخال تفاصيل نفاط التنزيل تم ادخال السواق تم ادخال الس…" at bounding box center [442, 491] width 141 height 648
click at [464, 634] on div "المعينون قائمة التحقق تم ادخال تفاصيل نفاط التنزيل تم ادخال السواق تم ادخال الس…" at bounding box center [442, 491] width 141 height 648
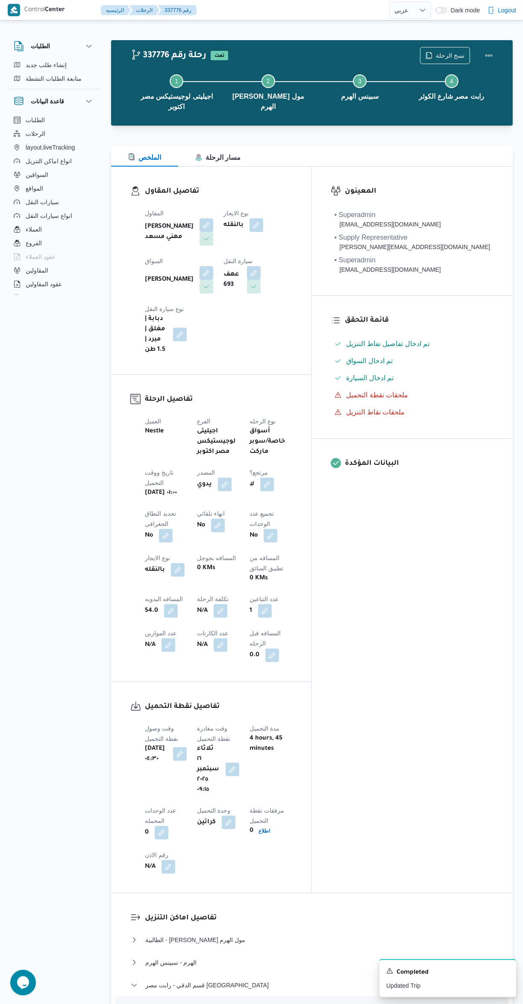
select select "ar"
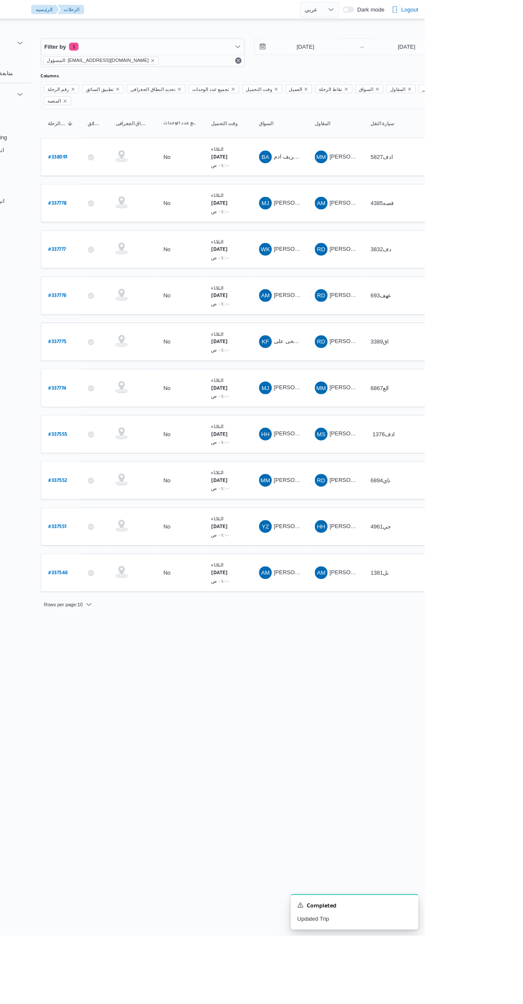
click at [132, 265] on b "# 337777" at bounding box center [128, 268] width 19 height 6
select select "ar"
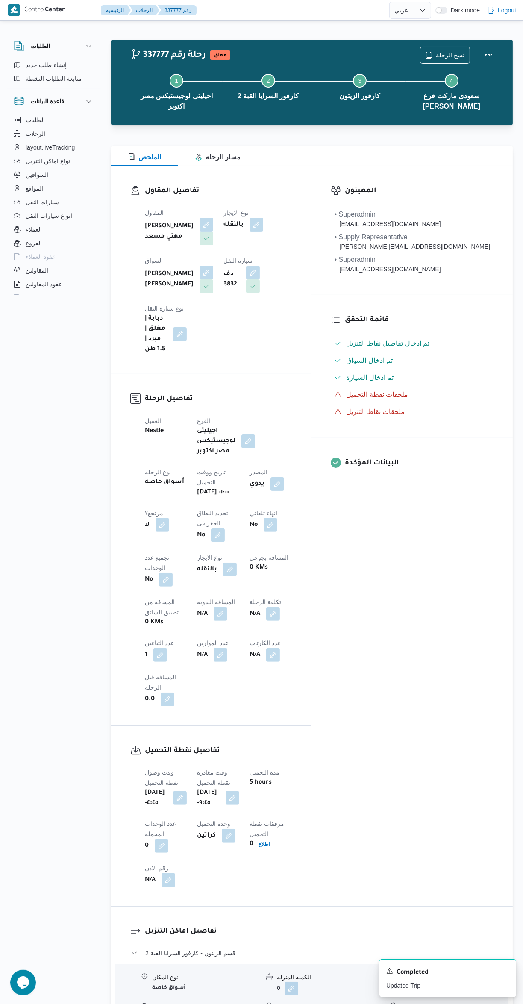
scroll to position [149, 0]
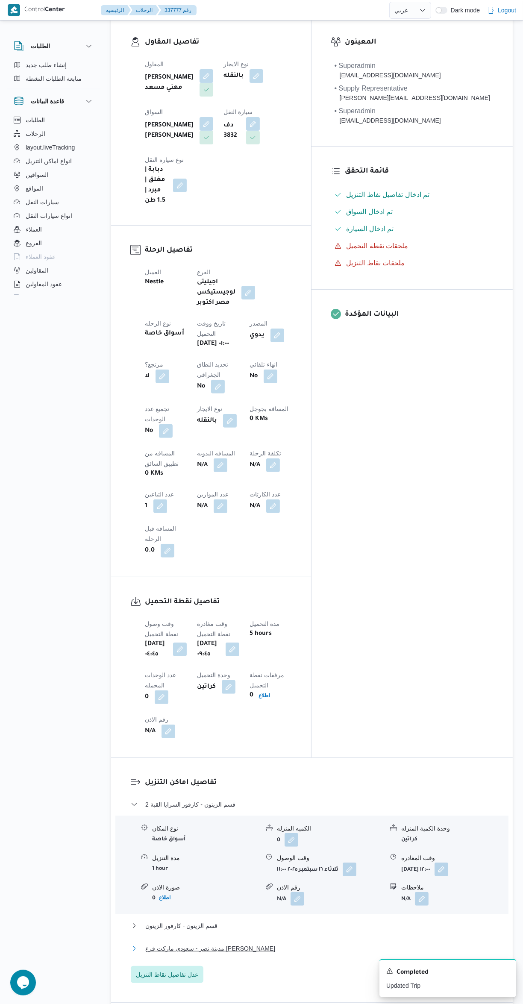
click at [287, 944] on button "مدينة نصر - سعودى ماركت فرع مكرم عبيد" at bounding box center [312, 949] width 363 height 10
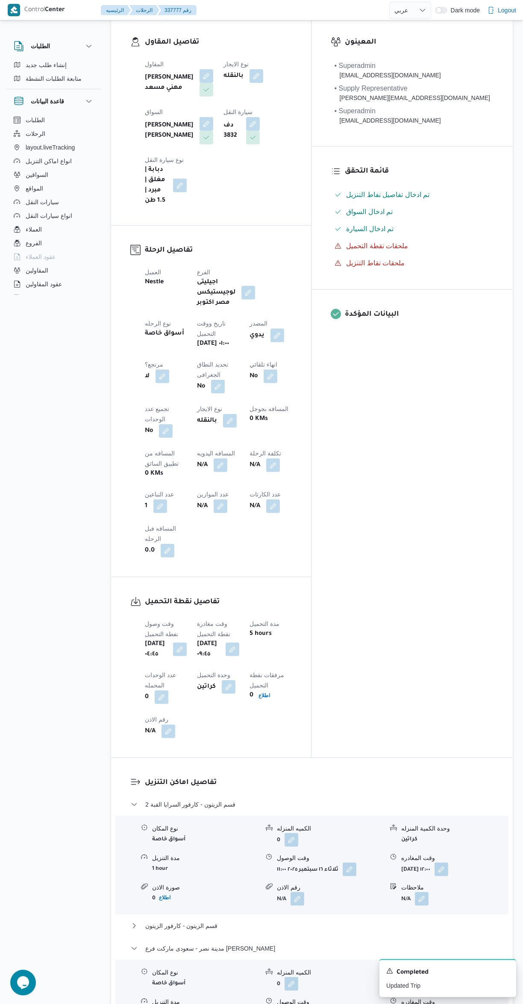
scroll to position [231, 0]
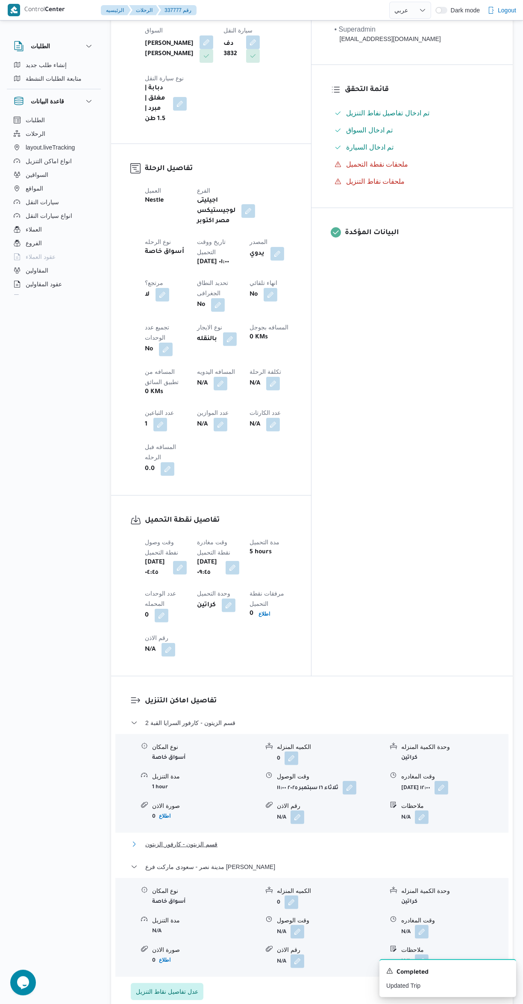
click at [301, 839] on button "قسم الزيتون - كارفور الزيتون" at bounding box center [312, 844] width 363 height 10
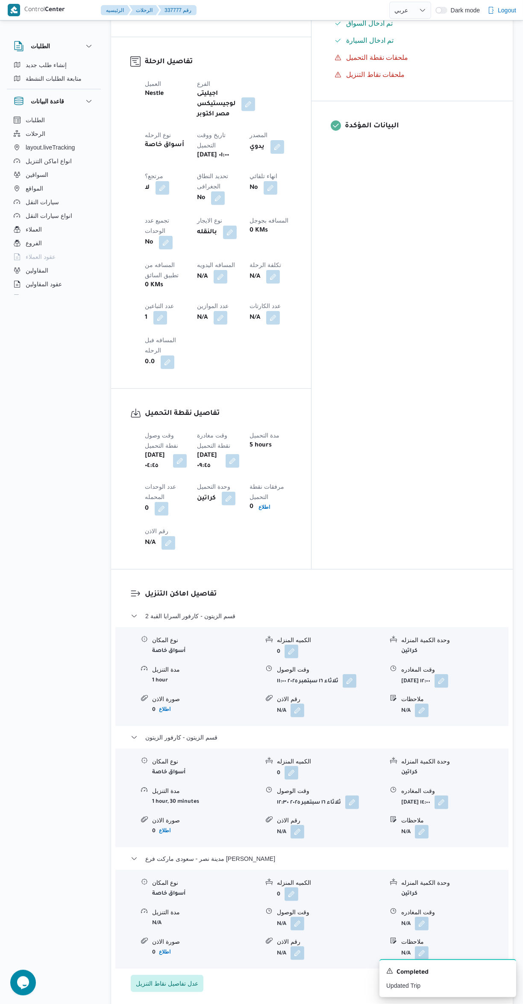
scroll to position [361, 0]
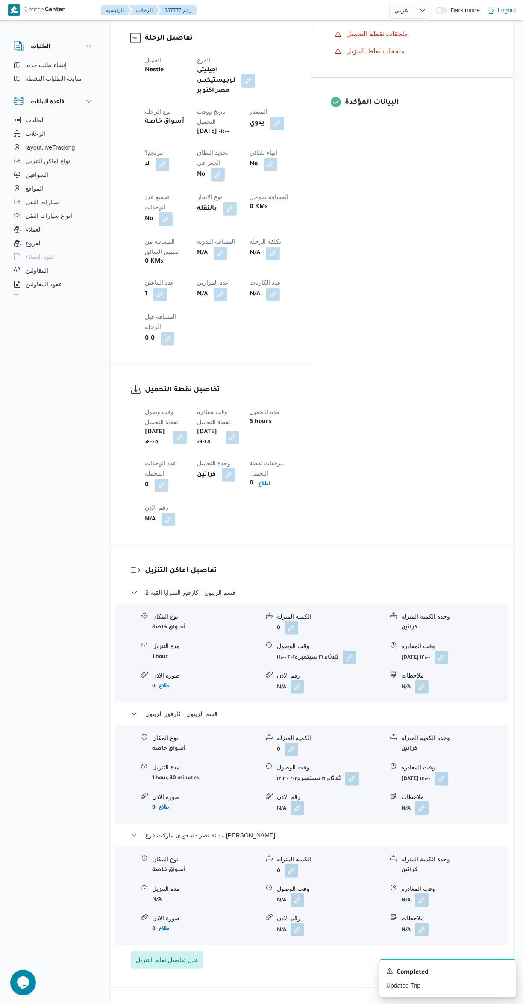
click at [422, 894] on button "button" at bounding box center [422, 901] width 14 height 14
click at [394, 787] on input "وقت المغادره" at bounding box center [399, 787] width 97 height 17
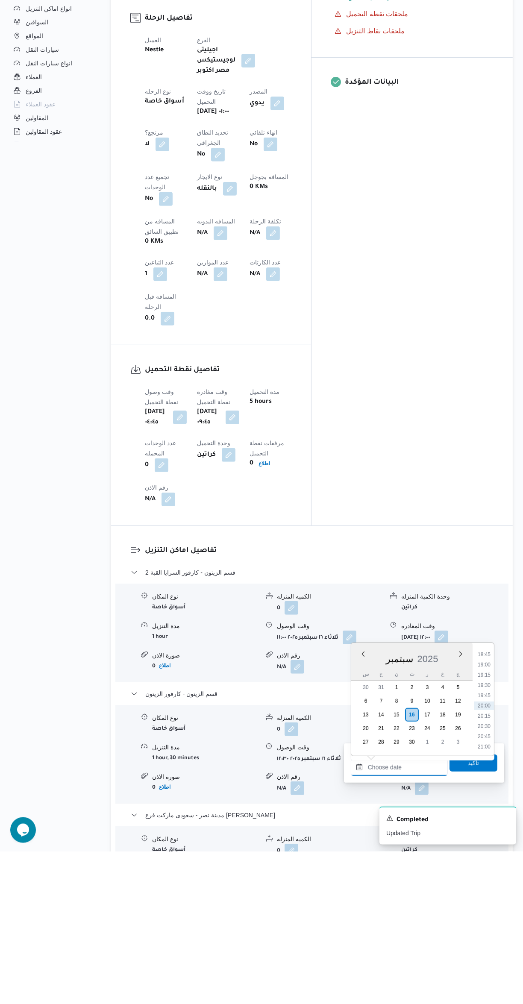
scroll to position [0, 0]
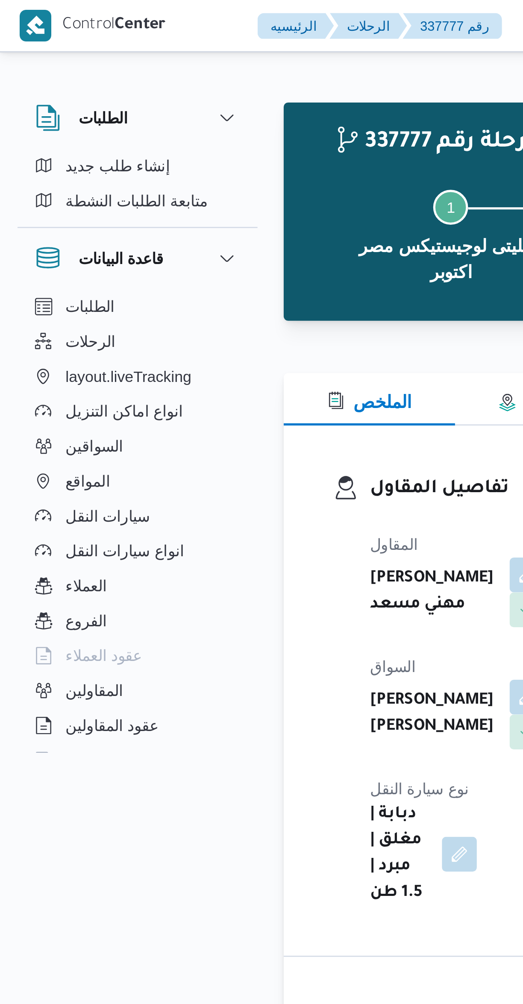
click at [144, 137] on div at bounding box center [312, 141] width 402 height 10
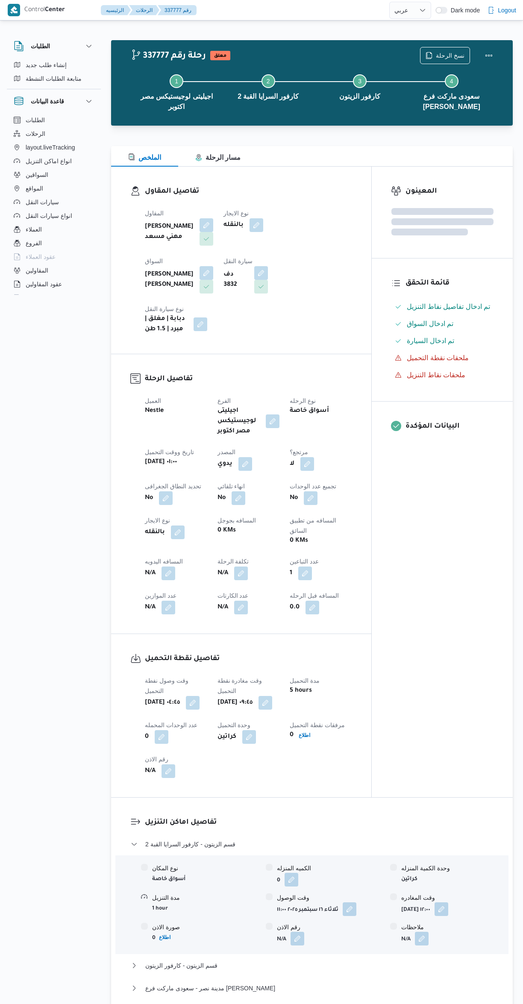
select select "ar"
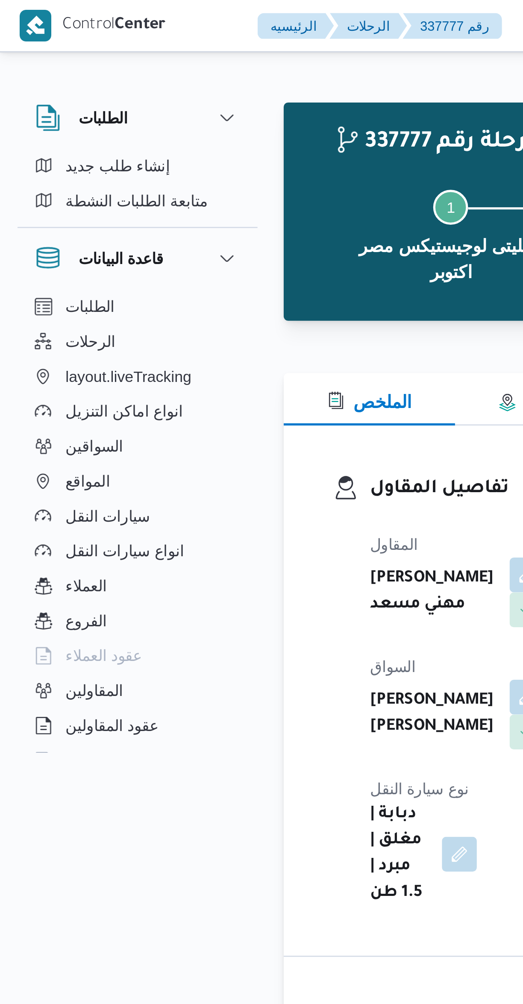
scroll to position [663, 0]
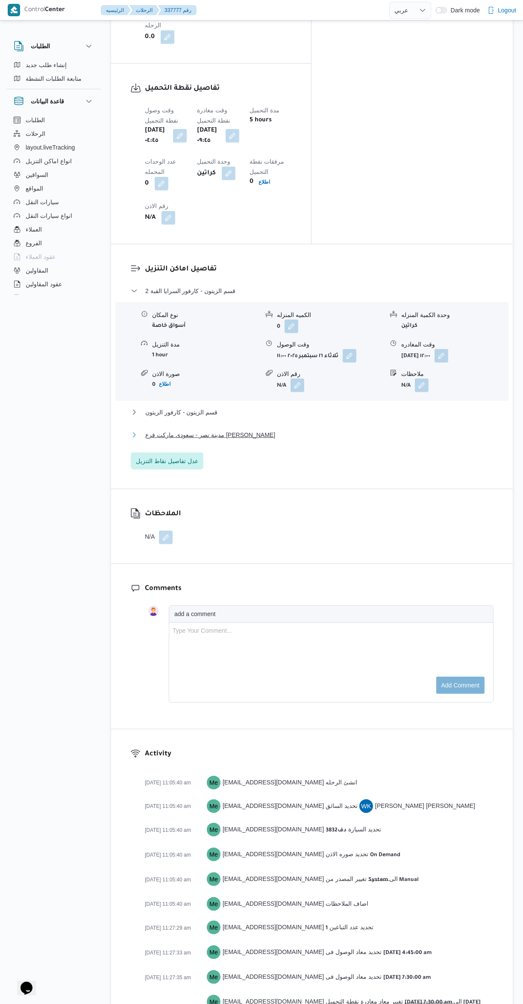
click at [384, 430] on button "مدينة نصر - سعودى ماركت فرع [PERSON_NAME]" at bounding box center [312, 435] width 363 height 10
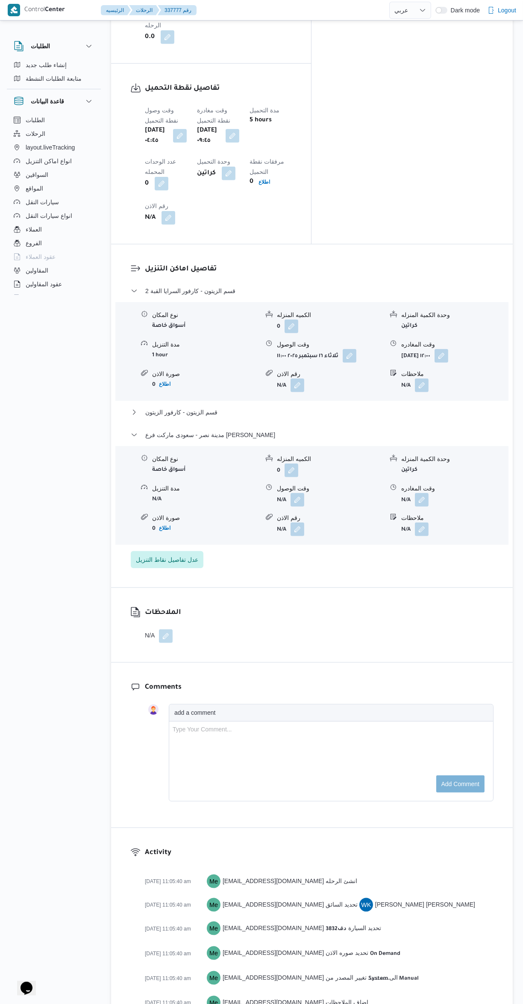
click at [422, 493] on button "button" at bounding box center [422, 500] width 14 height 14
click at [394, 389] on input "وقت المغادره" at bounding box center [399, 387] width 97 height 17
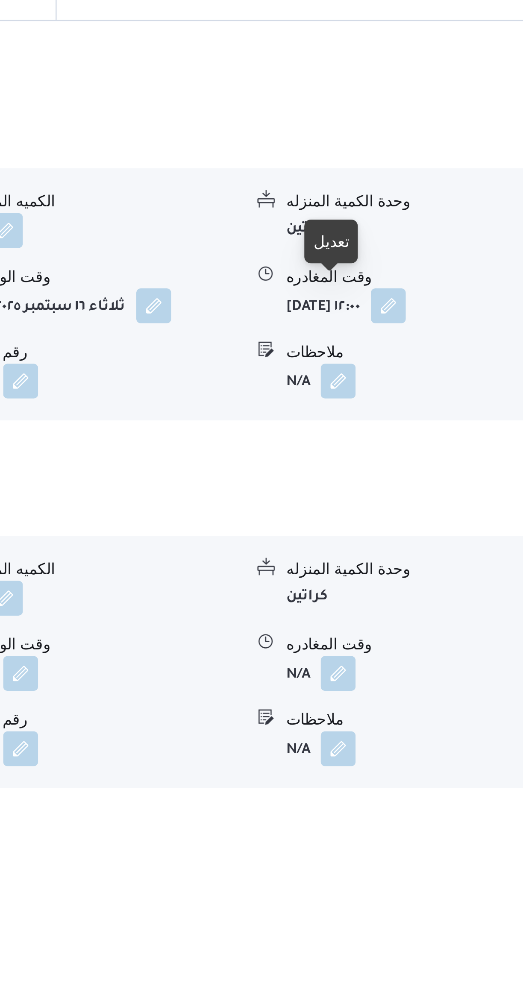
scroll to position [240, 0]
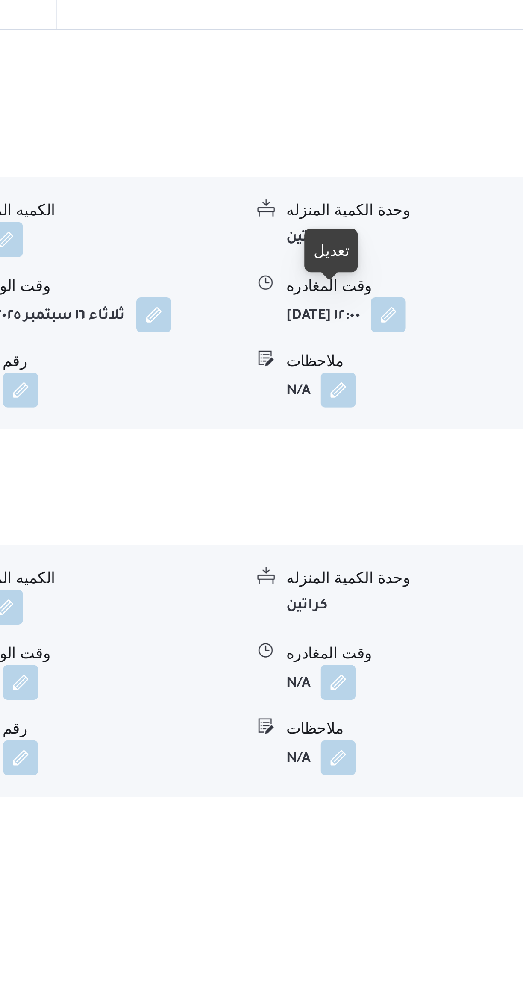
click at [421, 916] on button "button" at bounding box center [422, 923] width 14 height 14
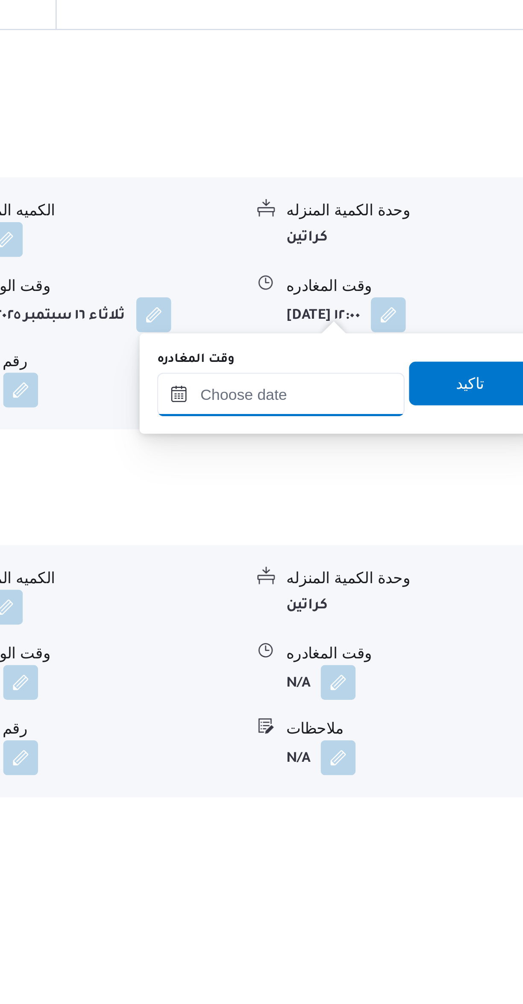
click at [393, 807] on input "وقت المغادره" at bounding box center [399, 810] width 97 height 17
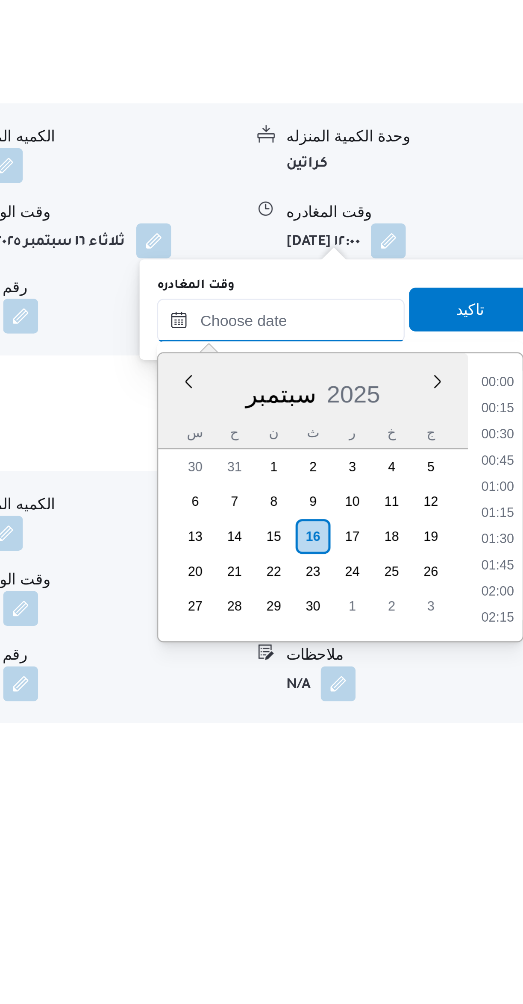
scroll to position [769, 0]
click at [484, 839] on li "18:45" at bounding box center [484, 843] width 20 height 9
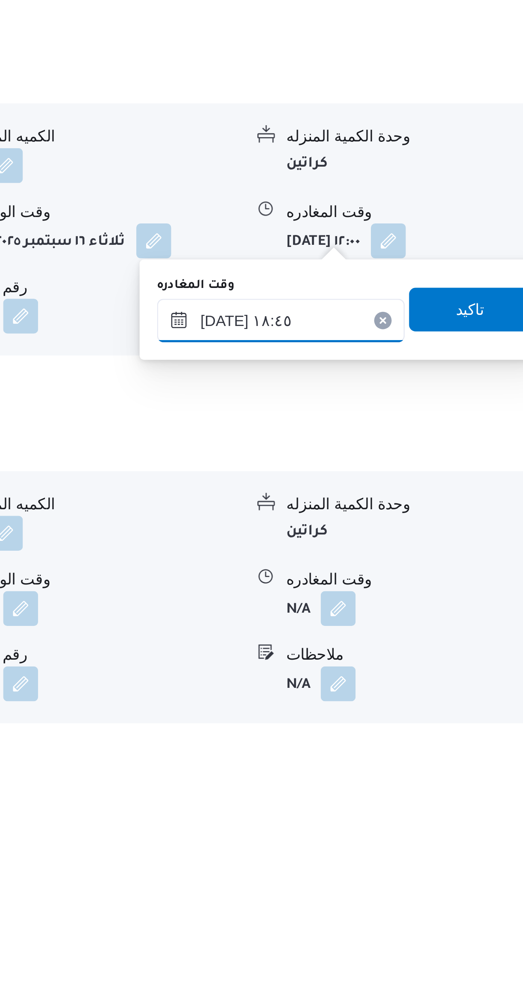
click at [405, 816] on input "[DATE] ١٨:٤٥" at bounding box center [399, 818] width 97 height 17
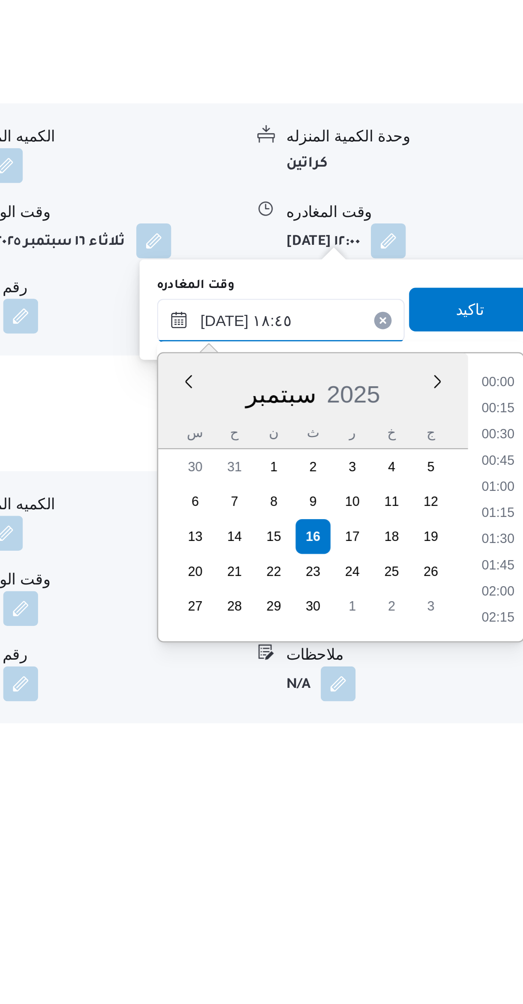
scroll to position [717, 0]
click at [480, 840] on li "17:30" at bounding box center [484, 843] width 20 height 9
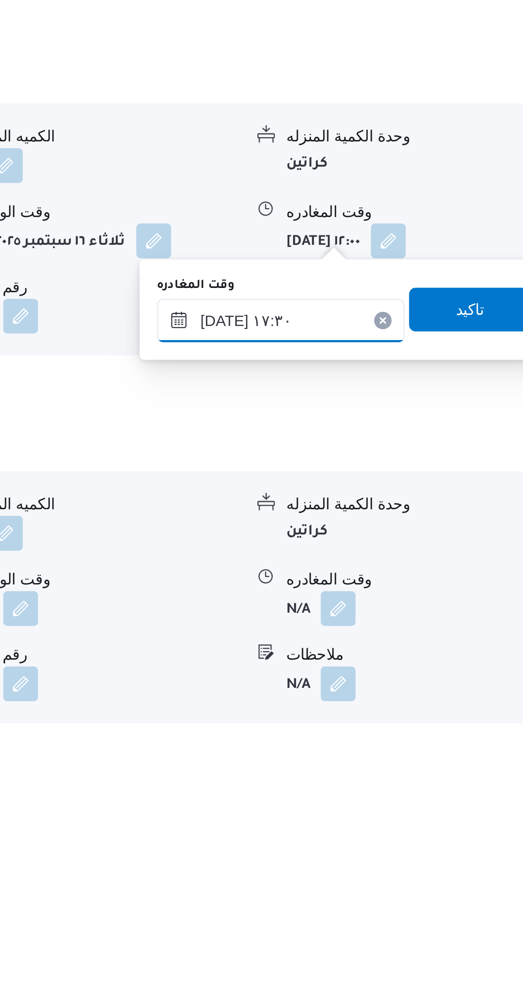
click at [411, 818] on input "[DATE] ١٧:٣٠" at bounding box center [399, 818] width 97 height 17
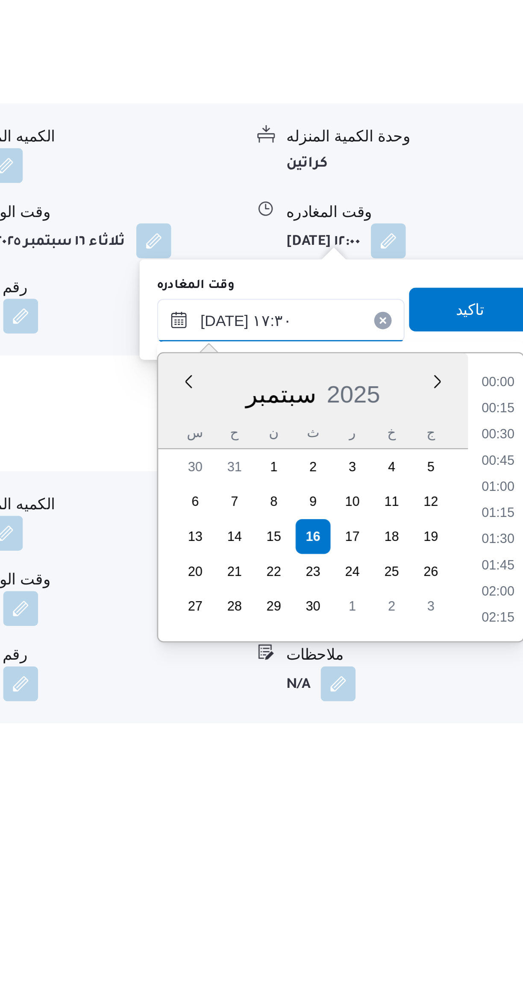
scroll to position [666, 0]
click at [479, 841] on li "16:15" at bounding box center [484, 843] width 20 height 9
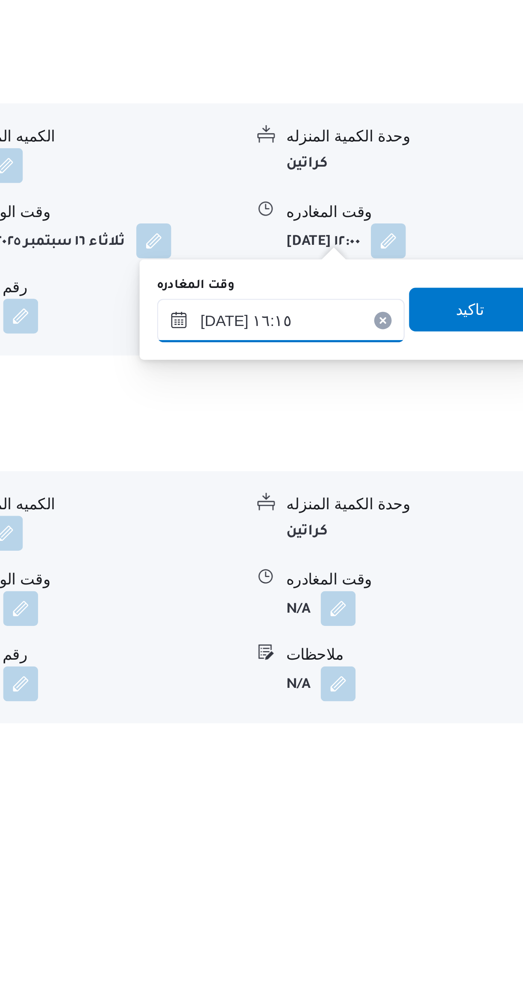
click at [403, 819] on input "[DATE] ١٦:١٥" at bounding box center [399, 818] width 97 height 17
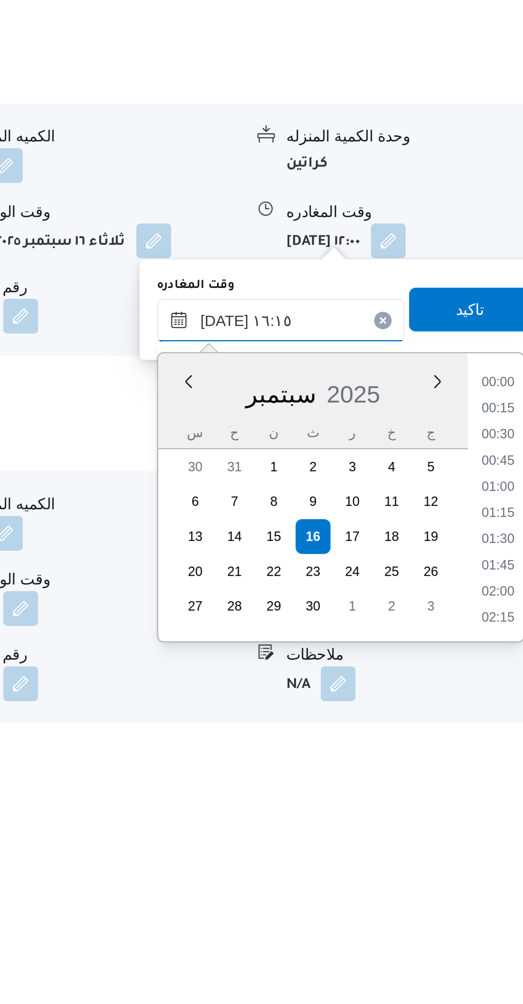
scroll to position [615, 0]
click at [480, 842] on li "15:00" at bounding box center [484, 843] width 20 height 9
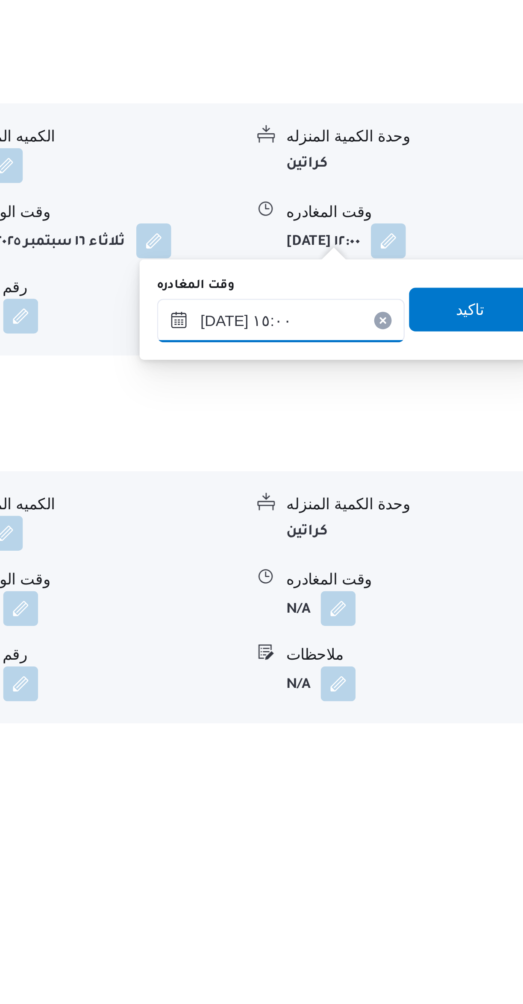
click at [409, 815] on input "[DATE] ١٥:٠٠" at bounding box center [399, 818] width 97 height 17
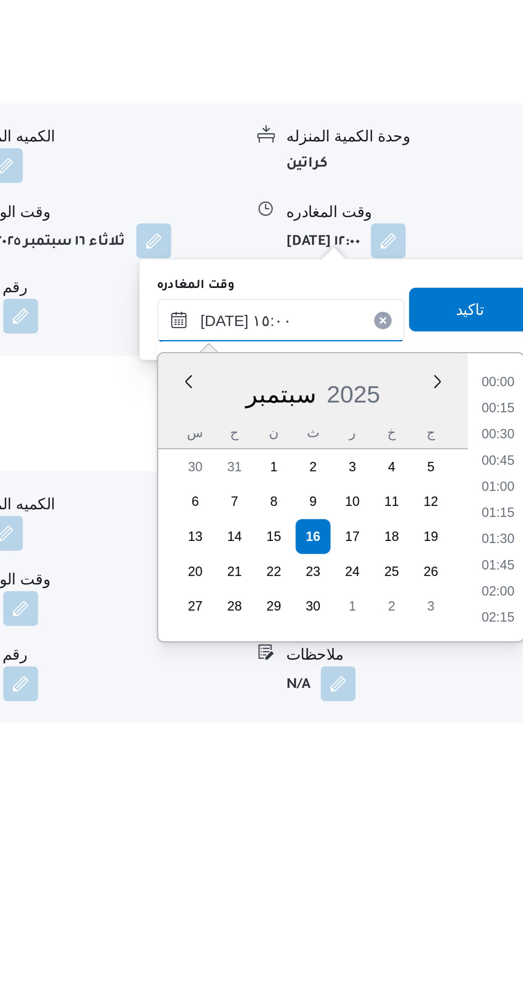
scroll to position [563, 0]
click at [479, 842] on li "13:45" at bounding box center [484, 843] width 20 height 9
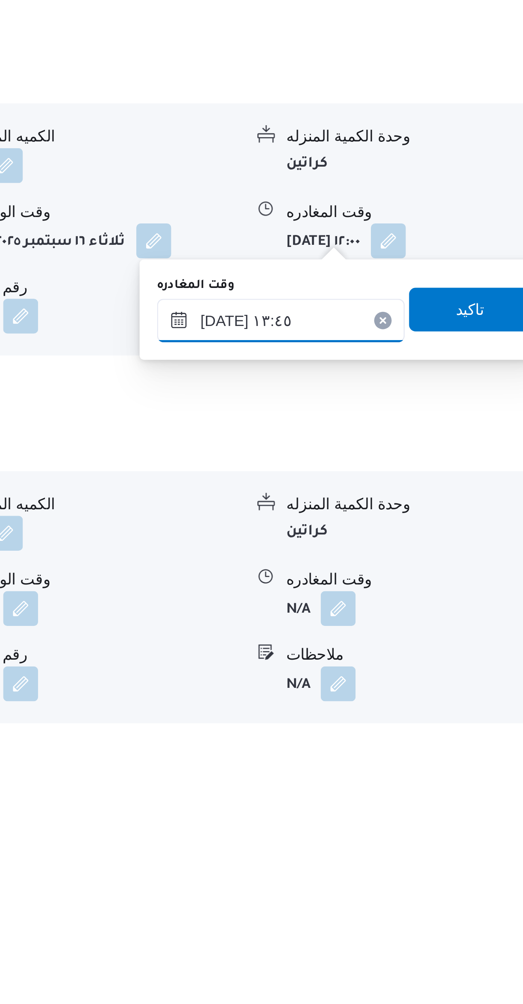
click at [410, 816] on input "١٦/٠٩/٢٠٢٥ ١٣:٤٥" at bounding box center [399, 818] width 97 height 17
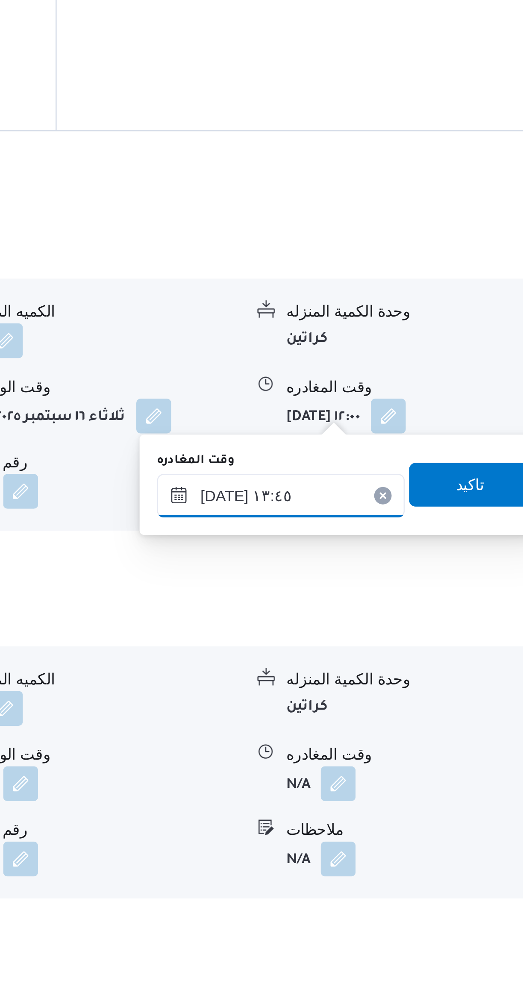
click at [404, 822] on input "١٦/٠٩/٢٠٢٥ ١٣:٤٥" at bounding box center [399, 818] width 97 height 17
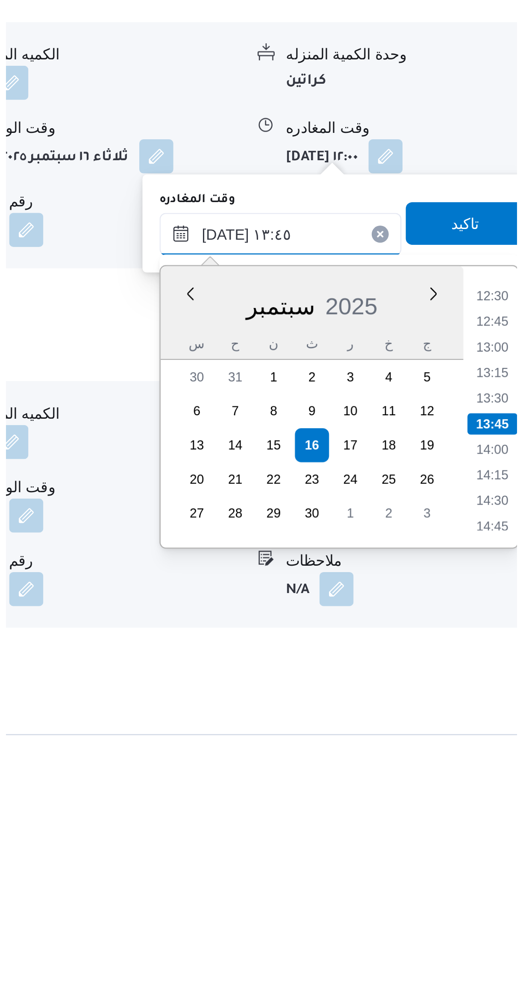
scroll to position [257, 0]
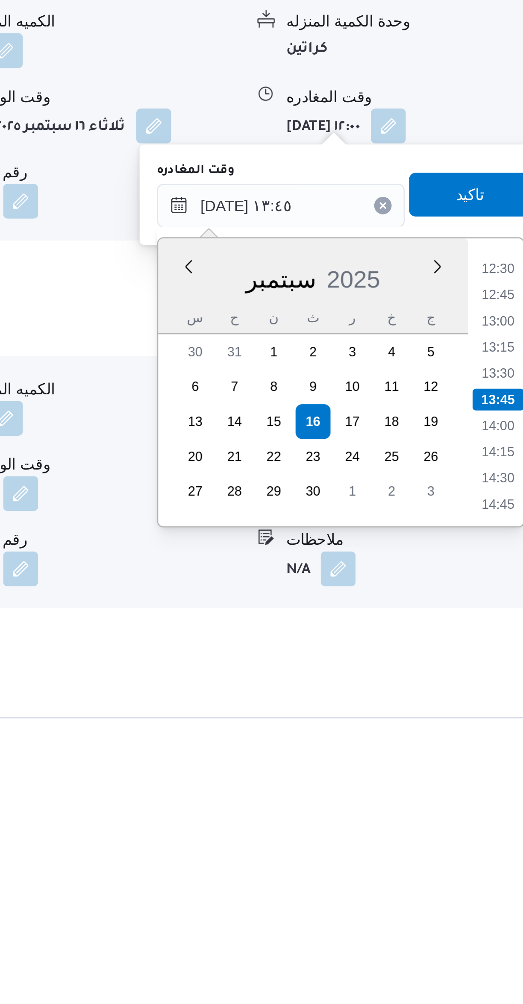
click at [480, 879] on li "14:00" at bounding box center [484, 879] width 20 height 9
type input "[DATE] ١٤:٠٠"
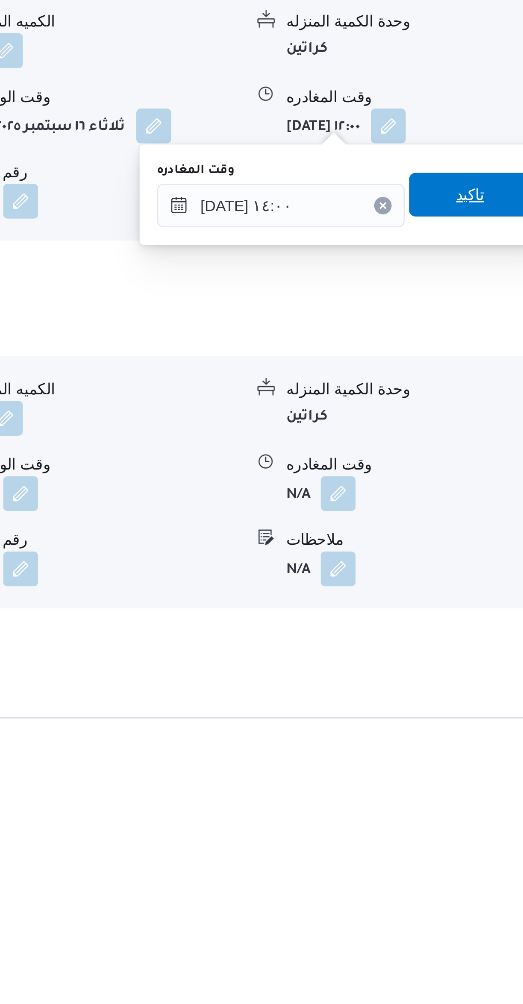
click at [470, 787] on span "تاكيد" at bounding box center [473, 788] width 11 height 10
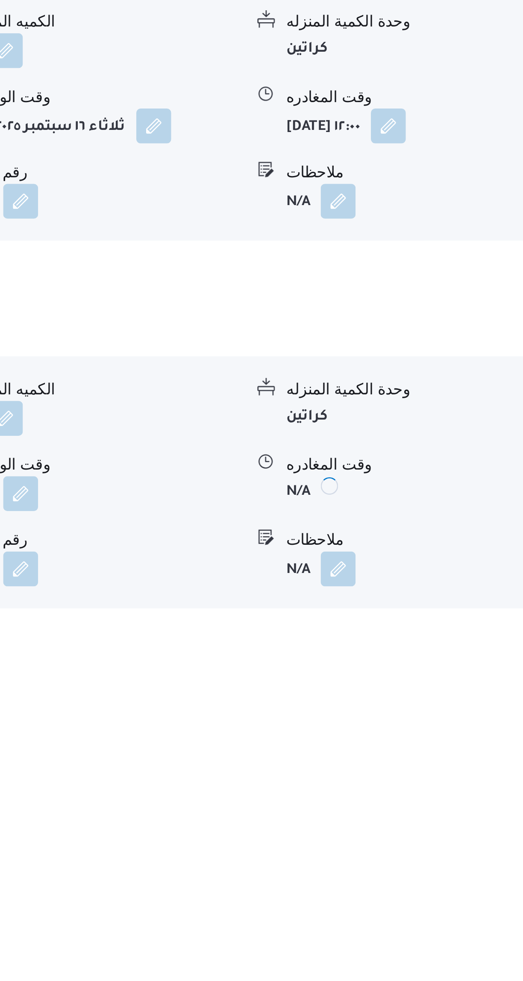
scroll to position [258, 0]
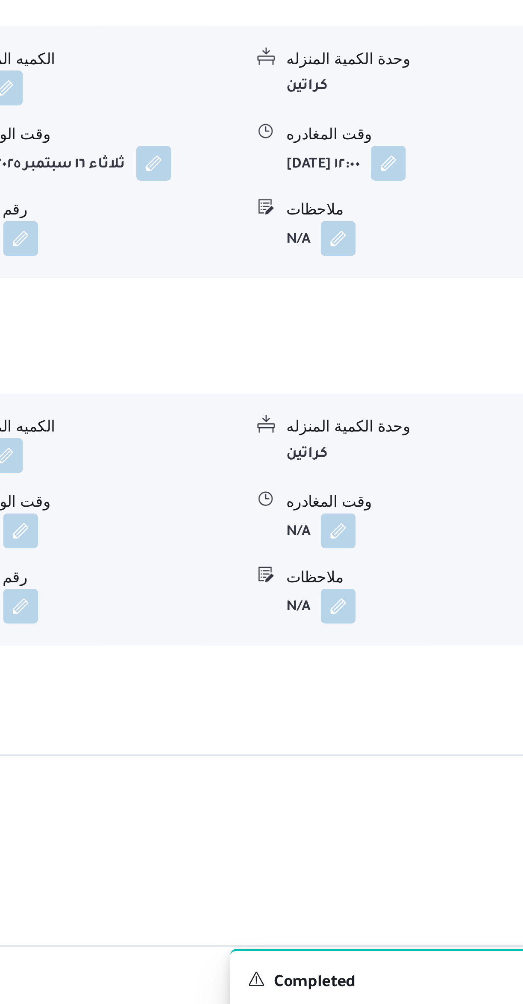
click at [425, 818] on button "button" at bounding box center [422, 825] width 14 height 14
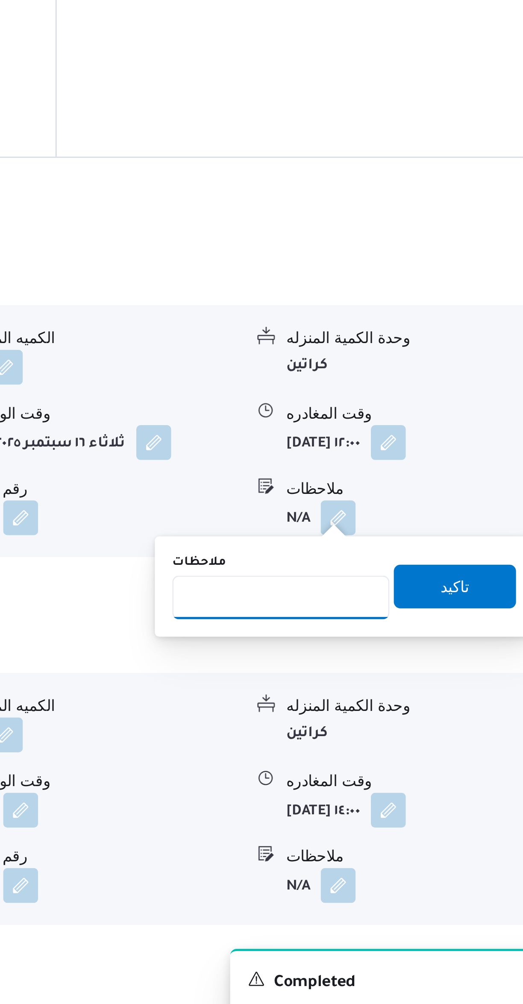
click at [407, 822] on input "ملاحظات" at bounding box center [399, 821] width 85 height 17
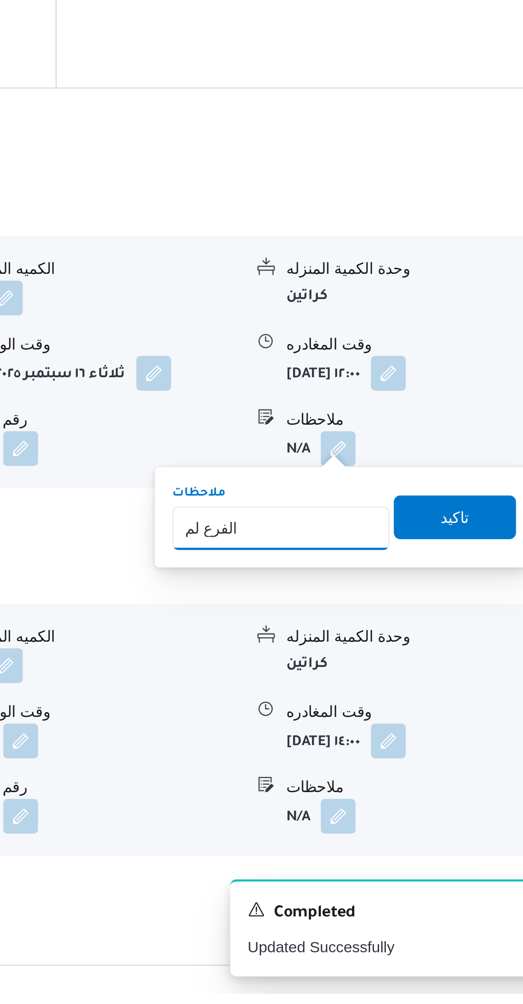
type input "الفرع لم يسلم"
click at [468, 813] on span "تاكيد" at bounding box center [468, 817] width 48 height 17
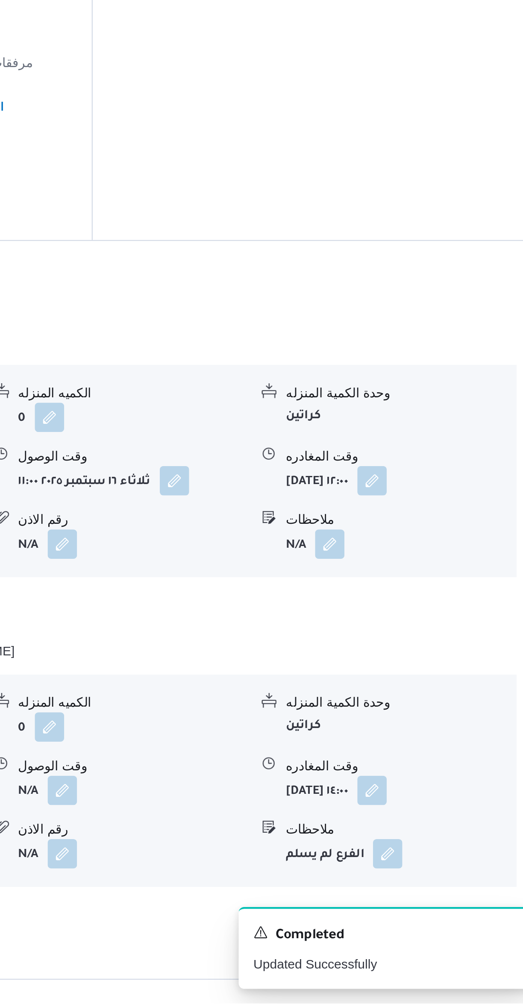
scroll to position [260, 0]
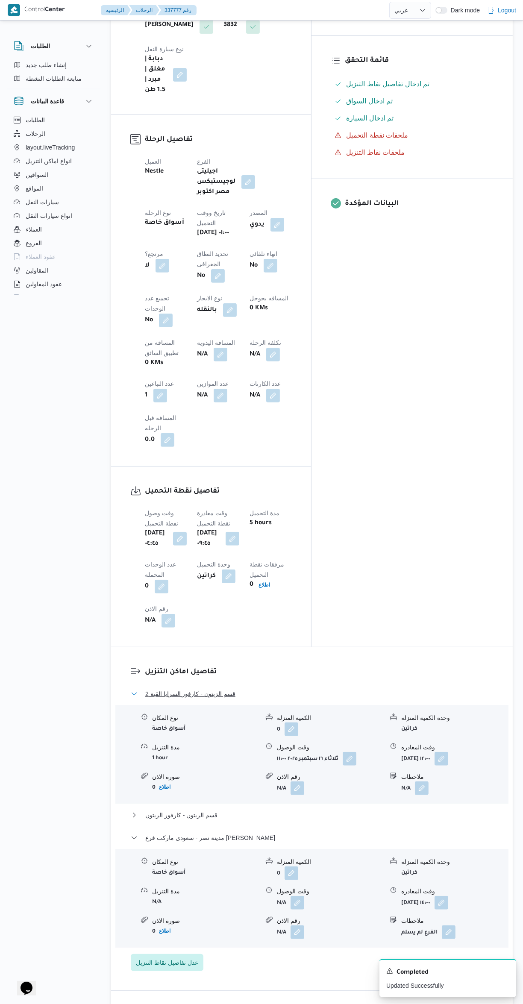
click at [314, 689] on button "قسم الزيتون - كارفور السرايا القبة 2" at bounding box center [312, 694] width 363 height 10
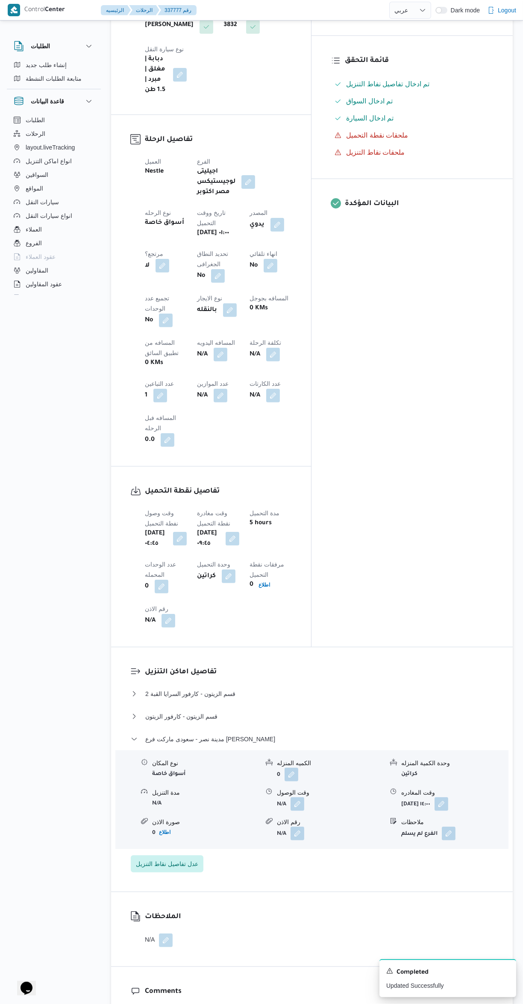
click at [214, 348] on button "button" at bounding box center [221, 355] width 14 height 14
click at [151, 305] on input "المسافه اليدويه" at bounding box center [146, 303] width 85 height 17
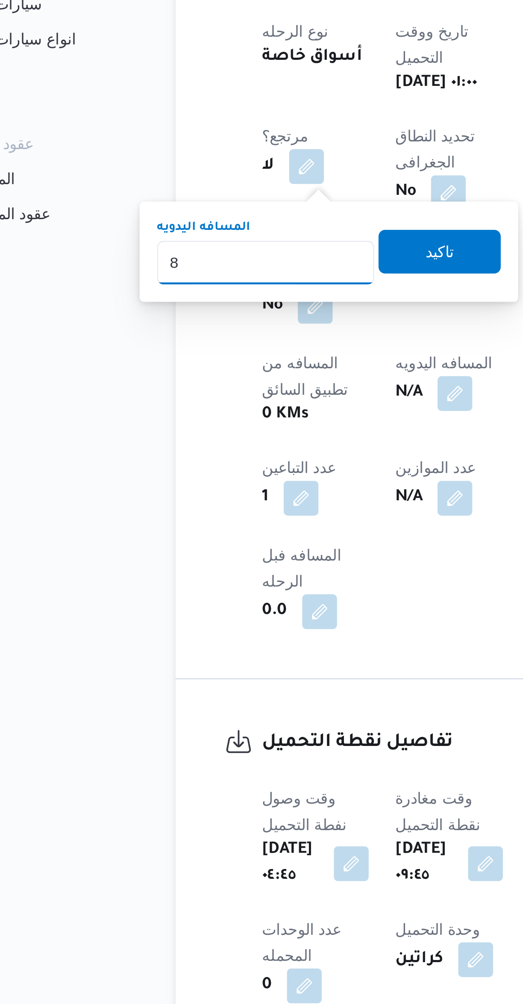
type input "88"
click at [209, 300] on span "تاكيد" at bounding box center [214, 299] width 11 height 10
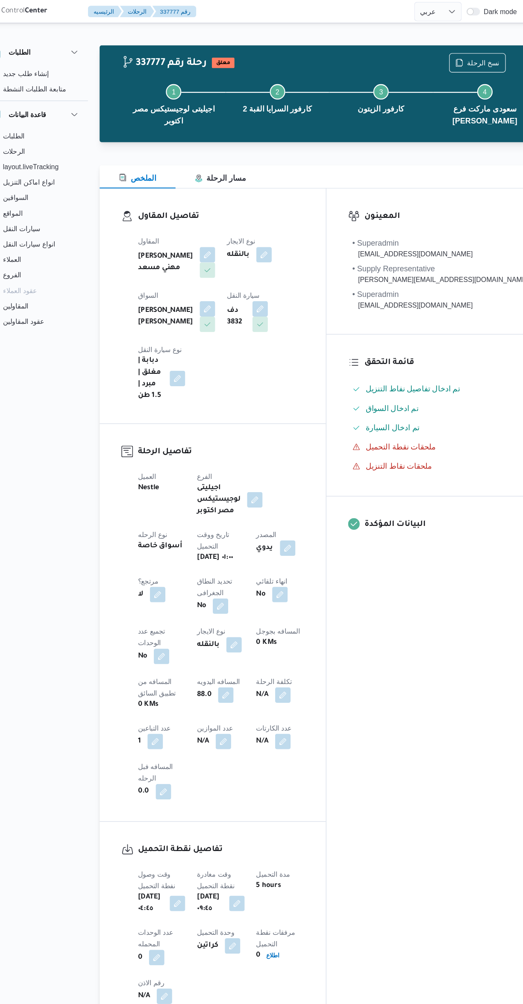
scroll to position [0, 0]
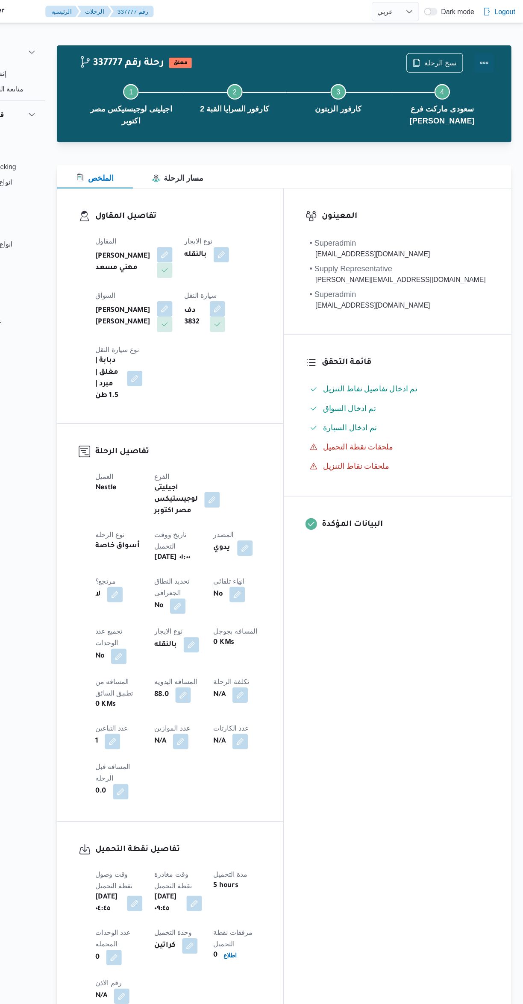
click at [492, 59] on button "Actions" at bounding box center [488, 55] width 17 height 17
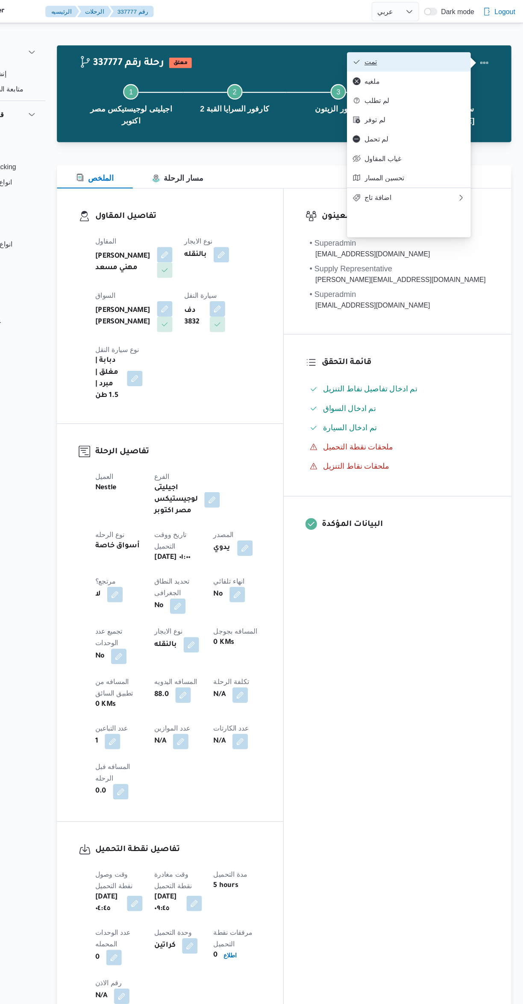
click at [444, 54] on span "تمت" at bounding box center [427, 54] width 89 height 7
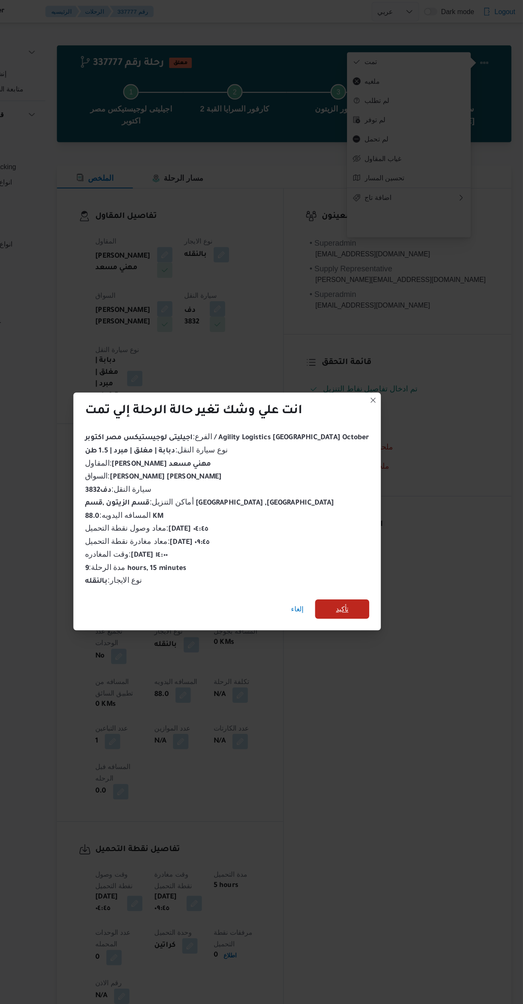
click at [365, 530] on span "تأكيد" at bounding box center [363, 538] width 48 height 17
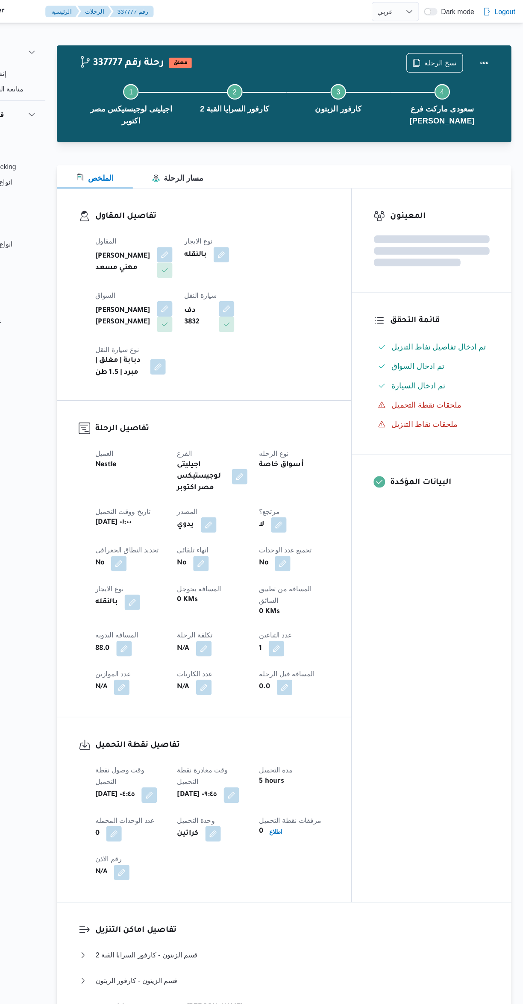
click at [431, 599] on div "المعينون قائمة التحقق تم ادخال تفاصيل نفاط التنزيل تم ادخال السواق تم ادخال الس…" at bounding box center [442, 482] width 141 height 631
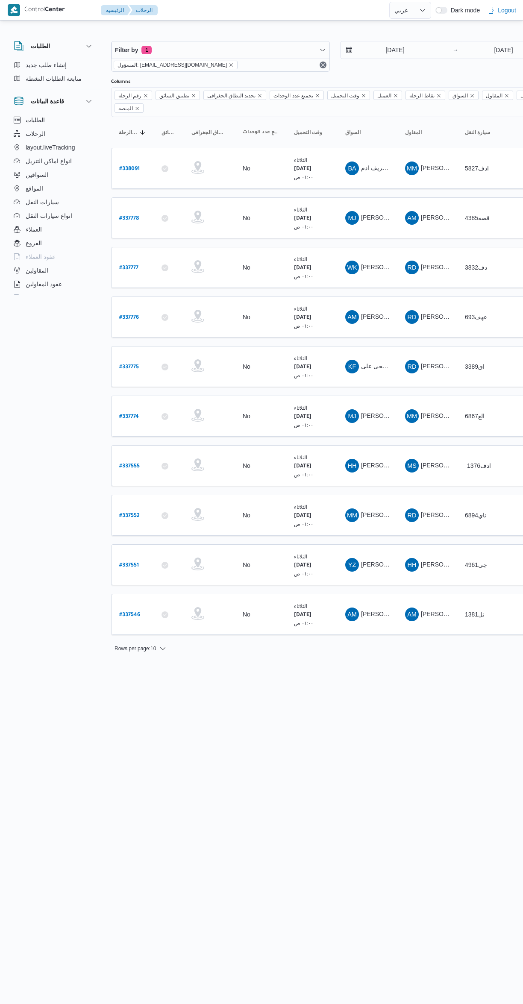
select select "ar"
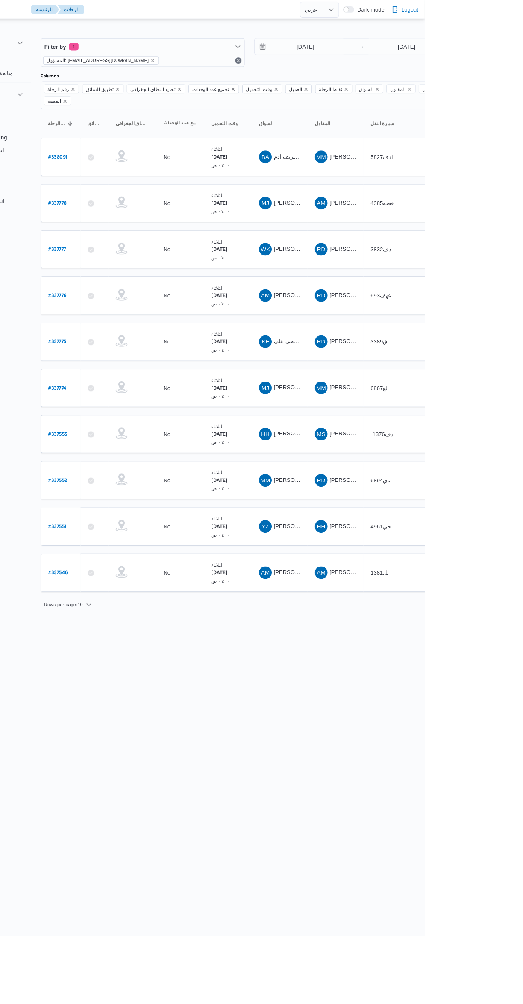
click at [137, 216] on b "# 337778" at bounding box center [129, 219] width 20 height 6
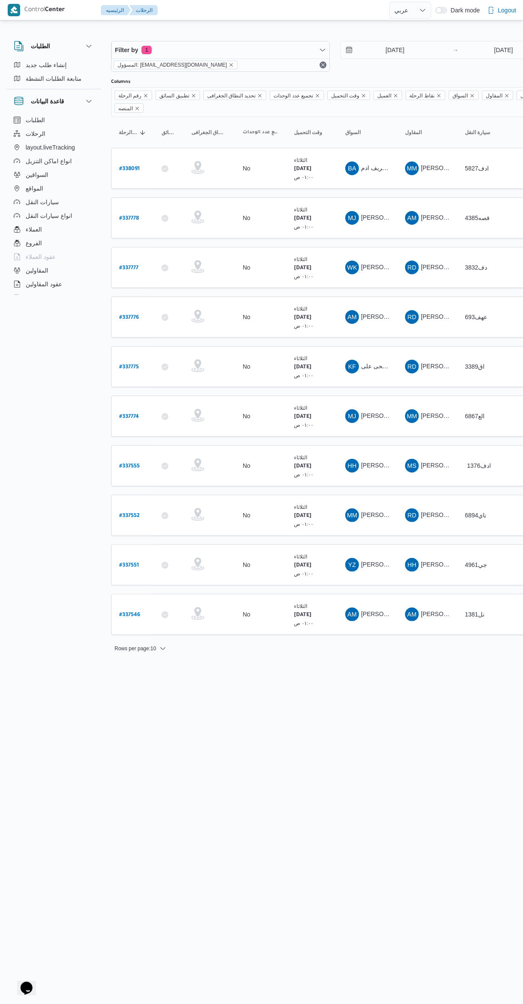
select select "ar"
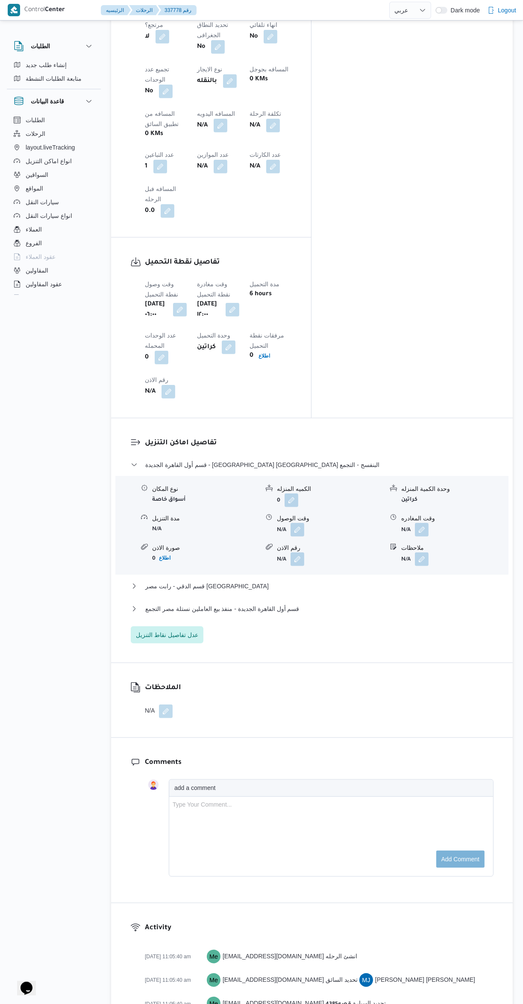
scroll to position [533, 0]
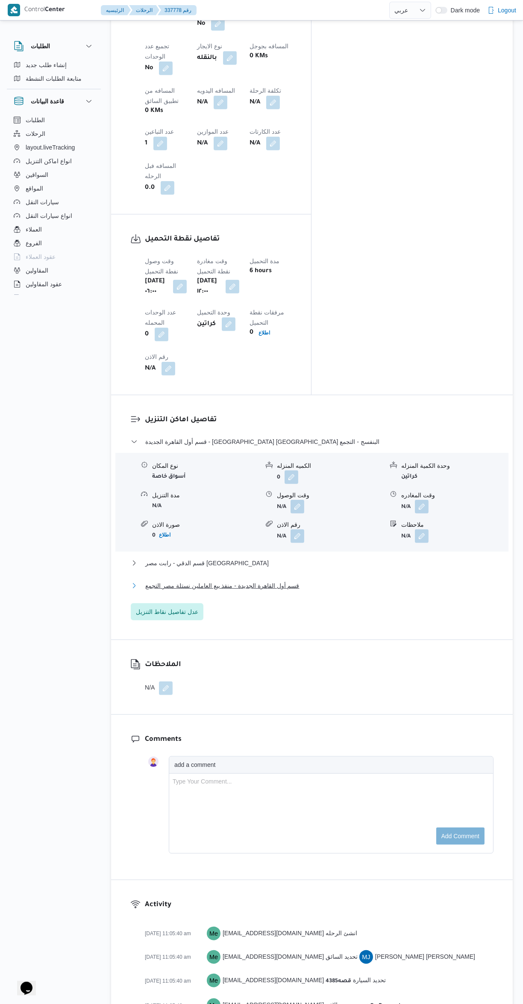
click at [319, 581] on button "قسم أول القاهرة الجديدة - منفذ بيع العاملين نستلة مصر التجمع" at bounding box center [312, 586] width 363 height 10
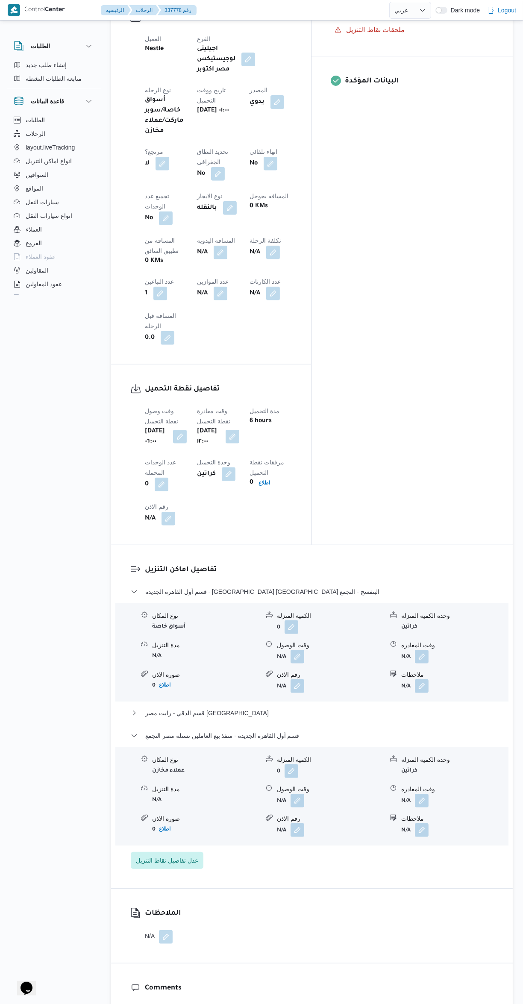
scroll to position [384, 0]
click at [297, 648] on button "button" at bounding box center [298, 655] width 14 height 14
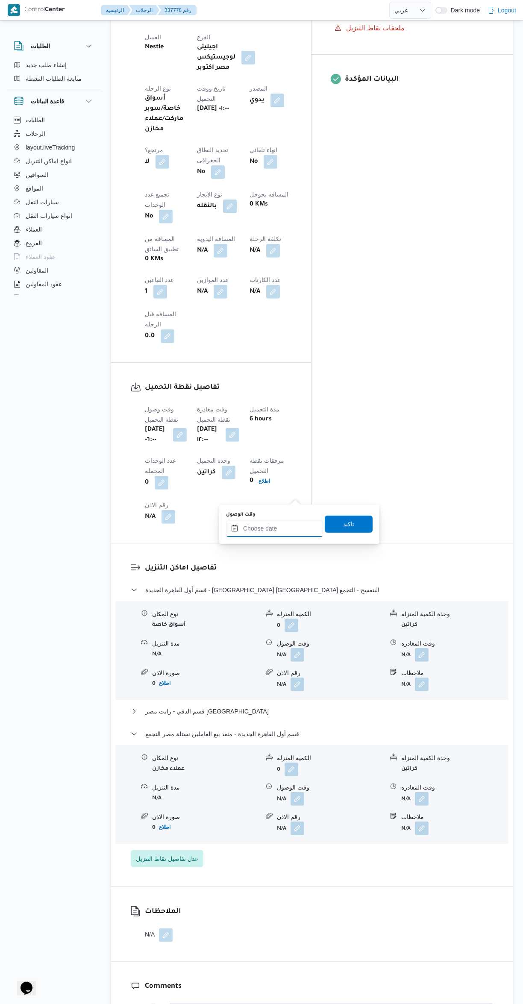
click at [277, 528] on input "وقت الوصول" at bounding box center [274, 528] width 97 height 17
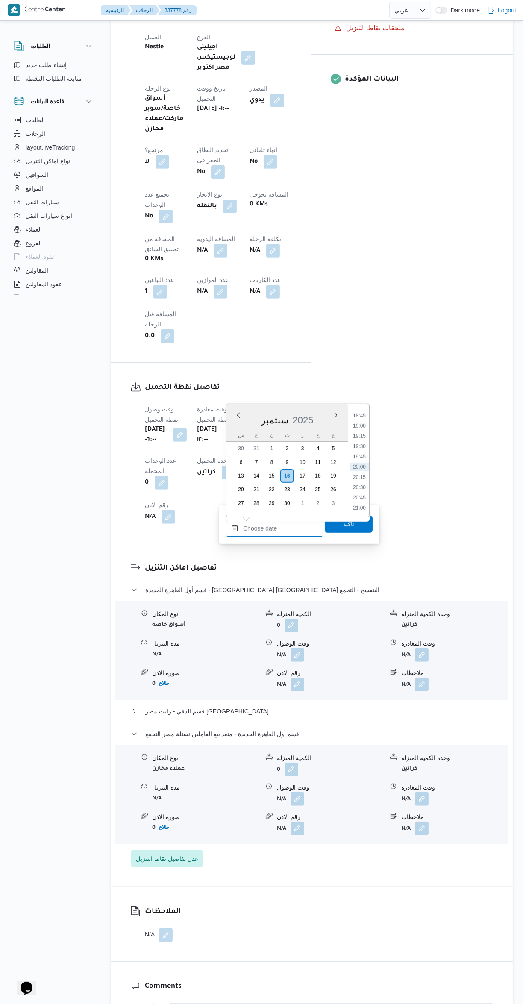
scroll to position [0, 0]
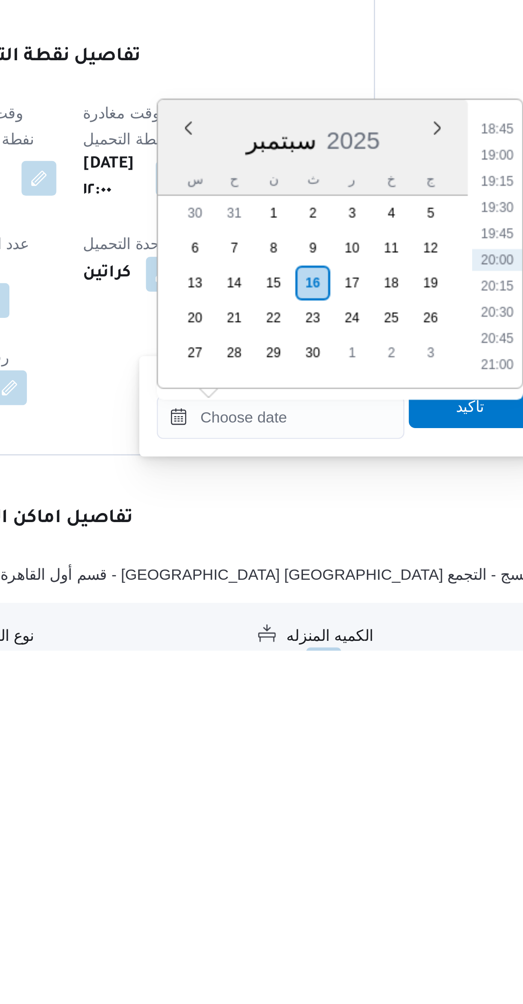
click at [355, 852] on li "20:00" at bounding box center [360, 851] width 20 height 9
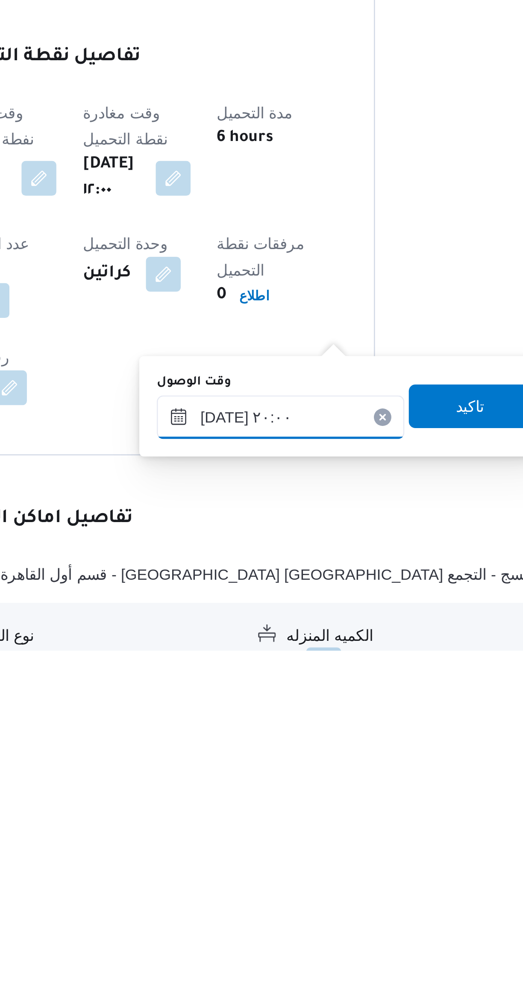
click at [247, 916] on input "[DATE] ٢٠:٠٠" at bounding box center [274, 912] width 97 height 17
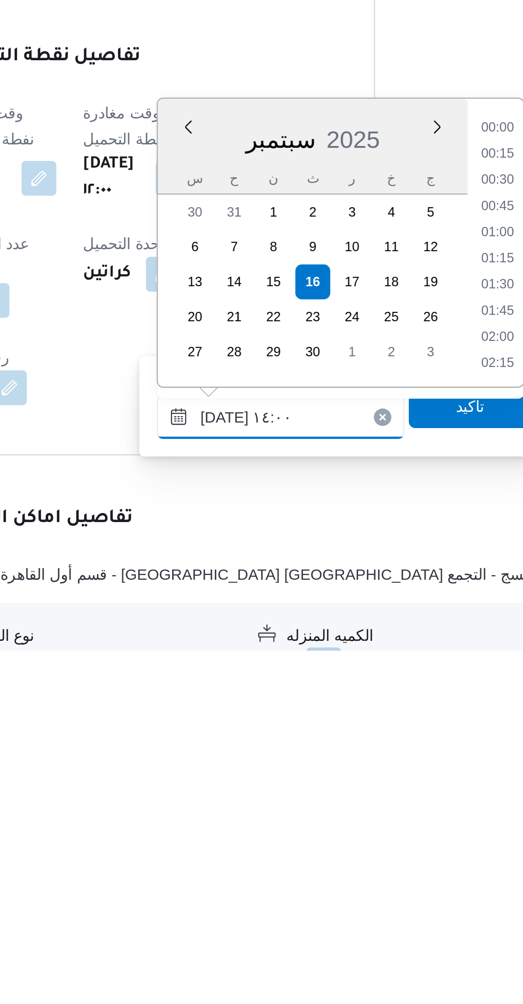
scroll to position [485, 0]
type input "[DATE] ١٤:٠٠"
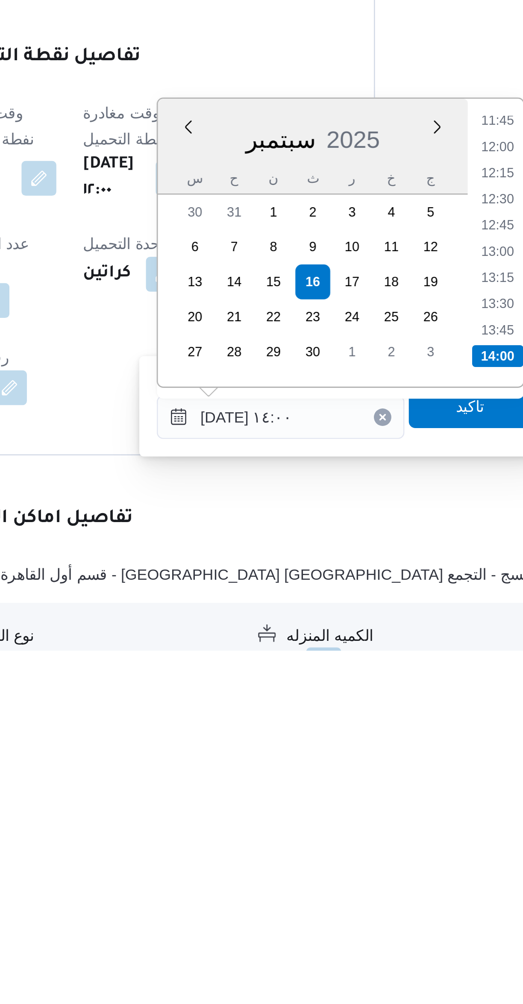
click at [356, 888] on li "14:00" at bounding box center [360, 889] width 20 height 9
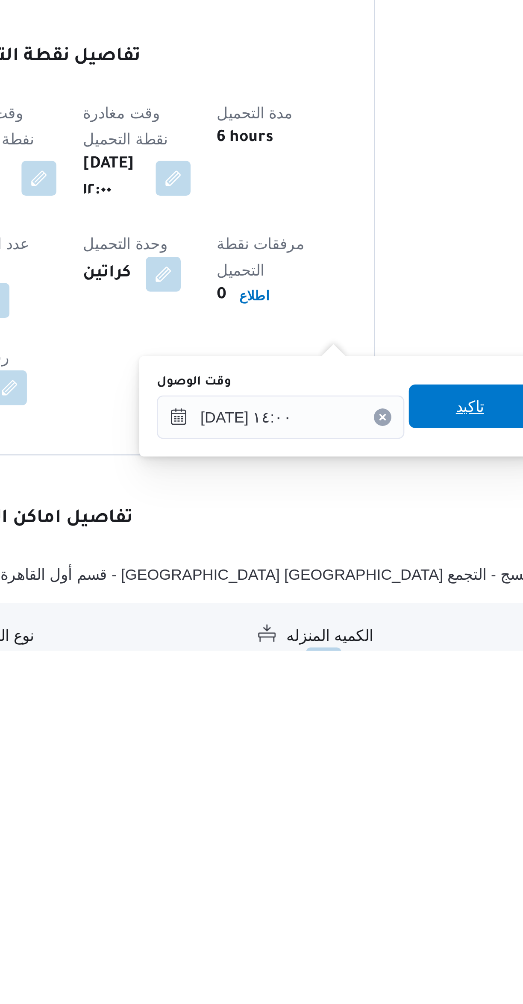
click at [346, 908] on span "تاكيد" at bounding box center [349, 908] width 48 height 17
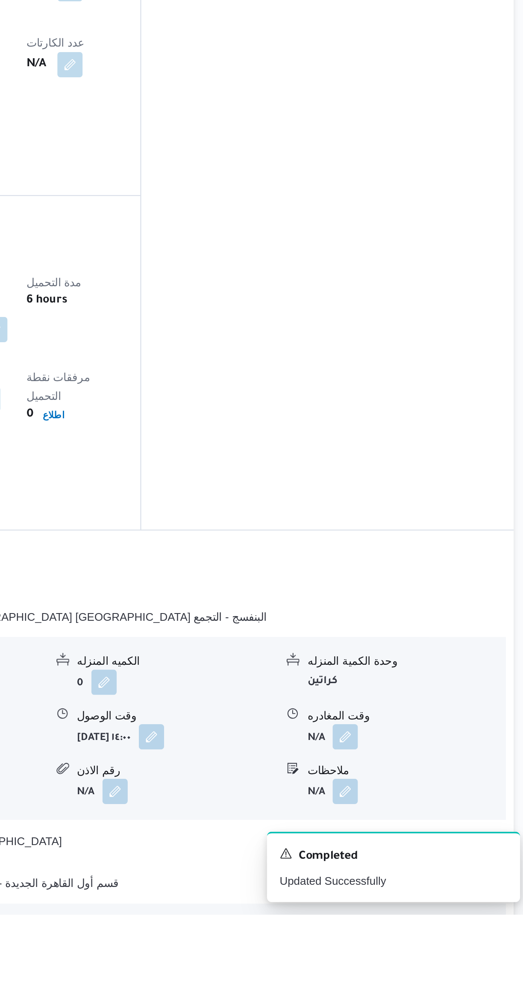
scroll to position [132, 0]
click at [426, 900] on button "button" at bounding box center [422, 907] width 14 height 14
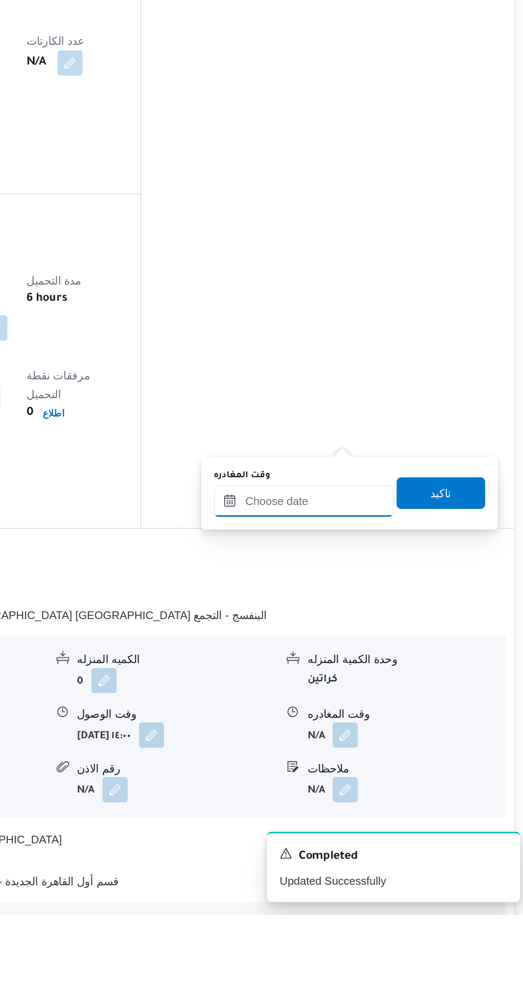
click at [401, 783] on input "وقت المغادره" at bounding box center [399, 780] width 97 height 17
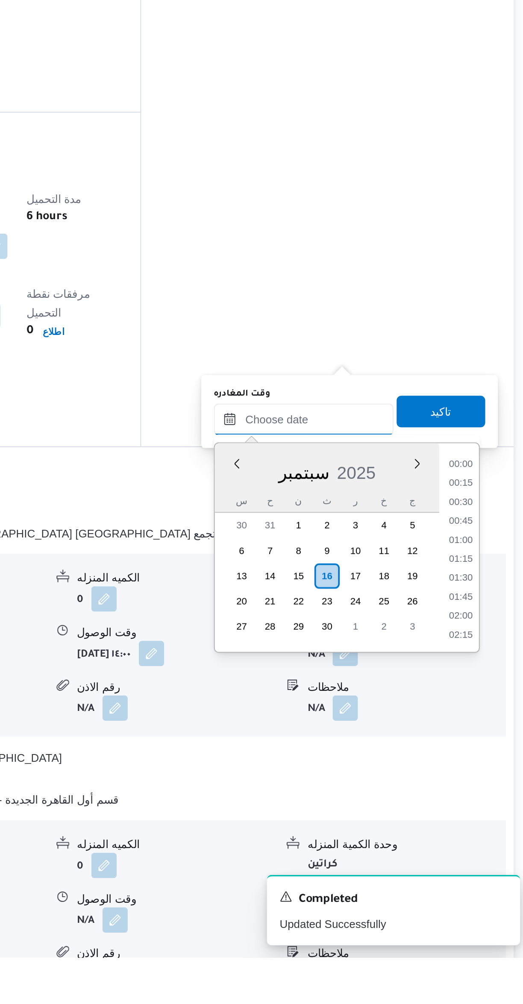
scroll to position [769, 0]
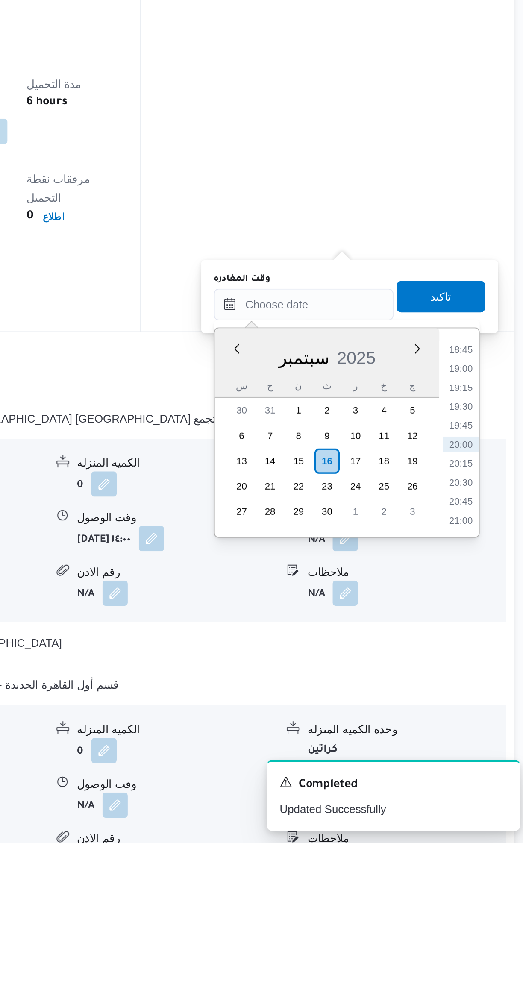
click at [482, 736] on li "18:45" at bounding box center [484, 737] width 20 height 9
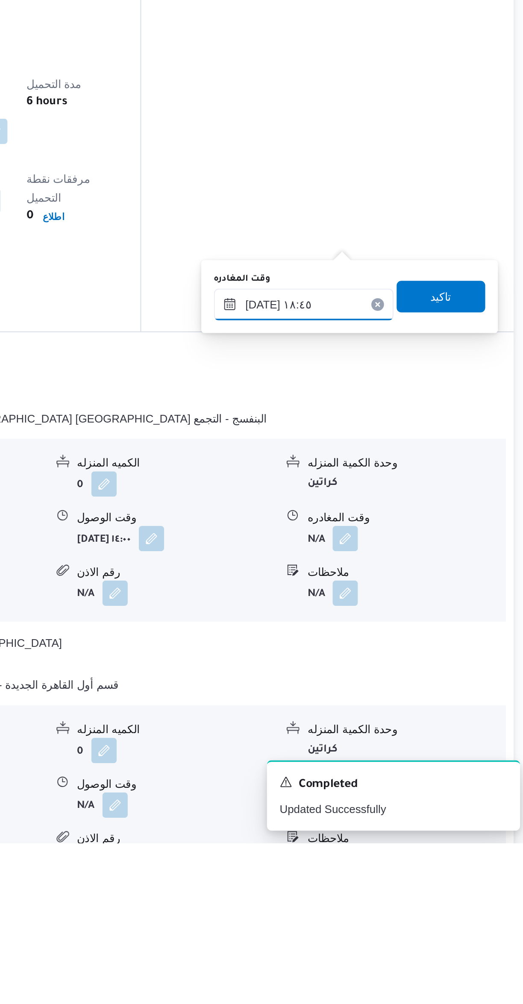
click at [407, 712] on input "[DATE] ١٨:٤٥" at bounding box center [399, 713] width 97 height 17
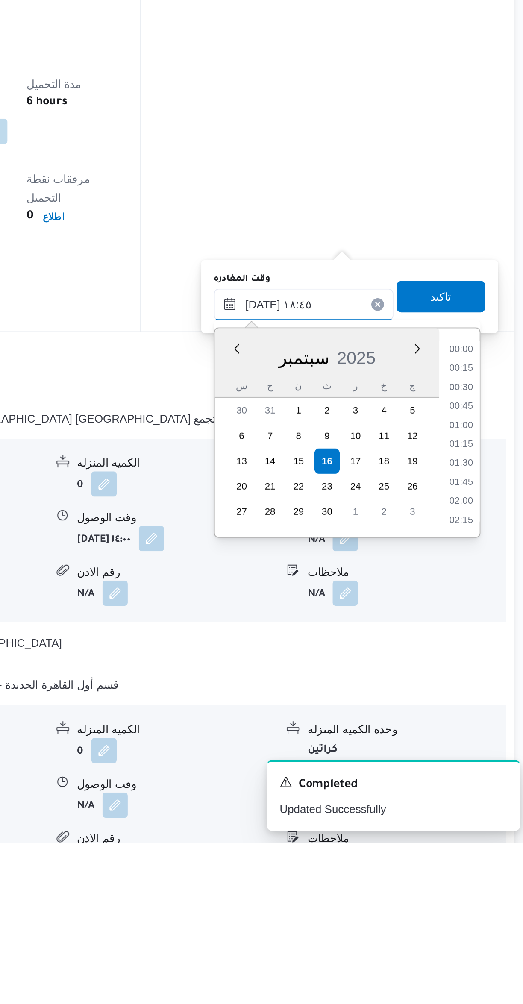
scroll to position [717, 0]
click at [486, 736] on li "17:30" at bounding box center [484, 738] width 20 height 9
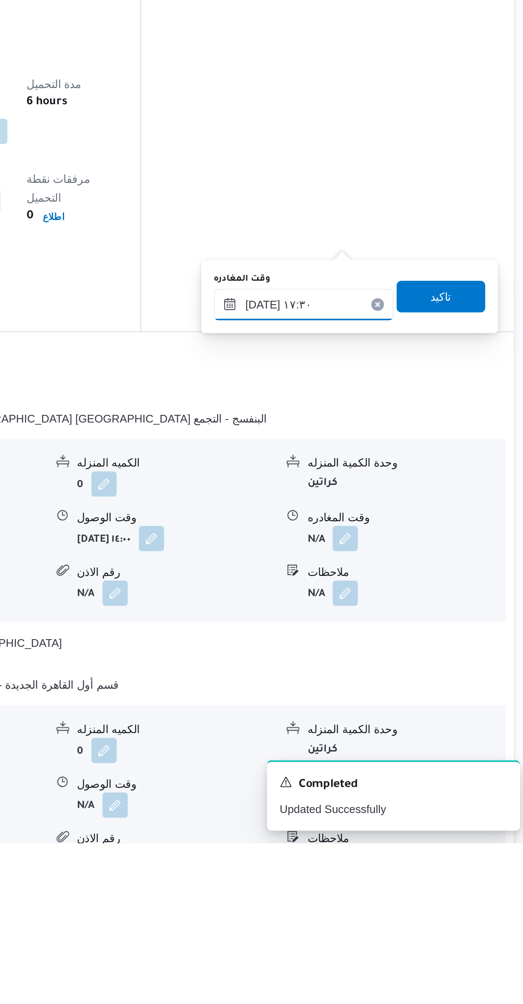
click at [409, 717] on input "[DATE] ١٧:٣٠" at bounding box center [399, 713] width 97 height 17
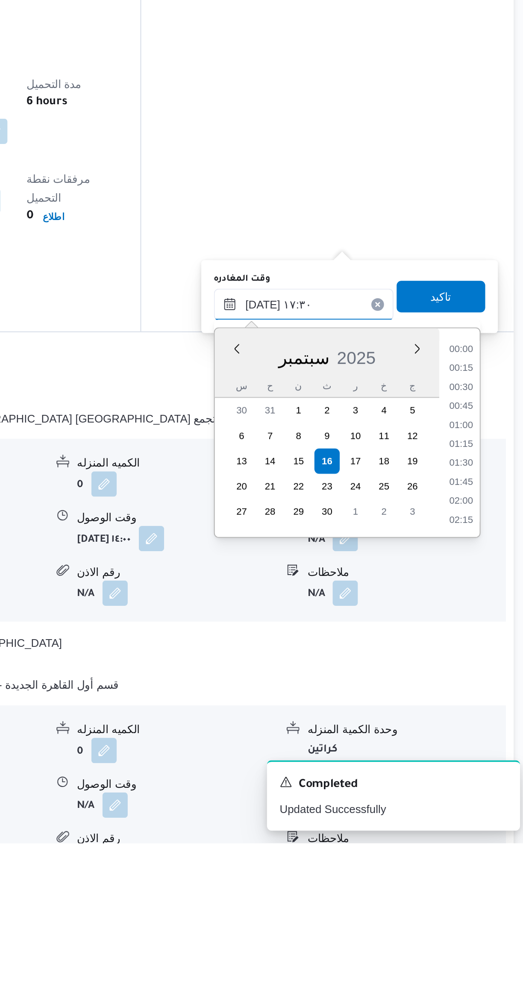
scroll to position [666, 0]
click at [487, 766] on li "17:00" at bounding box center [484, 769] width 20 height 9
type input "[DATE] ١٧:٠٠"
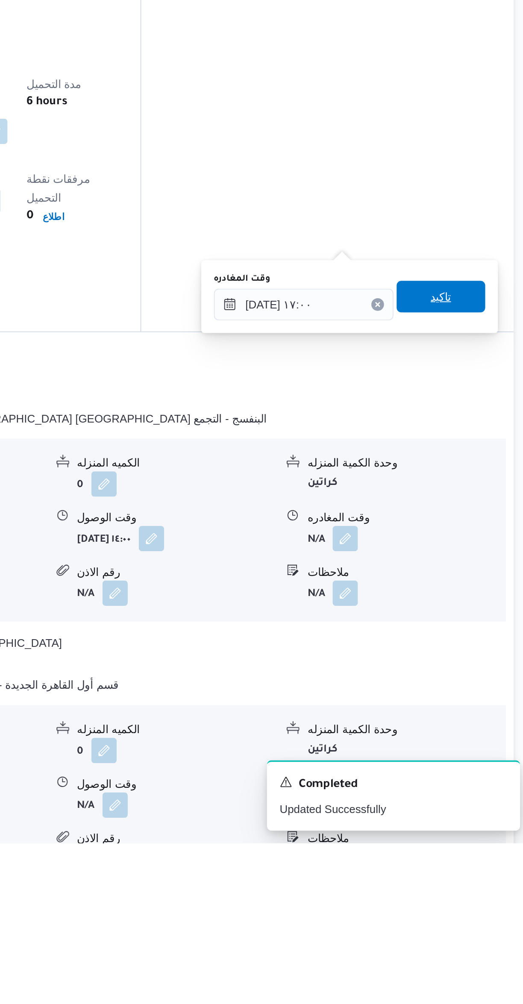
click at [479, 708] on span "تاكيد" at bounding box center [474, 708] width 48 height 17
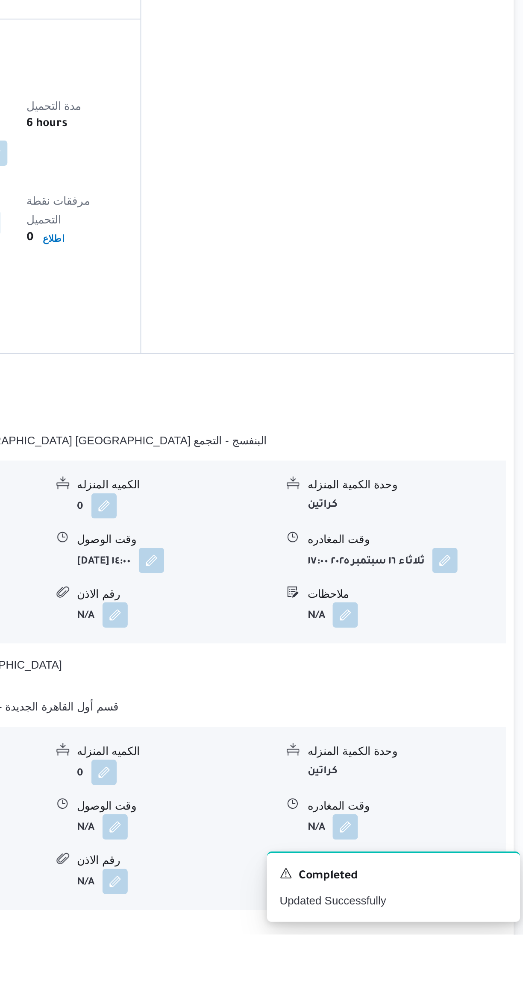
scroll to position [268, 0]
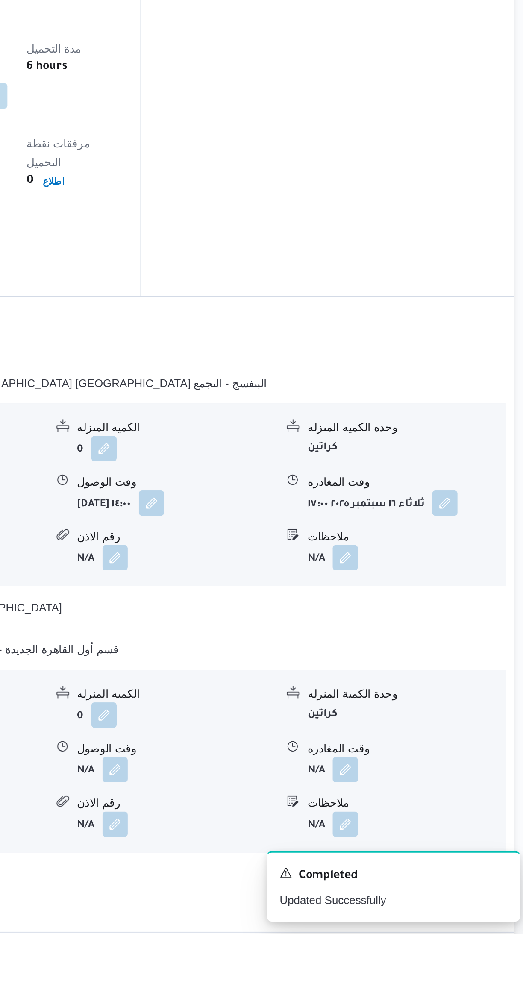
click at [422, 909] on button "button" at bounding box center [422, 916] width 14 height 14
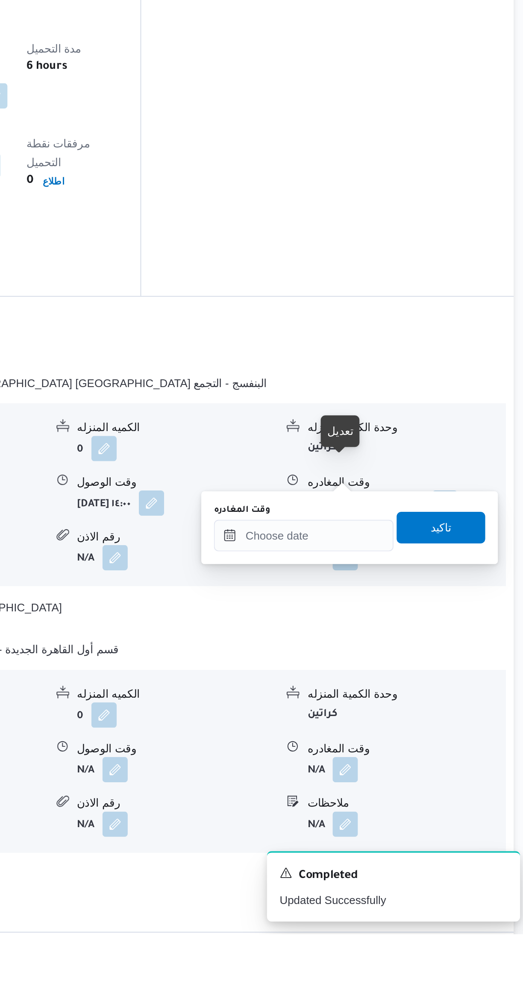
click at [395, 797] on div "وقت المغادره تاكيد" at bounding box center [424, 784] width 148 height 27
click at [393, 790] on input "وقت المغادره" at bounding box center [399, 788] width 97 height 17
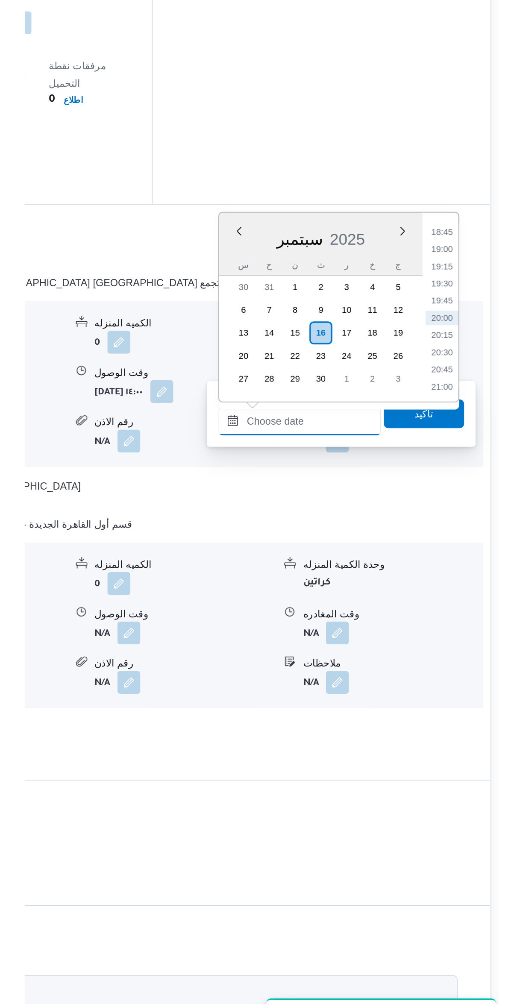
scroll to position [122, 0]
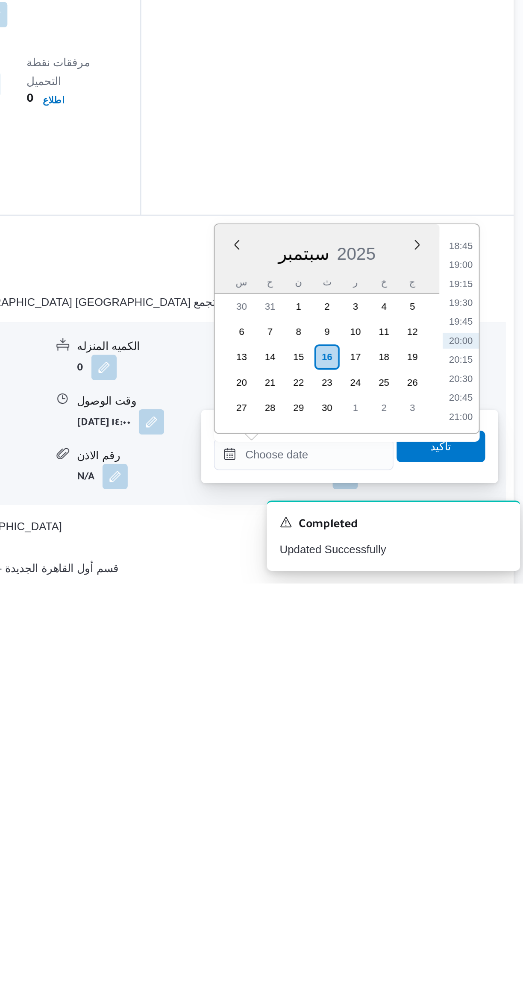
click at [482, 821] on li "18:45" at bounding box center [484, 822] width 20 height 9
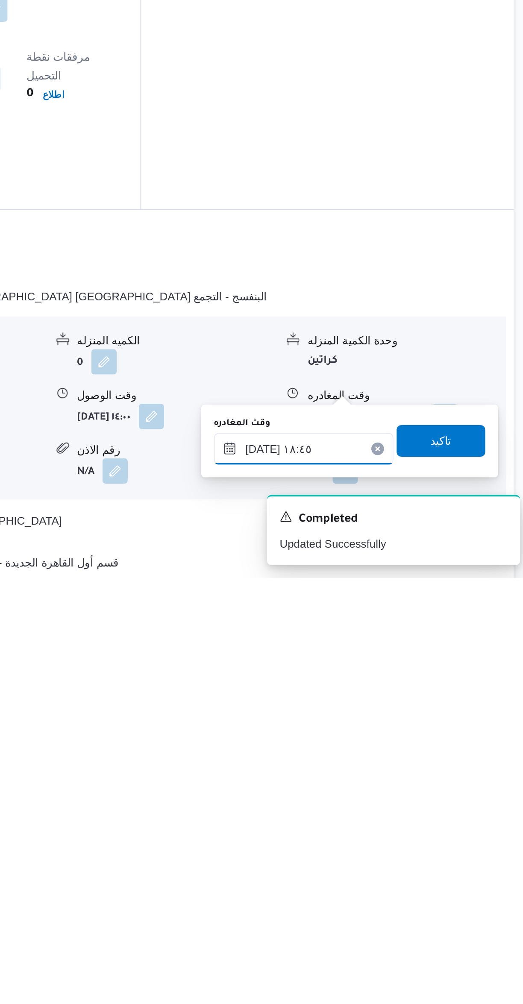
click at [406, 930] on input "[DATE] ١٨:٤٥" at bounding box center [399, 934] width 97 height 17
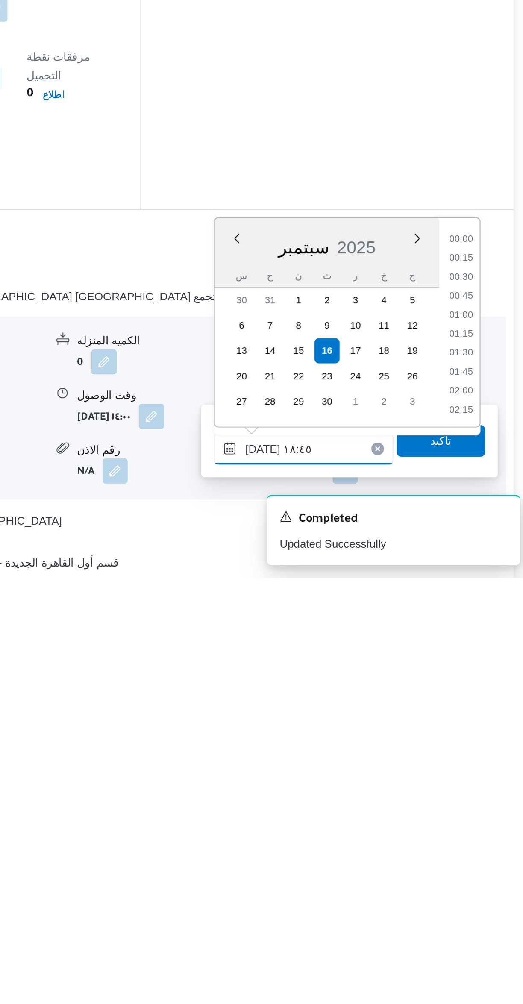
scroll to position [717, 0]
click at [489, 820] on li "17:30" at bounding box center [484, 822] width 20 height 9
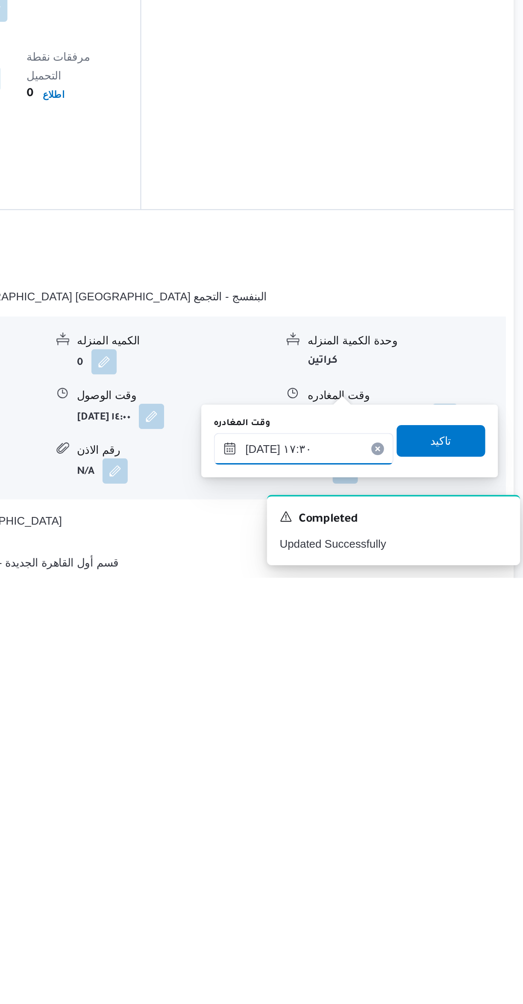
click at [409, 931] on input "[DATE] ١٧:٣٠" at bounding box center [399, 934] width 97 height 17
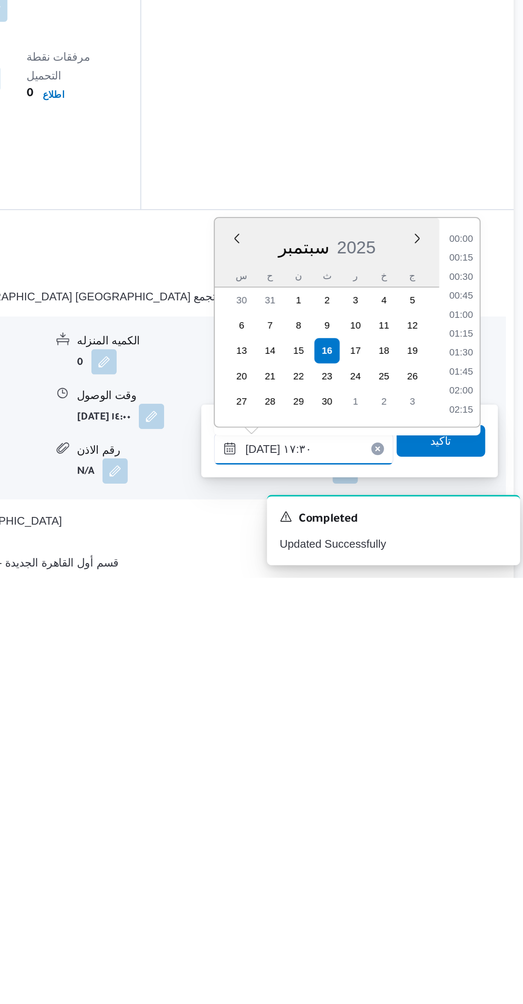
scroll to position [666, 0]
click at [486, 851] on li "17:00" at bounding box center [484, 852] width 20 height 9
type input "[DATE] ١٧:٠٠"
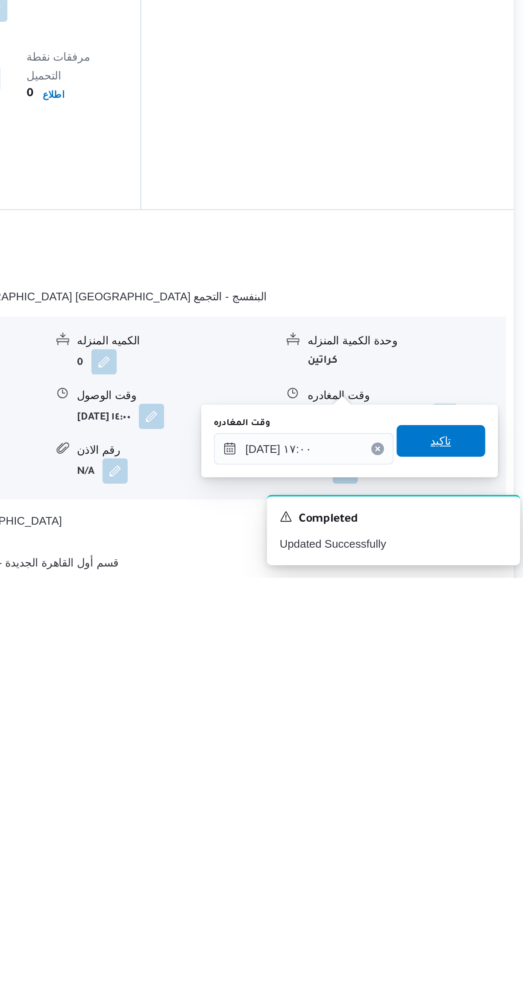
click at [483, 929] on span "تاكيد" at bounding box center [474, 930] width 48 height 17
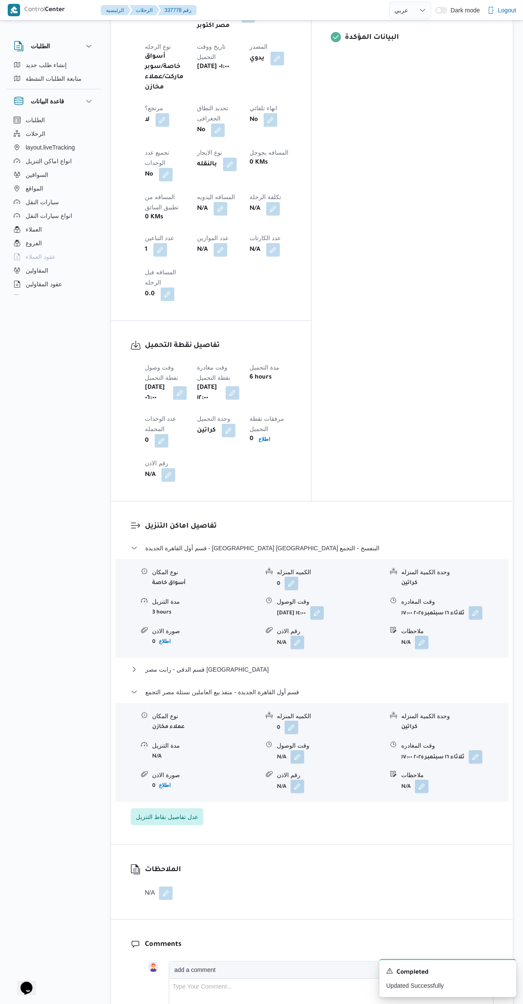
scroll to position [495, 0]
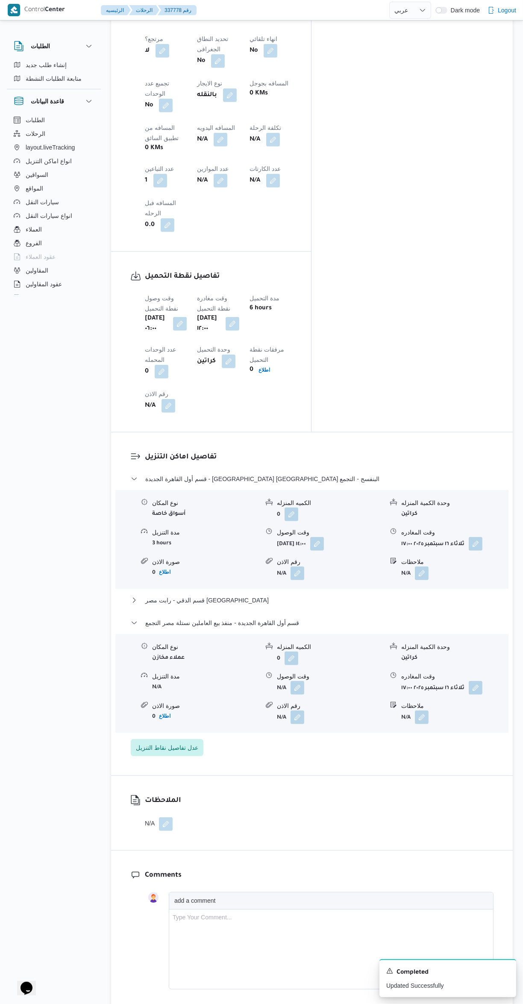
click at [423, 711] on button "button" at bounding box center [422, 718] width 14 height 14
click at [392, 591] on input "ملاحظات" at bounding box center [399, 591] width 85 height 17
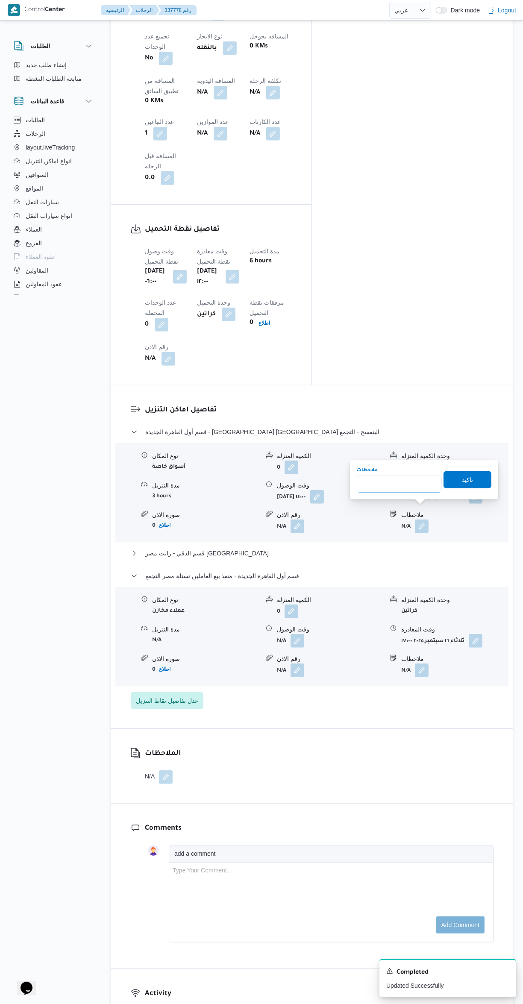
scroll to position [93, 0]
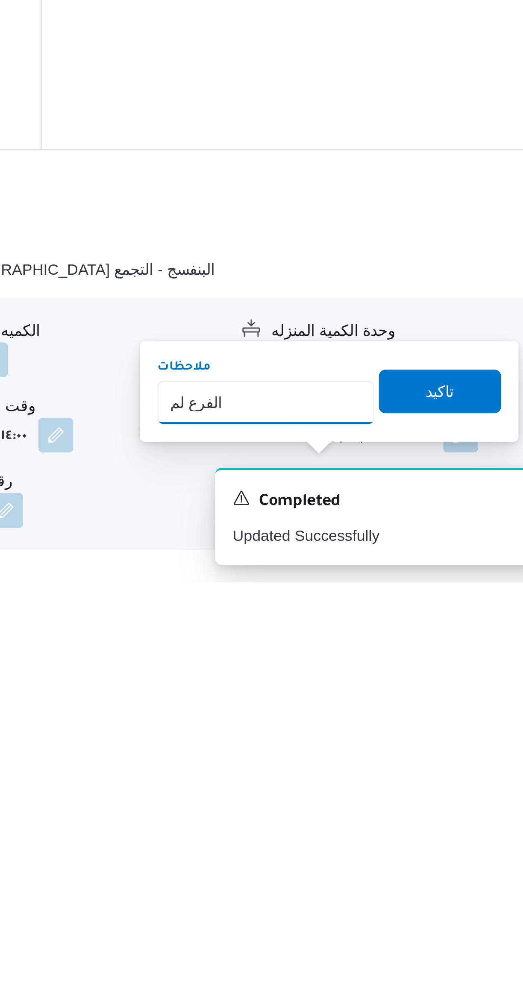
type input "الفرع لم يسلم"
click at [467, 933] on span "تاكيد" at bounding box center [468, 929] width 48 height 17
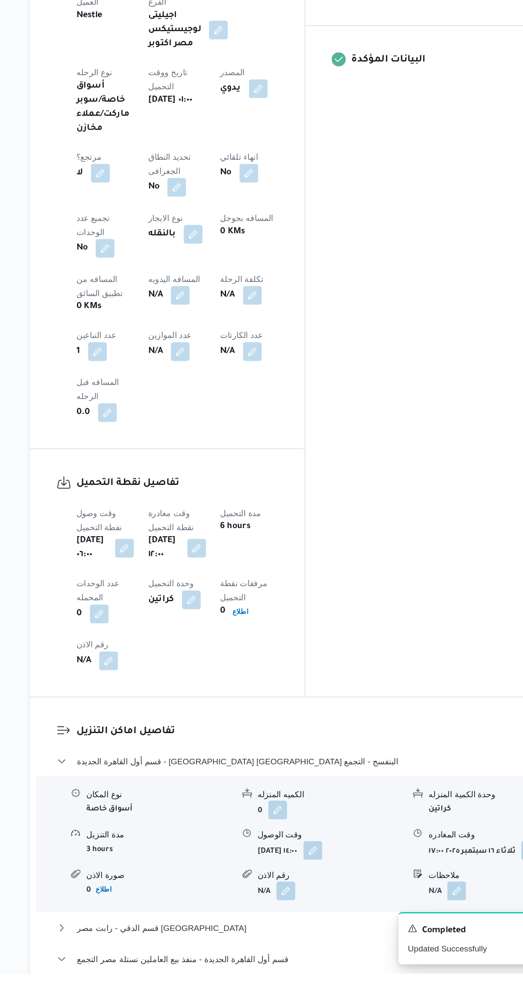
scroll to position [125, 0]
click at [271, 965] on button "قسم الدقي - رابت مصر [GEOGRAPHIC_DATA]" at bounding box center [312, 970] width 363 height 10
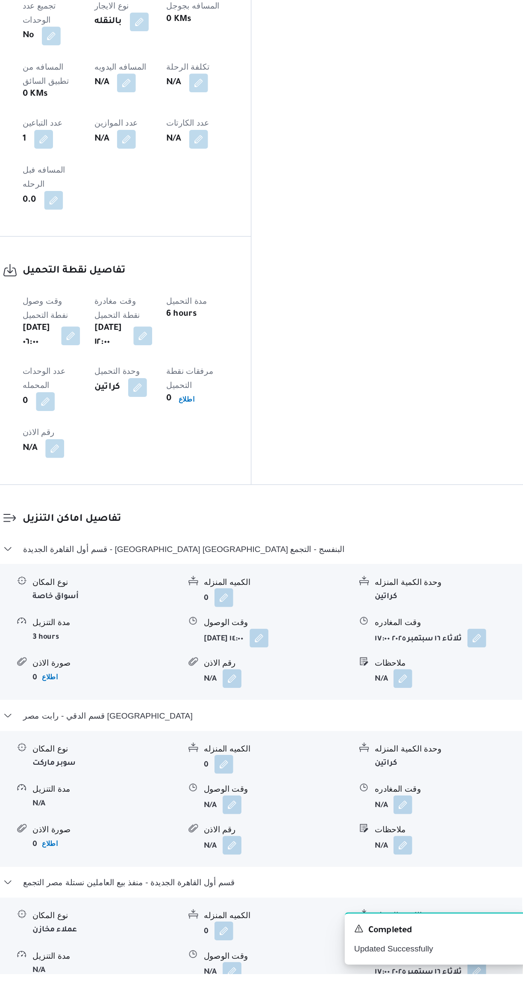
scroll to position [381, 0]
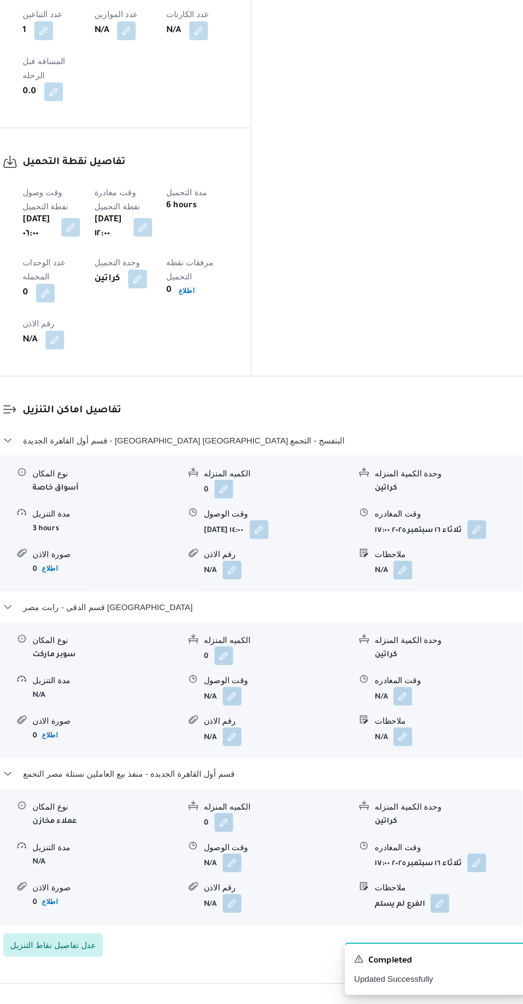
click at [428, 803] on button "button" at bounding box center [422, 810] width 14 height 14
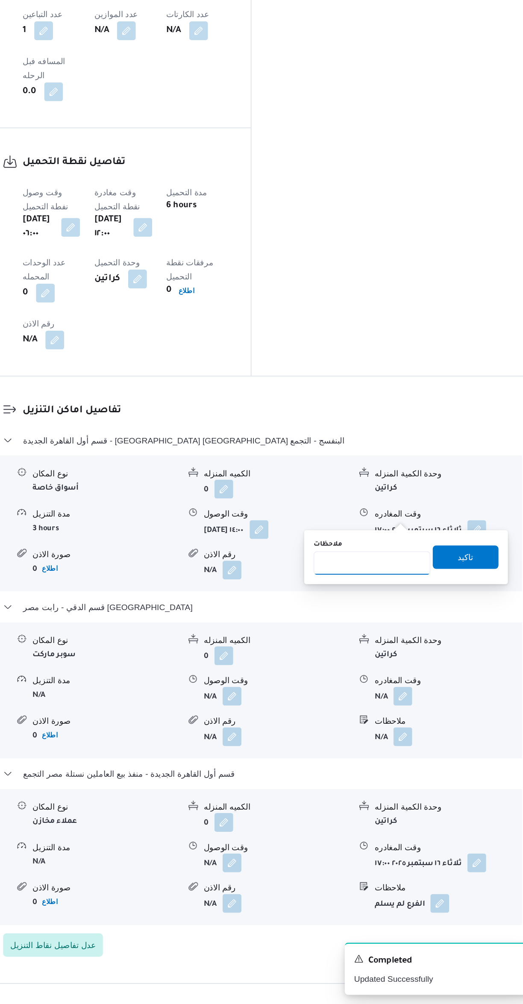
click at [387, 682] on input "ملاحظات" at bounding box center [399, 682] width 85 height 17
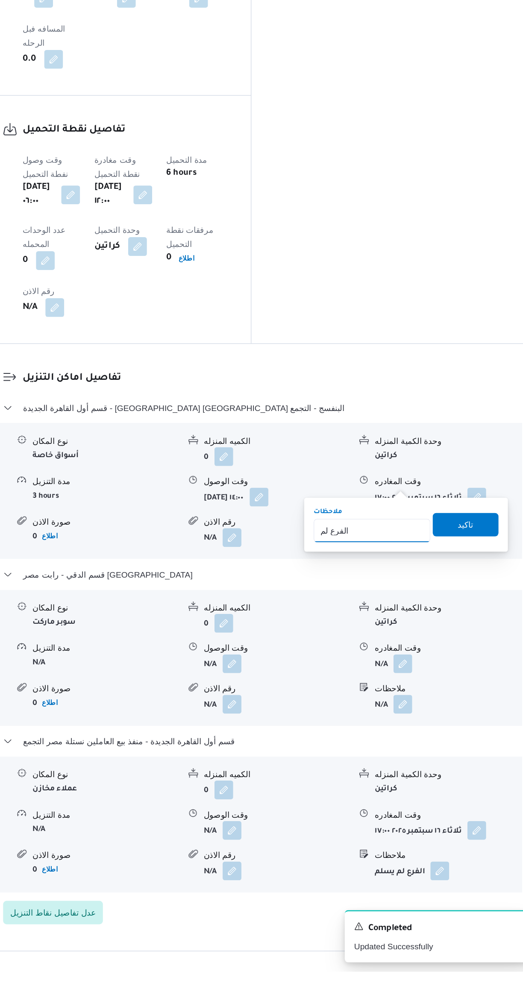
type input "الفرع لم يسلم"
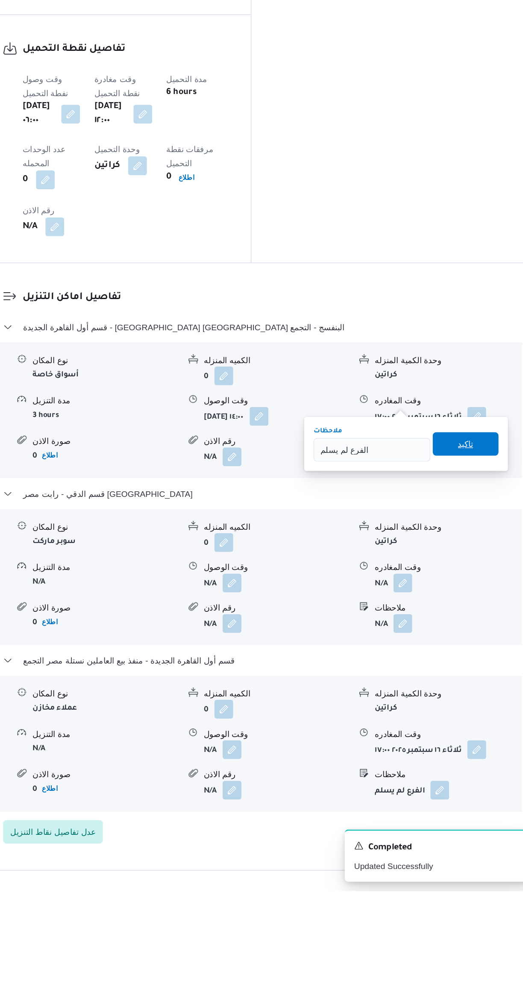
click at [475, 679] on span "تاكيد" at bounding box center [468, 678] width 48 height 17
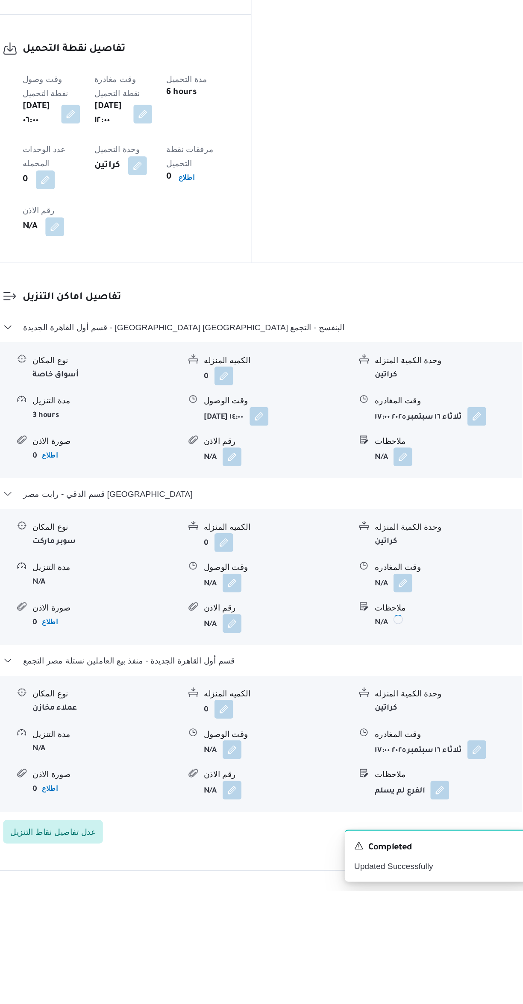
scroll to position [380, 0]
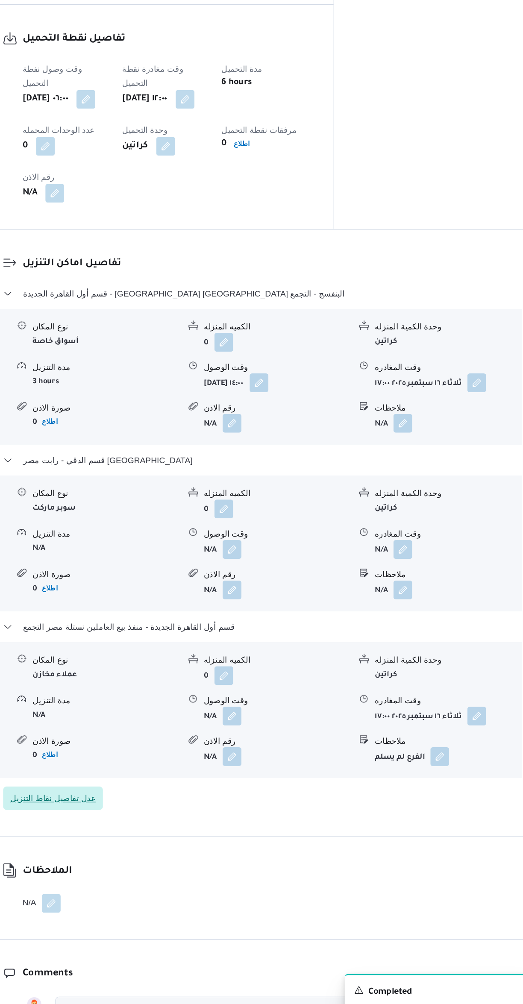
click at [191, 823] on span "عدل تفاصيل نقاط التنزيل" at bounding box center [167, 831] width 73 height 17
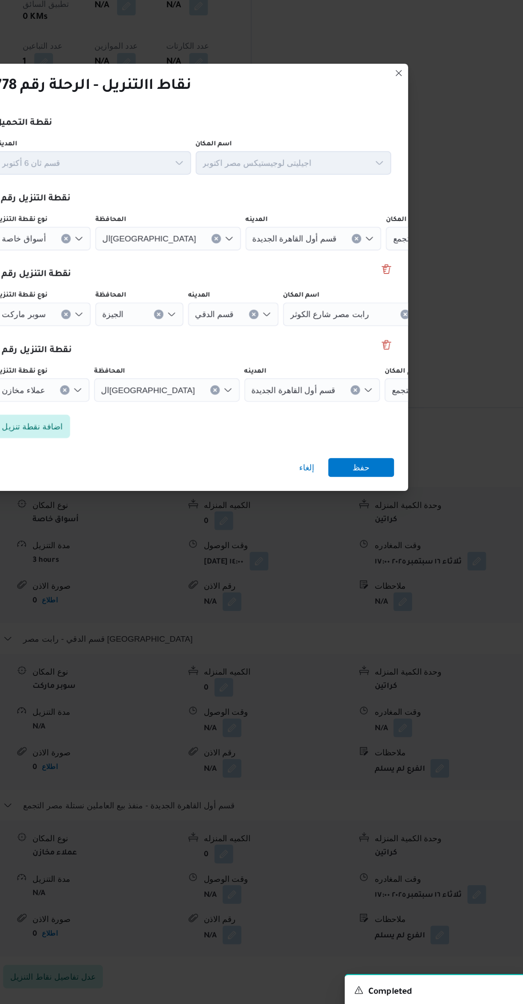
click at [310, 476] on button "Clear input" at bounding box center [313, 479] width 7 height 7
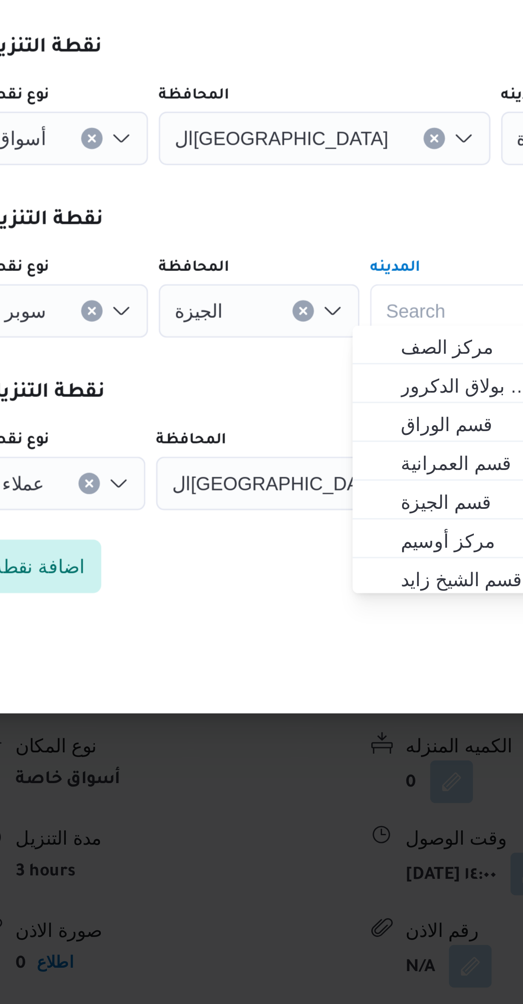
click at [243, 478] on icon "Clear input" at bounding box center [244, 479] width 2 height 2
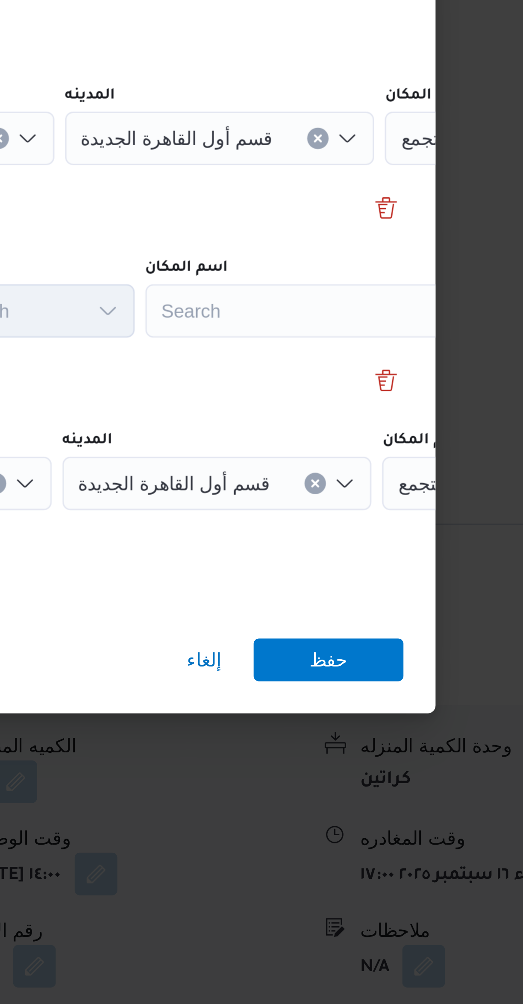
click at [383, 471] on div "Search" at bounding box center [386, 479] width 107 height 17
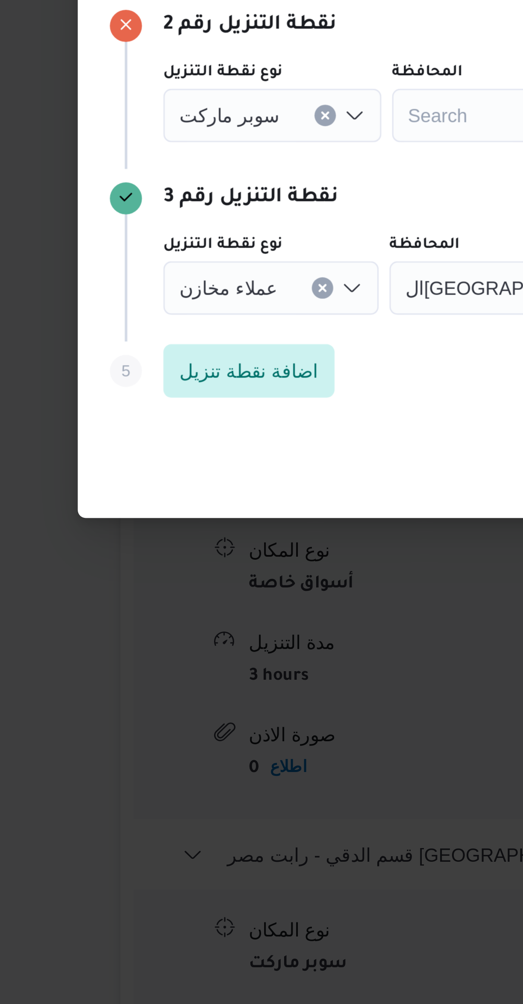
click at [175, 477] on icon "Clear input" at bounding box center [176, 478] width 3 height 3
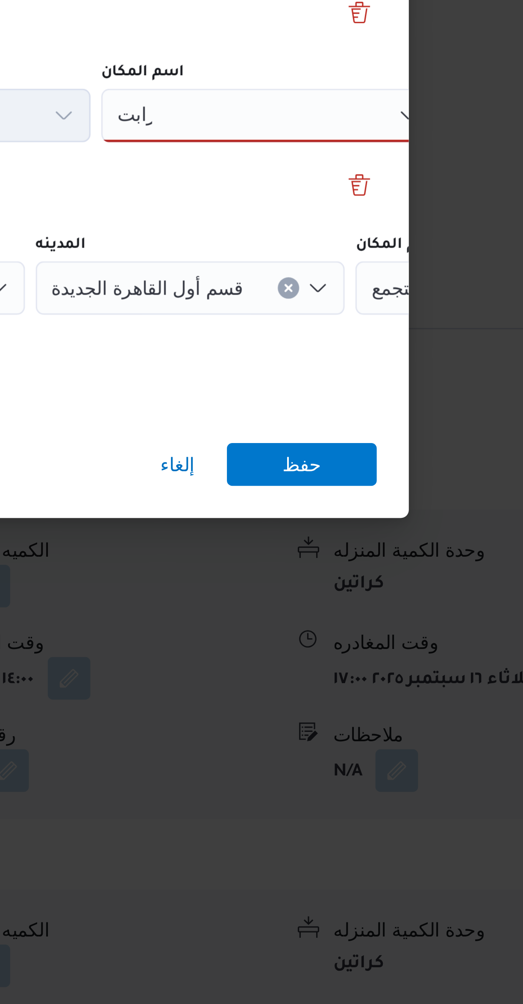
click at [394, 471] on div "رابت رابت" at bounding box center [380, 479] width 107 height 17
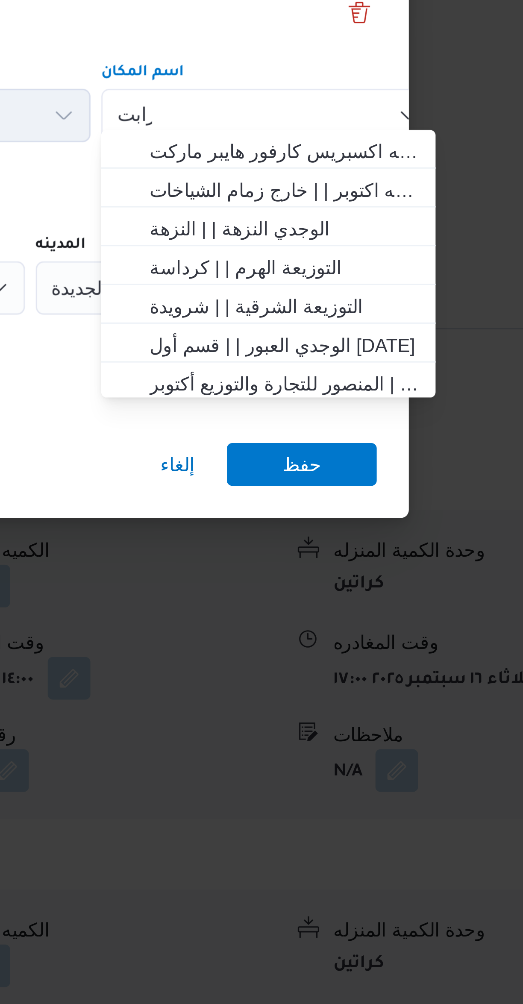
scroll to position [0, 0]
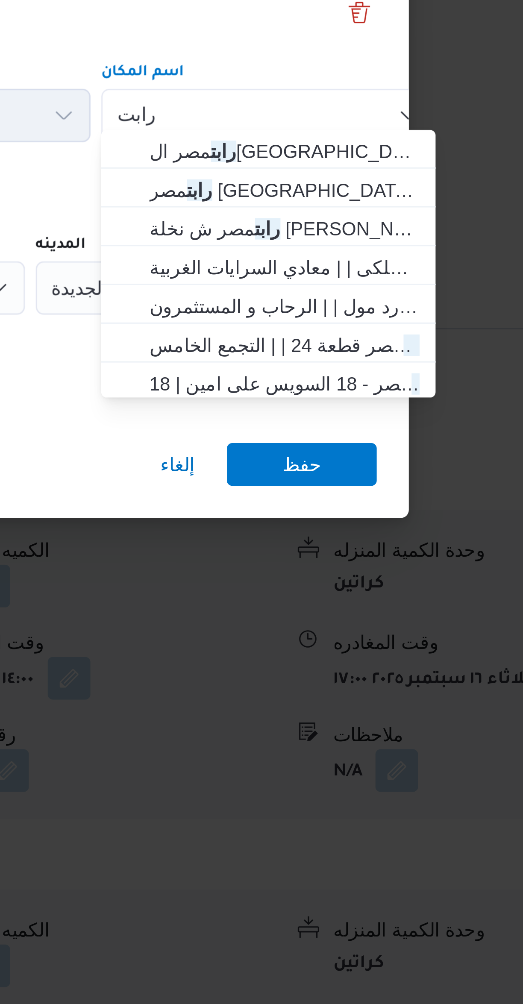
type input "رابت"
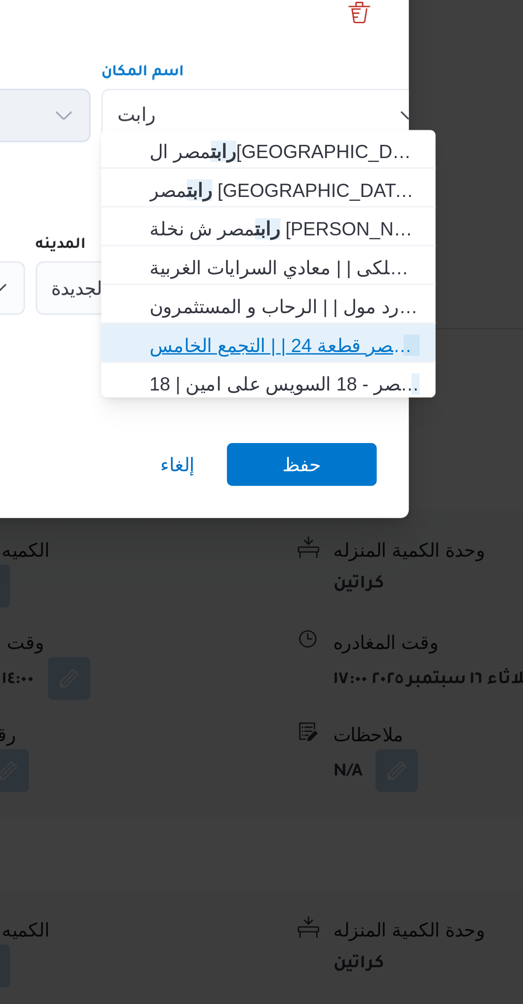
click at [406, 550] on span "رابت مصر قطعة 24 | | التجمع الخامس" at bounding box center [386, 552] width 86 height 10
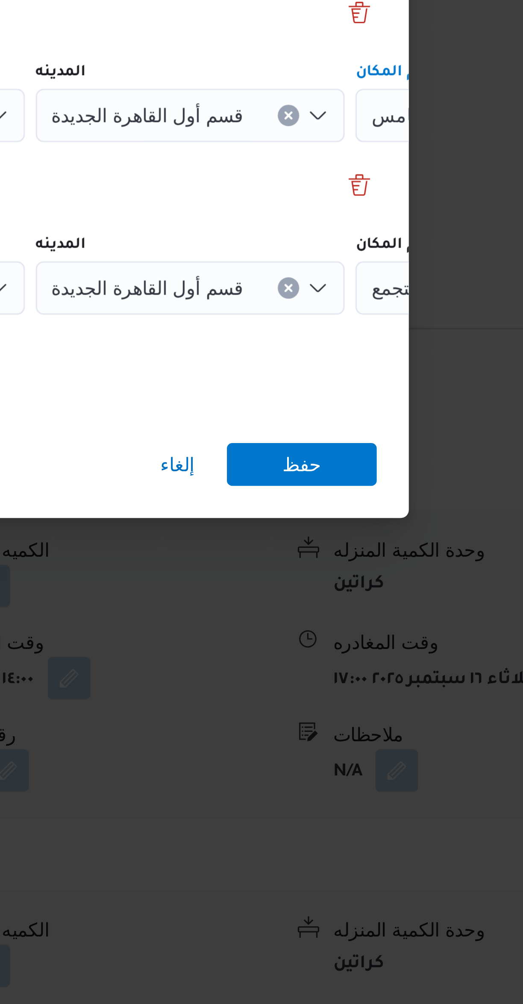
scroll to position [0, 36]
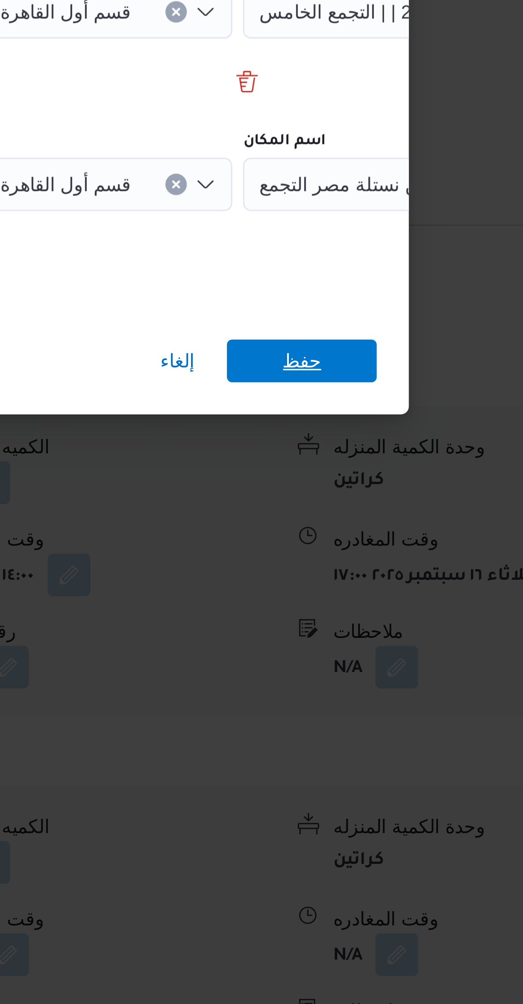
click at [405, 586] on span "حفظ" at bounding box center [392, 591] width 48 height 14
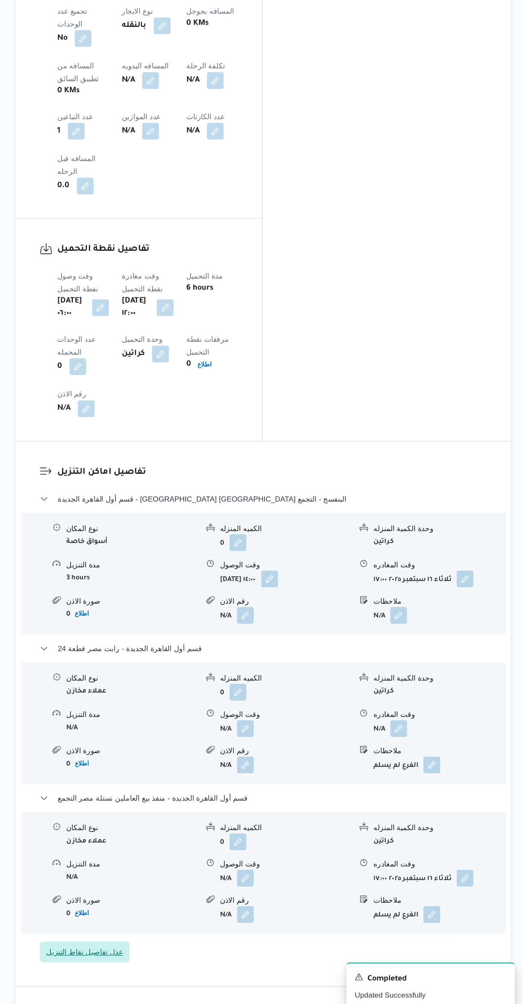
scroll to position [381, 0]
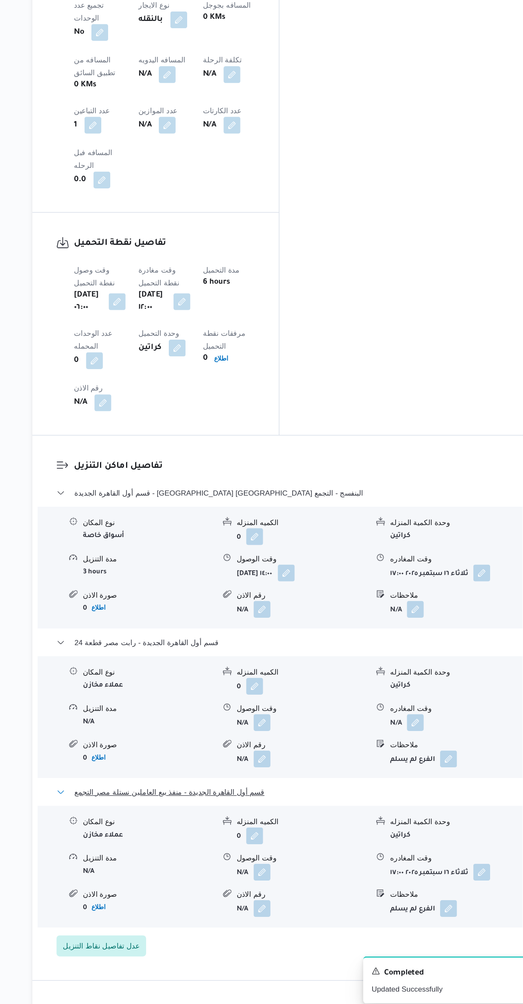
click at [311, 821] on button "قسم أول القاهرة الجديدة - منفذ بيع العاملين نستلة مصر التجمع" at bounding box center [312, 826] width 363 height 10
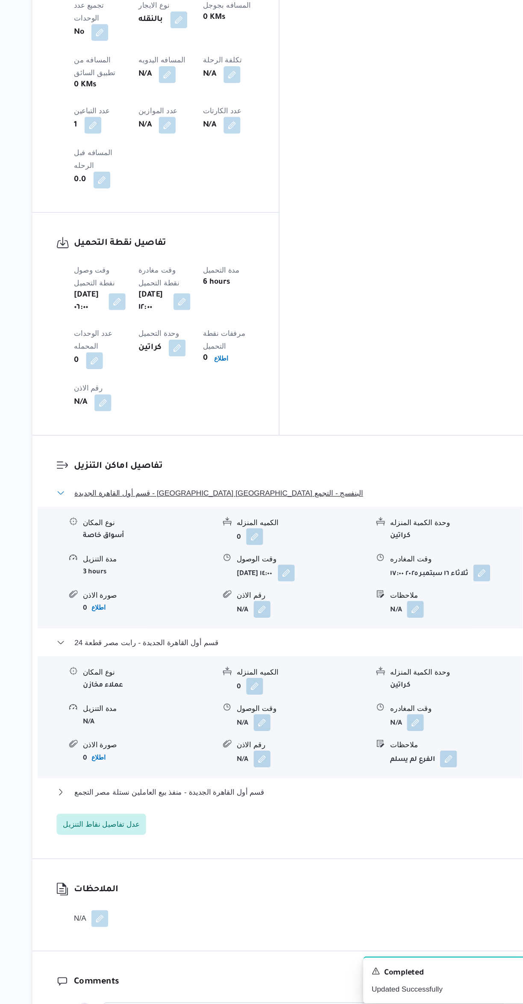
click at [334, 578] on button "قسم أول القاهرة الجديدة - [GEOGRAPHIC_DATA] [GEOGRAPHIC_DATA] البنفسج - التجمع" at bounding box center [312, 583] width 363 height 10
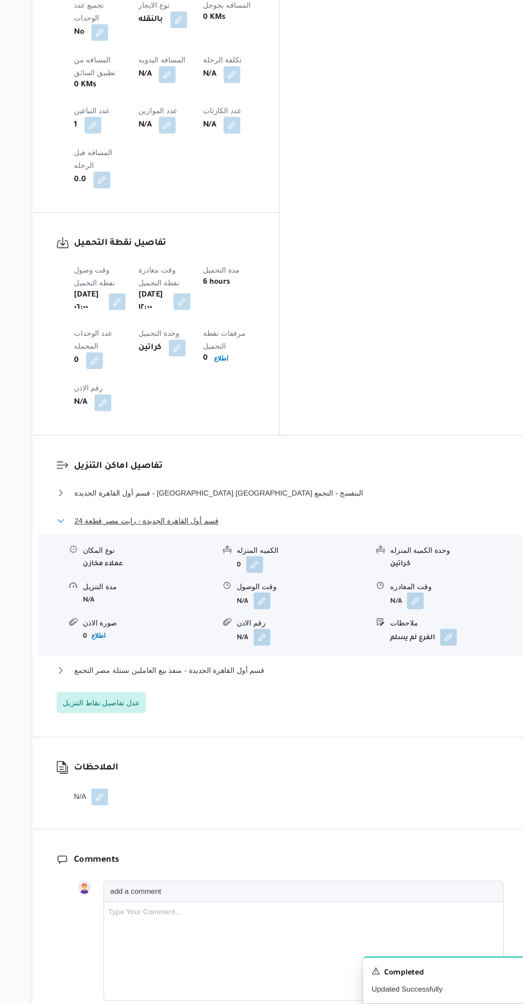
click at [335, 601] on button "قسم أول القاهرة الجديدة - رابت مصر قطعة 24" at bounding box center [312, 606] width 363 height 10
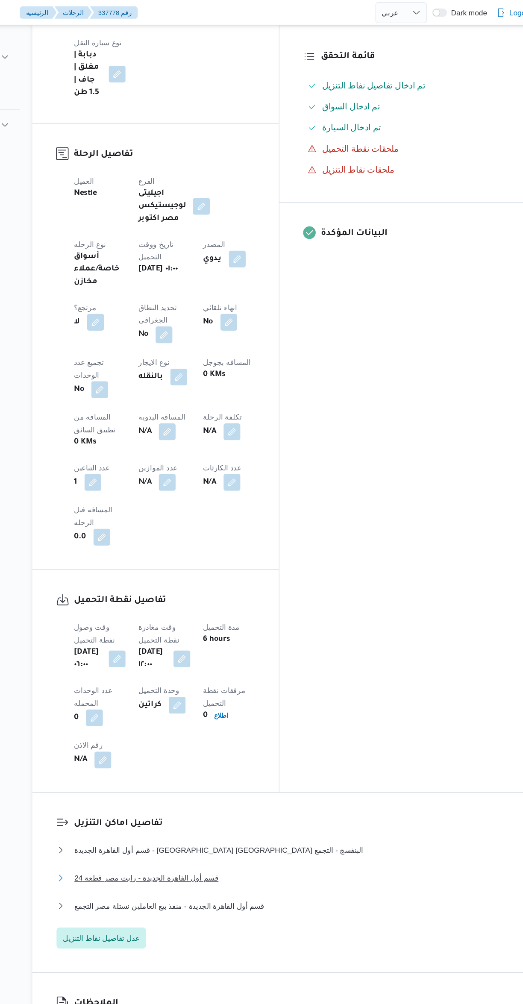
scroll to position [269, 0]
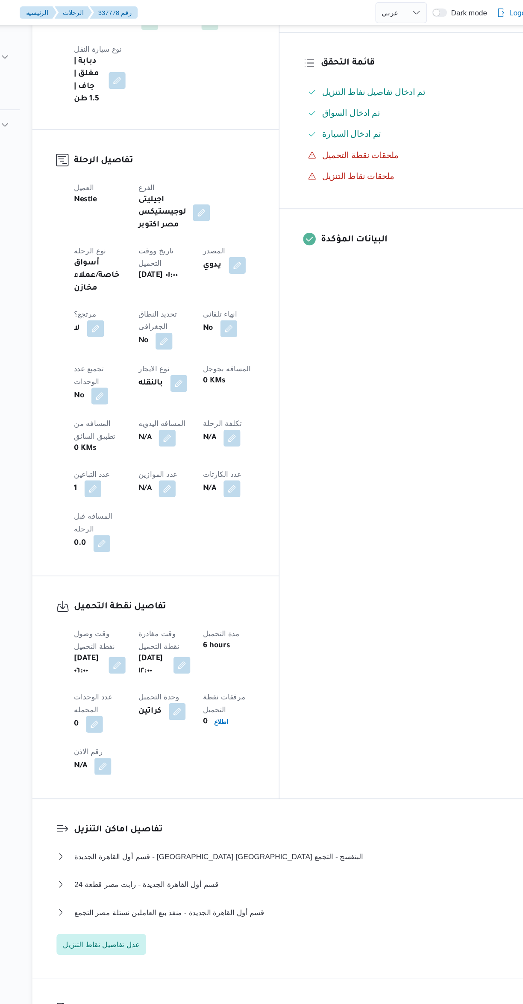
click at [214, 349] on button "button" at bounding box center [221, 356] width 14 height 14
click at [169, 299] on input "المسافه اليدويه" at bounding box center [146, 300] width 85 height 17
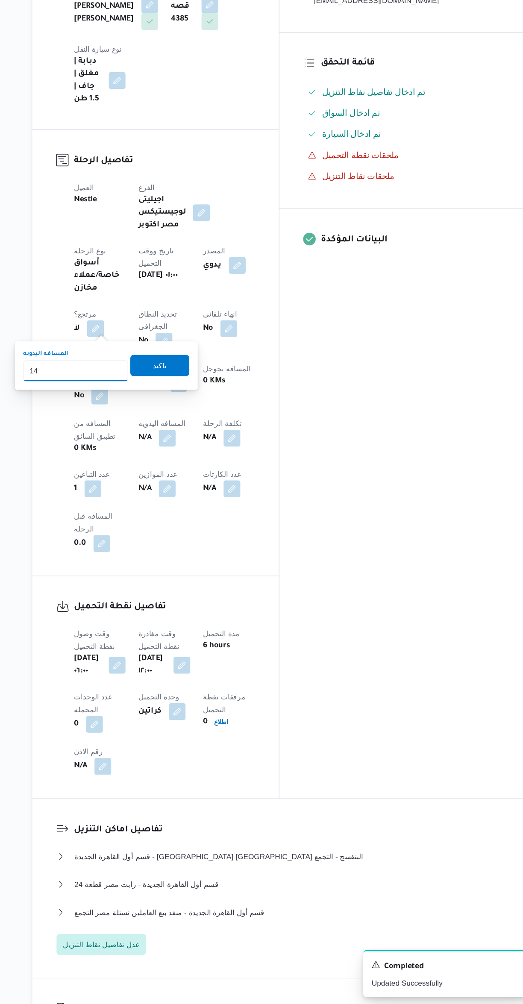
type input "1"
type input "9"
type input "85"
click at [223, 484] on span "تاكيد" at bounding box center [215, 485] width 48 height 17
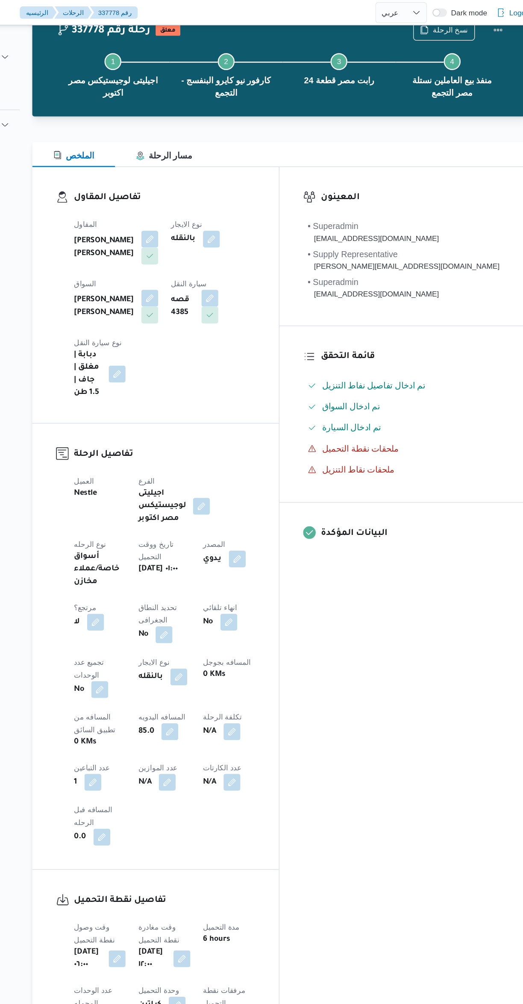
scroll to position [0, 0]
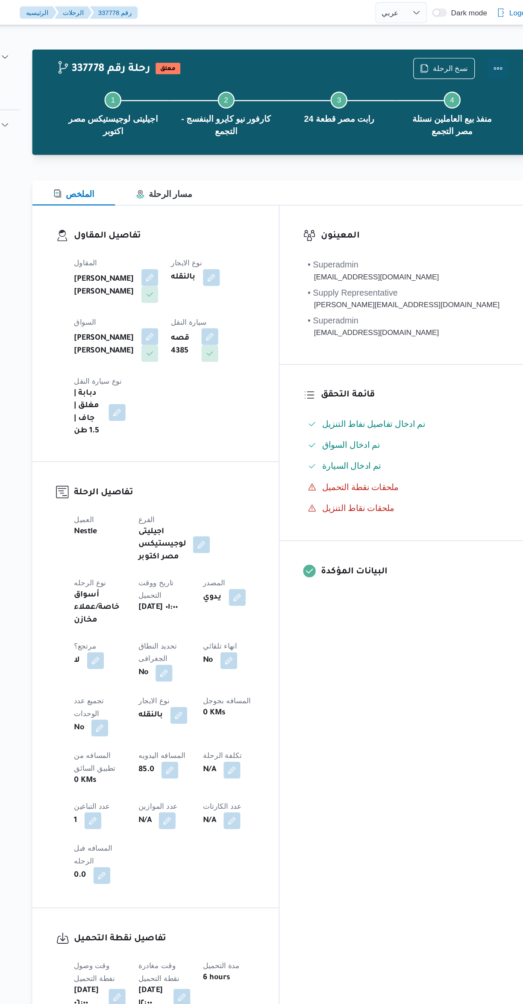
click at [484, 59] on button "Actions" at bounding box center [488, 55] width 17 height 17
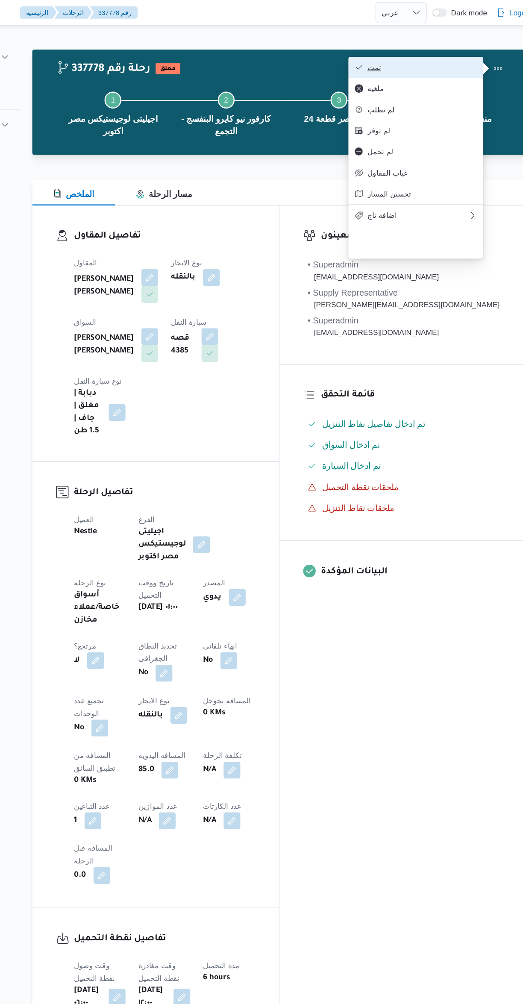
click at [443, 56] on span "تمت" at bounding box center [427, 54] width 89 height 7
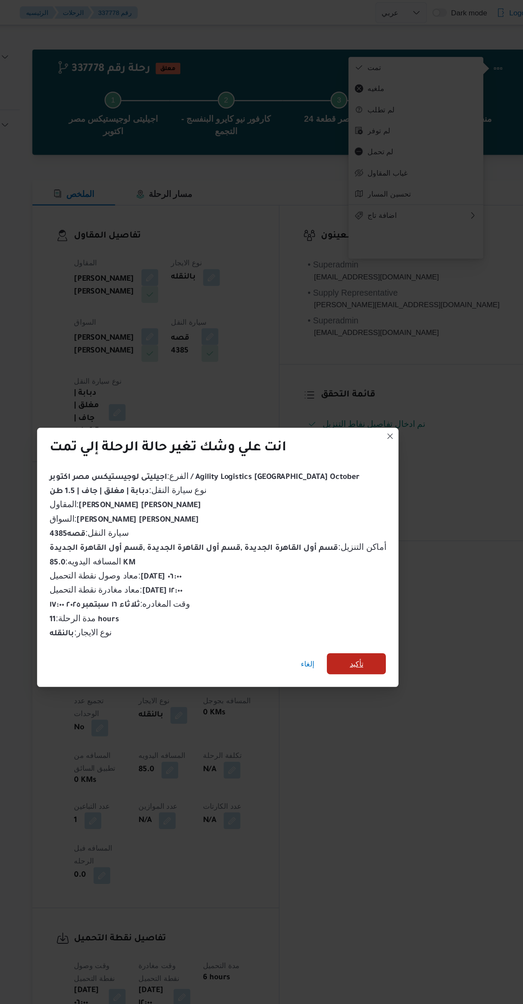
click at [386, 537] on span "تأكيد" at bounding box center [374, 538] width 48 height 17
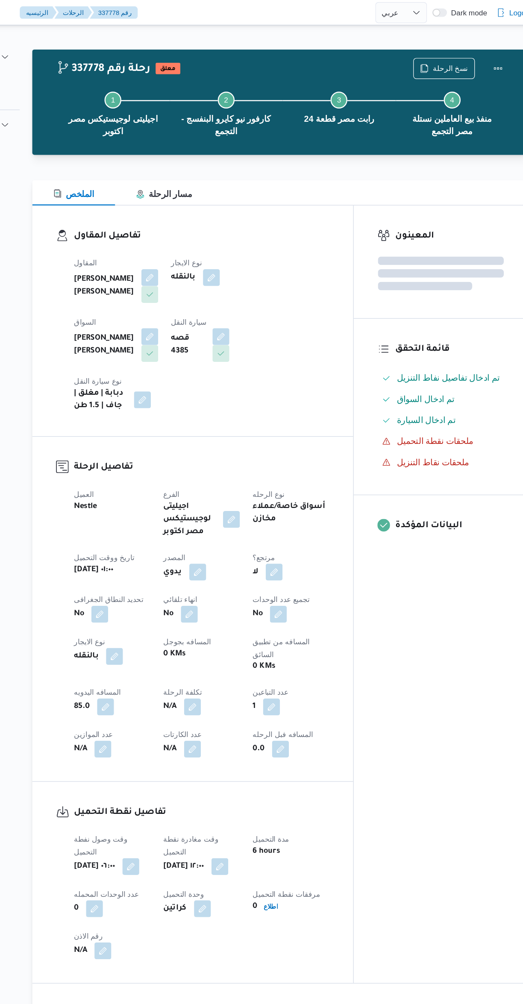
click at [430, 596] on div "المعينون قائمة التحقق تم ادخال تفاصيل نفاط التنزيل تم ادخال السواق تم ادخال الس…" at bounding box center [442, 482] width 141 height 631
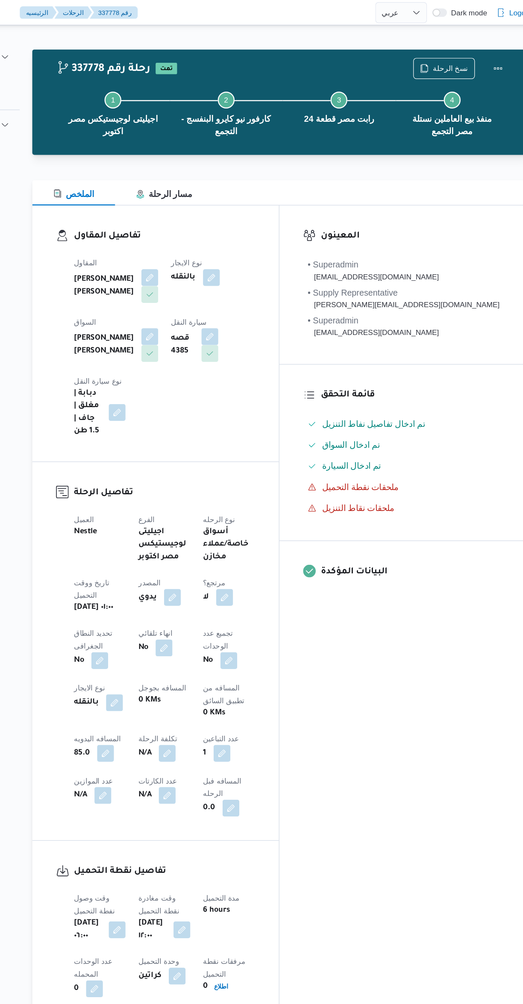
select select "ar"
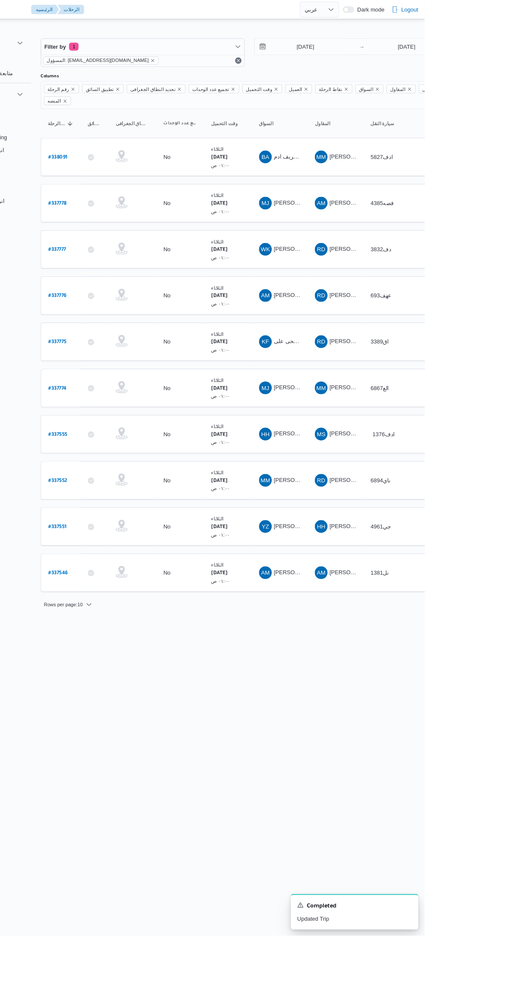
click at [131, 166] on b "# 338091" at bounding box center [129, 169] width 21 height 6
select select "ar"
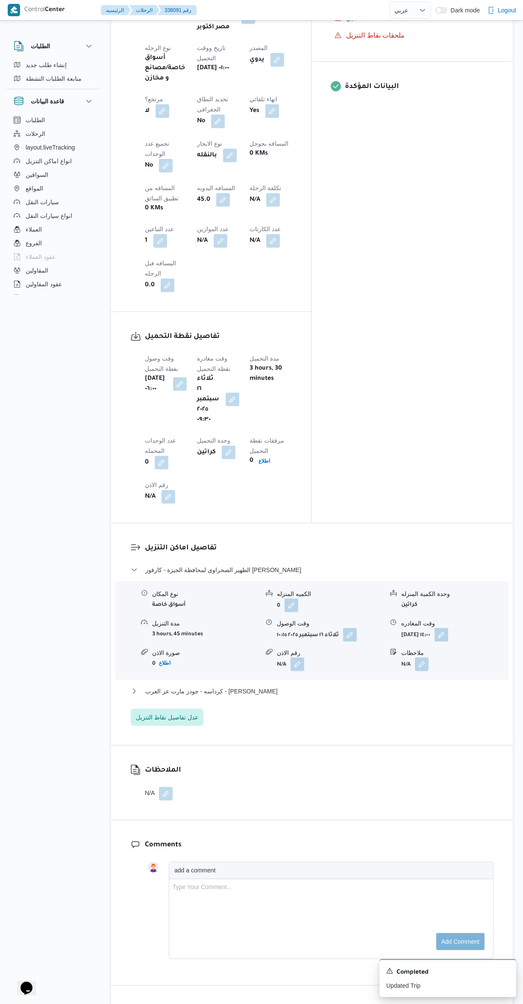
scroll to position [448, 0]
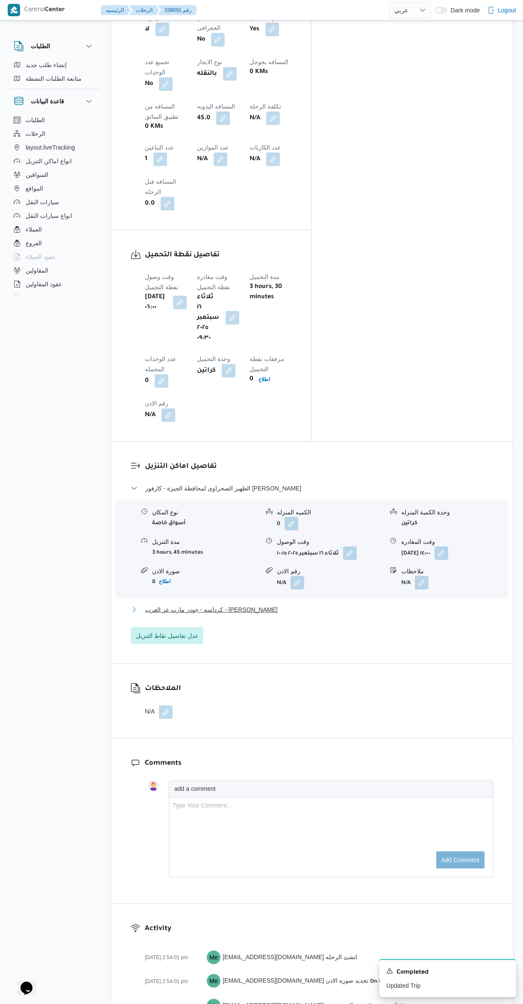
click at [321, 605] on button "كرداسه - جودز مارت عز العرب - [PERSON_NAME]" at bounding box center [312, 610] width 363 height 10
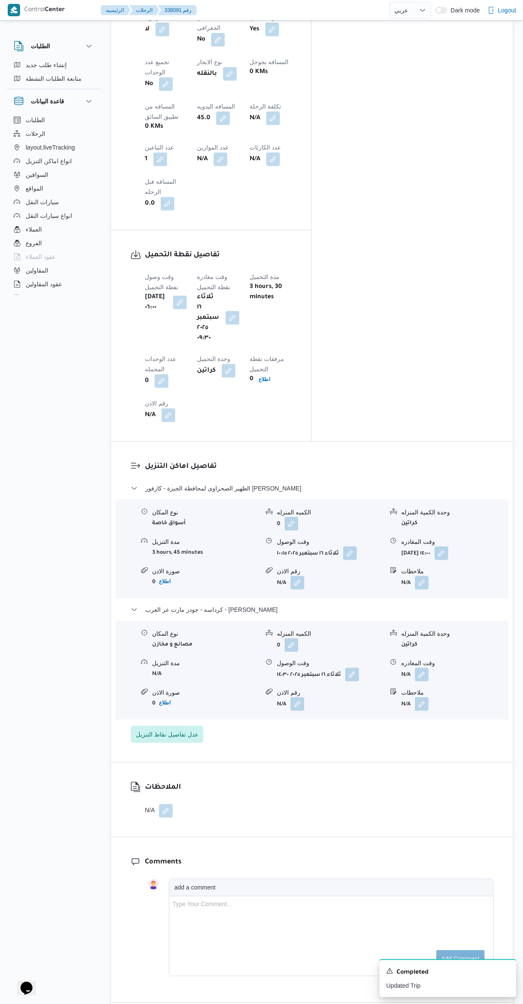
click at [422, 668] on button "button" at bounding box center [422, 675] width 14 height 14
click at [381, 575] on input "وقت المغادره" at bounding box center [399, 575] width 97 height 17
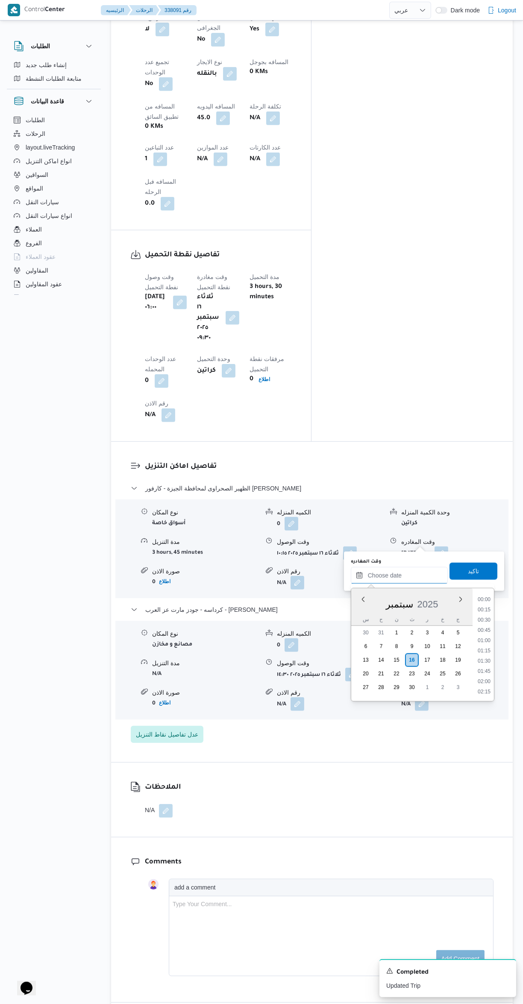
scroll to position [193, 0]
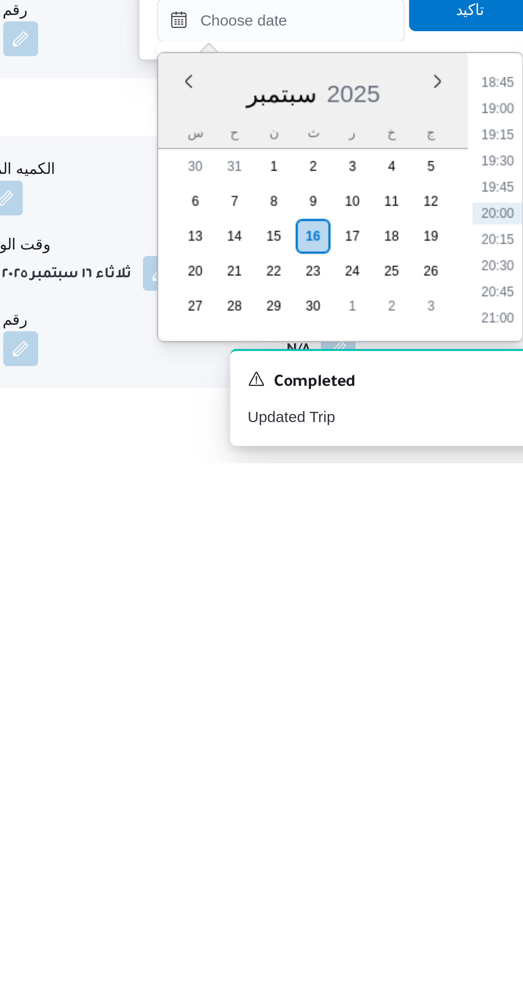
click at [482, 887] on li "19:30" at bounding box center [484, 886] width 20 height 9
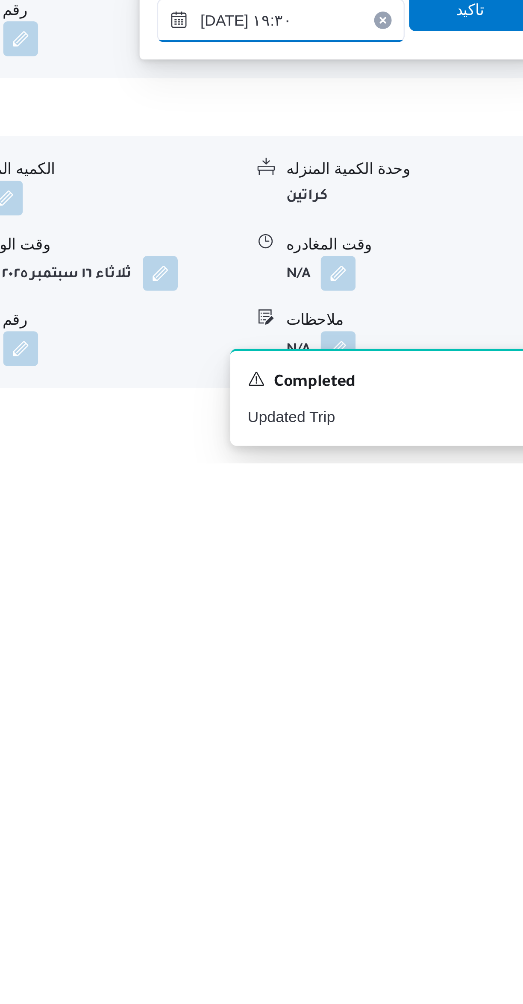
scroll to position [194, 0]
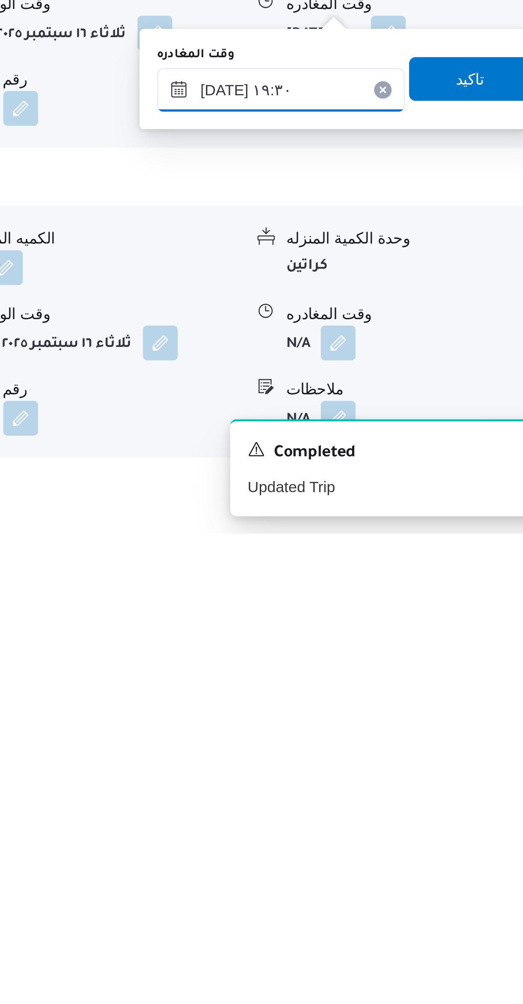
click at [371, 832] on input "[DATE] ١٩:٣٠" at bounding box center [399, 830] width 97 height 17
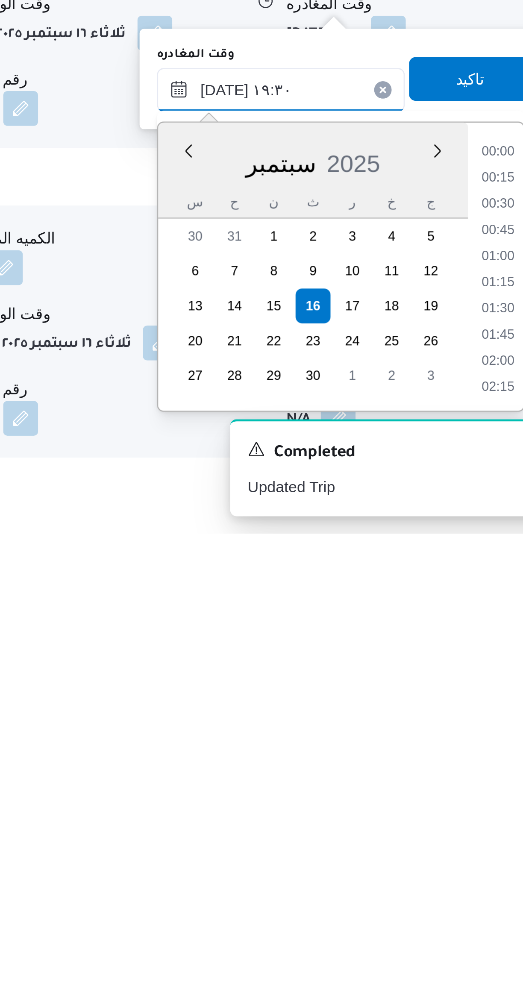
scroll to position [748, 0]
click at [375, 830] on input "[DATE] ١٩:٣٠" at bounding box center [399, 830] width 97 height 17
type input "[DATE] ١٥:٣٠"
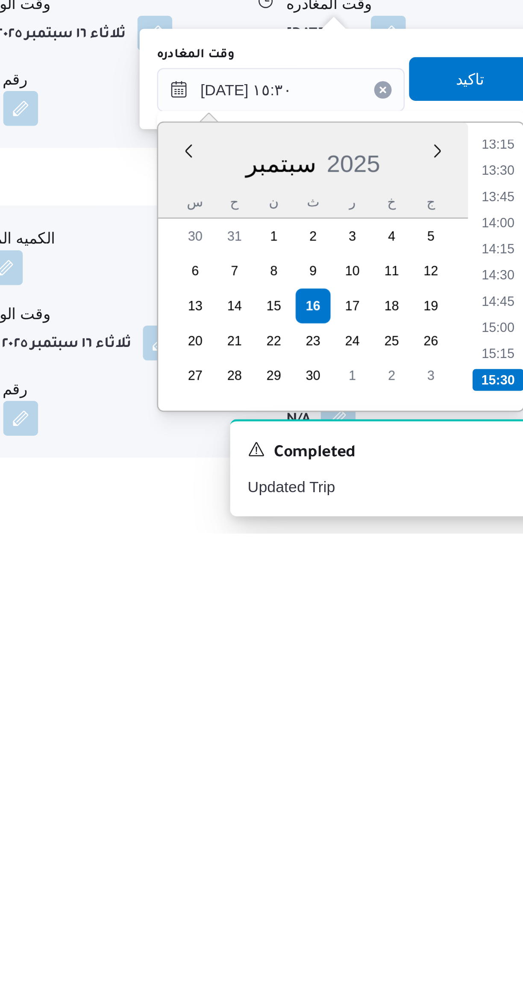
click at [481, 942] on li "15:30" at bounding box center [484, 944] width 20 height 9
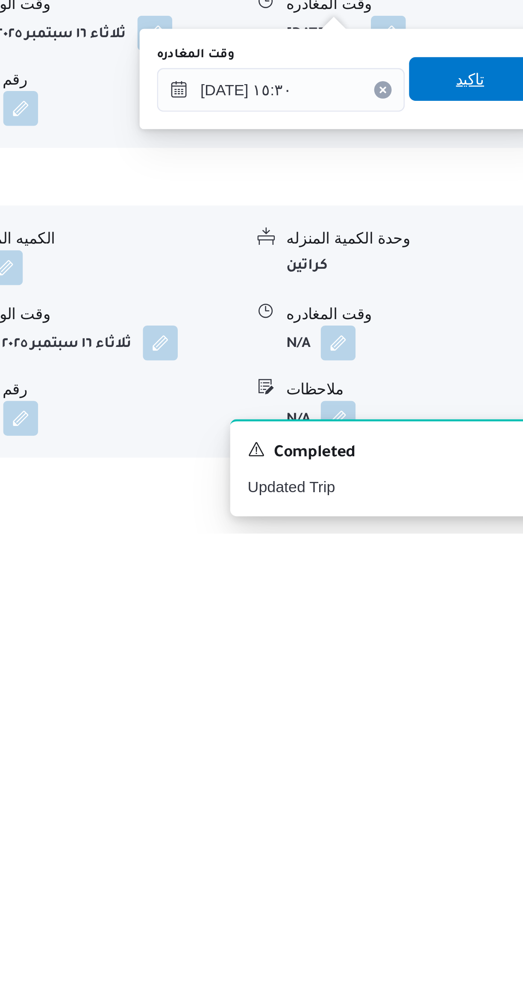
click at [469, 825] on span "تاكيد" at bounding box center [473, 826] width 11 height 10
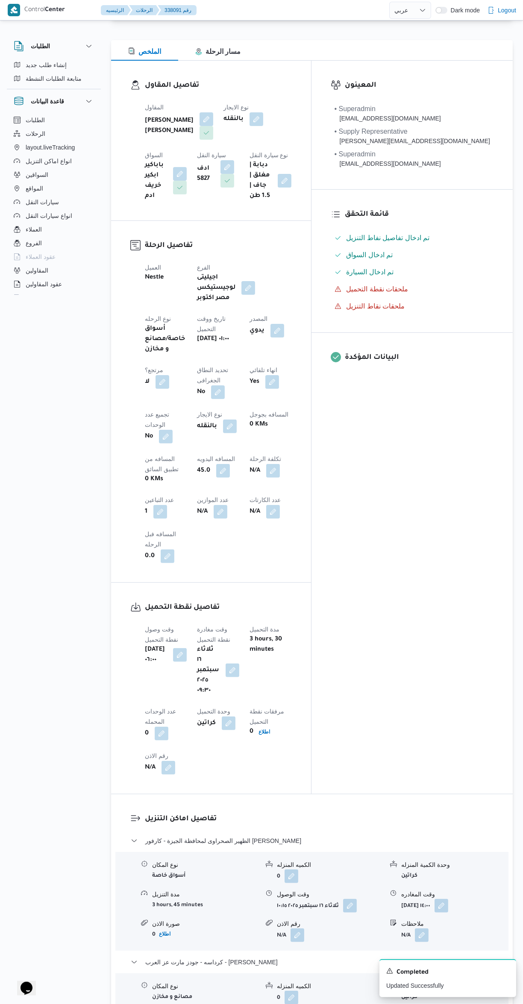
scroll to position [0, 0]
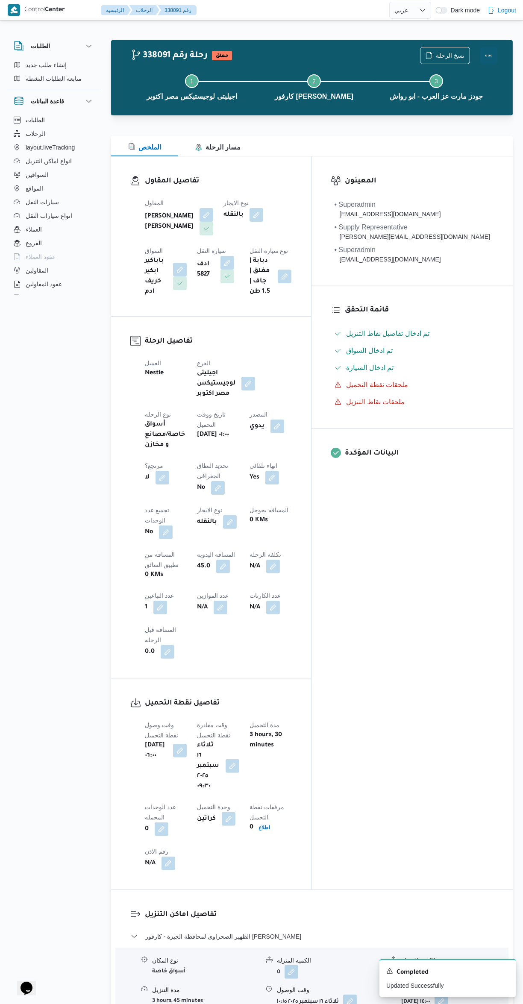
click at [492, 54] on button "Actions" at bounding box center [488, 55] width 17 height 17
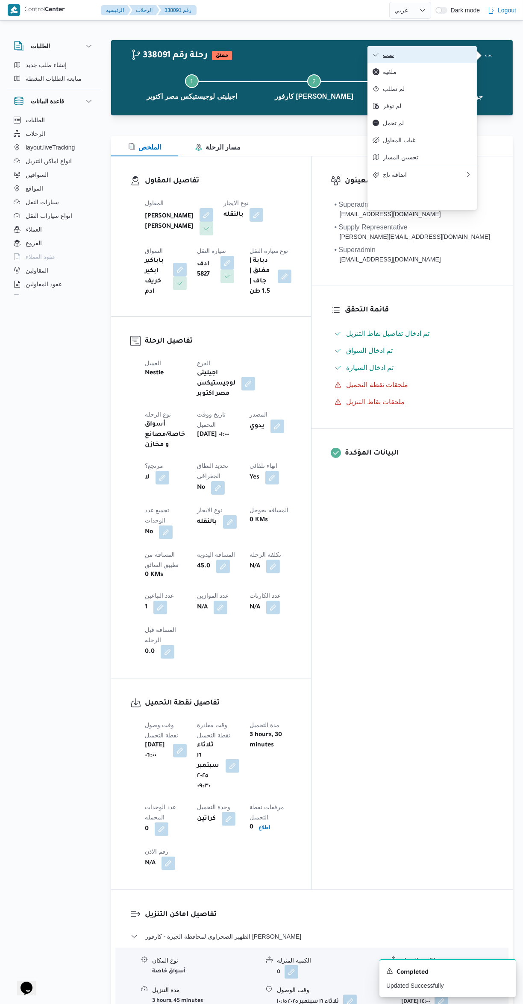
click at [436, 54] on span "تمت" at bounding box center [427, 54] width 89 height 7
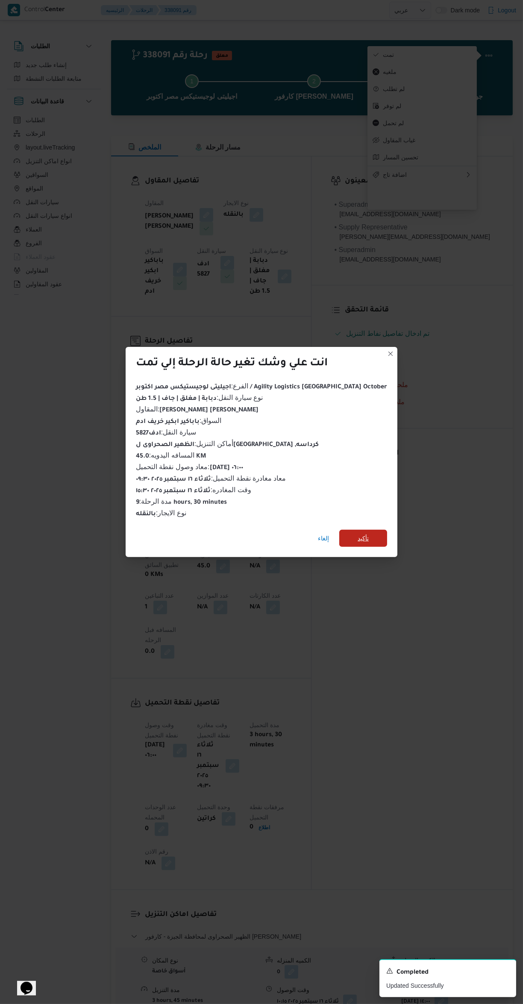
click at [359, 535] on span "تأكيد" at bounding box center [363, 538] width 48 height 17
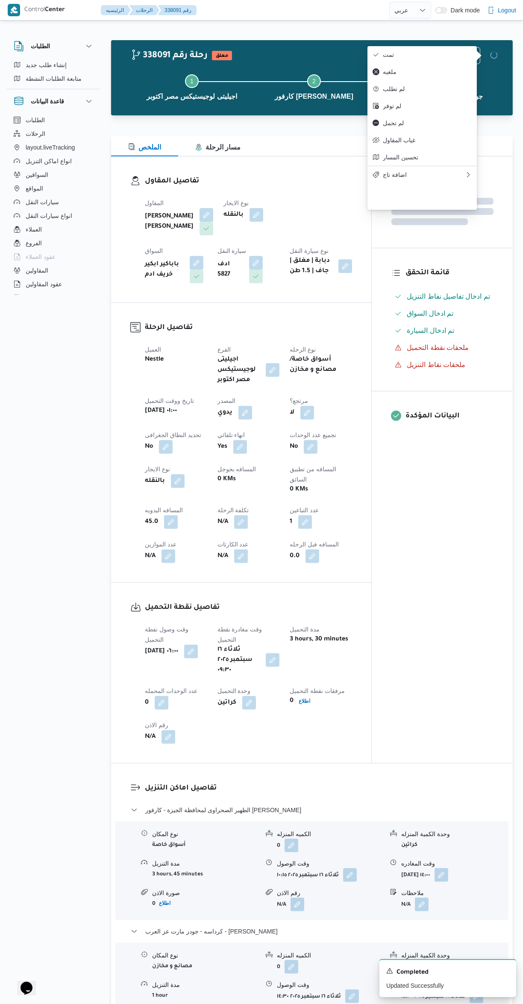
click at [436, 618] on div "المعينون قائمة التحقق تم ادخال تفاصيل نفاط التنزيل تم ادخال السواق تم ادخال الس…" at bounding box center [442, 459] width 141 height 607
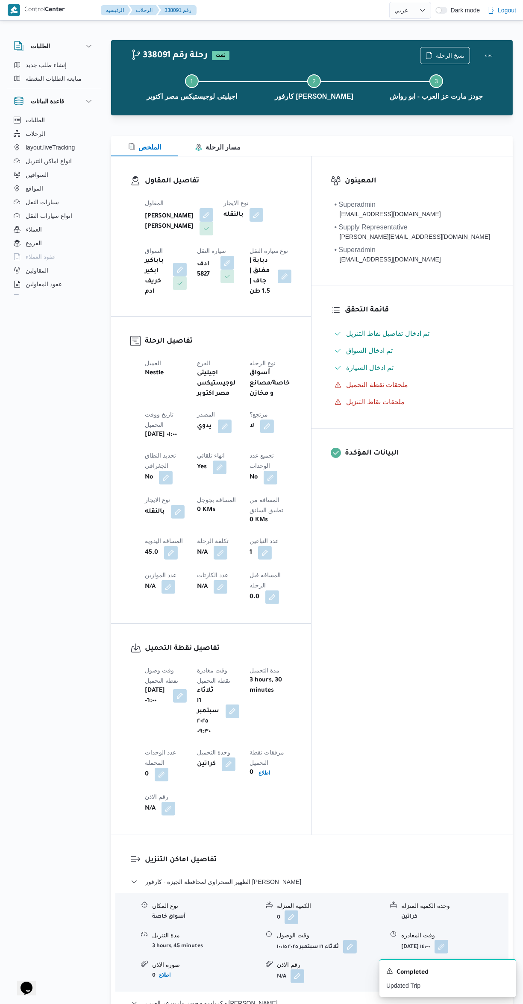
select select "ar"
